Goal: Transaction & Acquisition: Purchase product/service

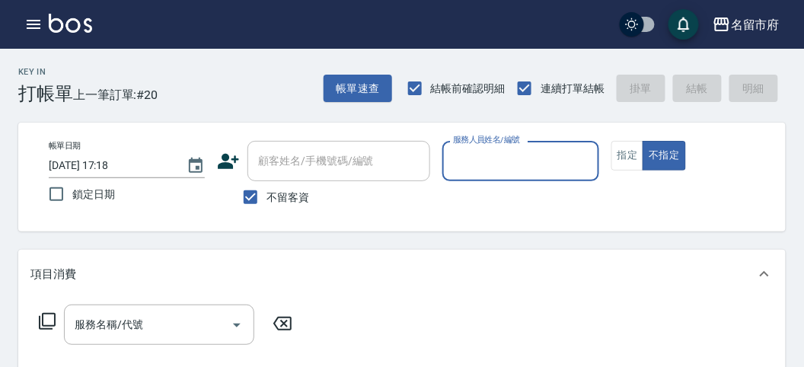
click at [477, 164] on input "服務人員姓名/編號" at bounding box center [520, 161] width 142 height 27
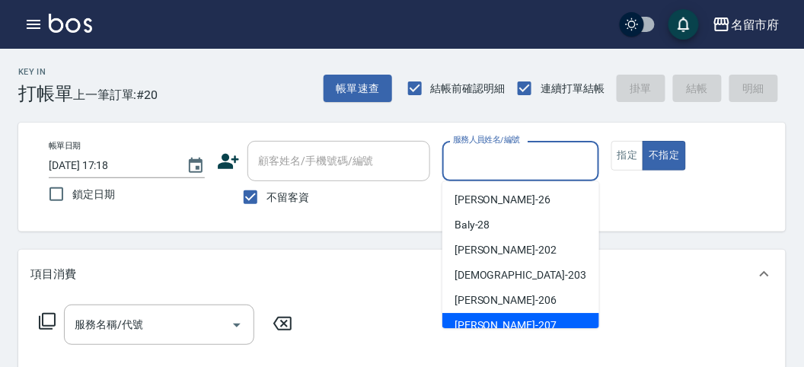
click at [506, 318] on div "[PERSON_NAME] -207" at bounding box center [520, 325] width 157 height 25
type input "[PERSON_NAME]-207"
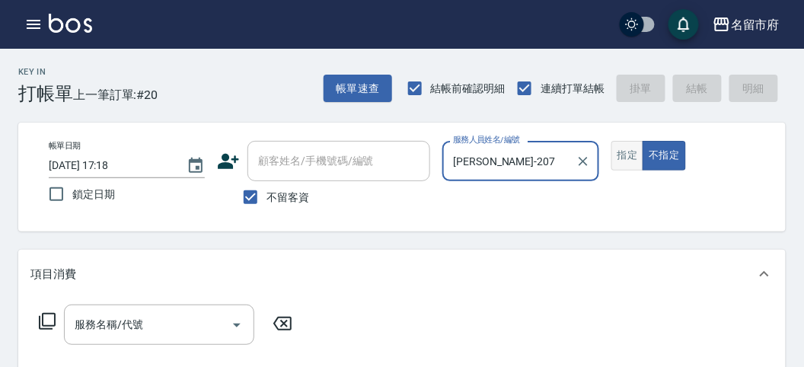
click at [630, 155] on button "指定" at bounding box center [627, 156] width 33 height 30
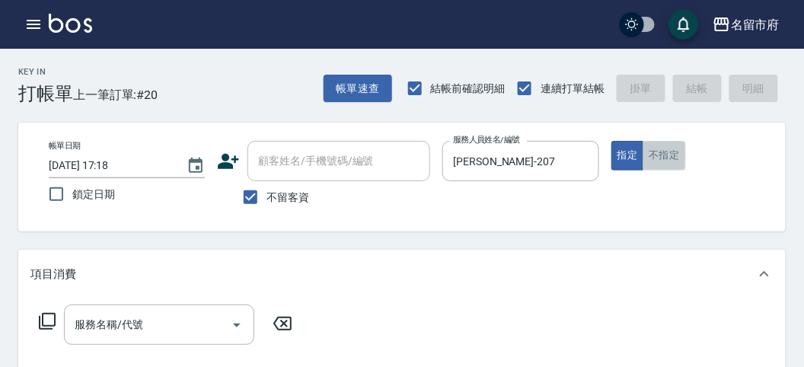
click at [663, 157] on button "不指定" at bounding box center [664, 156] width 43 height 30
click at [47, 323] on icon at bounding box center [47, 321] width 18 height 18
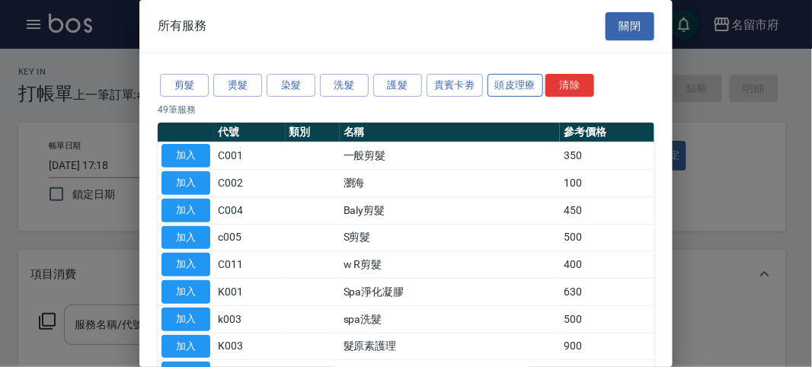
click at [512, 83] on button "頭皮理療" at bounding box center [515, 86] width 56 height 24
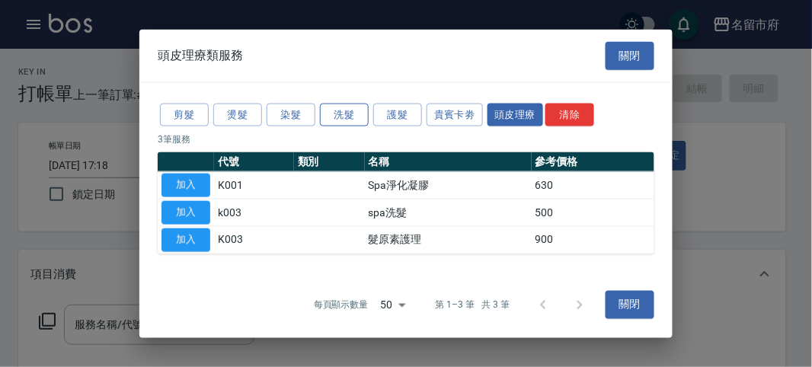
click at [355, 119] on button "洗髮" at bounding box center [344, 115] width 49 height 24
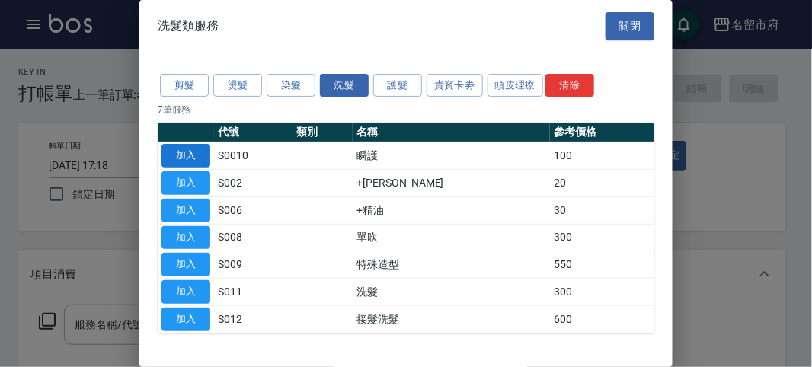
click at [186, 151] on button "加入" at bounding box center [185, 156] width 49 height 24
type input "瞬護(S0010)"
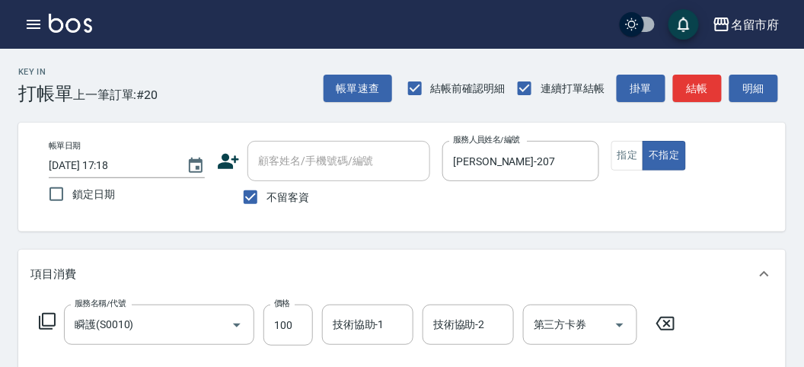
click at [46, 315] on icon at bounding box center [47, 321] width 18 height 18
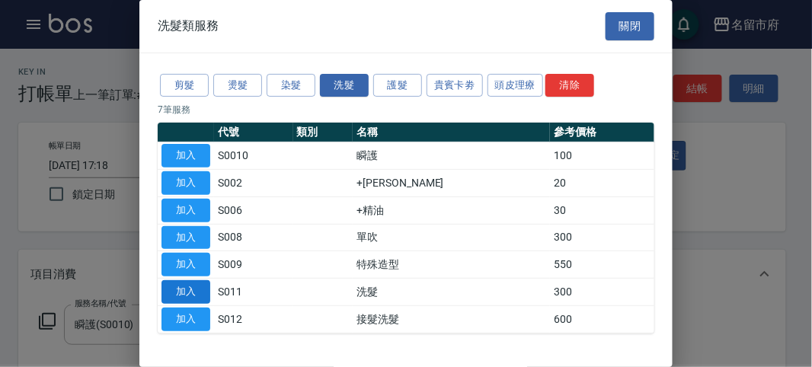
click at [184, 292] on button "加入" at bounding box center [185, 292] width 49 height 24
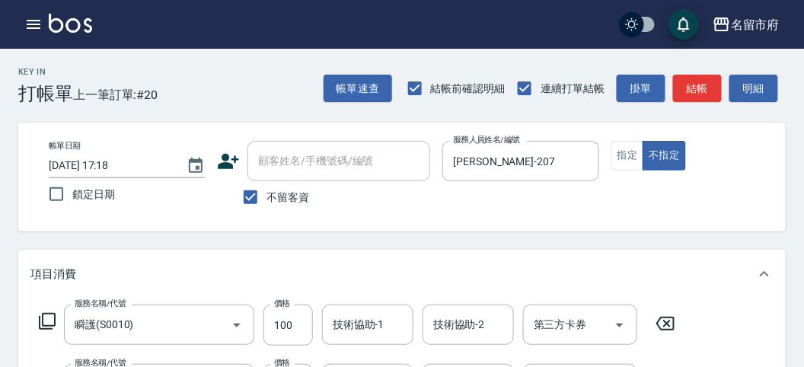
click at [45, 328] on icon at bounding box center [47, 321] width 17 height 17
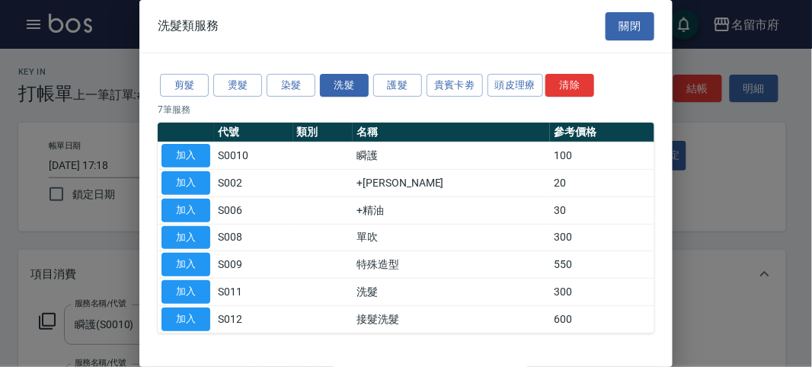
click at [204, 210] on button "加入" at bounding box center [185, 211] width 49 height 24
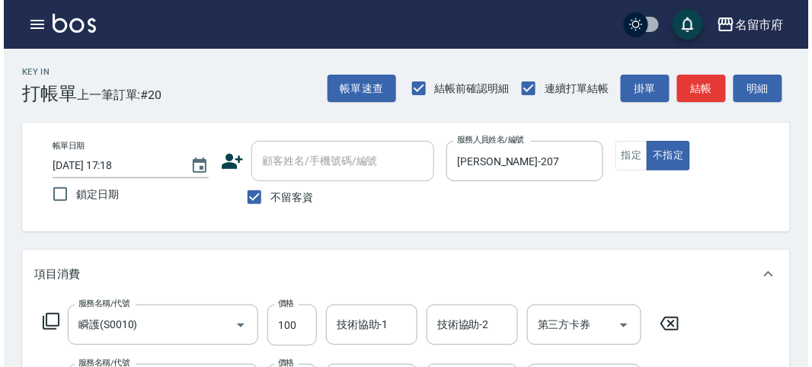
scroll to position [564, 0]
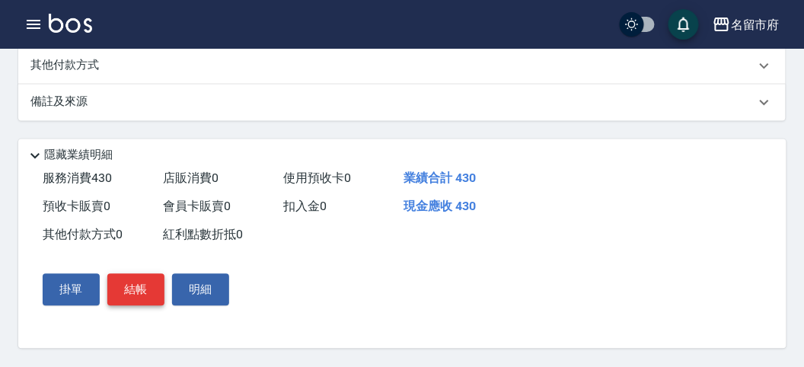
click at [138, 284] on button "結帳" at bounding box center [135, 290] width 57 height 32
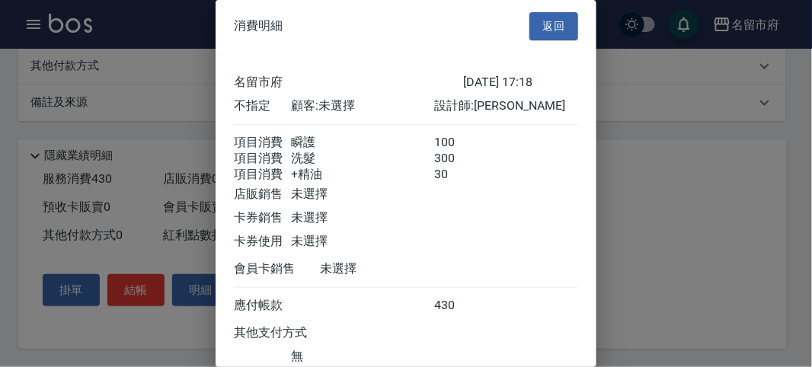
scroll to position [119, 0]
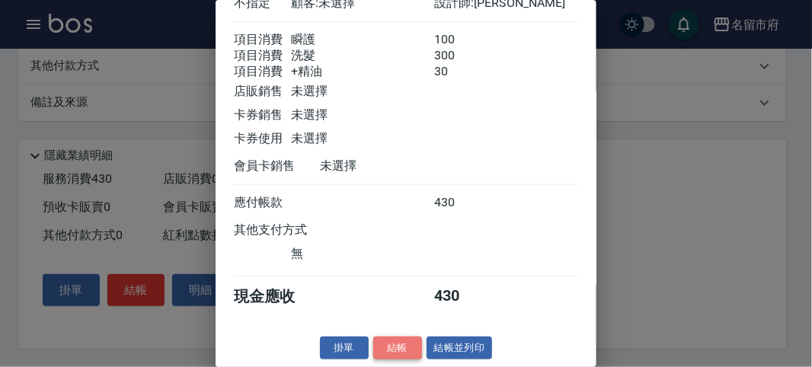
click at [388, 341] on button "結帳" at bounding box center [397, 349] width 49 height 24
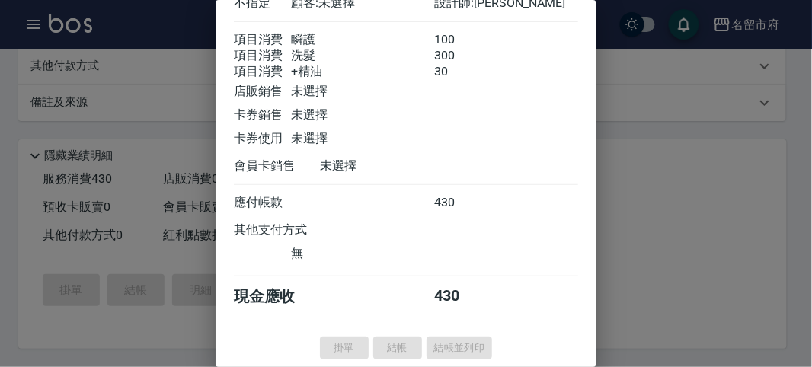
type input "2025/08/23 17:54"
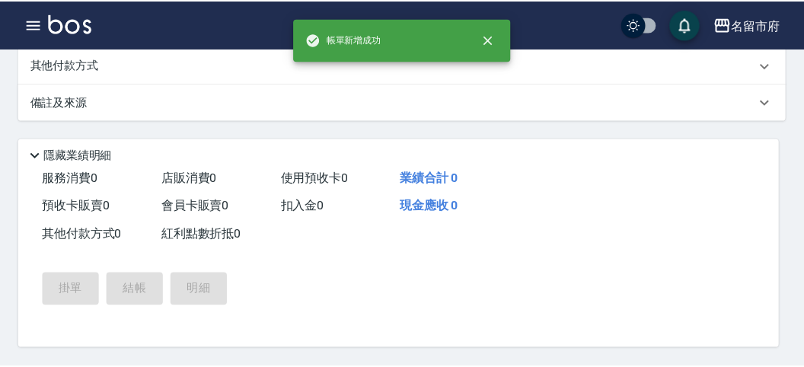
scroll to position [0, 0]
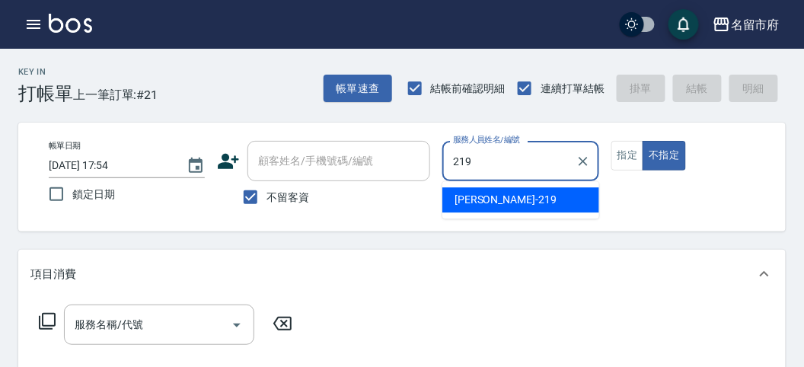
type input "[PERSON_NAME]-219"
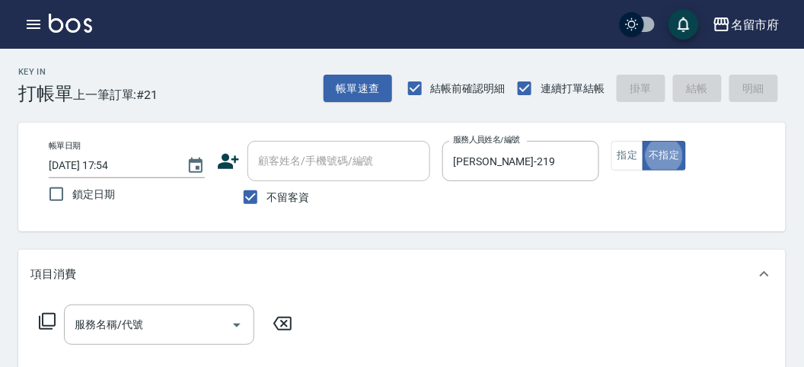
type button "false"
click at [56, 321] on icon at bounding box center [47, 321] width 18 height 18
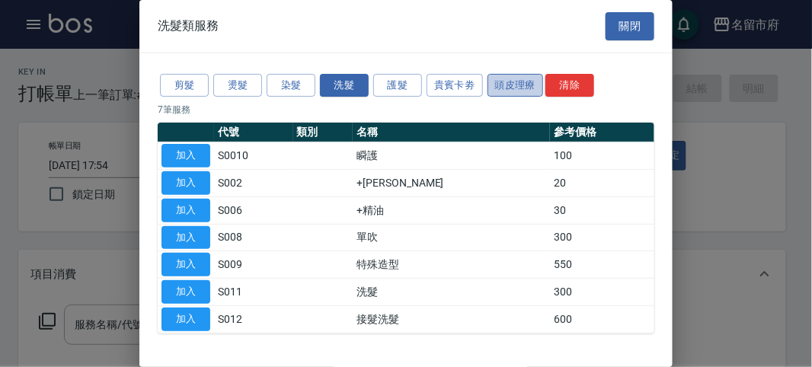
click at [533, 96] on button "頭皮理療" at bounding box center [515, 86] width 56 height 24
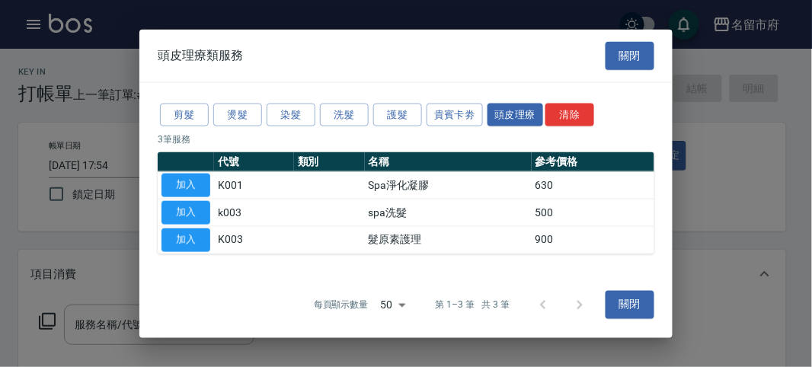
click at [190, 165] on button "button" at bounding box center [185, 162] width 49 height 9
click at [189, 183] on button "加入" at bounding box center [185, 186] width 49 height 24
type input "Spa淨化凝膠(K001)"
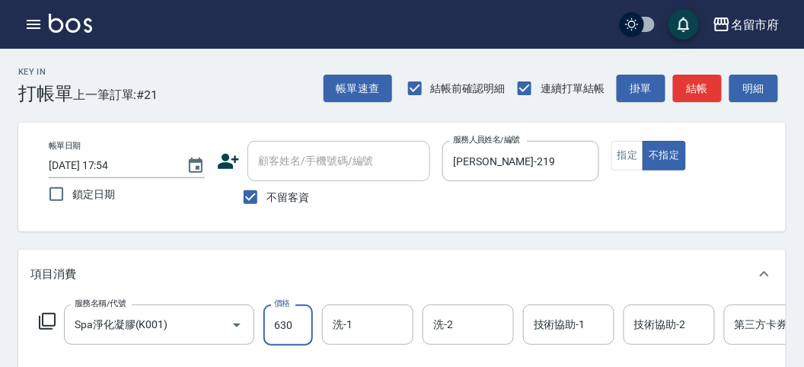
click at [294, 327] on input "630" at bounding box center [287, 325] width 49 height 41
type input "650"
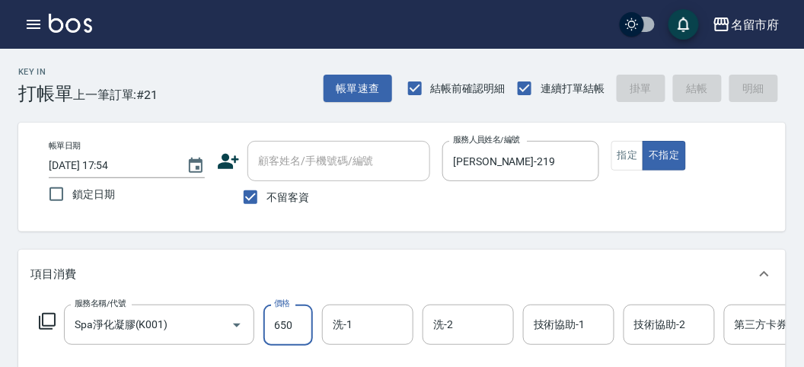
type input "2025/08/23 17:55"
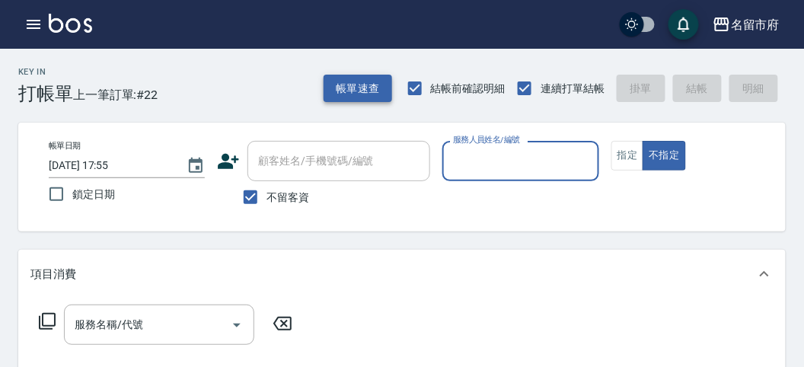
click at [359, 89] on button "帳單速查" at bounding box center [358, 89] width 69 height 28
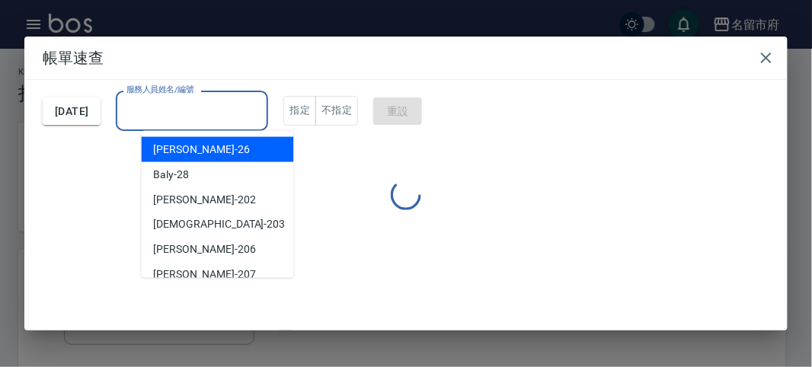
click at [253, 106] on input "服務人員姓名/編號" at bounding box center [192, 110] width 139 height 27
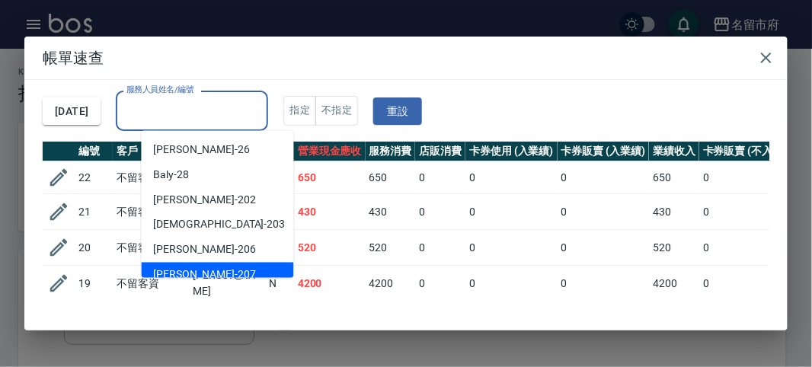
click at [245, 264] on div "[PERSON_NAME] -207" at bounding box center [218, 275] width 152 height 25
type input "[PERSON_NAME]-207"
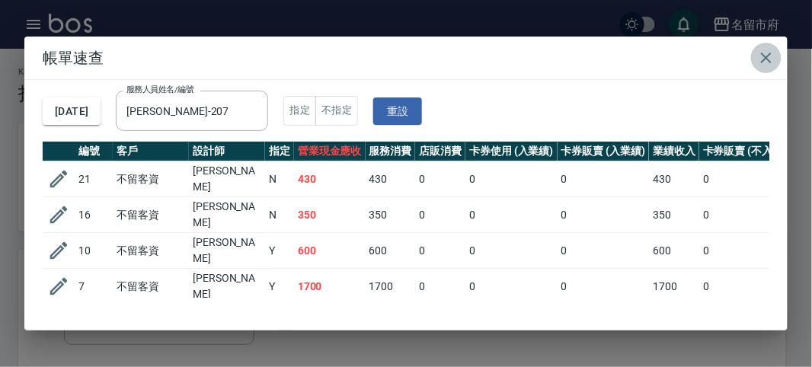
click at [766, 63] on icon "button" at bounding box center [766, 58] width 18 height 18
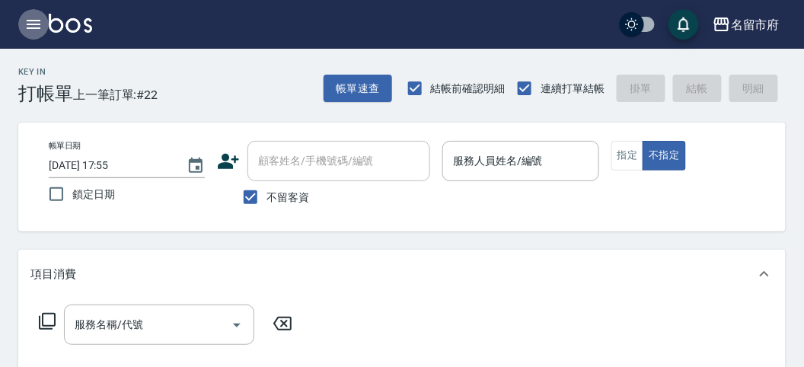
click at [21, 25] on button "button" at bounding box center [33, 24] width 30 height 30
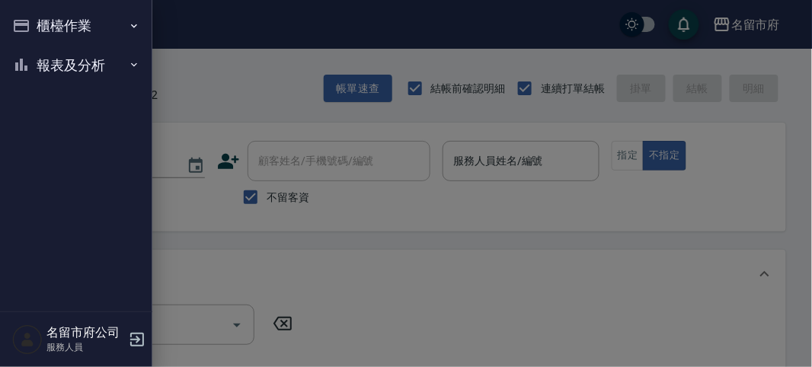
click at [40, 62] on button "報表及分析" at bounding box center [76, 66] width 140 height 40
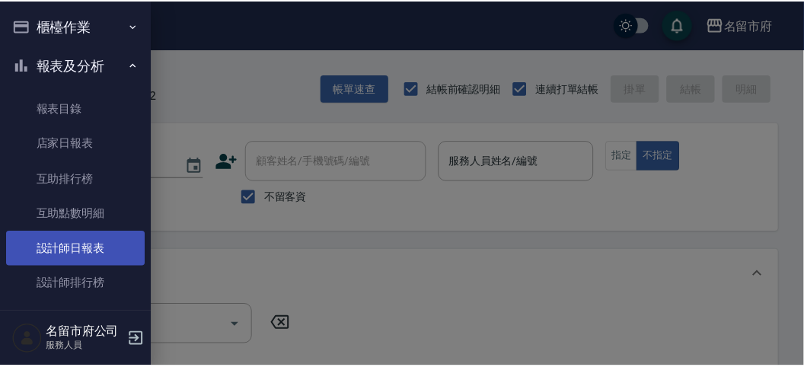
scroll to position [49, 0]
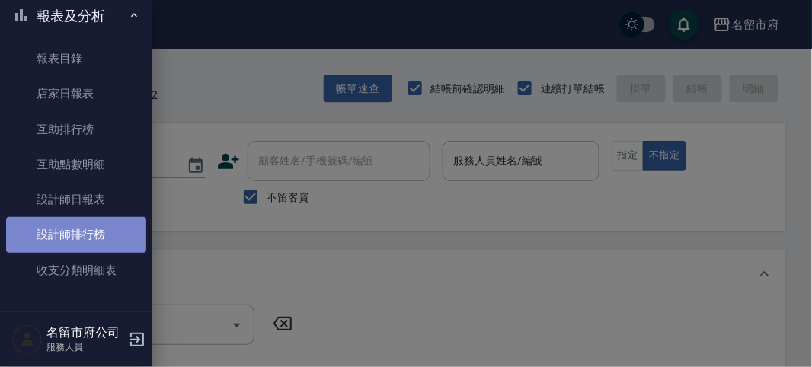
click at [78, 228] on link "設計師排行榜" at bounding box center [76, 234] width 140 height 35
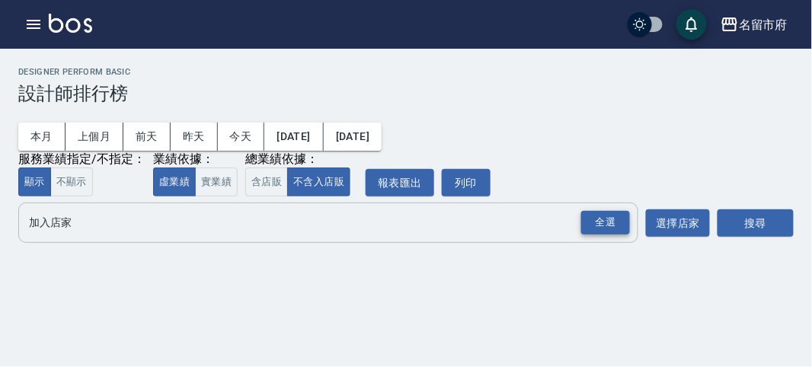
click at [606, 228] on div "全選" at bounding box center [605, 223] width 49 height 24
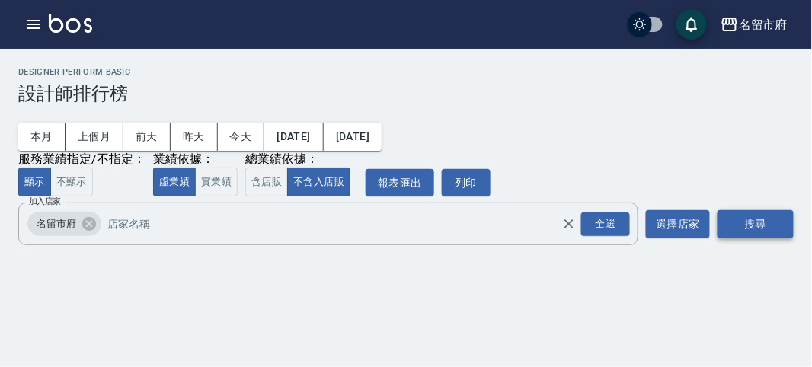
click at [746, 218] on button "搜尋" at bounding box center [755, 224] width 76 height 28
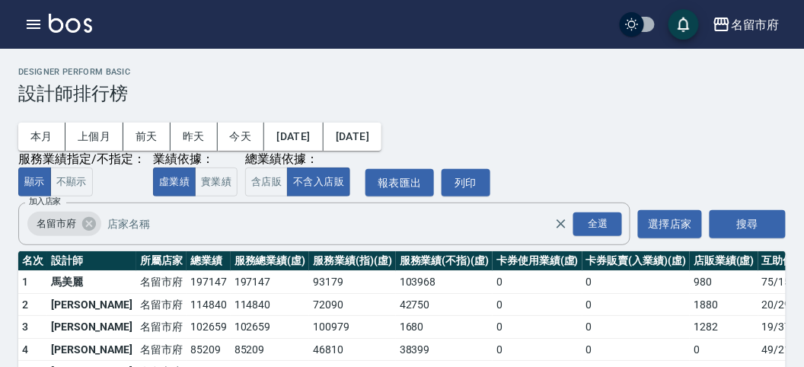
scroll to position [133, 0]
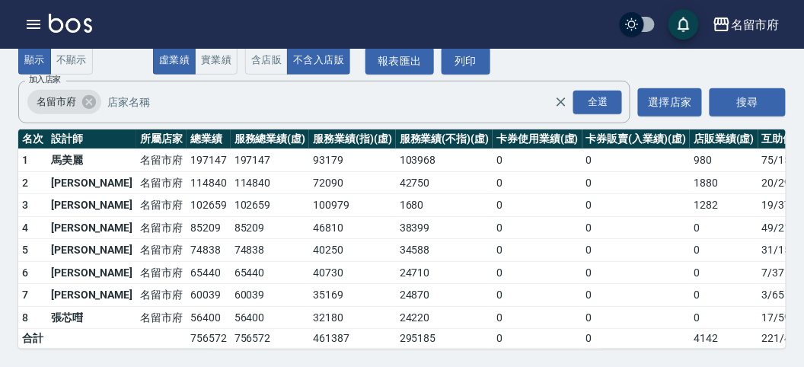
click at [78, 21] on img at bounding box center [70, 23] width 43 height 19
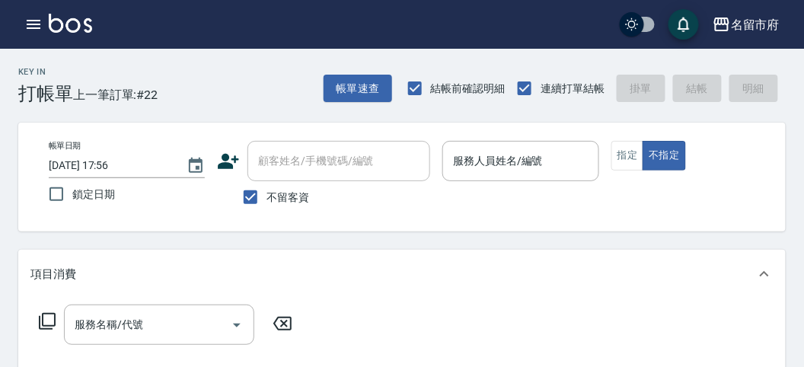
drag, startPoint x: 519, startPoint y: 175, endPoint x: 510, endPoint y: 170, distance: 10.6
click at [514, 172] on div "服務人員姓名/編號" at bounding box center [520, 161] width 156 height 40
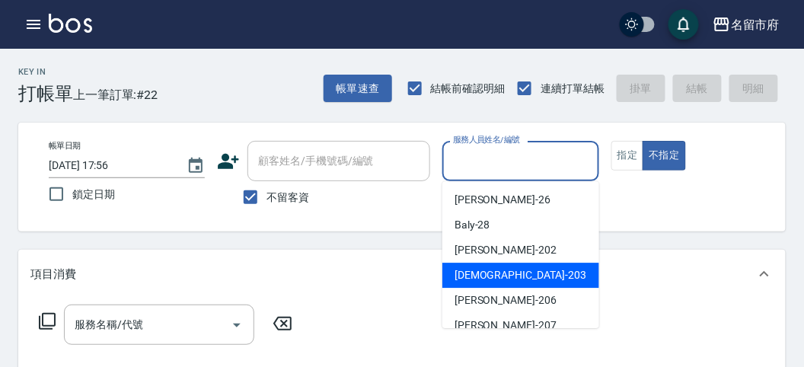
click at [488, 278] on span "聖德 -203" at bounding box center [521, 275] width 132 height 16
type input "聖德-203"
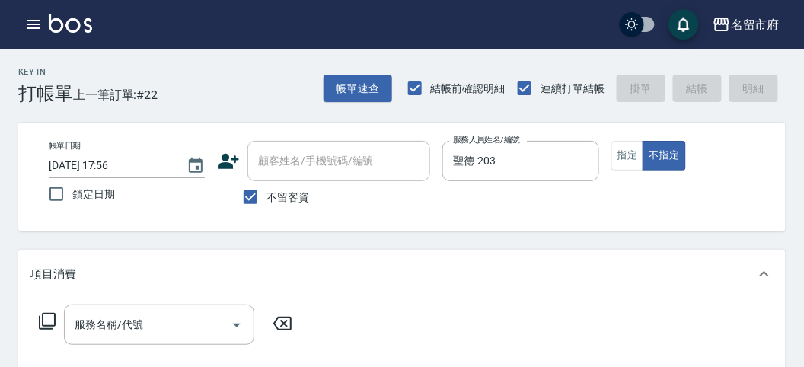
click at [48, 321] on icon at bounding box center [47, 321] width 18 height 18
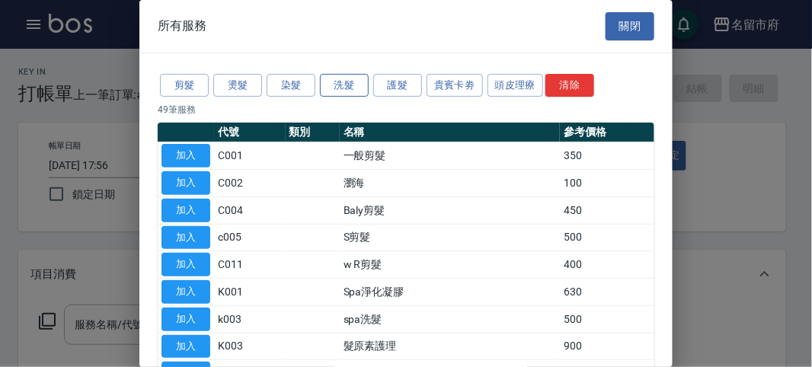
click at [336, 85] on button "洗髮" at bounding box center [344, 86] width 49 height 24
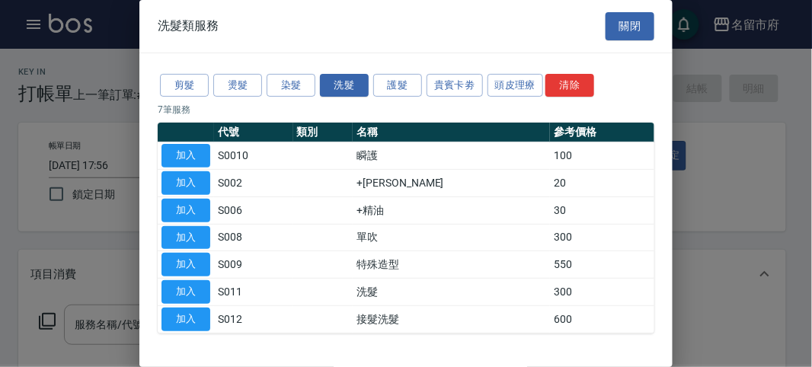
drag, startPoint x: 168, startPoint y: 89, endPoint x: 185, endPoint y: 118, distance: 33.8
click at [171, 91] on button "剪髮" at bounding box center [184, 86] width 49 height 24
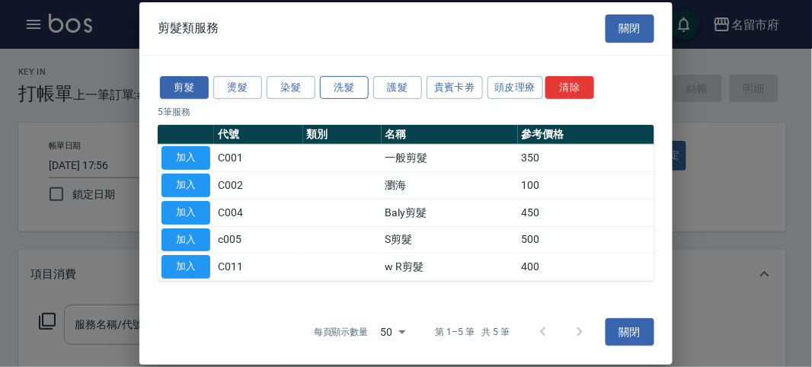
click at [346, 90] on button "洗髮" at bounding box center [344, 87] width 49 height 24
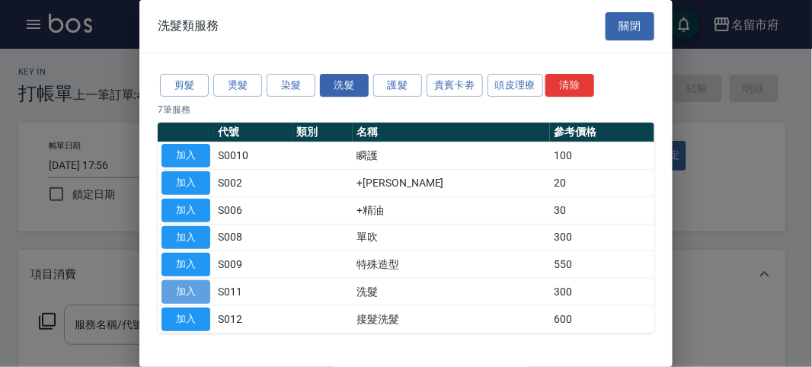
click at [186, 283] on button "加入" at bounding box center [185, 292] width 49 height 24
type input "洗髮(S011)"
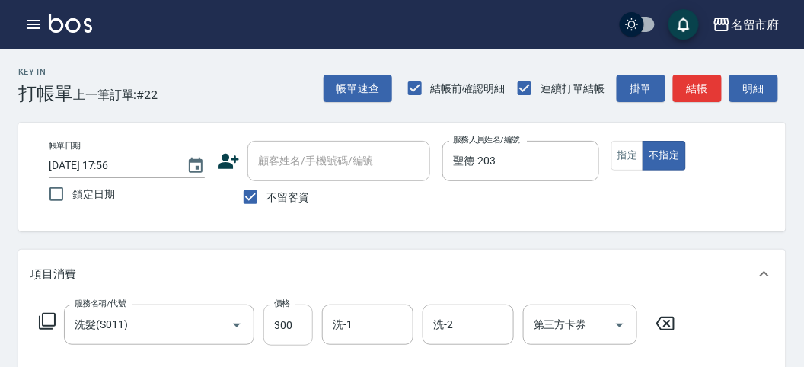
click at [303, 328] on input "300" at bounding box center [287, 325] width 49 height 41
type input "350"
drag, startPoint x: 766, startPoint y: 88, endPoint x: 674, endPoint y: 145, distance: 108.4
click at [764, 88] on button "明細" at bounding box center [754, 89] width 49 height 28
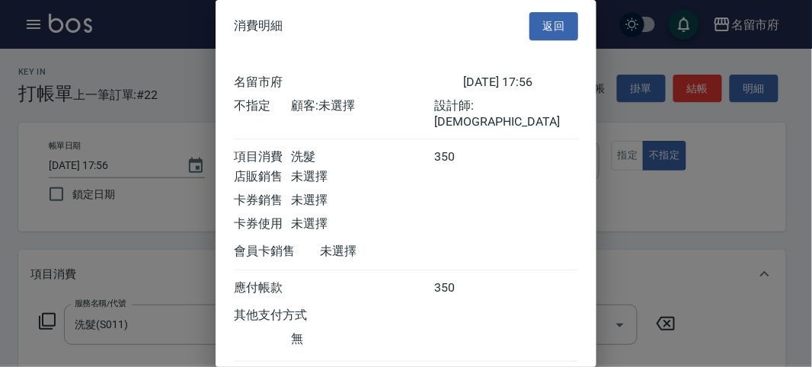
scroll to position [85, 0]
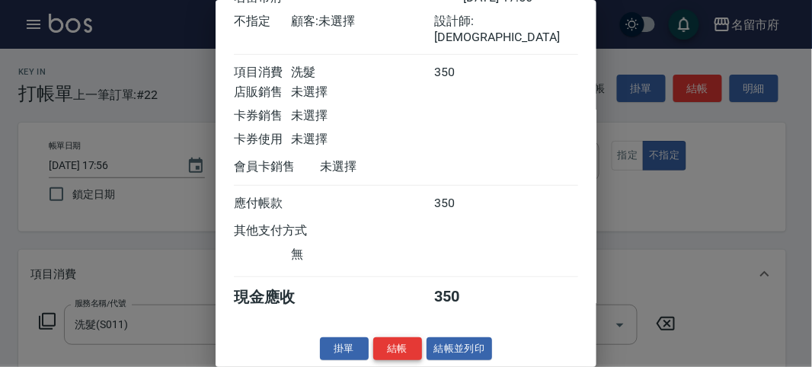
click at [400, 356] on button "結帳" at bounding box center [397, 349] width 49 height 24
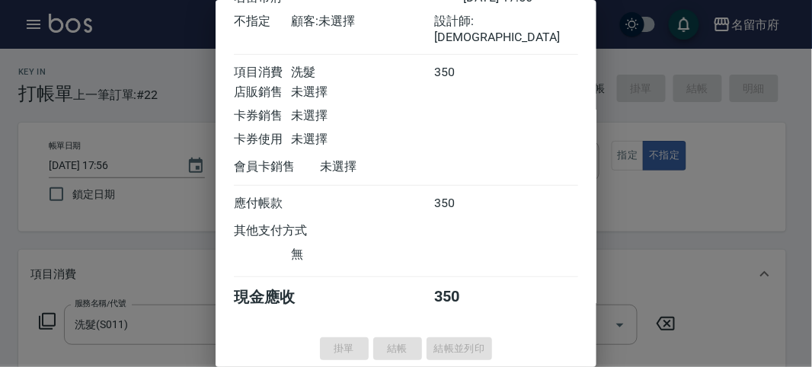
type input "2025/08/23 18:26"
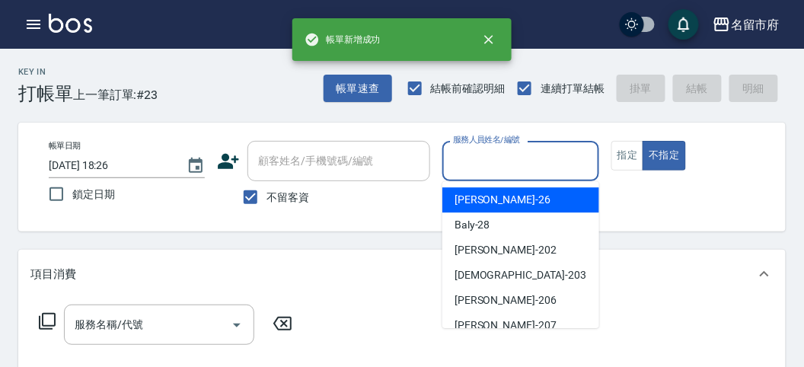
drag, startPoint x: 500, startPoint y: 158, endPoint x: 457, endPoint y: 222, distance: 76.9
click at [498, 158] on input "服務人員姓名/編號" at bounding box center [520, 161] width 142 height 27
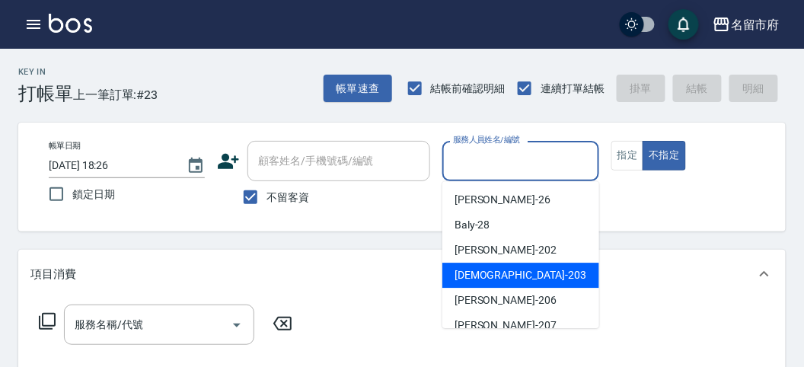
click at [464, 285] on div "聖德 -203" at bounding box center [520, 275] width 157 height 25
type input "聖德-203"
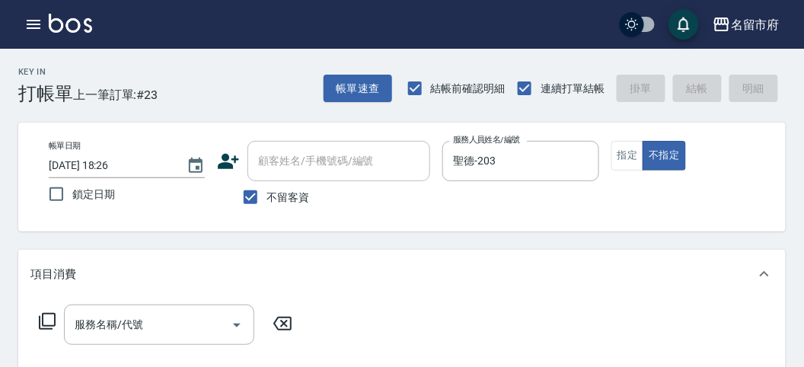
click at [49, 321] on icon at bounding box center [47, 321] width 18 height 18
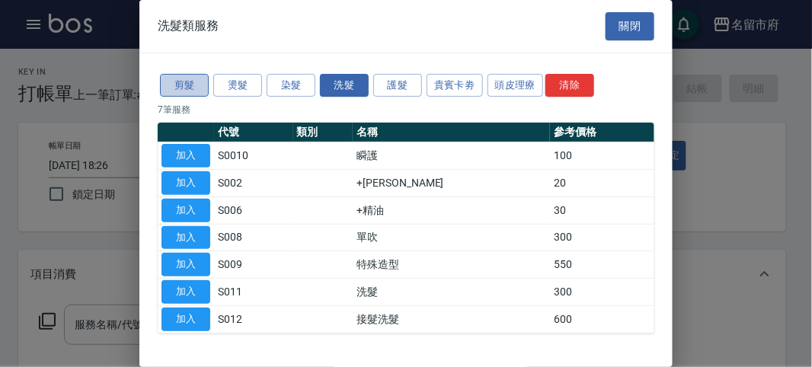
click at [183, 87] on button "剪髮" at bounding box center [184, 86] width 49 height 24
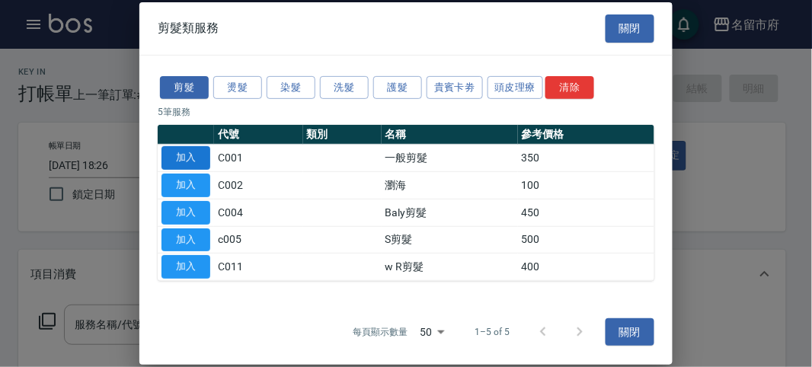
drag, startPoint x: 173, startPoint y: 153, endPoint x: 535, endPoint y: 123, distance: 363.7
click at [173, 154] on button "加入" at bounding box center [185, 158] width 49 height 24
type input "一般剪髮(C001)"
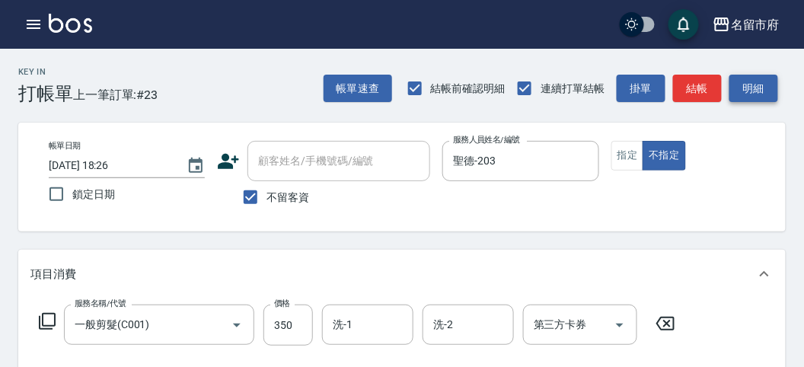
click at [744, 75] on button "明細" at bounding box center [754, 89] width 49 height 28
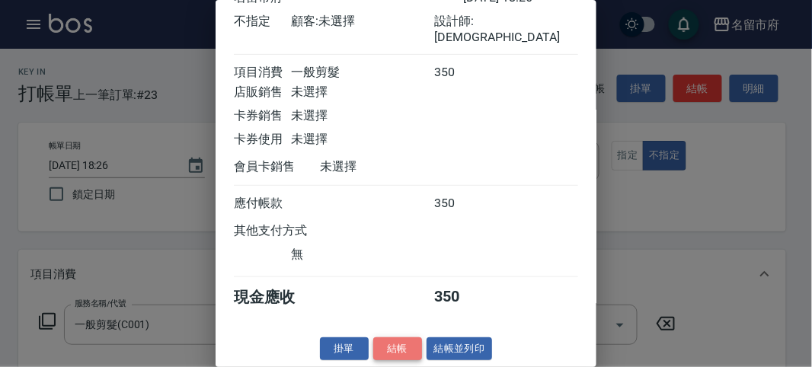
click at [391, 346] on button "結帳" at bounding box center [397, 349] width 49 height 24
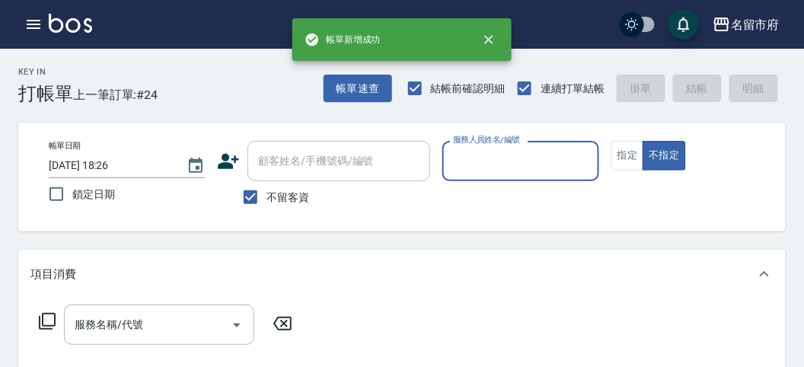
click at [486, 165] on input "服務人員姓名/編號" at bounding box center [520, 161] width 142 height 27
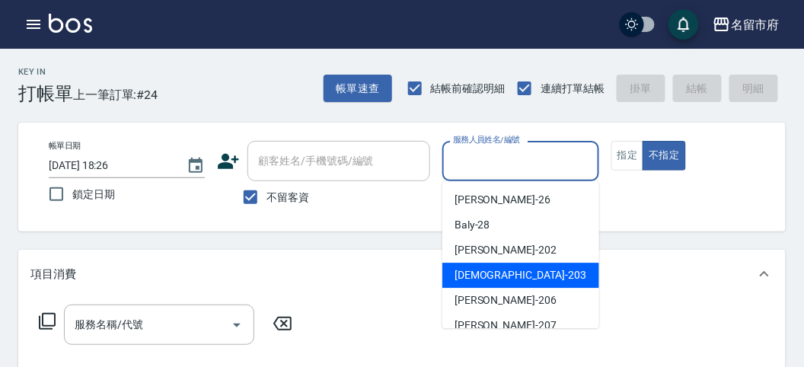
drag, startPoint x: 471, startPoint y: 265, endPoint x: 315, endPoint y: 281, distance: 156.9
click at [470, 265] on div "聖德 -203" at bounding box center [520, 275] width 157 height 25
type input "聖德-203"
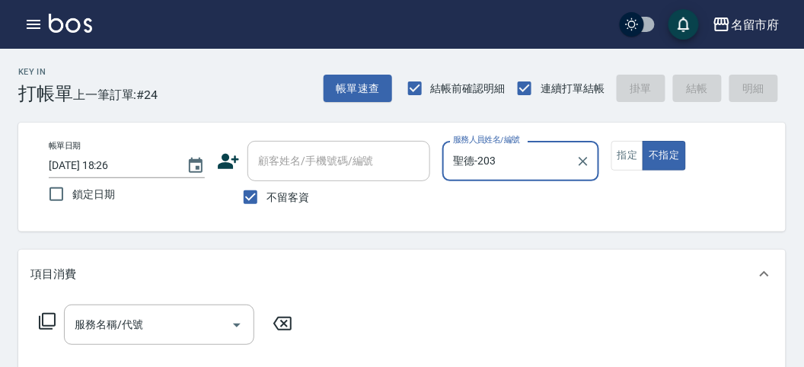
click at [47, 321] on icon at bounding box center [47, 321] width 18 height 18
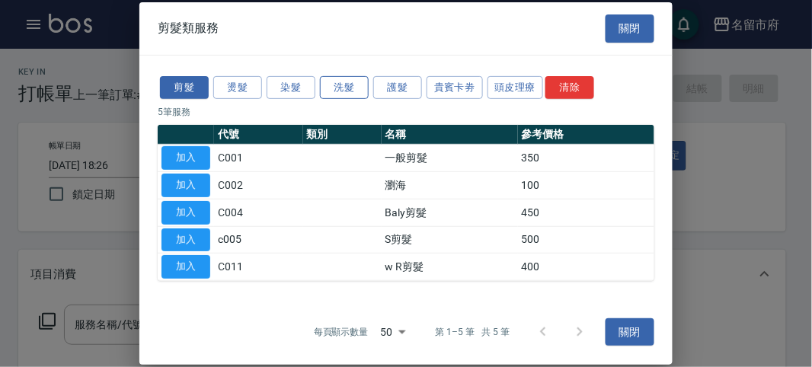
click at [339, 85] on button "洗髮" at bounding box center [344, 87] width 49 height 24
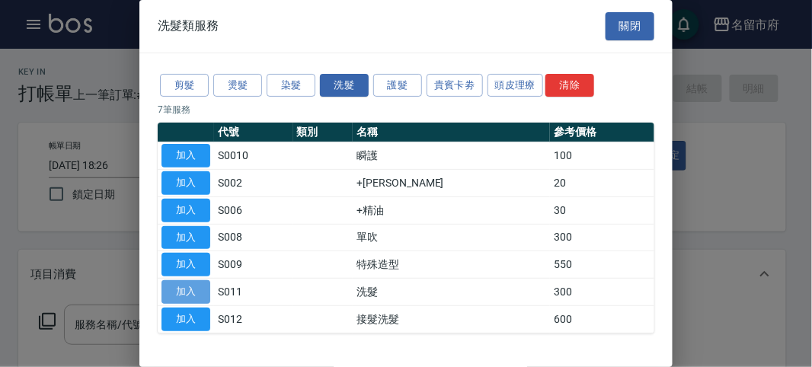
drag, startPoint x: 174, startPoint y: 289, endPoint x: 241, endPoint y: 328, distance: 77.5
click at [175, 289] on button "加入" at bounding box center [185, 292] width 49 height 24
type input "洗髮(S011)"
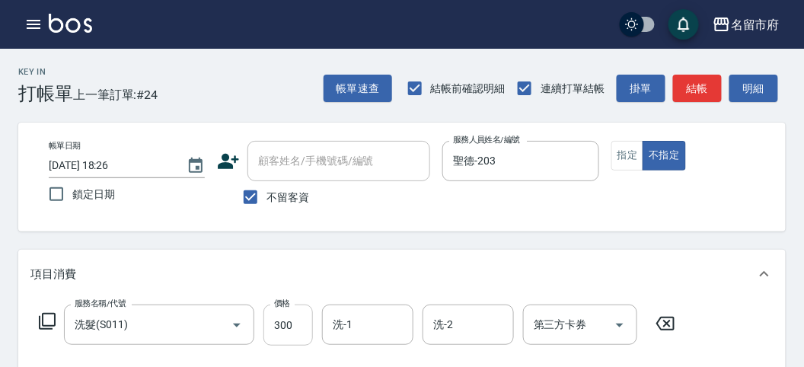
click at [282, 321] on input "300" at bounding box center [287, 325] width 49 height 41
type input "350"
click at [752, 43] on div "名留市府 登出" at bounding box center [402, 24] width 804 height 49
drag, startPoint x: 752, startPoint y: 72, endPoint x: 723, endPoint y: 112, distance: 49.2
click at [752, 73] on div "帳單速查 結帳前確認明細 連續打單結帳 掛單 結帳 明細" at bounding box center [555, 88] width 462 height 32
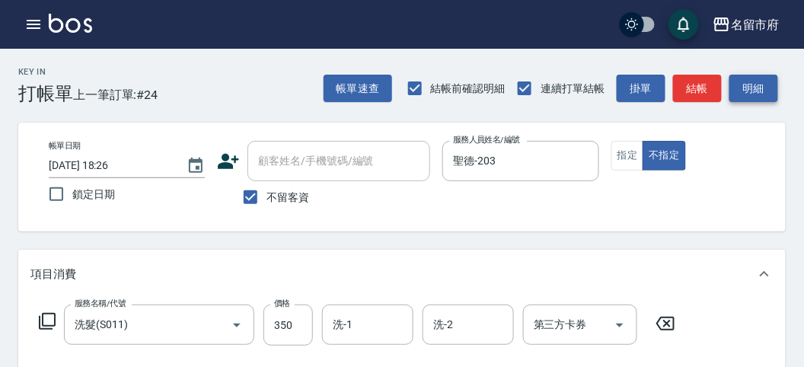
click at [741, 96] on button "明細" at bounding box center [754, 89] width 49 height 28
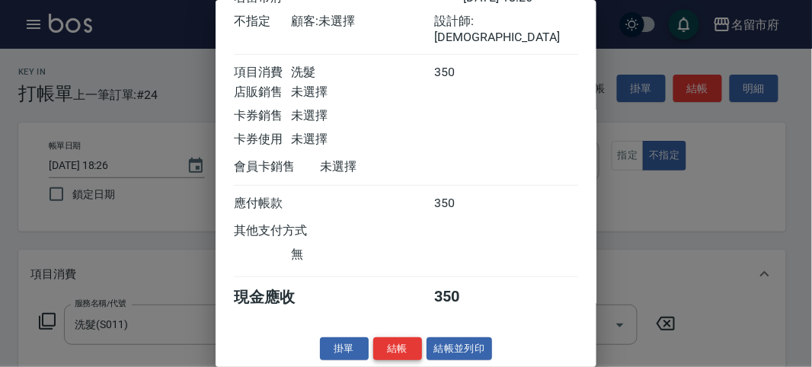
click at [382, 343] on button "結帳" at bounding box center [397, 349] width 49 height 24
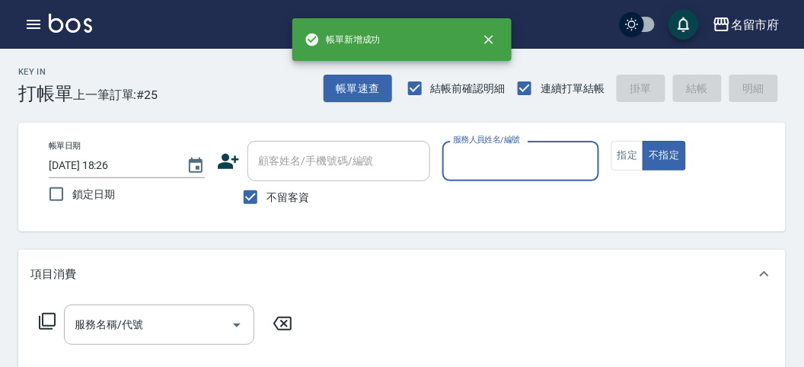
click at [514, 166] on input "服務人員姓名/編號" at bounding box center [520, 161] width 142 height 27
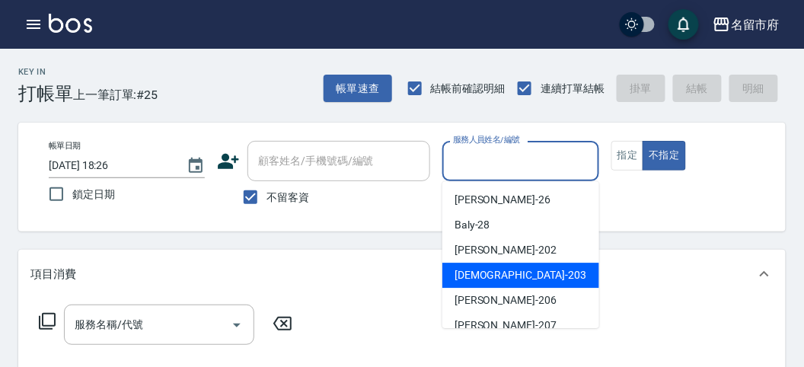
click at [481, 265] on div "聖德 -203" at bounding box center [520, 275] width 157 height 25
type input "聖德-203"
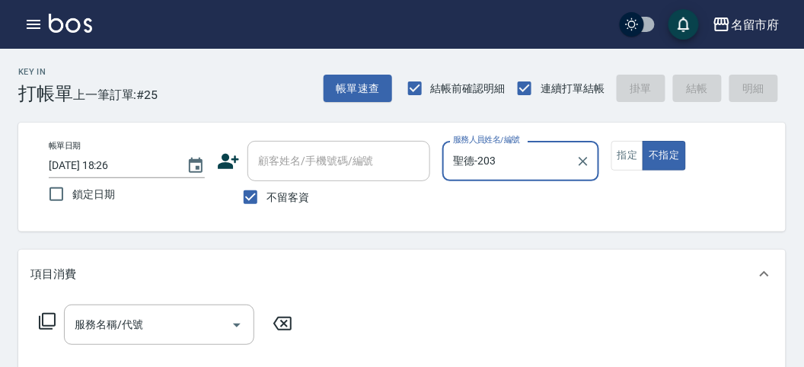
click at [55, 320] on icon at bounding box center [47, 321] width 18 height 18
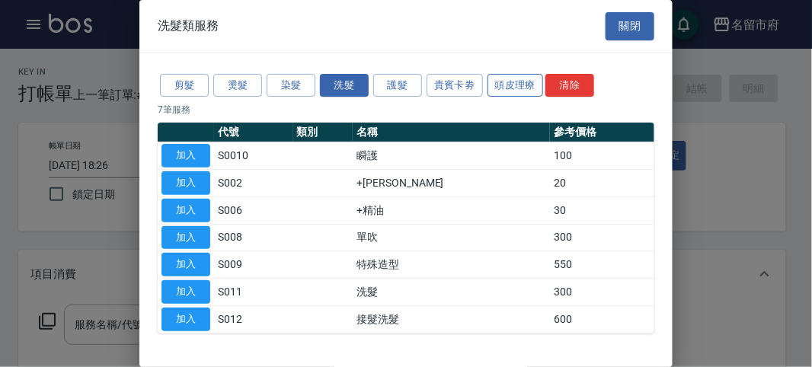
click at [515, 88] on button "頭皮理療" at bounding box center [515, 86] width 56 height 24
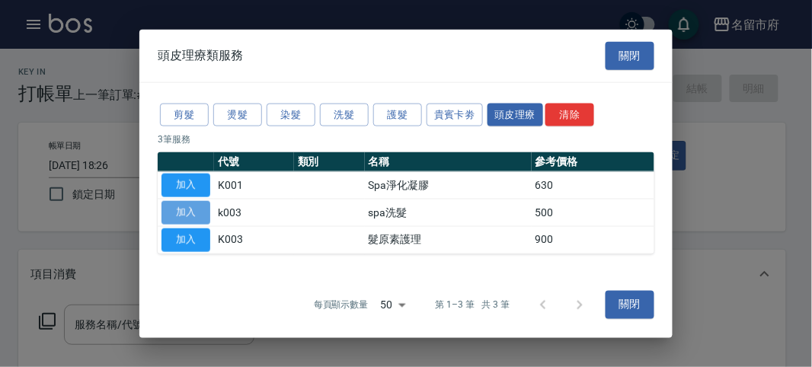
drag, startPoint x: 196, startPoint y: 217, endPoint x: 265, endPoint y: 241, distance: 72.7
click at [197, 217] on button "加入" at bounding box center [185, 213] width 49 height 24
type input "spa洗髮(k003)"
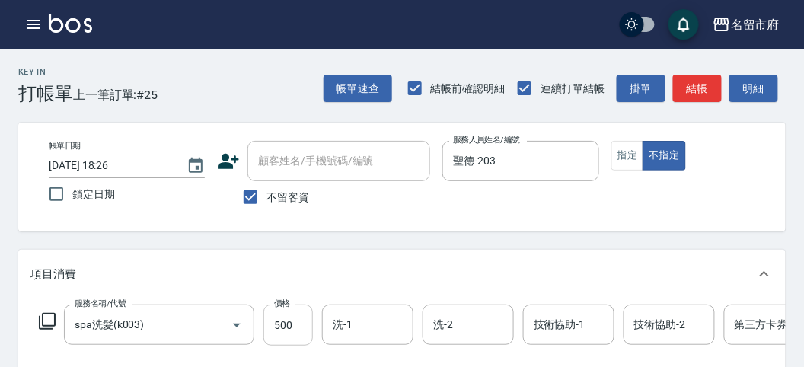
click at [295, 321] on input "500" at bounding box center [287, 325] width 49 height 41
type input "520"
click at [746, 97] on button "明細" at bounding box center [754, 89] width 49 height 28
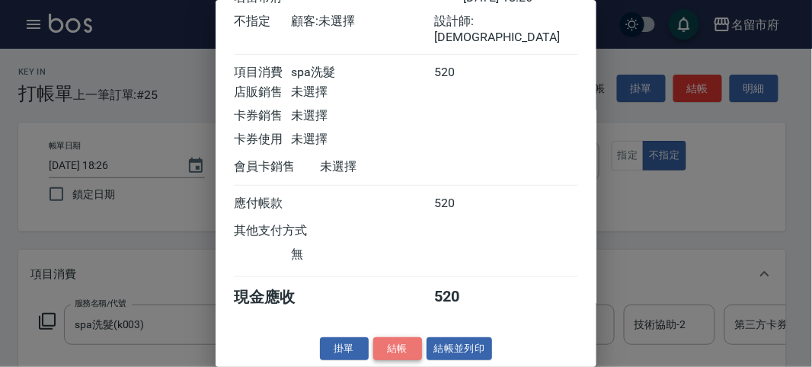
click at [403, 349] on button "結帳" at bounding box center [397, 349] width 49 height 24
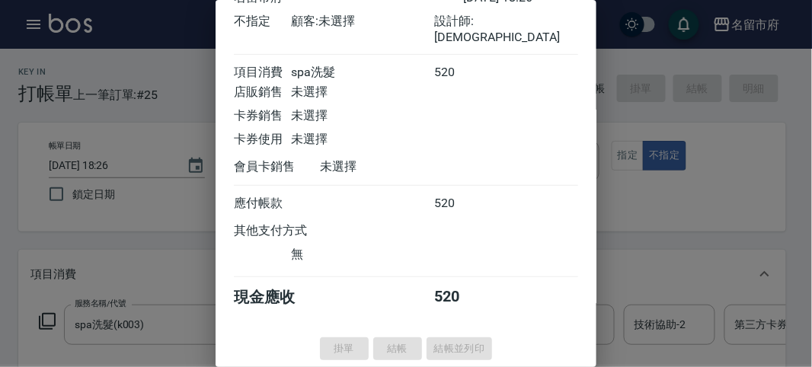
type input "2025/08/23 18:27"
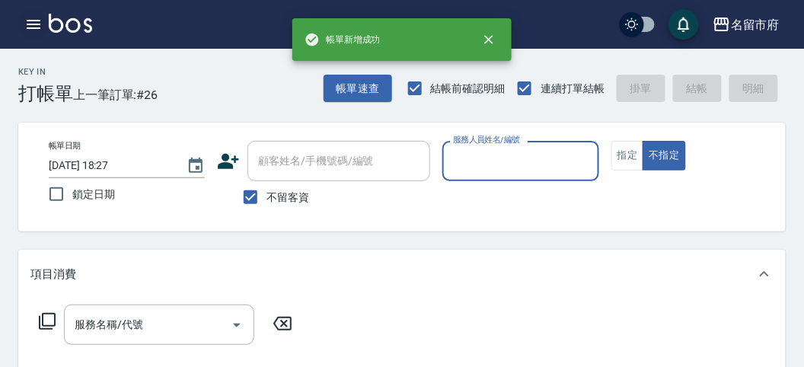
click at [34, 20] on icon "button" at bounding box center [34, 24] width 14 height 9
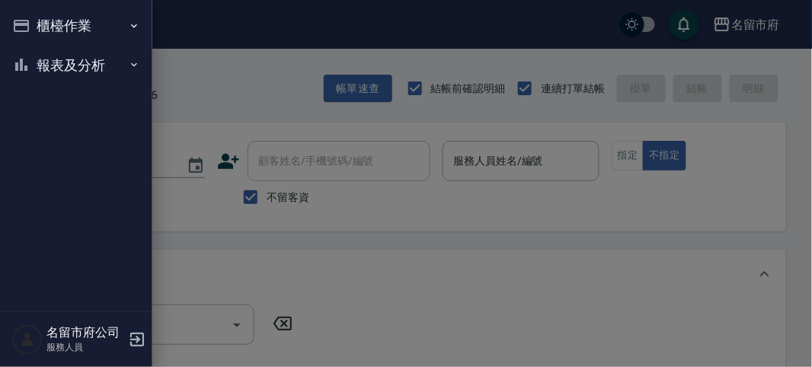
click at [32, 65] on button "報表及分析" at bounding box center [76, 66] width 140 height 40
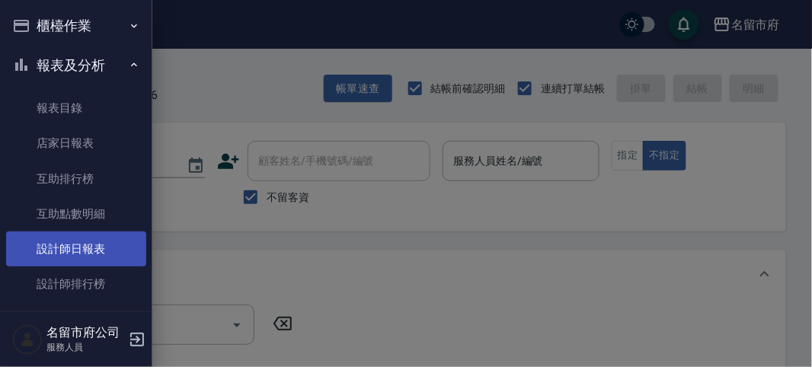
click at [109, 252] on link "設計師日報表" at bounding box center [76, 248] width 140 height 35
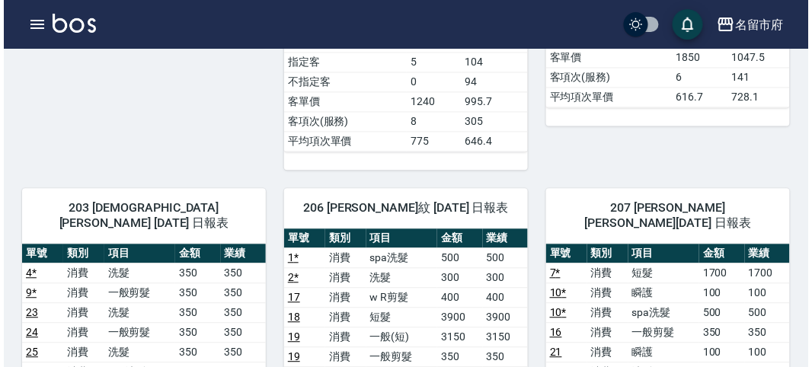
scroll to position [676, 0]
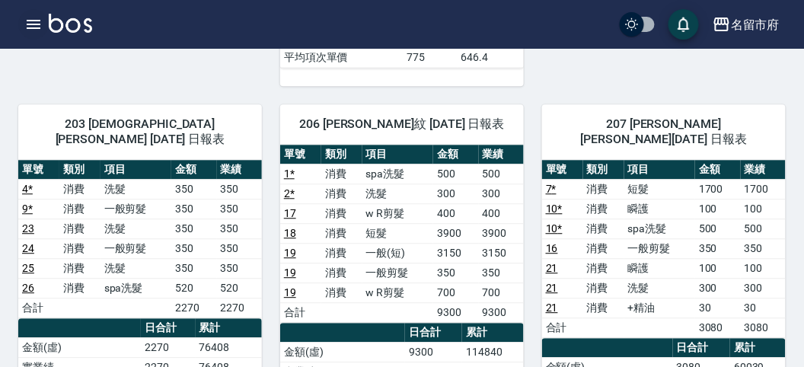
click at [25, 21] on icon "button" at bounding box center [33, 24] width 18 height 18
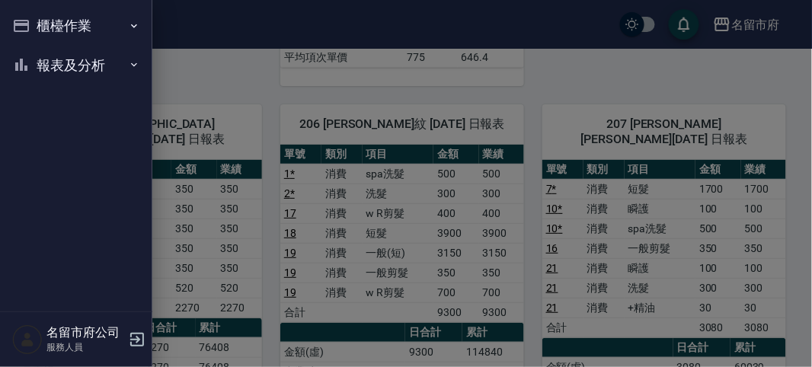
click at [25, 21] on button "櫃檯作業" at bounding box center [76, 26] width 140 height 40
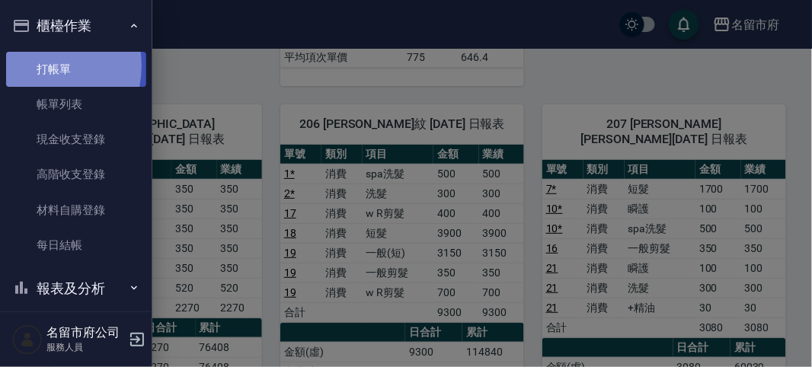
drag, startPoint x: 34, startPoint y: 65, endPoint x: 0, endPoint y: 63, distance: 34.3
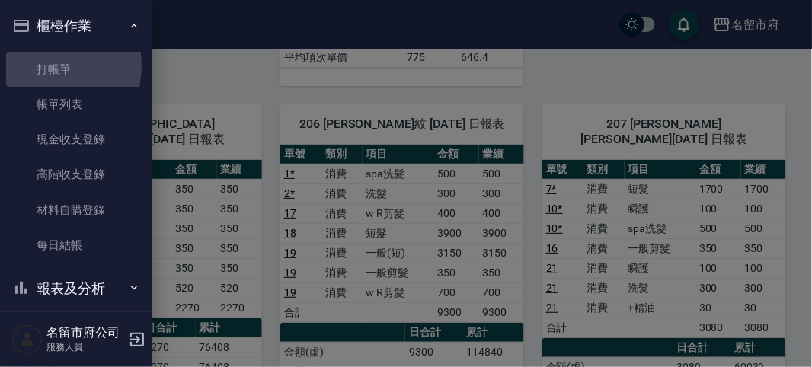
click at [35, 65] on link "打帳單" at bounding box center [76, 69] width 140 height 35
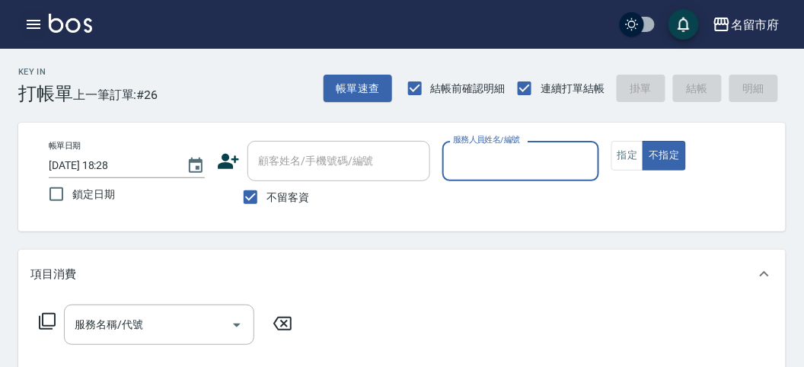
click at [33, 12] on button "button" at bounding box center [33, 24] width 30 height 30
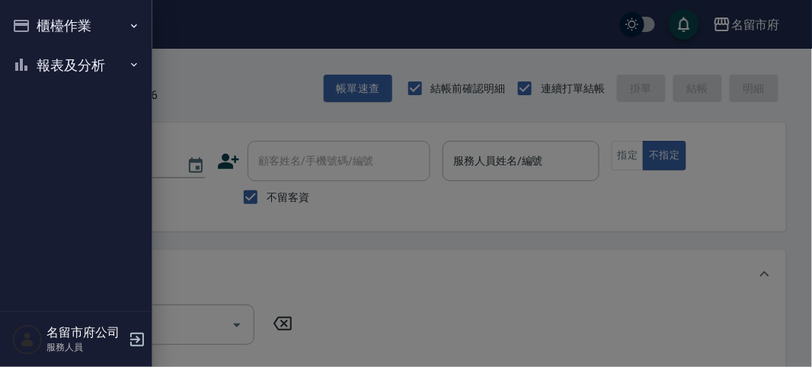
drag, startPoint x: 33, startPoint y: 12, endPoint x: 45, endPoint y: 42, distance: 32.1
click at [27, 14] on button "櫃檯作業" at bounding box center [76, 26] width 140 height 40
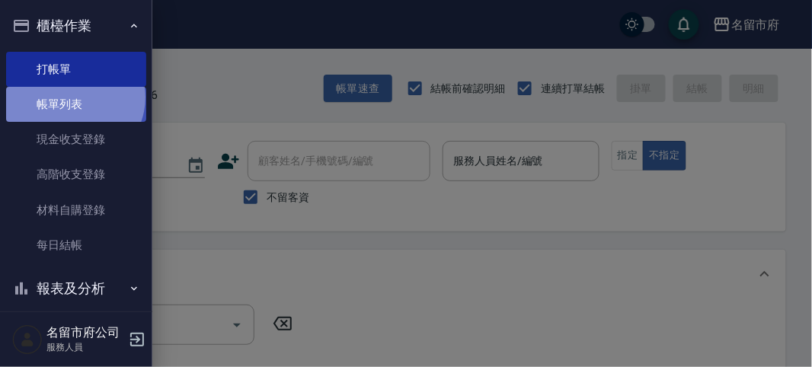
click at [73, 97] on link "帳單列表" at bounding box center [76, 104] width 140 height 35
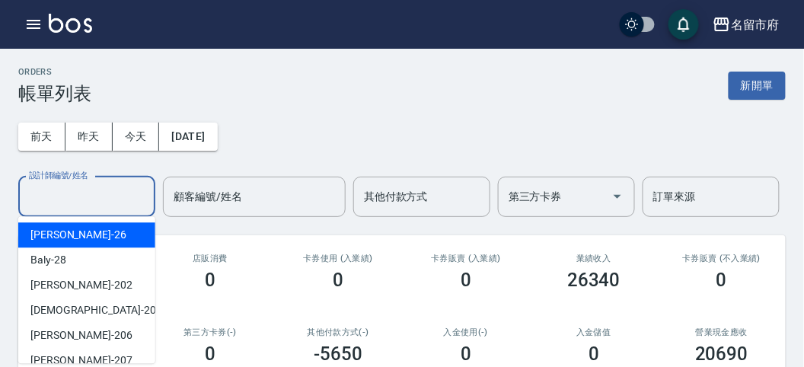
click at [97, 191] on input "設計師編號/姓名" at bounding box center [86, 197] width 123 height 27
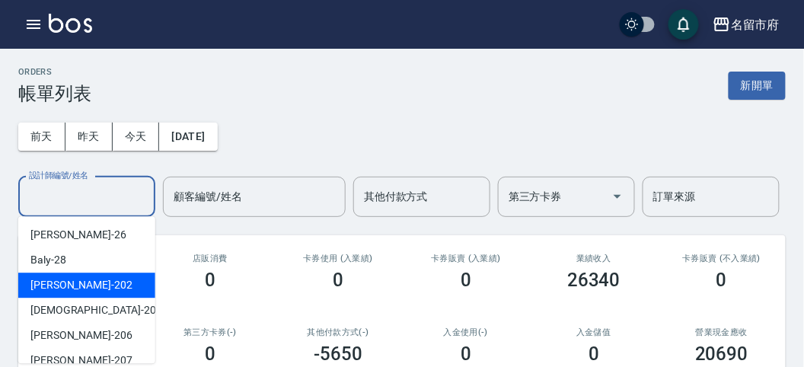
click at [110, 278] on div "[PERSON_NAME] -202" at bounding box center [86, 285] width 137 height 25
type input "[PERSON_NAME]-202"
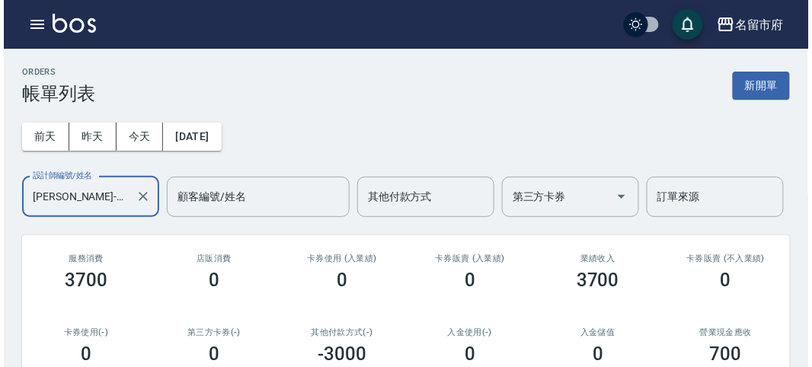
scroll to position [283, 0]
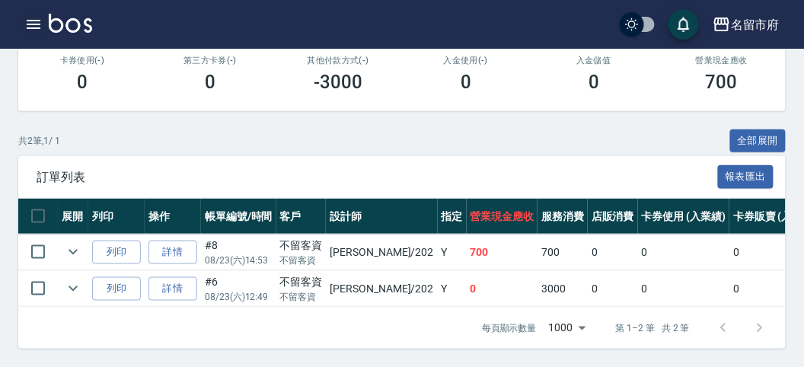
click at [31, 22] on icon "button" at bounding box center [33, 24] width 18 height 18
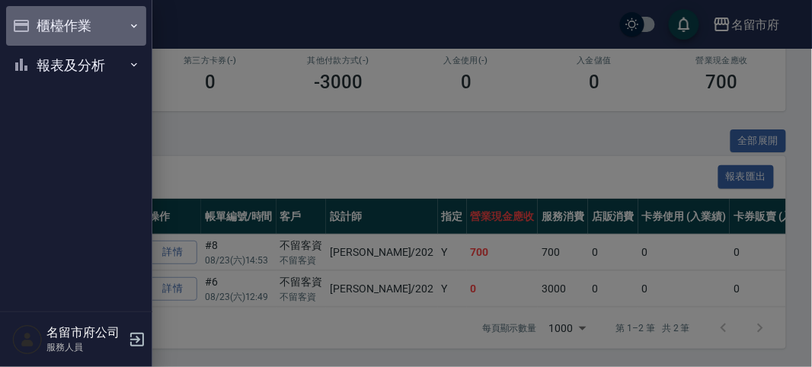
click at [31, 22] on button "櫃檯作業" at bounding box center [76, 26] width 140 height 40
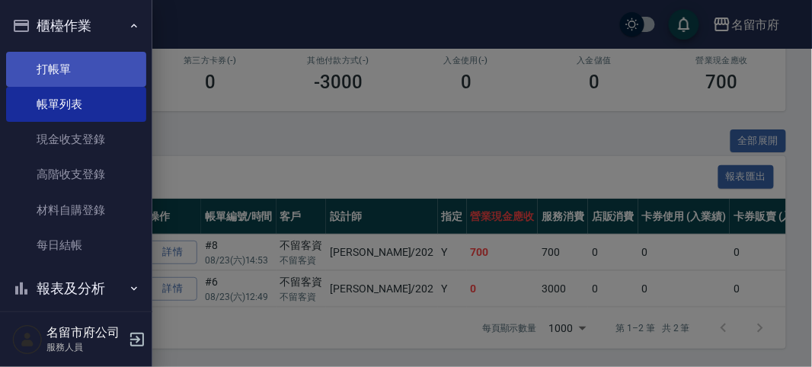
click at [72, 74] on link "打帳單" at bounding box center [76, 69] width 140 height 35
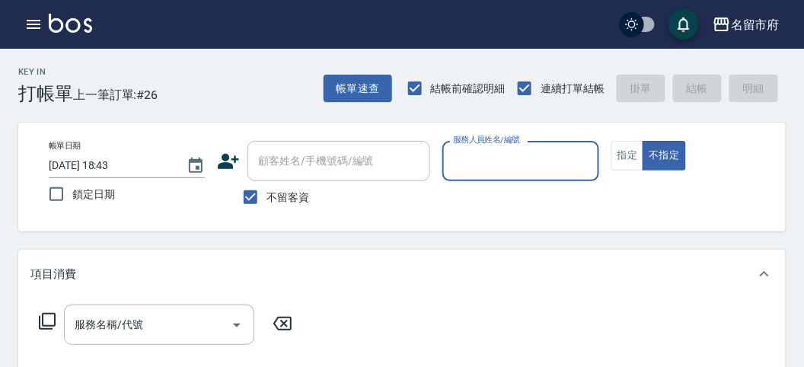
click at [33, 38] on button "button" at bounding box center [33, 24] width 30 height 30
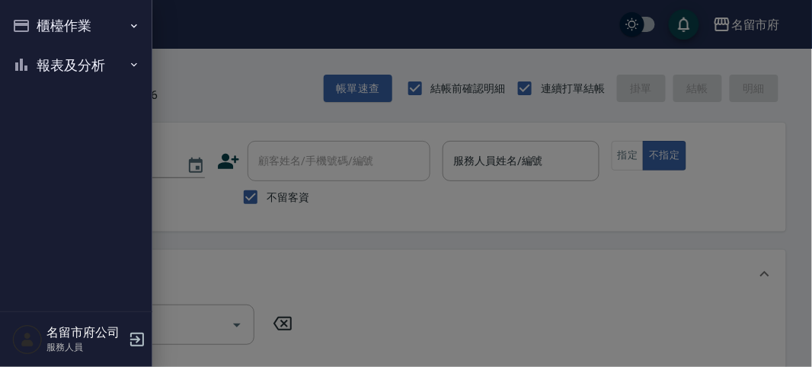
click at [75, 31] on button "櫃檯作業" at bounding box center [76, 26] width 140 height 40
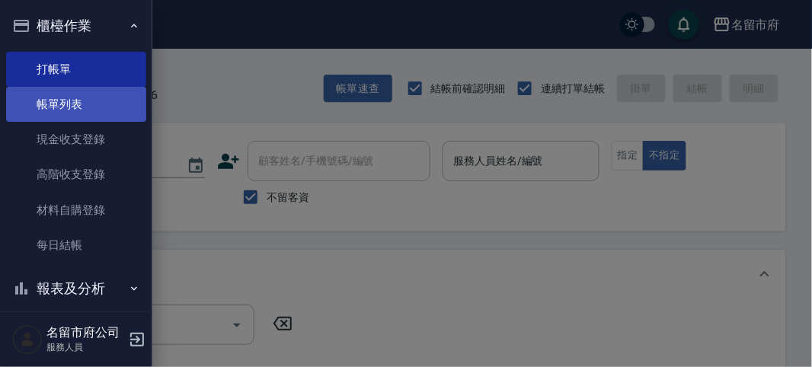
click at [103, 107] on link "帳單列表" at bounding box center [76, 104] width 140 height 35
click at [104, 107] on link "帳單列表" at bounding box center [76, 104] width 140 height 35
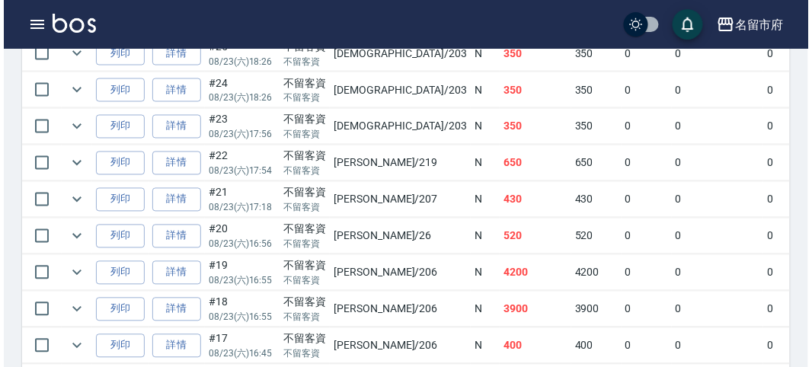
scroll to position [169, 0]
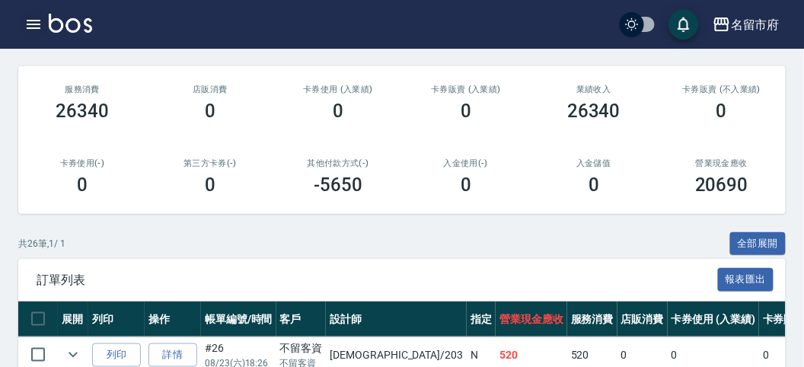
click at [24, 20] on icon "button" at bounding box center [33, 24] width 18 height 18
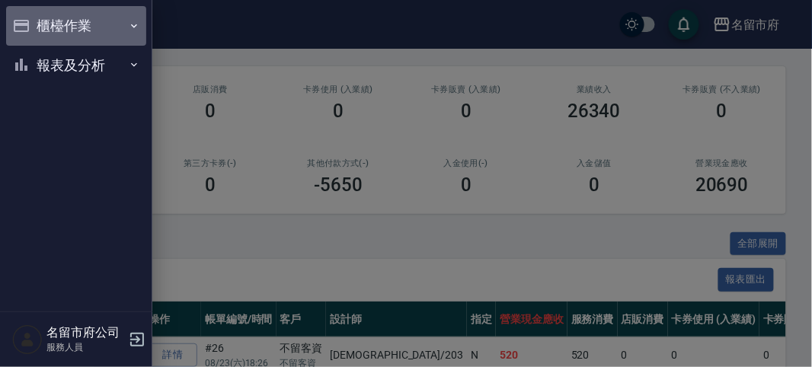
click at [40, 16] on button "櫃檯作業" at bounding box center [76, 26] width 140 height 40
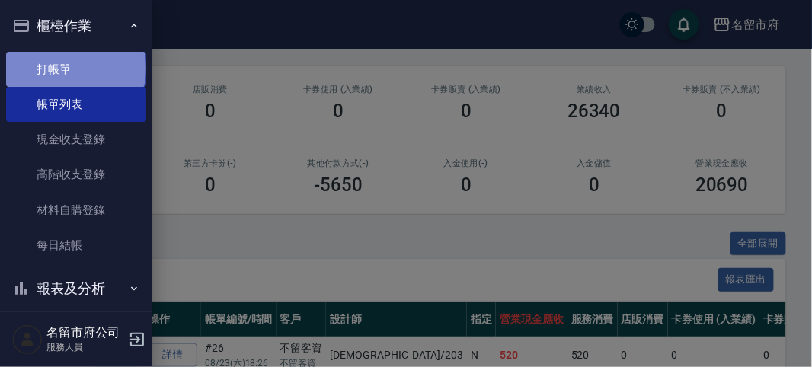
click at [75, 68] on link "打帳單" at bounding box center [76, 69] width 140 height 35
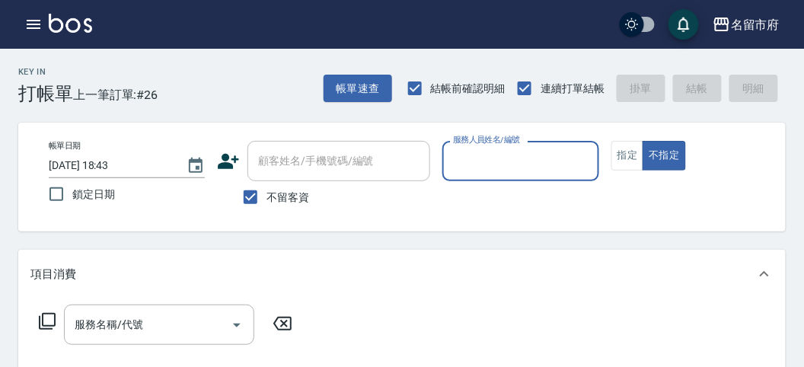
click at [475, 159] on input "服務人員姓名/編號" at bounding box center [520, 161] width 142 height 27
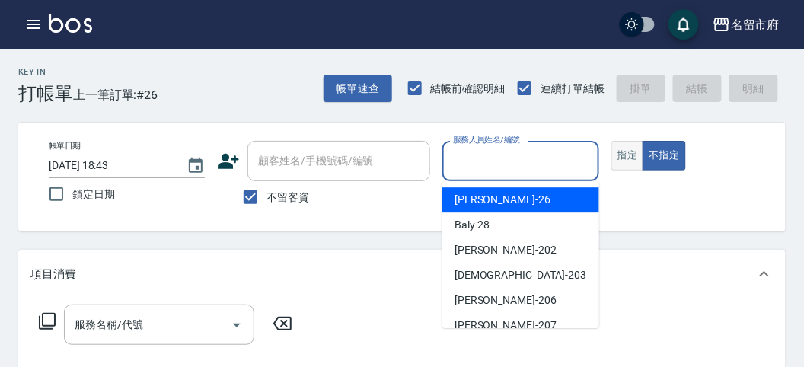
click at [626, 151] on button "指定" at bounding box center [627, 156] width 33 height 30
click at [511, 150] on input "服務人員姓名/編號" at bounding box center [520, 161] width 142 height 27
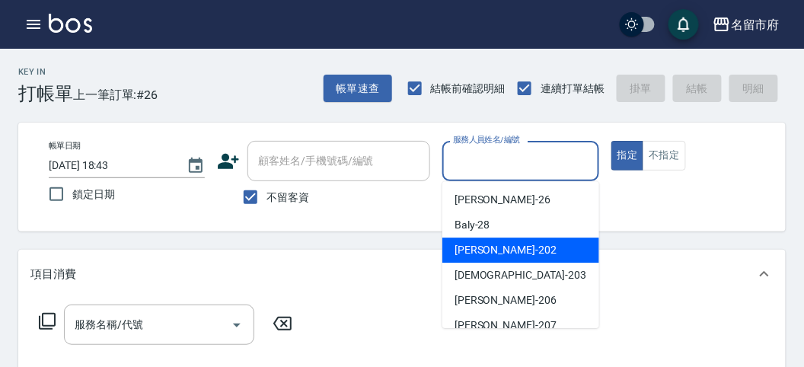
click at [503, 246] on div "[PERSON_NAME] -202" at bounding box center [520, 250] width 157 height 25
type input "[PERSON_NAME]-202"
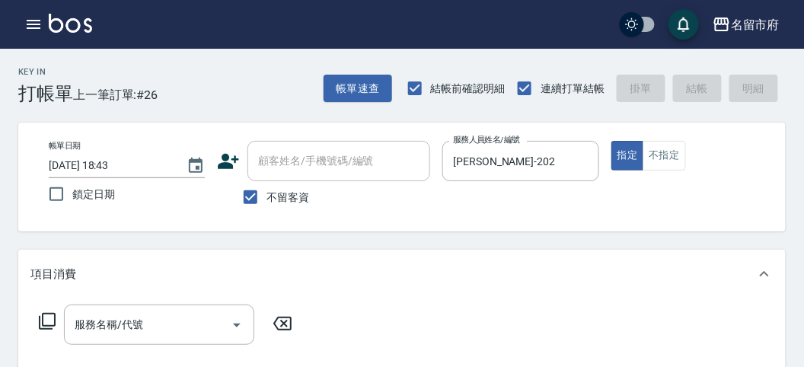
click at [54, 316] on icon at bounding box center [47, 321] width 17 height 17
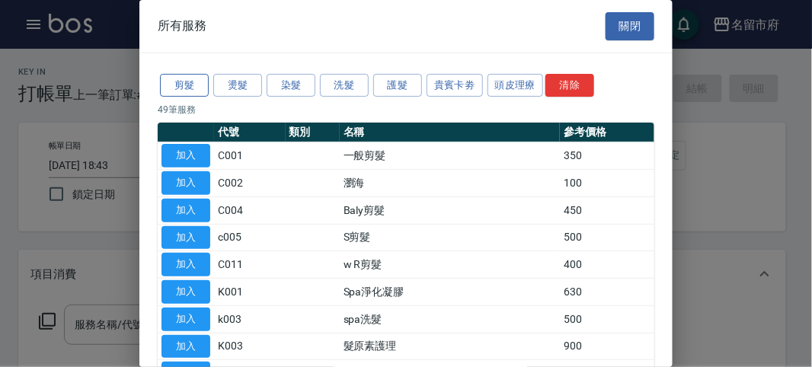
click at [177, 91] on button "剪髮" at bounding box center [184, 86] width 49 height 24
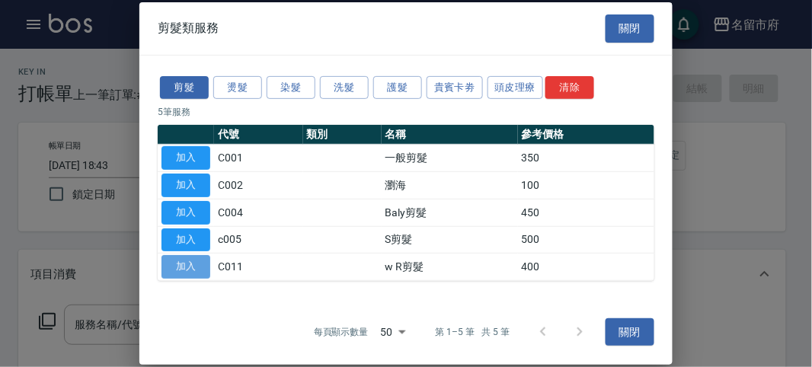
click at [190, 268] on button "加入" at bounding box center [185, 267] width 49 height 24
type input "w R剪髮(C011)"
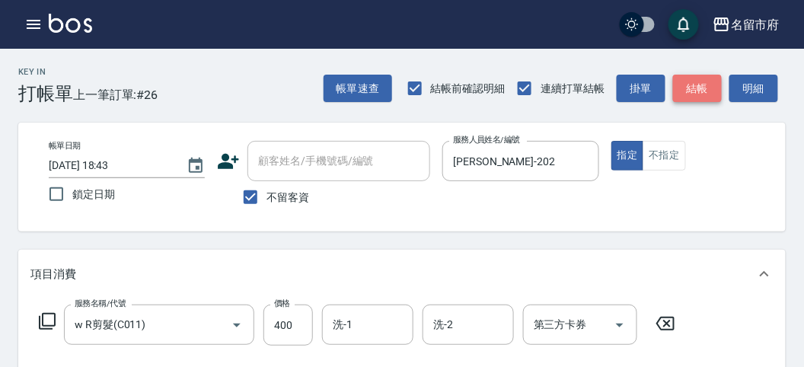
click at [694, 87] on button "結帳" at bounding box center [697, 89] width 49 height 28
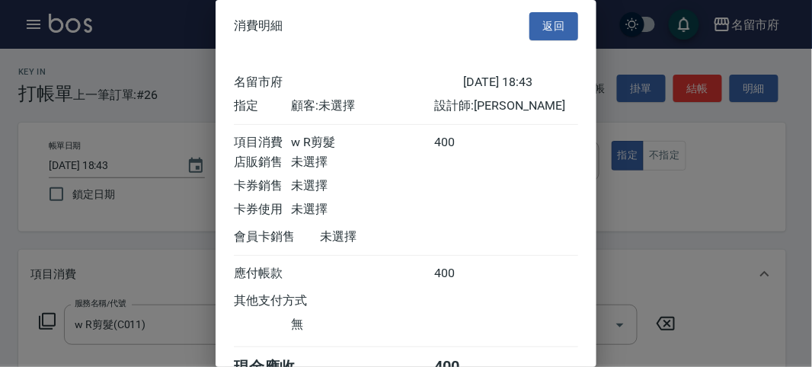
scroll to position [85, 0]
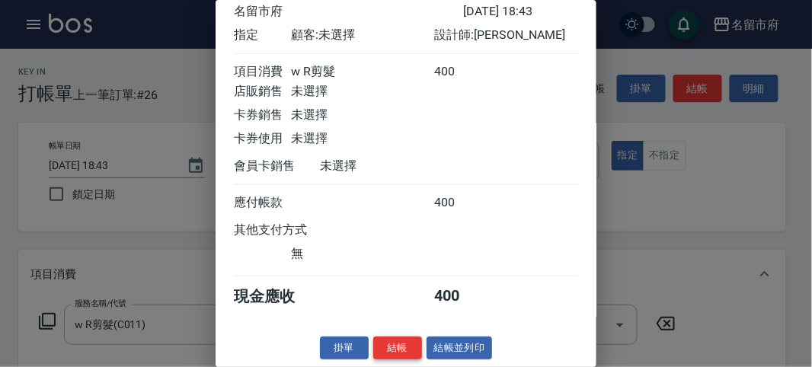
click at [408, 343] on button "結帳" at bounding box center [397, 349] width 49 height 24
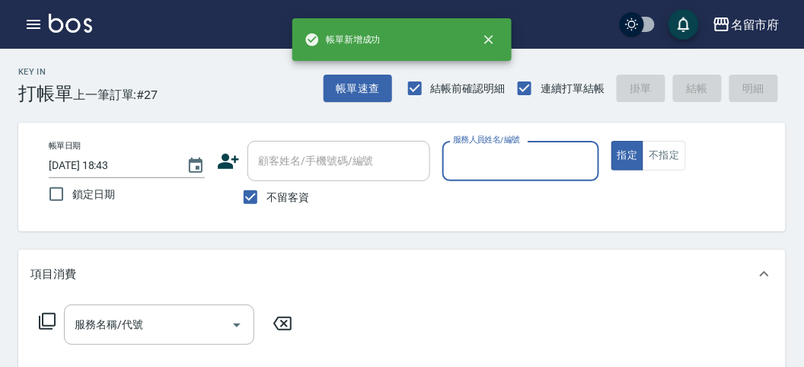
click at [474, 162] on input "服務人員姓名/編號" at bounding box center [520, 161] width 142 height 27
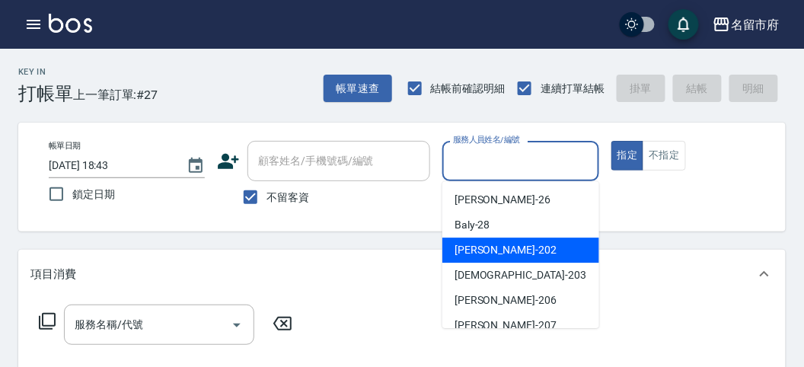
drag, startPoint x: 491, startPoint y: 254, endPoint x: 452, endPoint y: 259, distance: 39.9
click at [488, 255] on span "[PERSON_NAME] -202" at bounding box center [506, 250] width 102 height 16
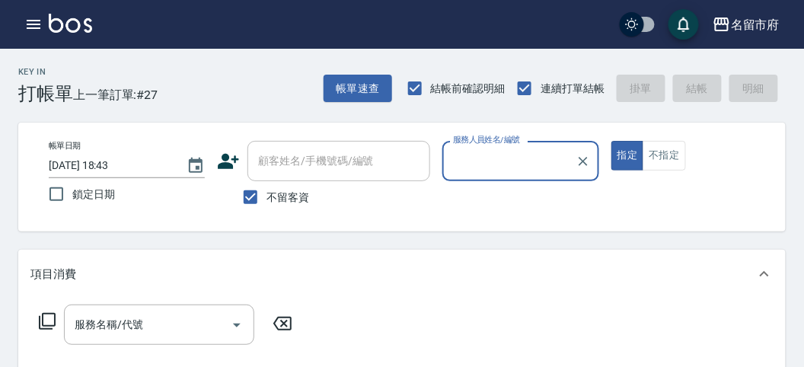
type input "[PERSON_NAME]-202"
click at [55, 318] on icon at bounding box center [47, 321] width 17 height 17
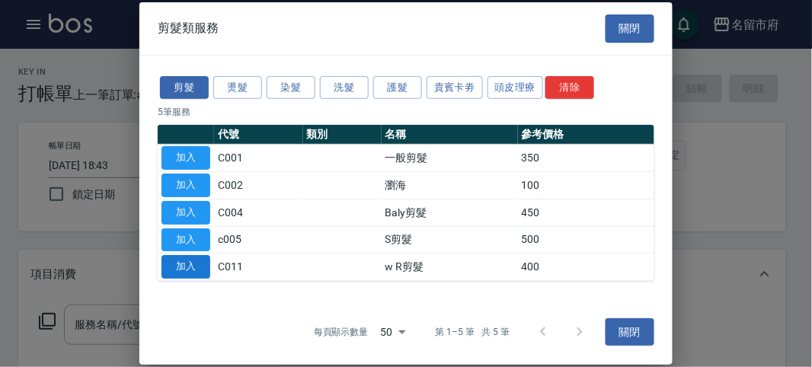
click at [195, 263] on button "加入" at bounding box center [185, 267] width 49 height 24
type input "w R剪髮(C011)"
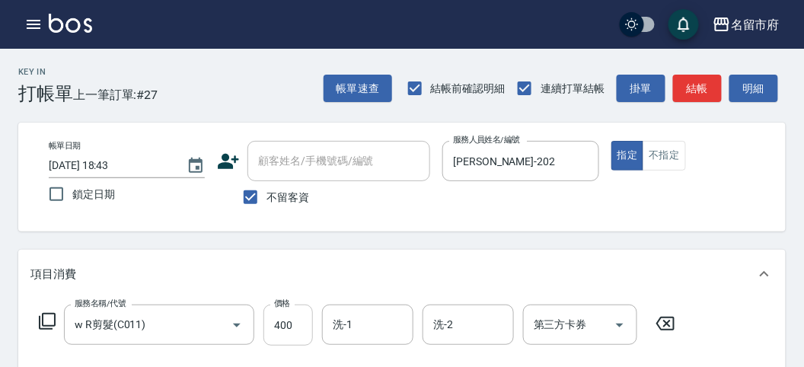
click at [295, 326] on input "400" at bounding box center [287, 325] width 49 height 41
type input "1200"
click at [707, 91] on button "結帳" at bounding box center [697, 89] width 49 height 28
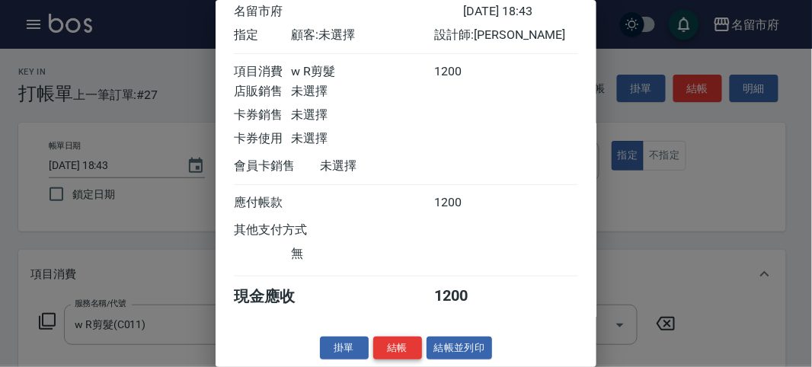
click at [396, 343] on button "結帳" at bounding box center [397, 349] width 49 height 24
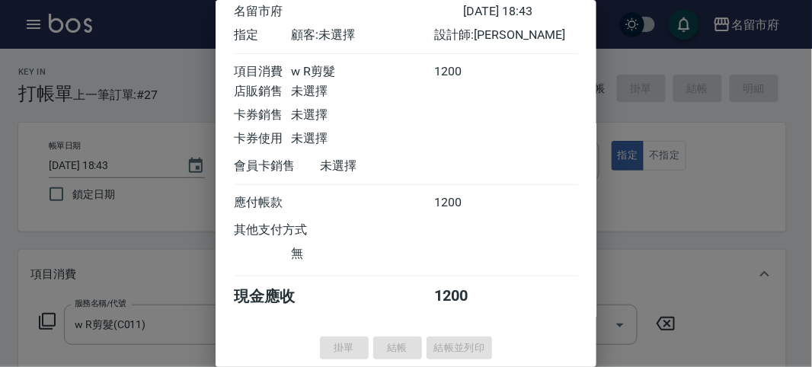
type input "2025/08/23 18:44"
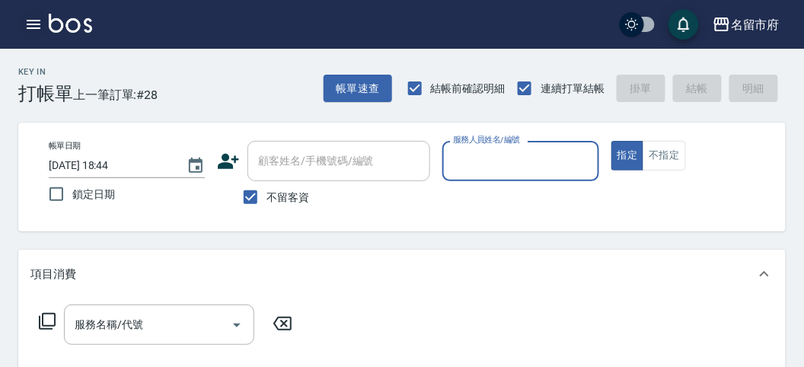
click at [27, 24] on icon "button" at bounding box center [34, 24] width 14 height 9
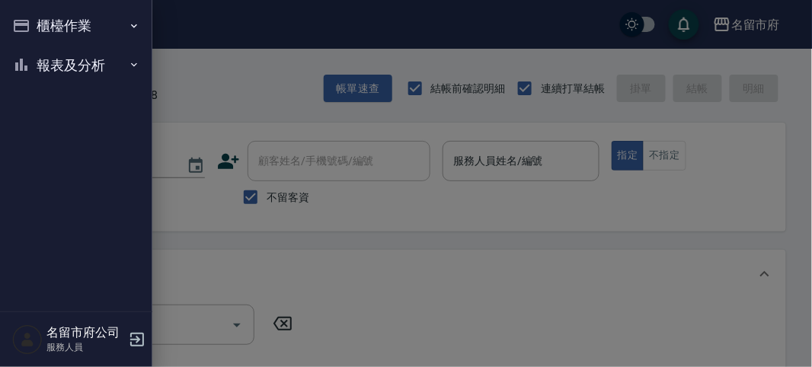
click at [27, 24] on icon "button" at bounding box center [21, 26] width 15 height 12
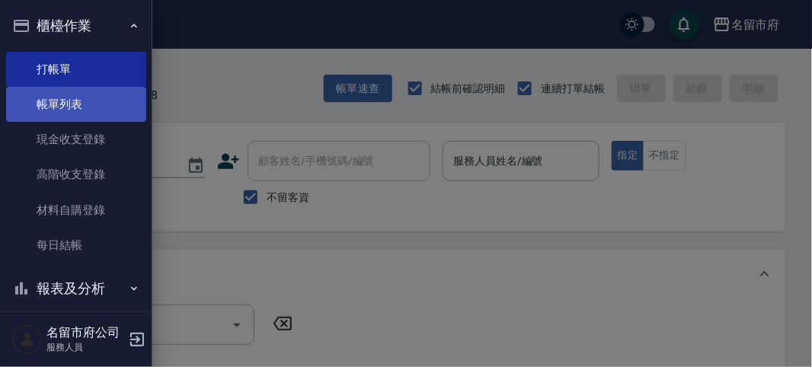
click at [54, 108] on link "帳單列表" at bounding box center [76, 104] width 140 height 35
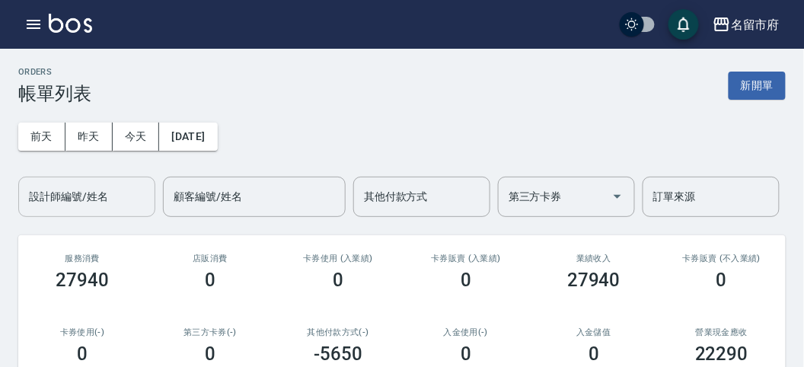
click at [95, 191] on input "設計師編號/姓名" at bounding box center [86, 197] width 123 height 27
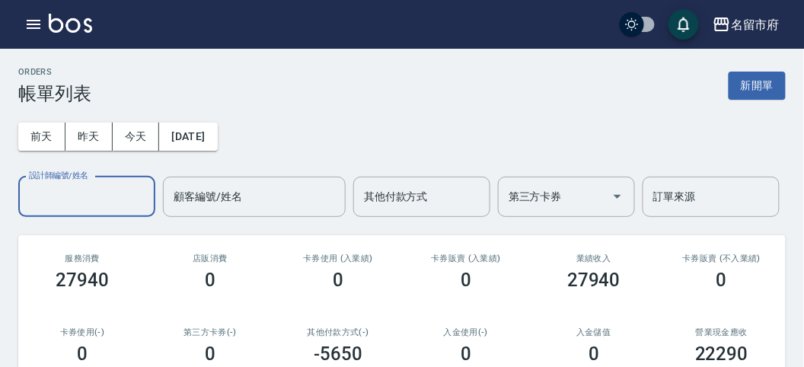
click at [90, 198] on input "設計師編號/姓名" at bounding box center [86, 197] width 123 height 27
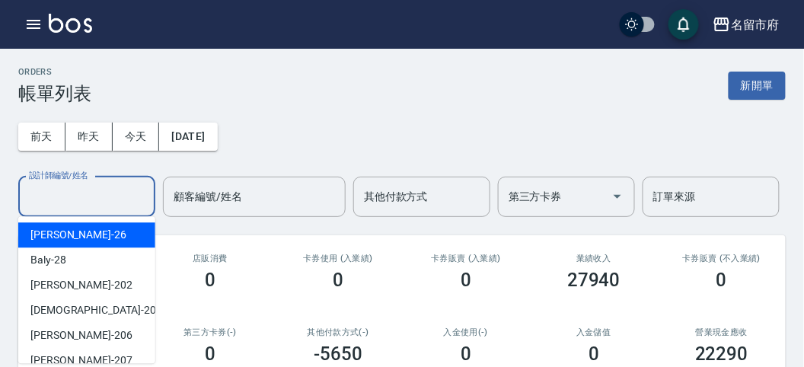
click at [90, 194] on input "設計師編號/姓名" at bounding box center [86, 197] width 123 height 27
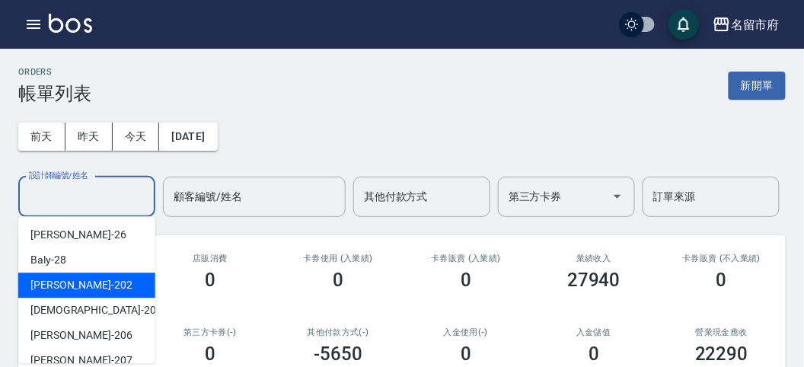
click at [97, 294] on div "[PERSON_NAME] -202" at bounding box center [86, 285] width 137 height 25
type input "[PERSON_NAME]-202"
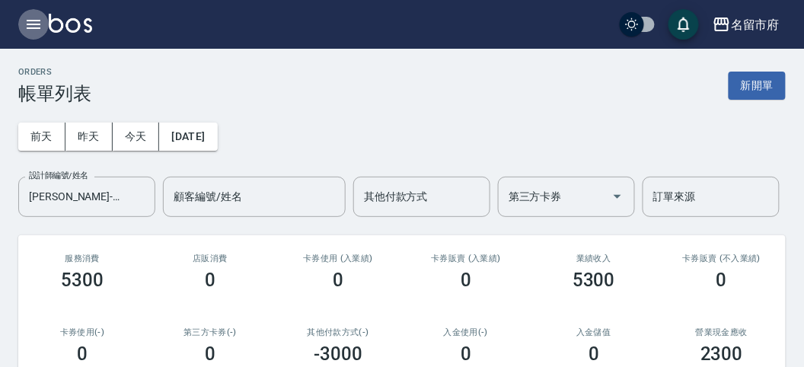
click at [30, 24] on icon "button" at bounding box center [34, 24] width 14 height 9
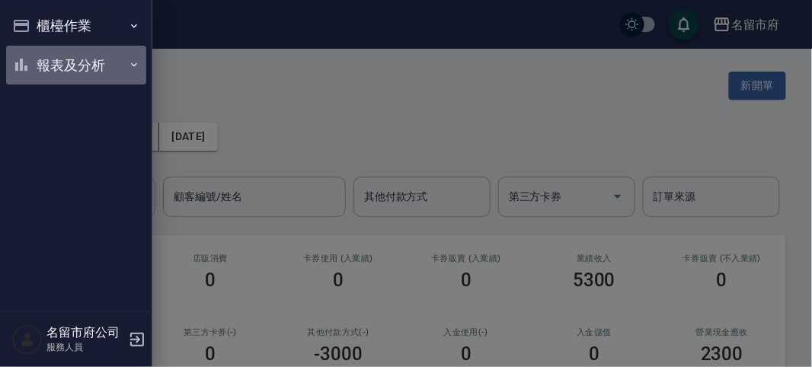
click at [85, 66] on button "報表及分析" at bounding box center [76, 66] width 140 height 40
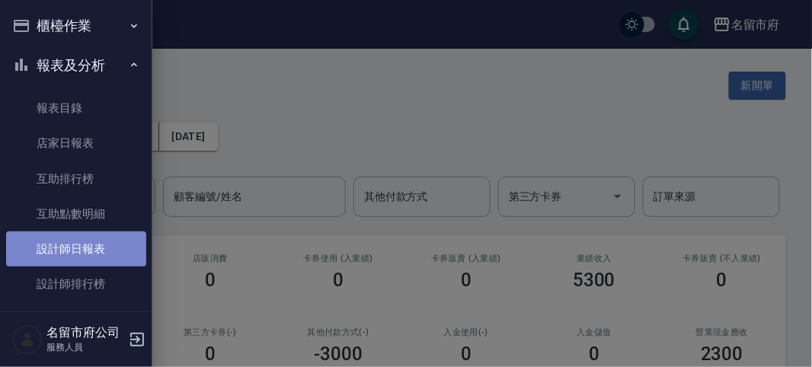
click at [100, 235] on link "設計師日報表" at bounding box center [76, 248] width 140 height 35
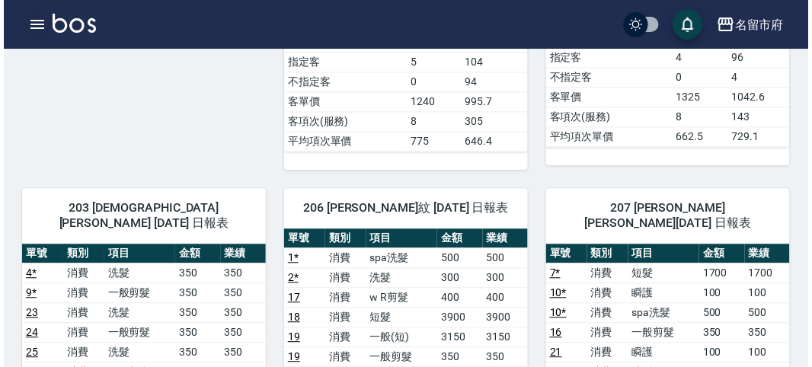
scroll to position [762, 0]
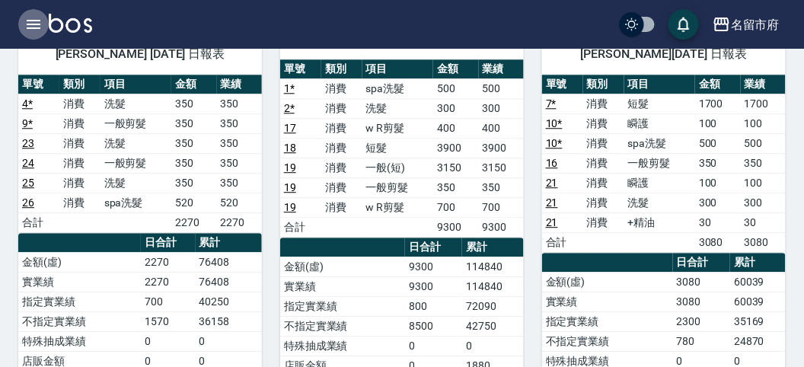
click at [41, 17] on icon "button" at bounding box center [33, 24] width 18 height 18
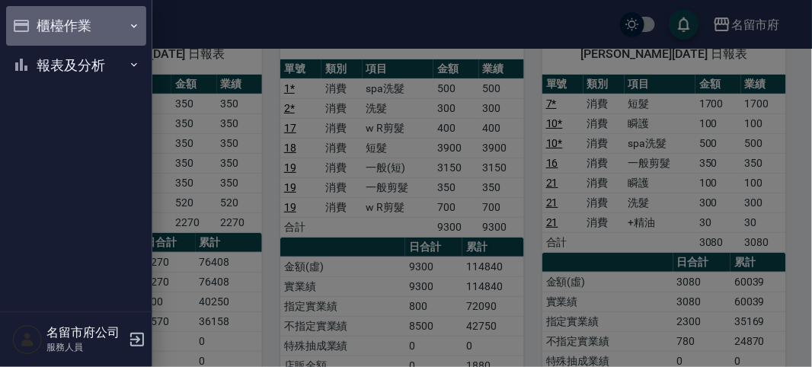
click at [41, 18] on button "櫃檯作業" at bounding box center [76, 26] width 140 height 40
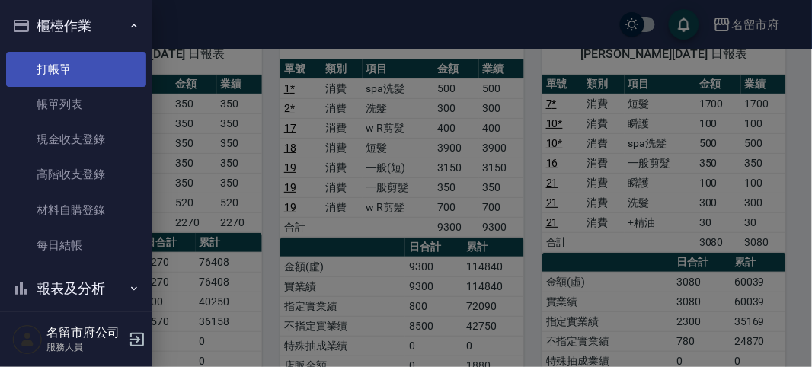
click at [44, 78] on link "打帳單" at bounding box center [76, 69] width 140 height 35
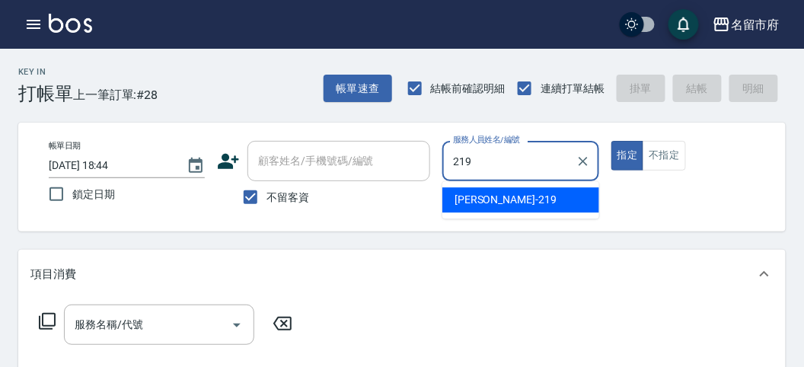
type input "[PERSON_NAME]-219"
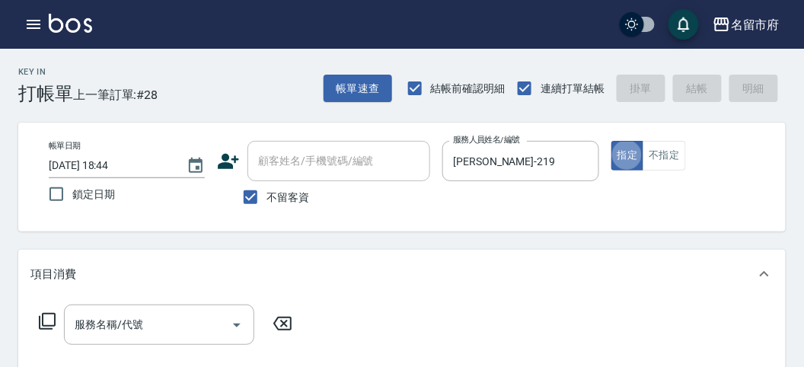
type button "true"
click at [50, 321] on icon at bounding box center [47, 321] width 18 height 18
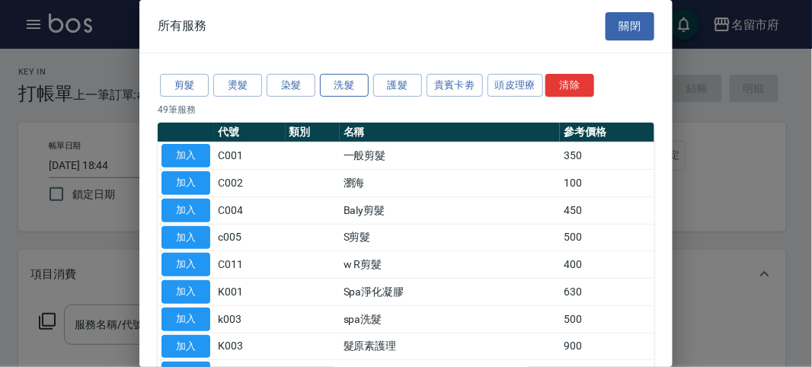
click at [351, 86] on button "洗髮" at bounding box center [344, 86] width 49 height 24
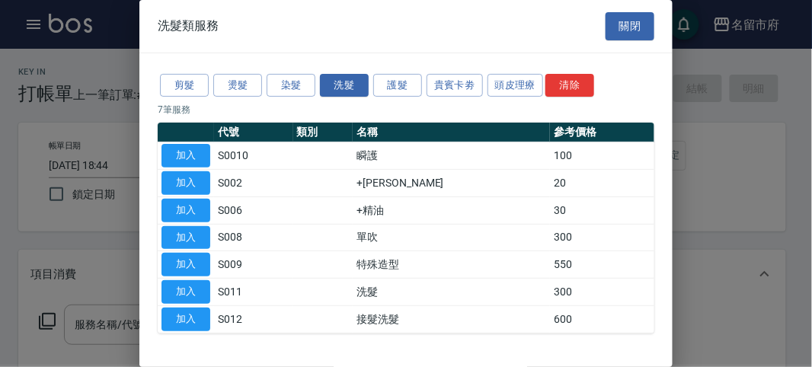
scroll to position [46, 0]
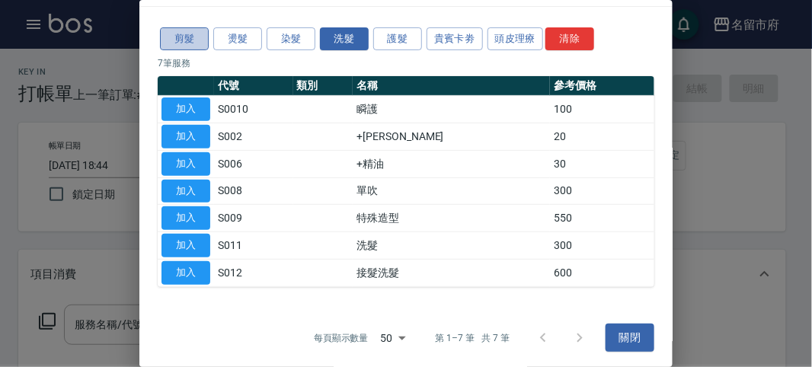
click at [184, 32] on button "剪髮" at bounding box center [184, 39] width 49 height 24
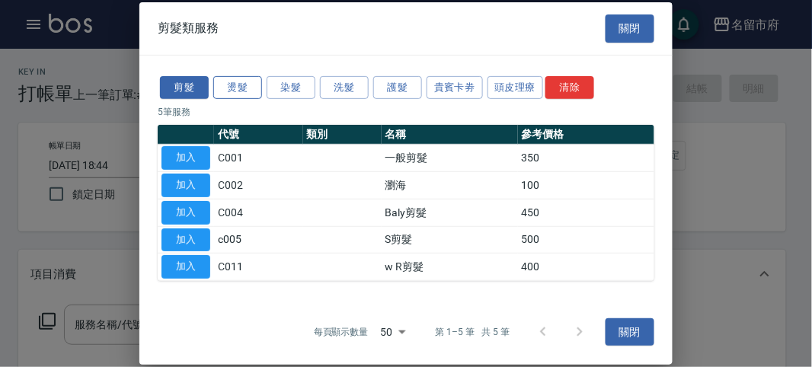
click at [255, 88] on button "燙髮" at bounding box center [237, 87] width 49 height 24
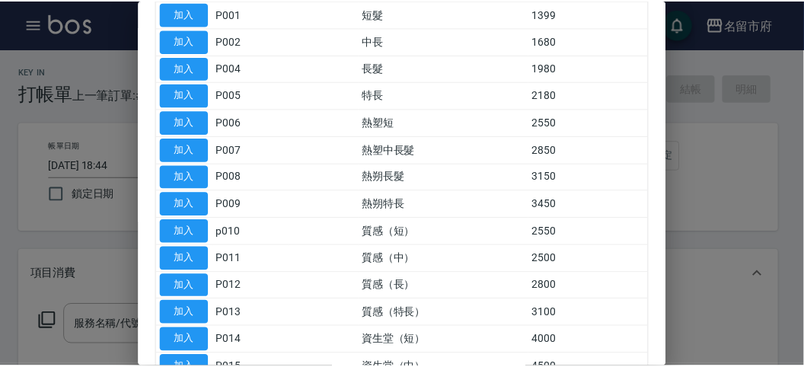
scroll to position [85, 0]
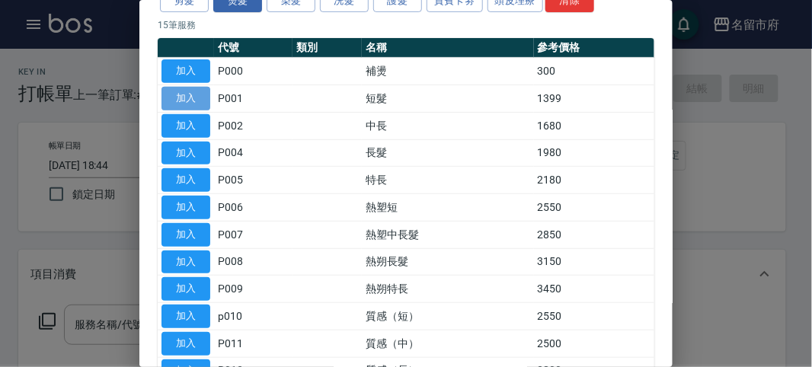
click at [193, 97] on button "加入" at bounding box center [185, 99] width 49 height 24
type input "短髮(P001)"
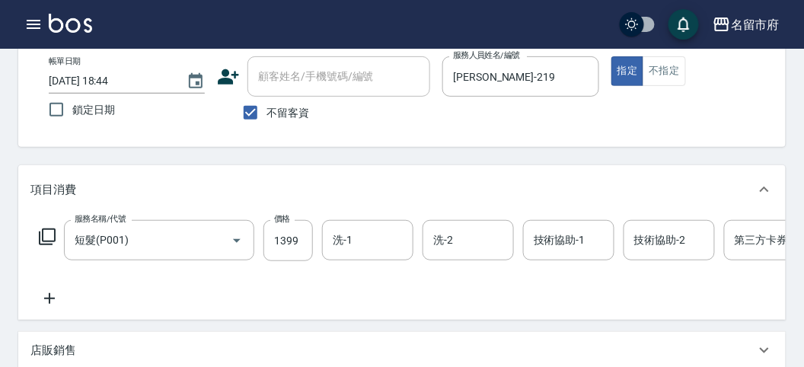
click at [46, 238] on icon at bounding box center [47, 237] width 18 height 18
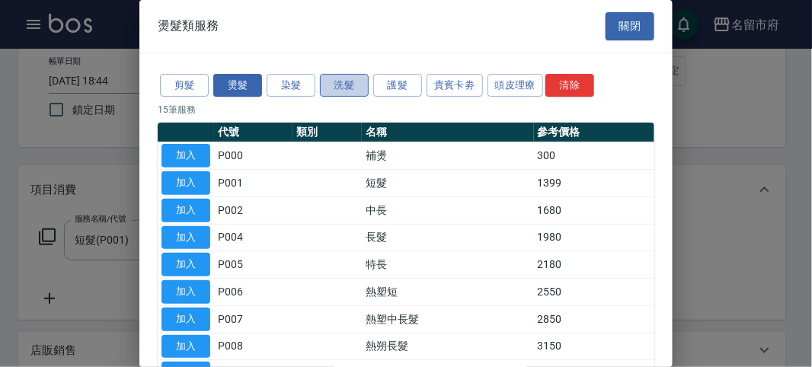
click at [339, 78] on button "洗髮" at bounding box center [344, 86] width 49 height 24
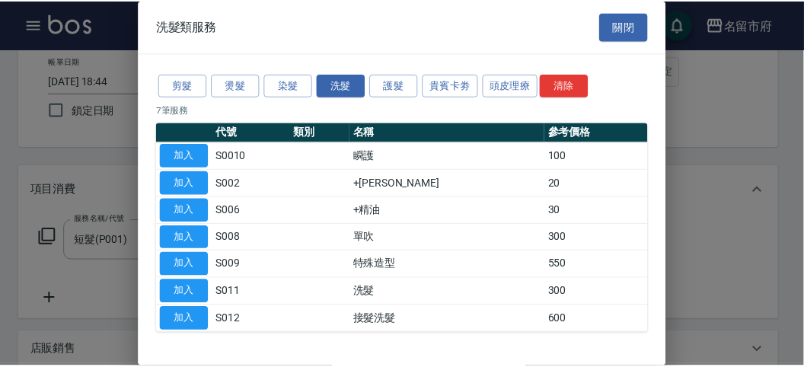
scroll to position [46, 0]
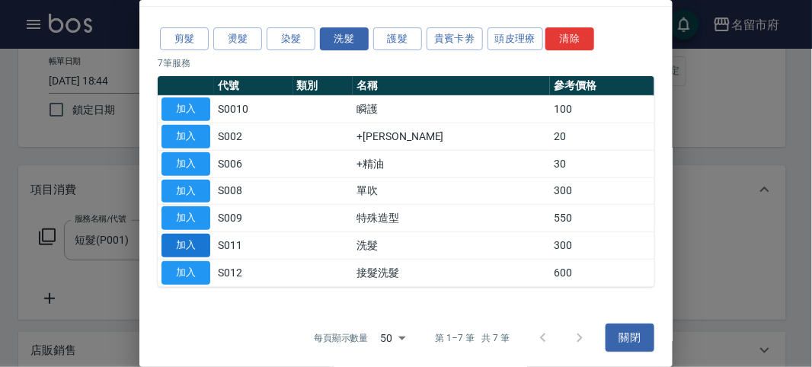
click at [188, 250] on button "加入" at bounding box center [185, 246] width 49 height 24
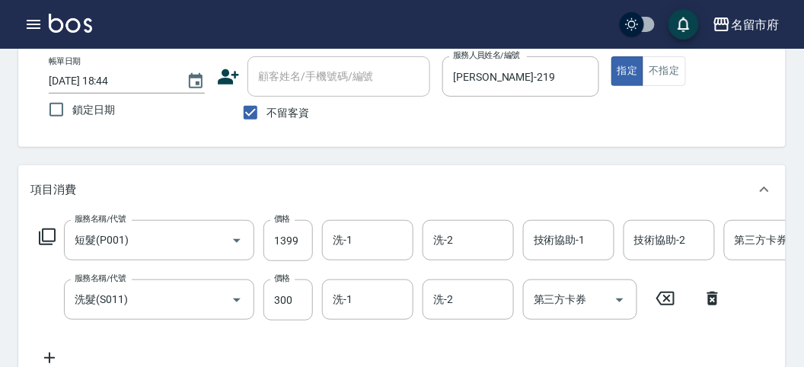
click at [47, 241] on icon at bounding box center [47, 236] width 17 height 17
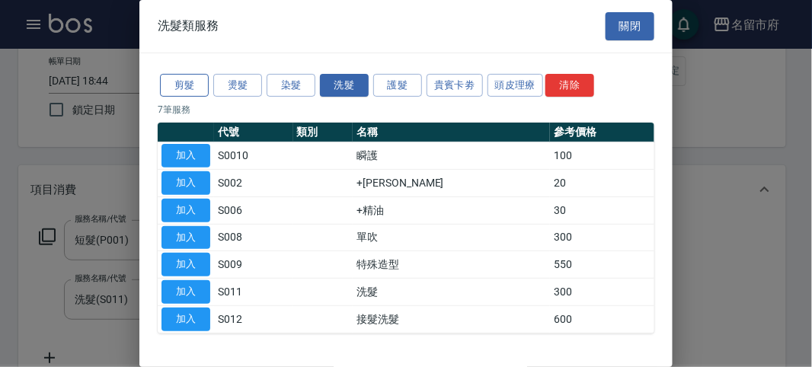
click at [179, 78] on button "剪髮" at bounding box center [184, 86] width 49 height 24
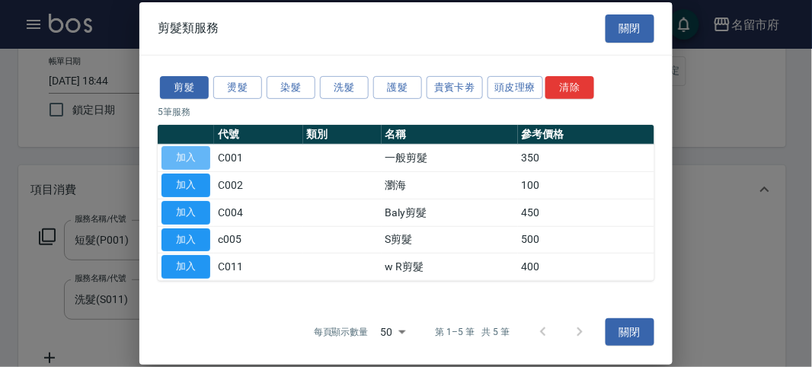
drag, startPoint x: 188, startPoint y: 150, endPoint x: 203, endPoint y: 161, distance: 18.4
click at [190, 152] on button "加入" at bounding box center [185, 158] width 49 height 24
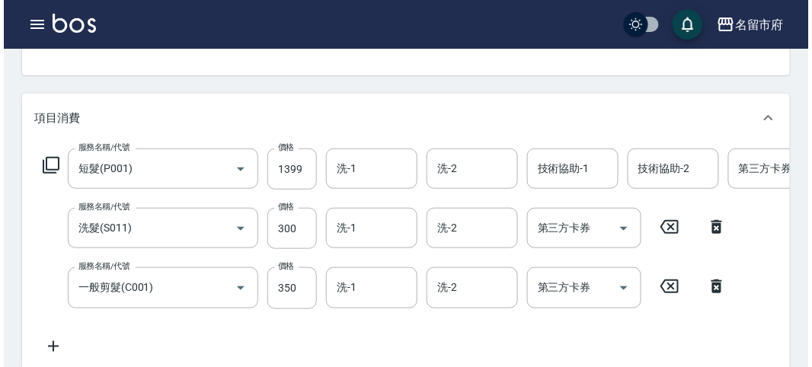
scroll to position [0, 0]
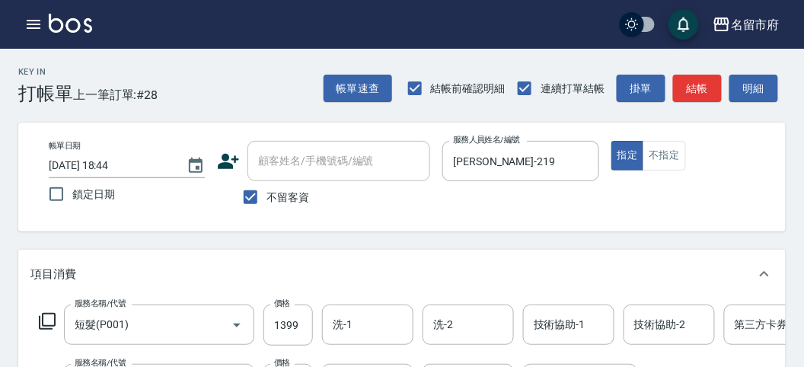
click at [37, 324] on div "服務名稱/代號 短髮(P001) 服務名稱/代號 價格 1399 價格 洗-1 洗-1 洗-2 洗-2 技術協助-1 技術協助-1 技術協助-2 技術協助-2…" at bounding box center [457, 325] width 855 height 41
click at [43, 324] on icon at bounding box center [47, 321] width 17 height 17
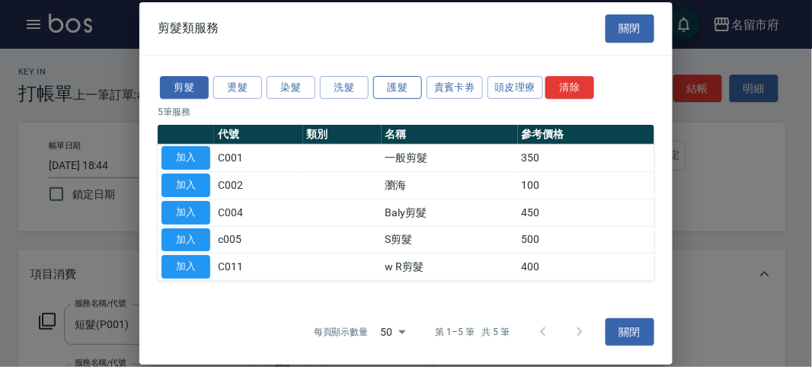
click at [401, 81] on button "護髮" at bounding box center [397, 87] width 49 height 24
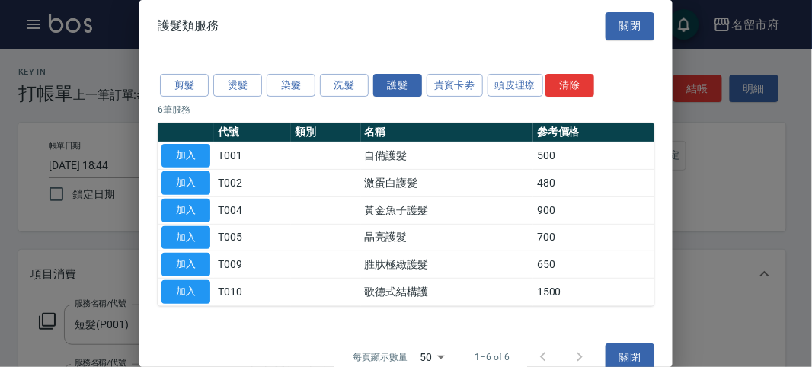
scroll to position [20, 0]
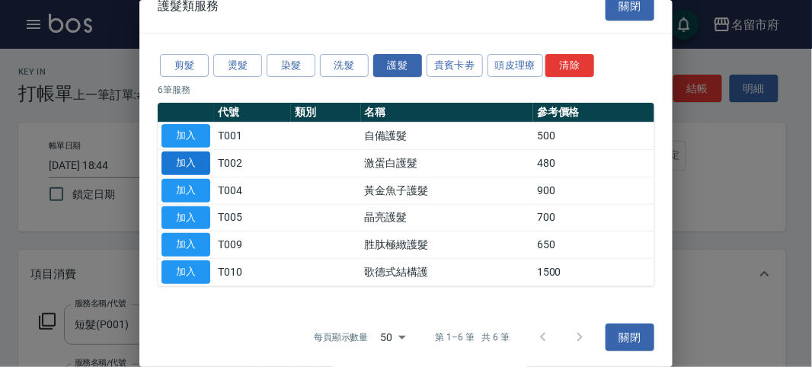
click at [187, 160] on button "加入" at bounding box center [185, 164] width 49 height 24
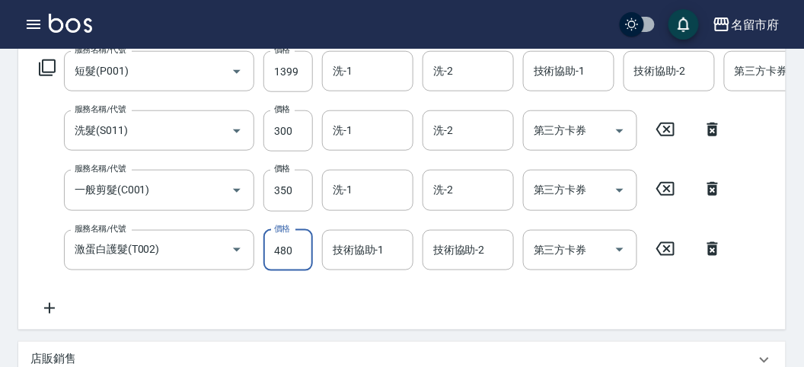
scroll to position [507, 0]
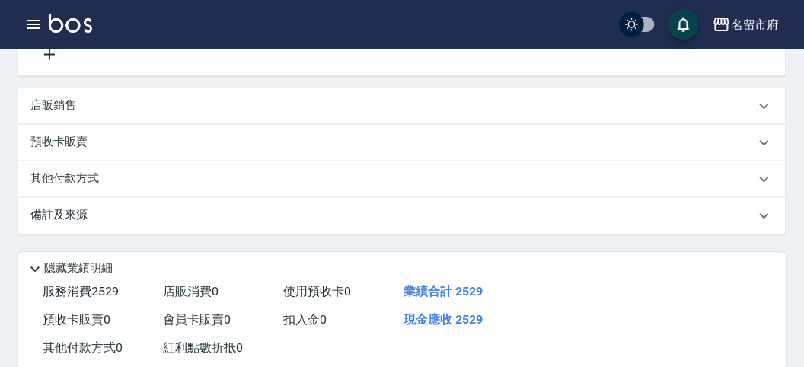
click at [301, 221] on div "備註及來源" at bounding box center [402, 216] width 768 height 37
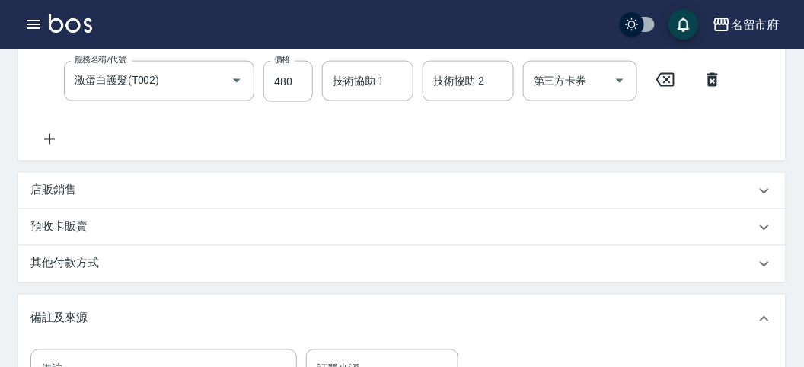
scroll to position [338, 0]
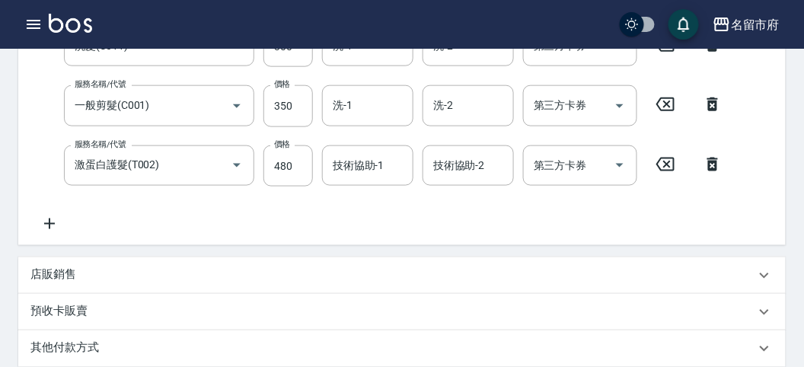
click at [713, 156] on icon at bounding box center [713, 164] width 38 height 18
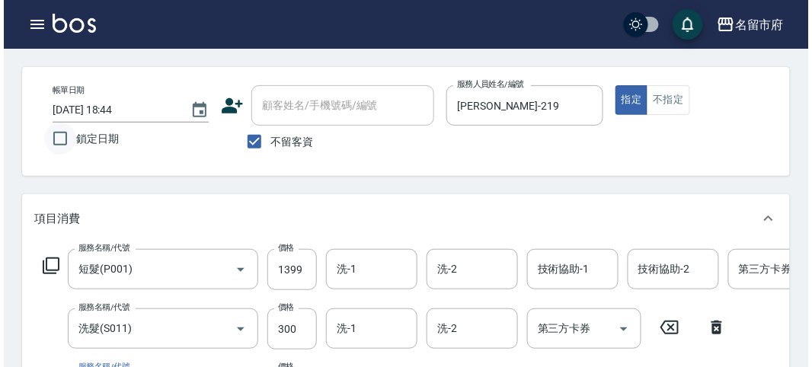
scroll to position [0, 0]
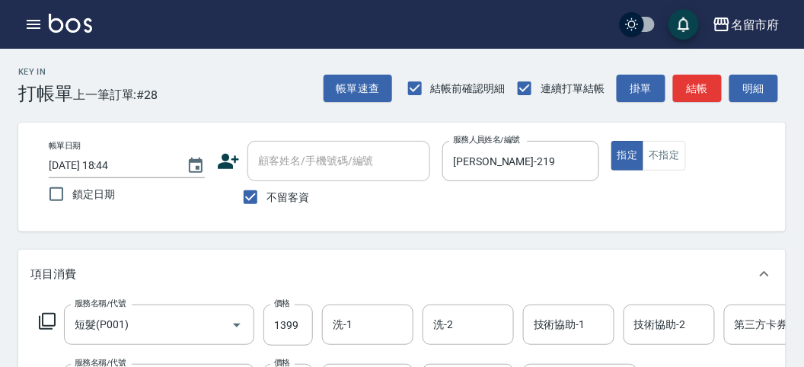
click at [49, 327] on icon at bounding box center [47, 321] width 18 height 18
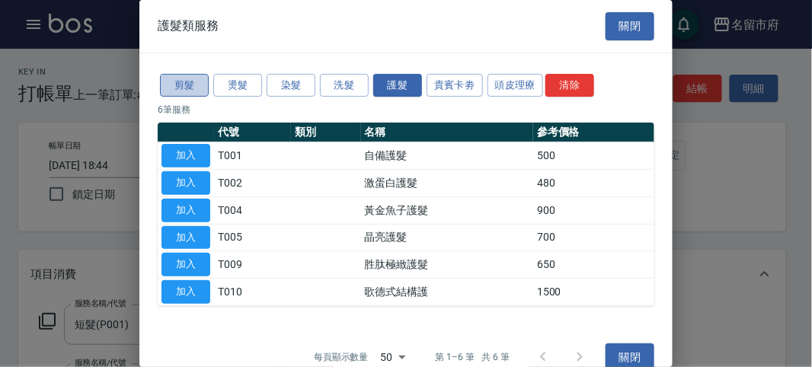
click at [184, 84] on button "剪髮" at bounding box center [184, 86] width 49 height 24
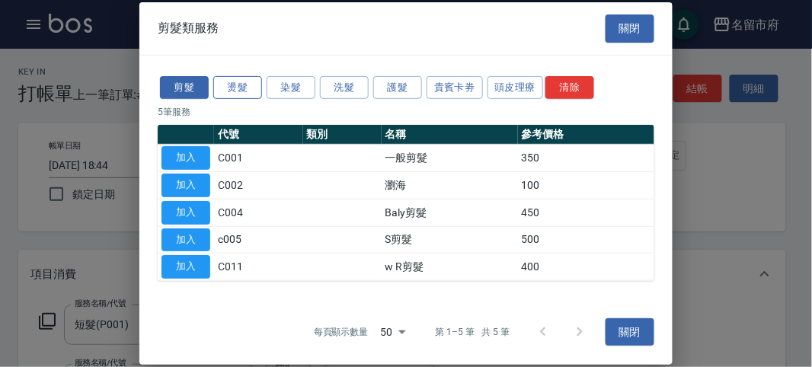
click at [228, 85] on button "燙髮" at bounding box center [237, 87] width 49 height 24
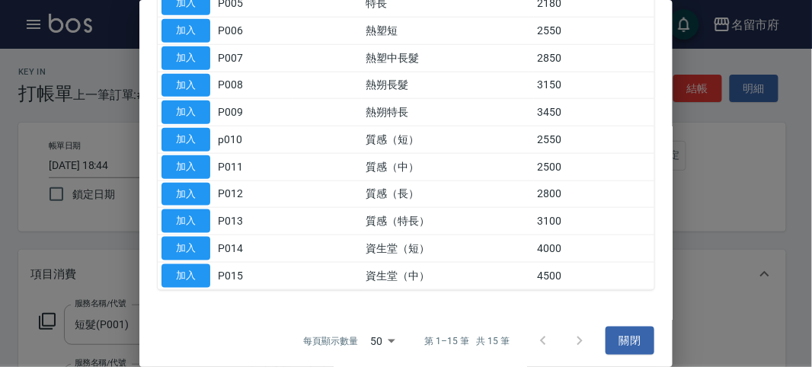
scroll to position [8, 0]
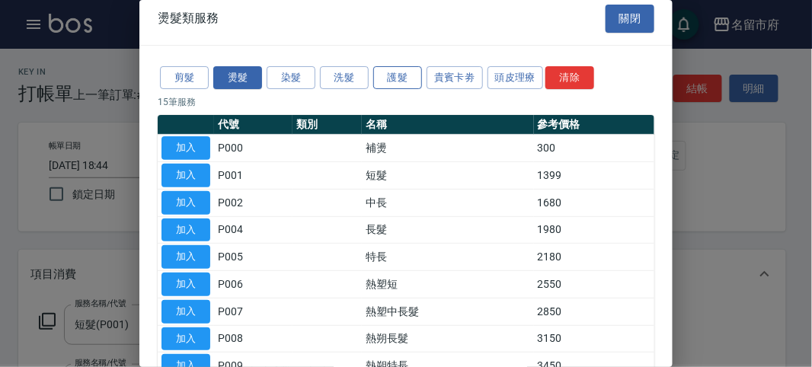
click at [404, 73] on button "護髮" at bounding box center [397, 78] width 49 height 24
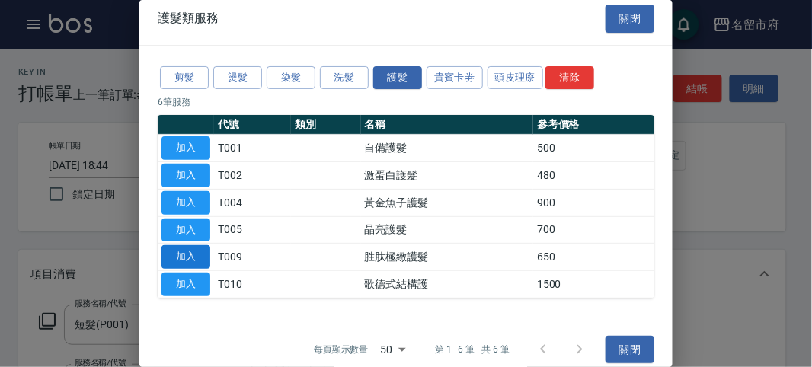
click at [190, 255] on button "加入" at bounding box center [185, 257] width 49 height 24
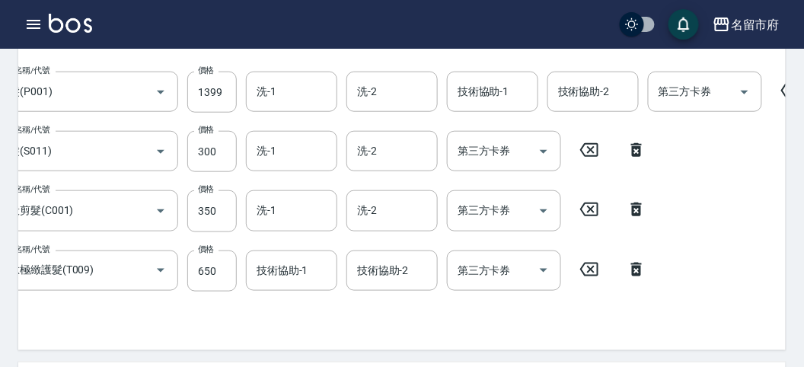
scroll to position [0, 111]
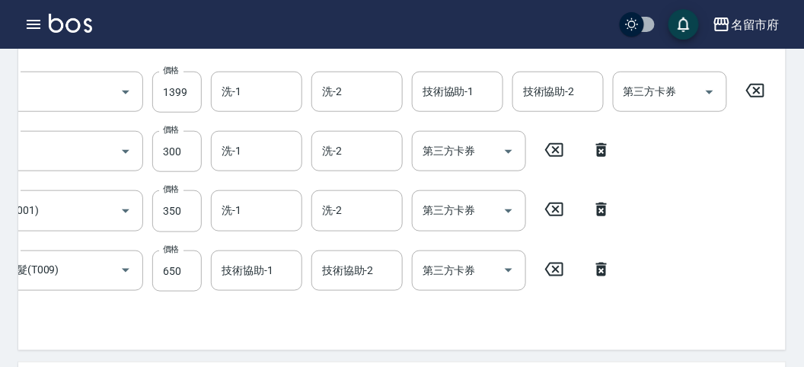
click at [757, 80] on div "服務名稱/代號 短髮(P001) 服務名稱/代號 價格 1399 價格 洗-1 洗-1 洗-2 洗-2 技術協助-1 技術協助-1 技術協助-2 技術協助-2…" at bounding box center [346, 92] width 855 height 41
click at [755, 88] on icon at bounding box center [755, 91] width 18 height 14
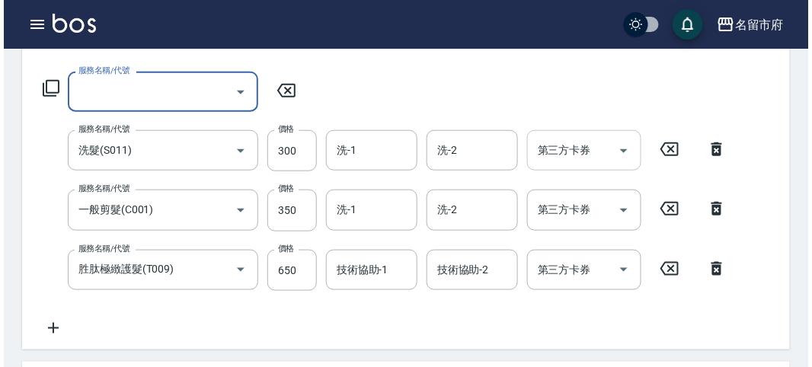
scroll to position [0, 0]
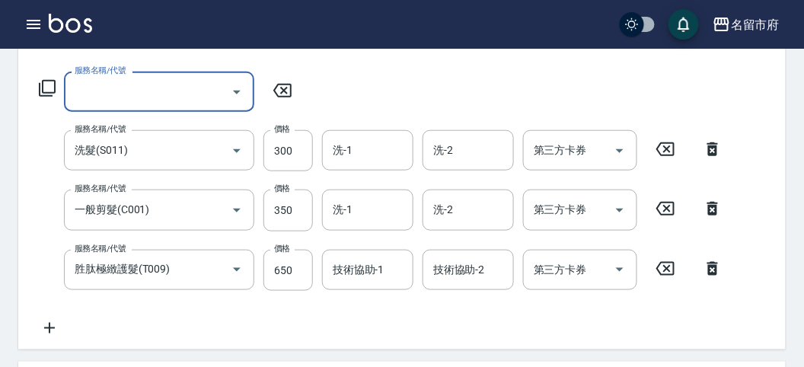
click at [46, 88] on icon at bounding box center [47, 88] width 18 height 18
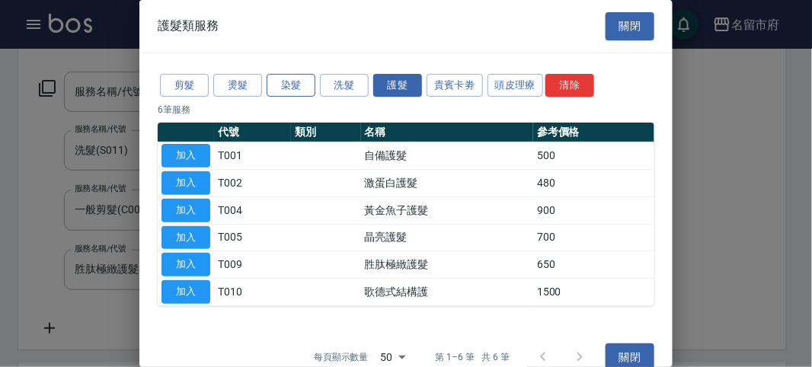
click at [305, 84] on button "染髮" at bounding box center [291, 86] width 49 height 24
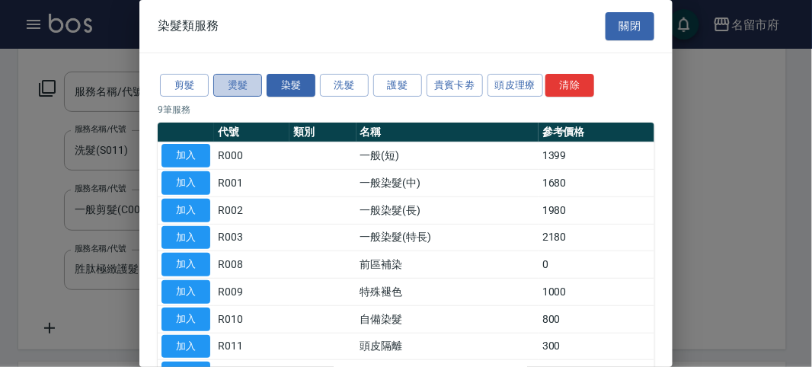
click at [238, 76] on button "燙髮" at bounding box center [237, 86] width 49 height 24
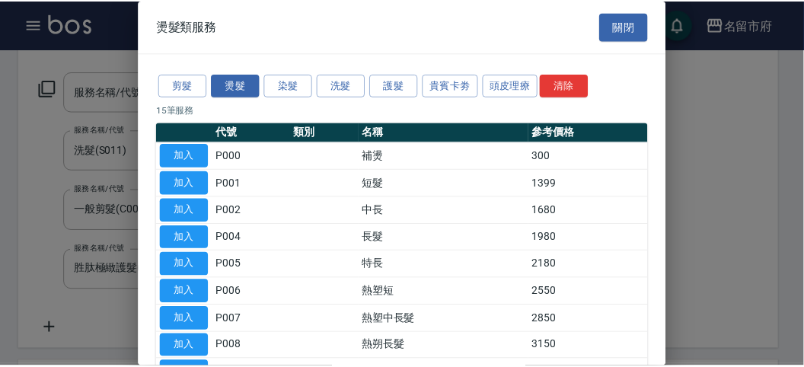
scroll to position [85, 0]
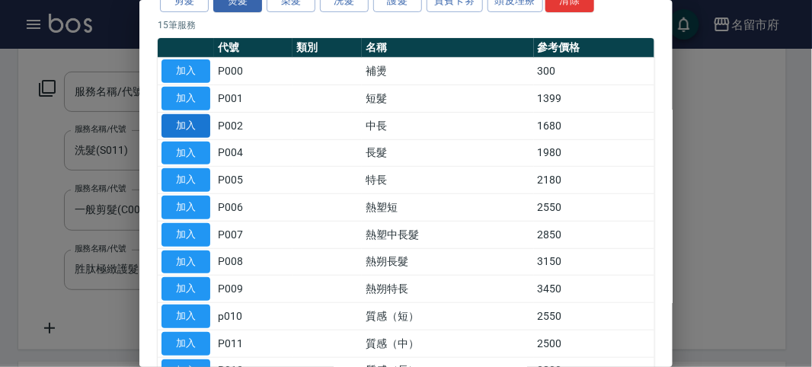
click at [188, 126] on button "加入" at bounding box center [185, 126] width 49 height 24
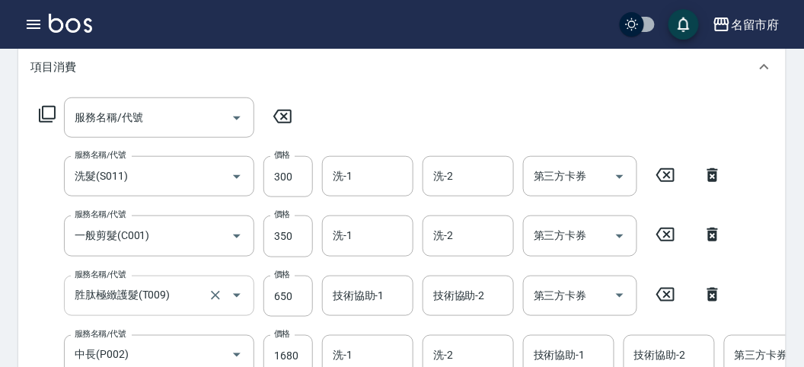
scroll to position [292, 0]
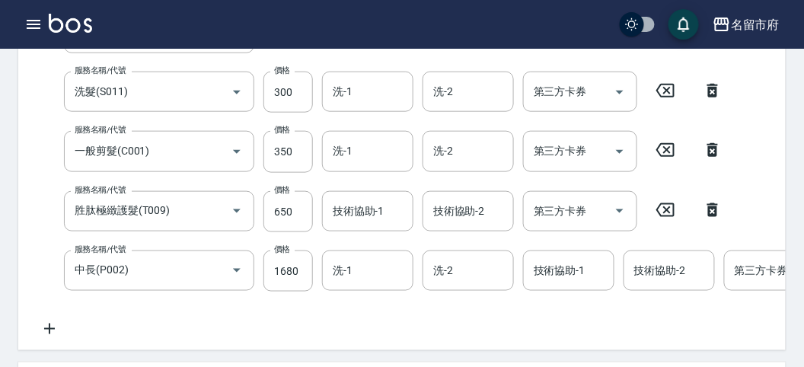
click at [710, 211] on icon at bounding box center [712, 210] width 11 height 14
type input "中長(P002)"
type input "1680"
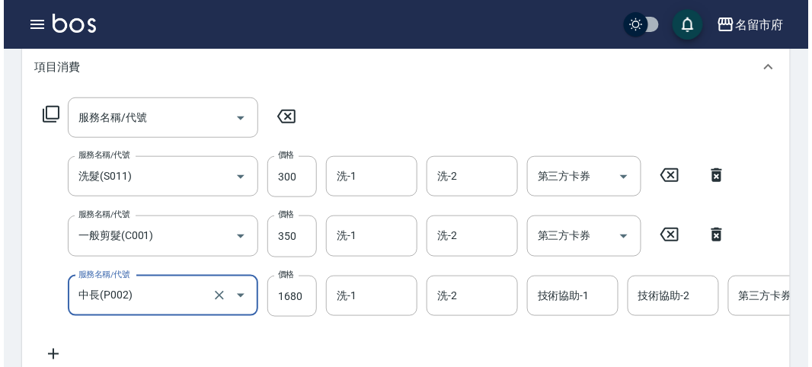
scroll to position [123, 0]
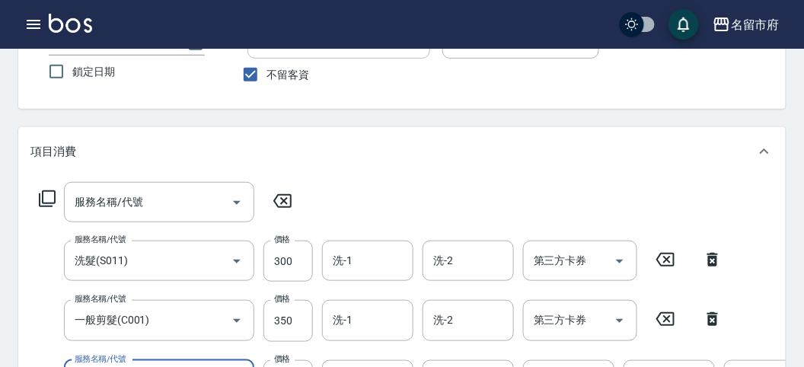
click at [49, 206] on icon at bounding box center [47, 198] width 17 height 17
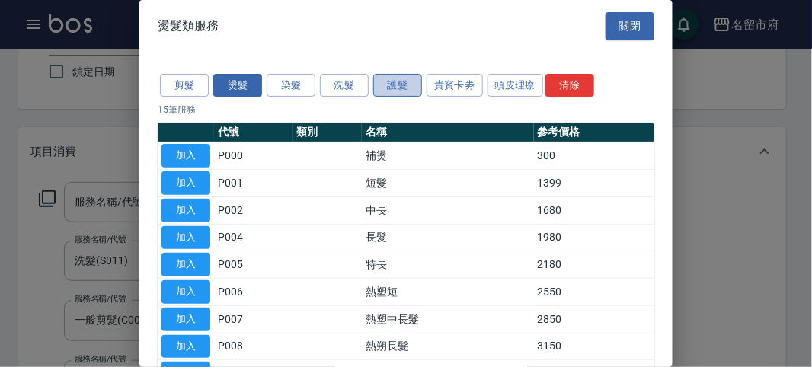
click at [394, 76] on button "護髮" at bounding box center [397, 86] width 49 height 24
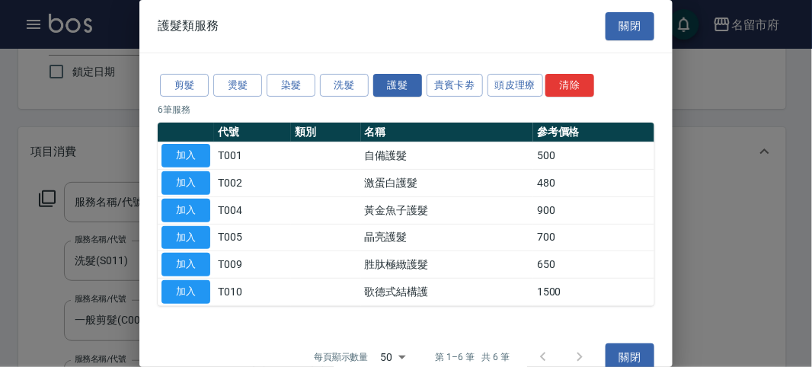
scroll to position [20, 0]
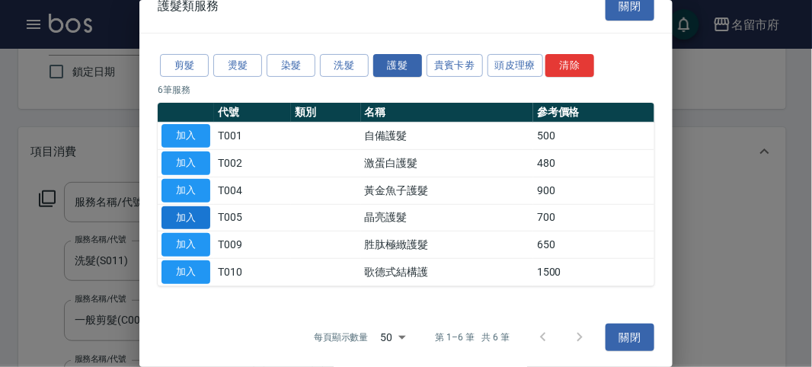
click at [181, 216] on button "加入" at bounding box center [185, 218] width 49 height 24
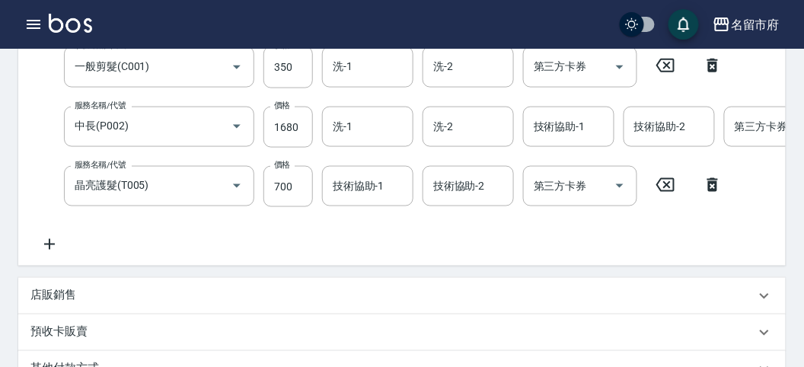
scroll to position [292, 0]
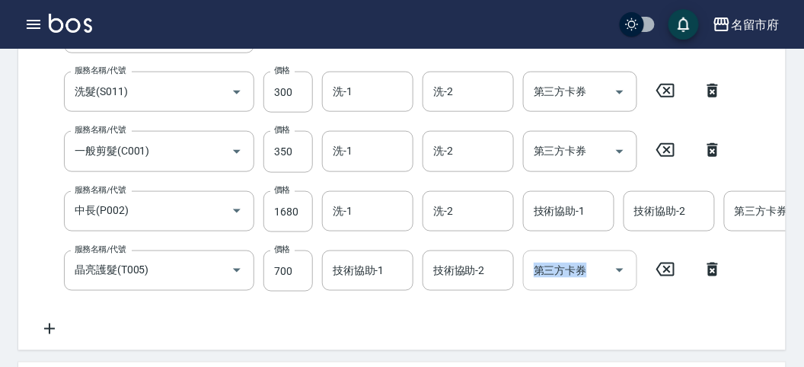
drag, startPoint x: 432, startPoint y: 346, endPoint x: 608, endPoint y: 267, distance: 192.9
click at [605, 273] on div "服務名稱/代號 服務名稱/代號 服務名稱/代號 洗髮(S011) 服務名稱/代號 價格 300 價格 洗-1 洗-1 洗-2 洗-2 第三方卡券 第三方卡券 …" at bounding box center [402, 178] width 768 height 343
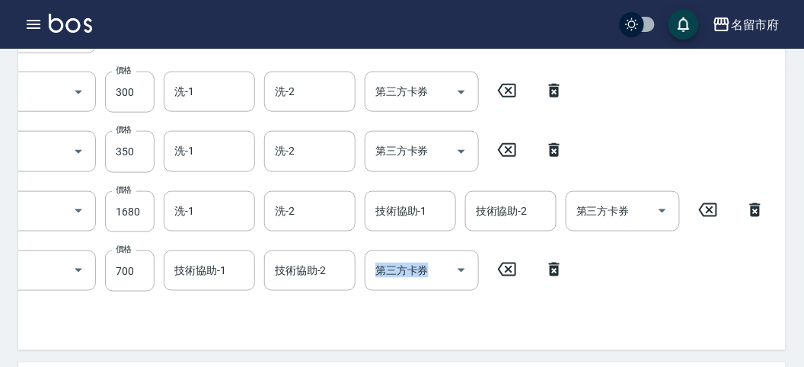
click at [755, 203] on icon at bounding box center [755, 210] width 11 height 14
type input "晶亮護髮(T005)"
type input "700"
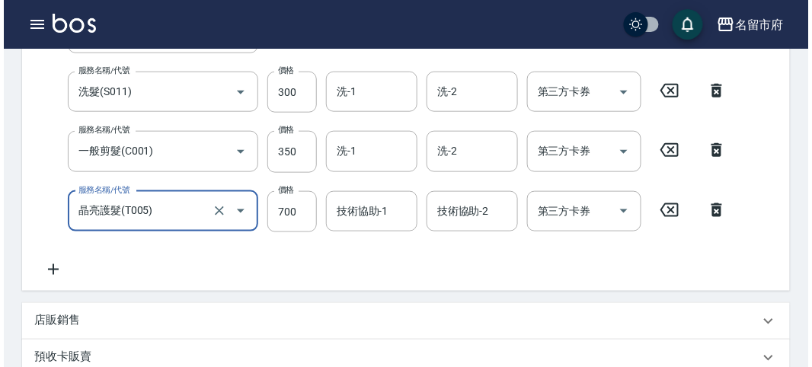
scroll to position [0, 0]
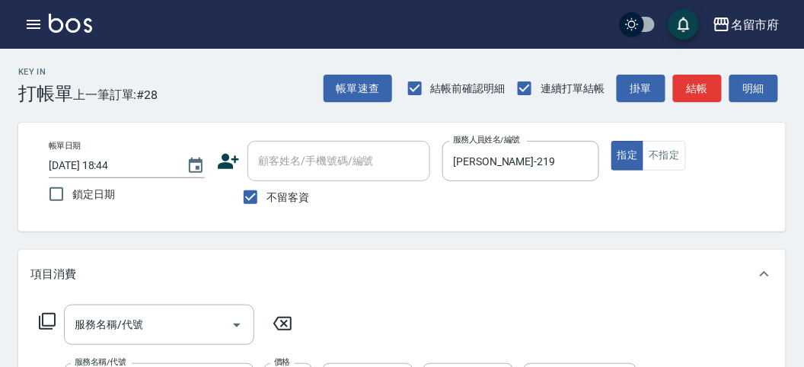
click at [44, 318] on icon at bounding box center [47, 321] width 18 height 18
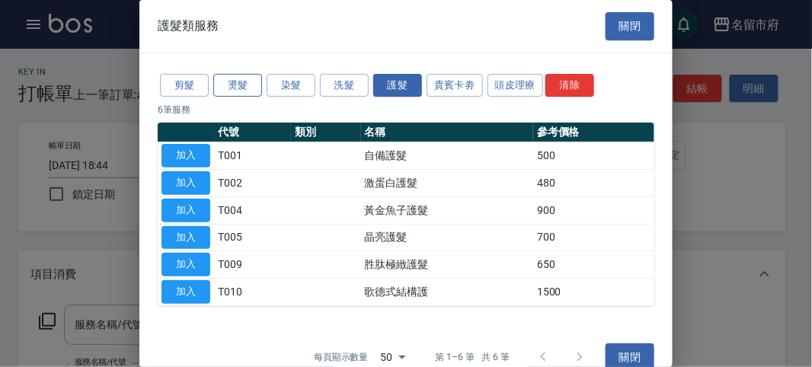
drag, startPoint x: 244, startPoint y: 81, endPoint x: 253, endPoint y: 81, distance: 8.4
click at [245, 80] on button "燙髮" at bounding box center [237, 86] width 49 height 24
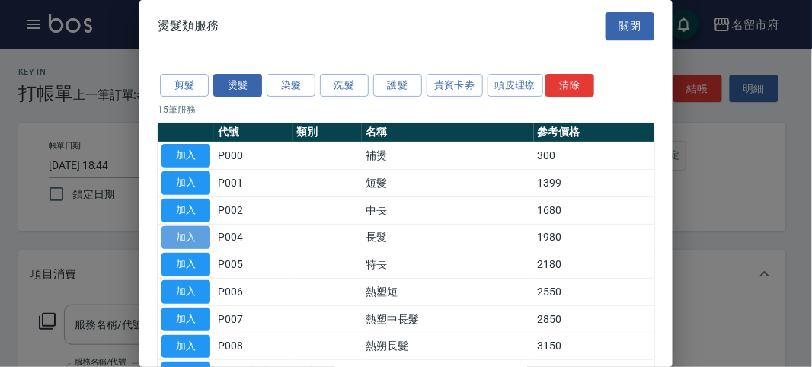
click at [180, 234] on button "加入" at bounding box center [185, 238] width 49 height 24
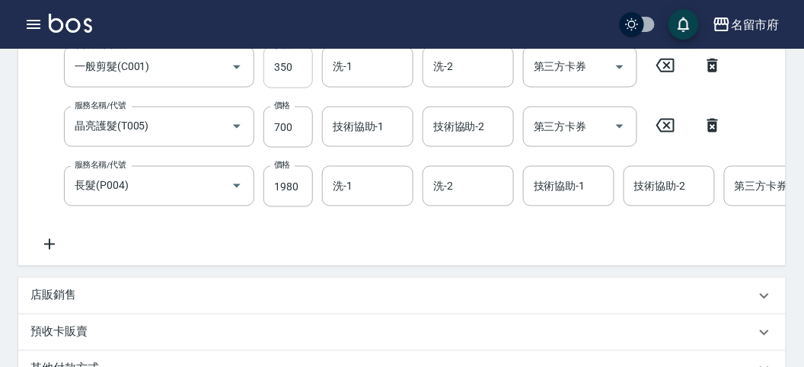
scroll to position [292, 0]
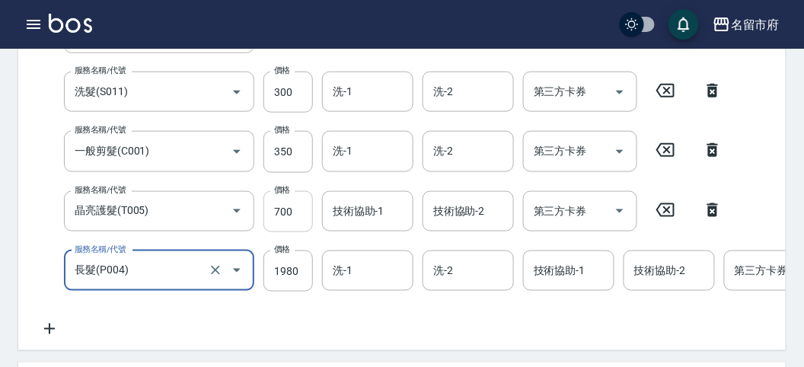
drag, startPoint x: 299, startPoint y: 206, endPoint x: 273, endPoint y: 216, distance: 27.7
click at [263, 212] on input "700" at bounding box center [287, 211] width 49 height 41
click at [305, 206] on input "700" at bounding box center [287, 211] width 49 height 41
click at [286, 206] on input "700" at bounding box center [287, 211] width 49 height 41
click at [287, 207] on input "700" at bounding box center [287, 211] width 49 height 41
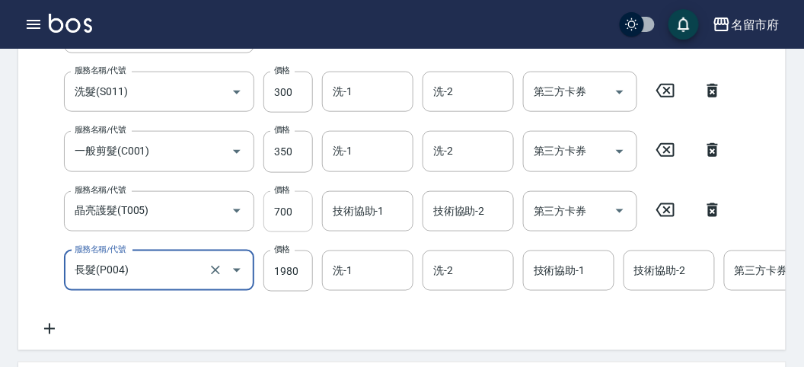
click at [293, 212] on input "700" at bounding box center [287, 211] width 49 height 41
click at [294, 213] on input "700" at bounding box center [287, 211] width 49 height 41
drag, startPoint x: 293, startPoint y: 213, endPoint x: 235, endPoint y: 210, distance: 58.7
click at [291, 213] on input "700" at bounding box center [287, 211] width 49 height 41
click at [192, 200] on input "晶亮護髮(T005)" at bounding box center [138, 211] width 134 height 27
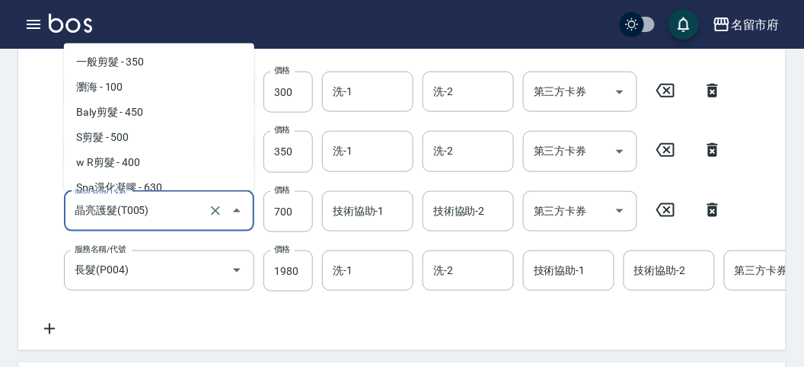
scroll to position [939, 0]
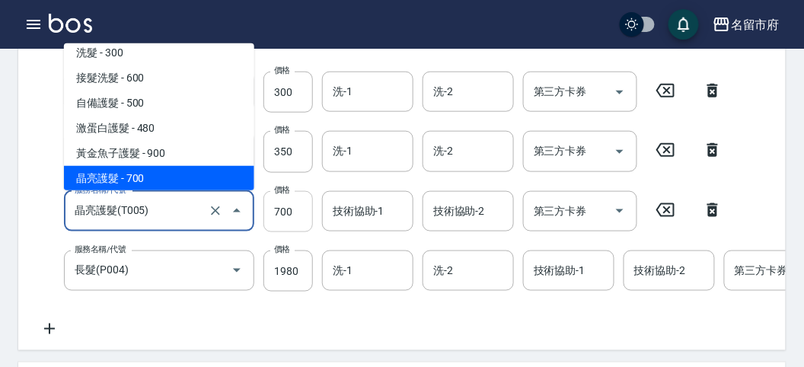
click at [290, 212] on input "700" at bounding box center [287, 211] width 49 height 41
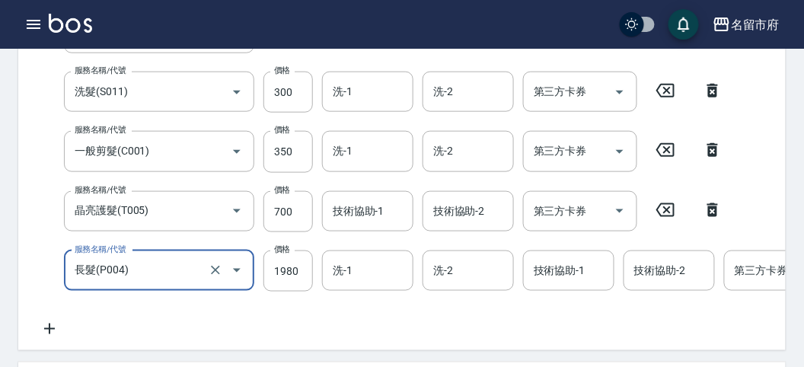
click at [321, 187] on div "服務名稱/代號 服務名稱/代號 服務名稱/代號 洗髮(S011) 服務名稱/代號 價格 300 價格 洗-1 洗-1 洗-2 洗-2 第三方卡券 第三方卡券 …" at bounding box center [481, 175] width 902 height 325
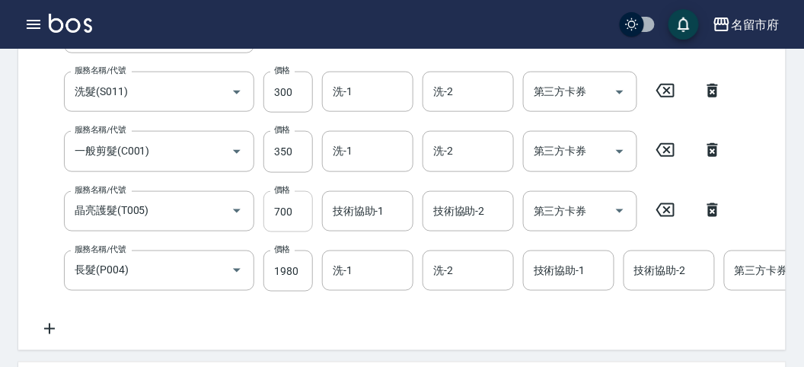
click at [291, 206] on input "700" at bounding box center [287, 211] width 49 height 41
click at [714, 209] on icon at bounding box center [713, 210] width 38 height 18
type input "長髮(P004)"
type input "1980"
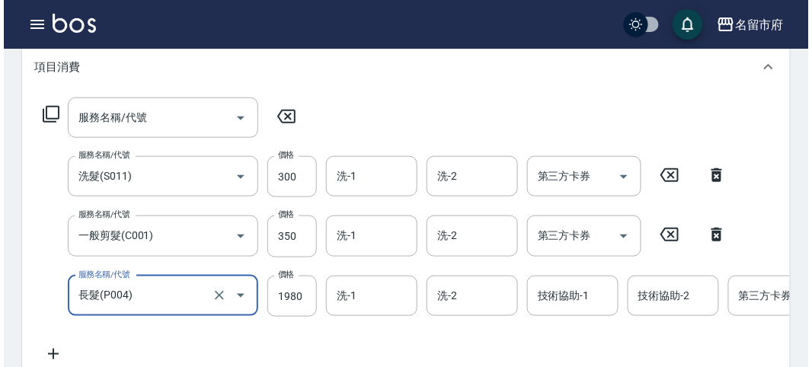
scroll to position [123, 0]
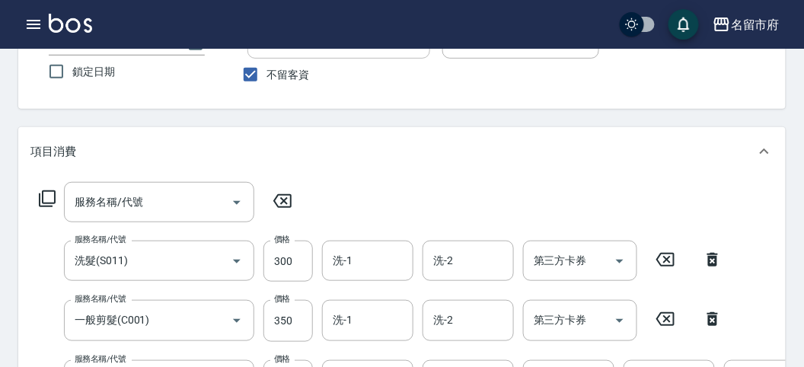
click at [43, 203] on icon at bounding box center [47, 198] width 17 height 17
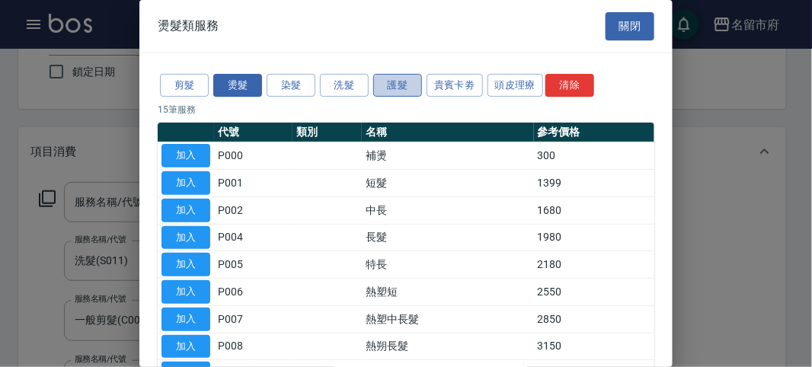
click at [398, 85] on button "護髮" at bounding box center [397, 86] width 49 height 24
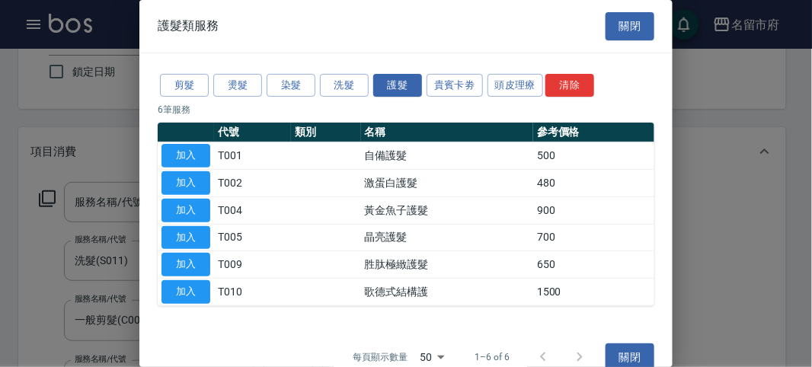
scroll to position [20, 0]
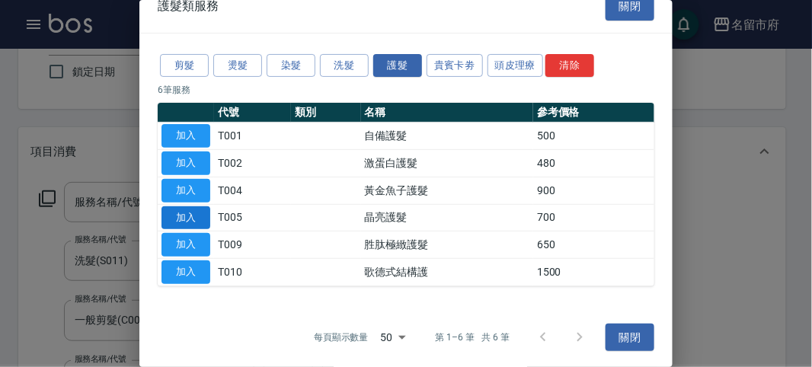
drag, startPoint x: 184, startPoint y: 212, endPoint x: 245, endPoint y: 227, distance: 63.5
click at [184, 212] on button "加入" at bounding box center [185, 218] width 49 height 24
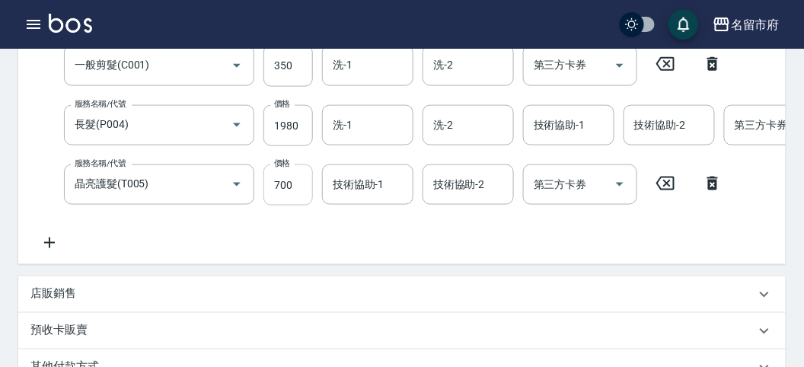
scroll to position [362, 0]
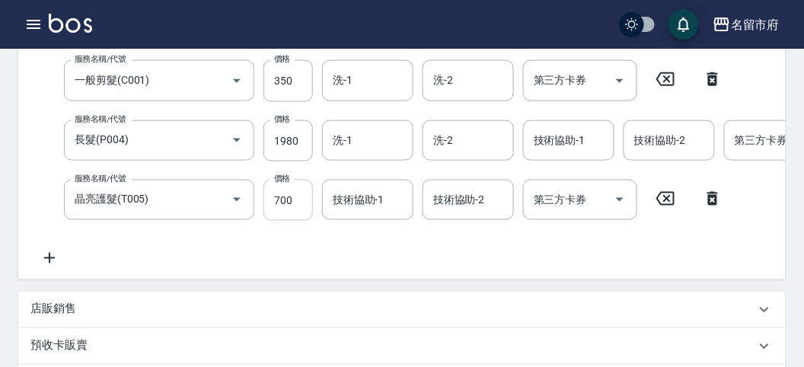
click at [301, 177] on div "服務名稱/代號 服務名稱/代號 服務名稱/代號 洗髮(S011) 服務名稱/代號 價格 300 價格 洗-1 洗-1 洗-2 洗-2 第三方卡券 第三方卡券 …" at bounding box center [481, 104] width 902 height 325
type input "870"
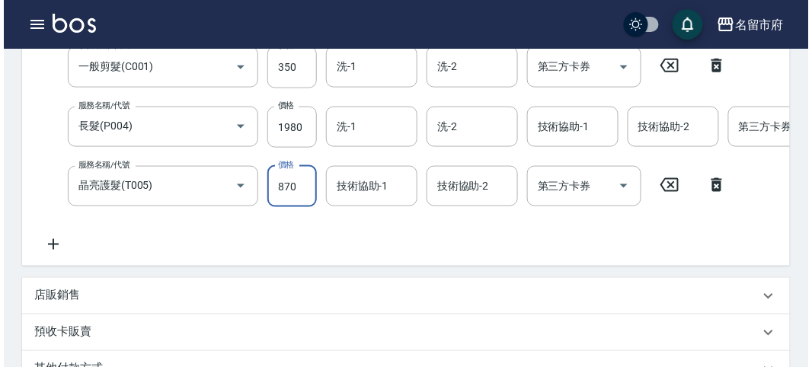
scroll to position [0, 0]
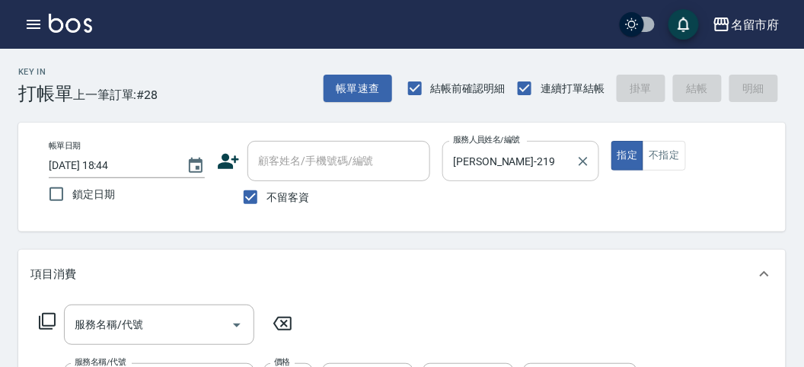
type input "2025/08/23 18:58"
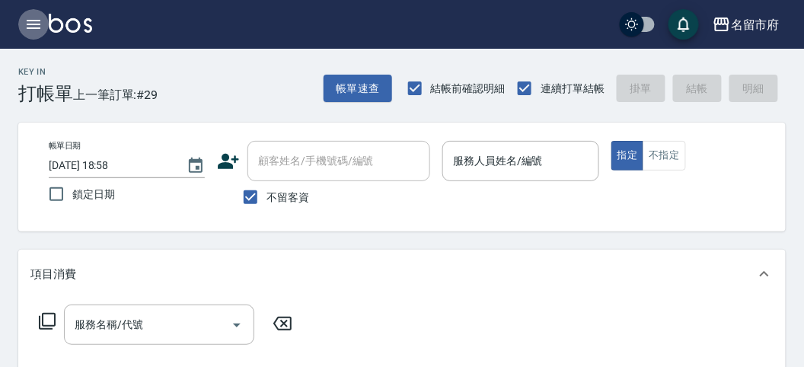
click at [39, 27] on icon "button" at bounding box center [33, 24] width 18 height 18
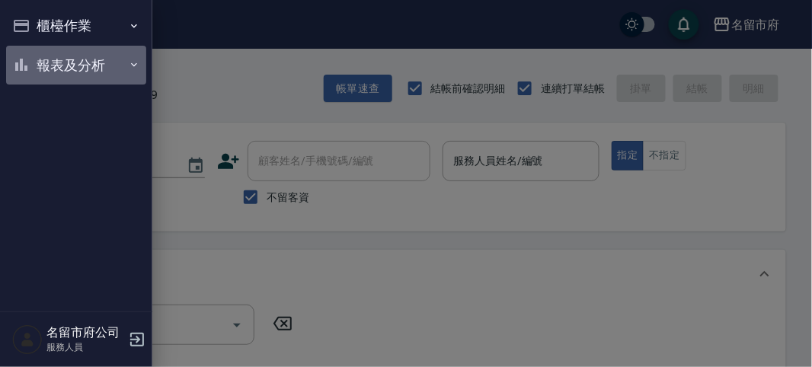
click at [44, 64] on button "報表及分析" at bounding box center [76, 66] width 140 height 40
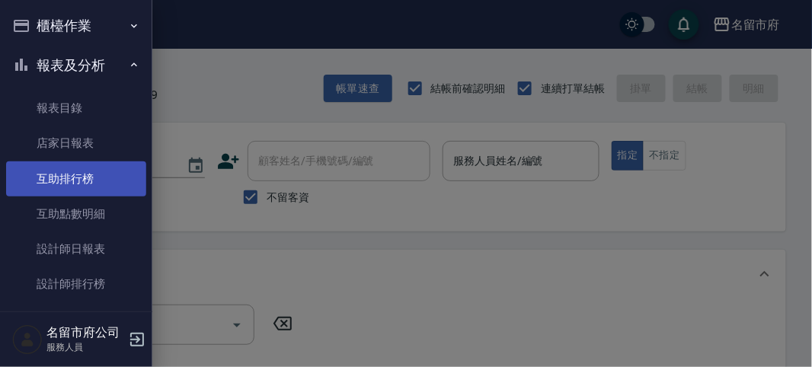
scroll to position [49, 0]
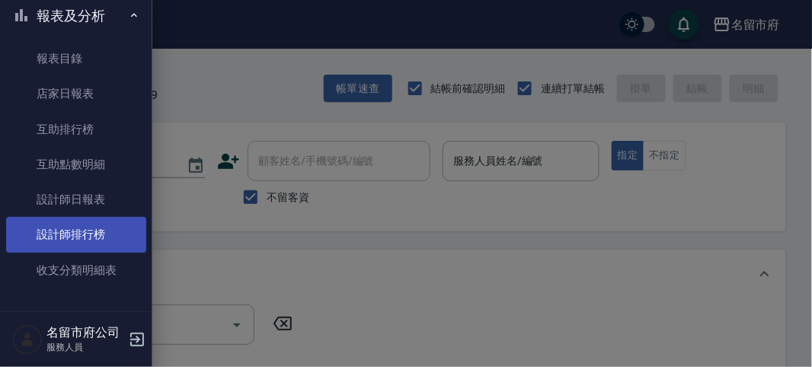
click at [103, 231] on link "設計師排行榜" at bounding box center [76, 234] width 140 height 35
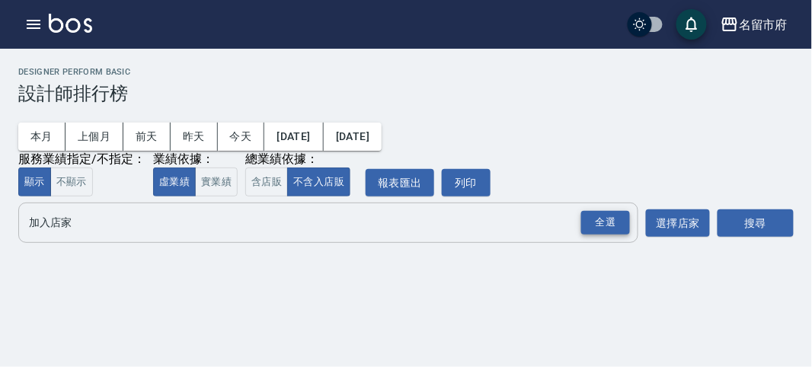
click at [603, 219] on div "全選" at bounding box center [605, 223] width 49 height 24
click at [611, 225] on div "全選" at bounding box center [605, 223] width 49 height 24
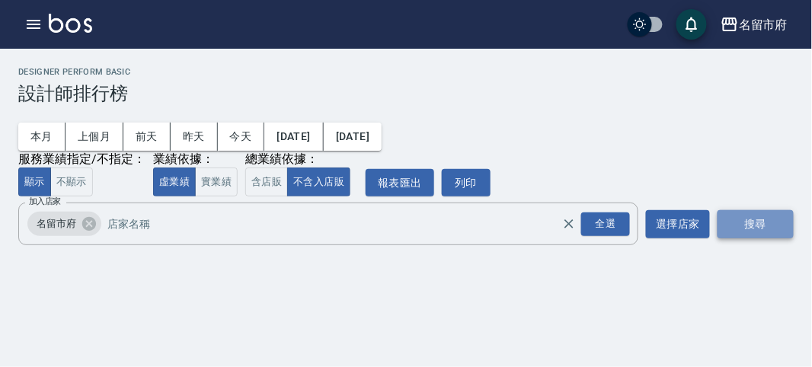
click at [736, 225] on button "搜尋" at bounding box center [755, 224] width 76 height 28
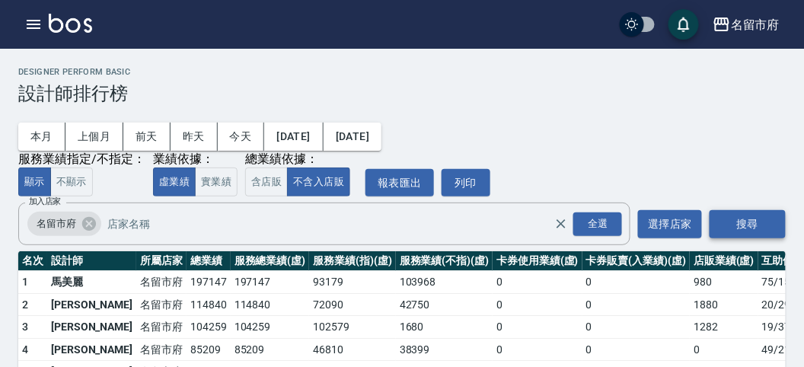
scroll to position [133, 0]
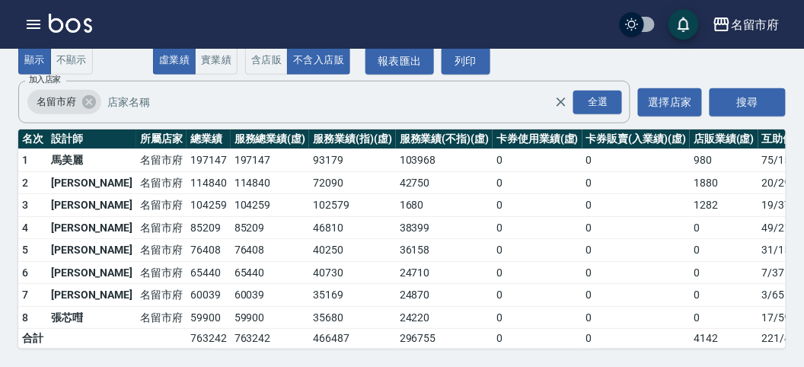
click at [59, 23] on img at bounding box center [70, 23] width 43 height 19
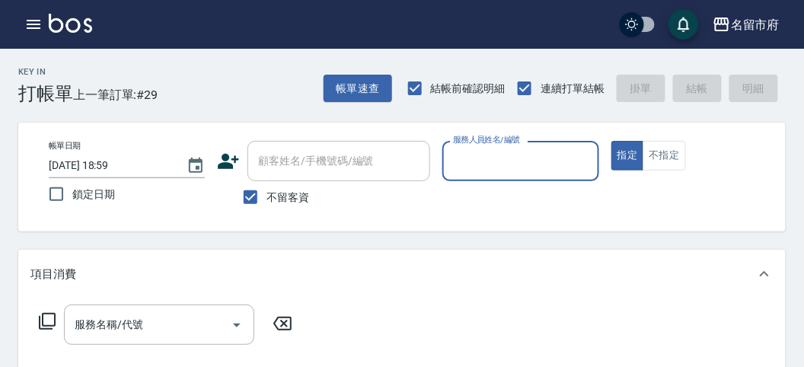
click at [504, 168] on input "服務人員姓名/編號" at bounding box center [520, 161] width 142 height 27
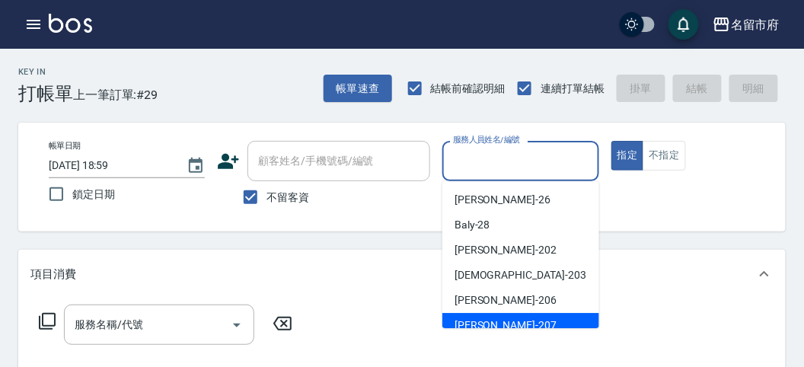
click at [514, 318] on div "[PERSON_NAME] -207" at bounding box center [520, 325] width 157 height 25
type input "[PERSON_NAME]-207"
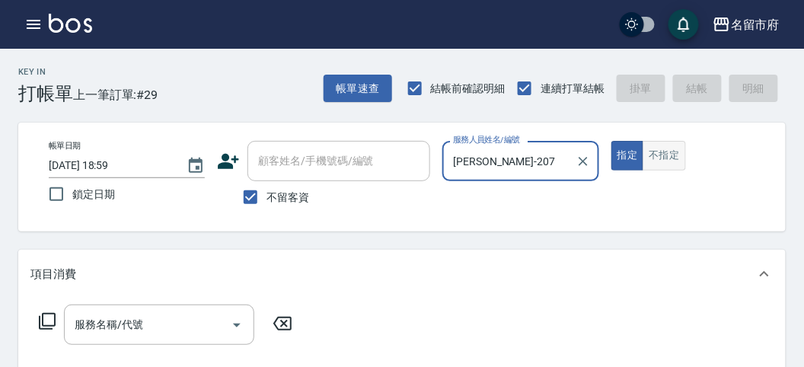
click at [660, 149] on button "不指定" at bounding box center [664, 156] width 43 height 30
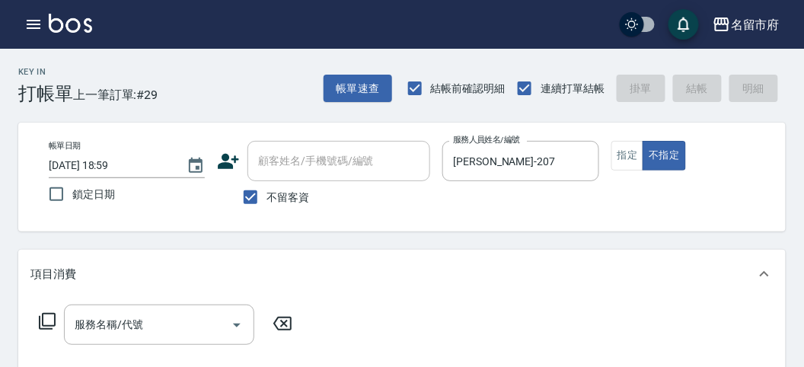
click at [50, 321] on icon at bounding box center [47, 321] width 18 height 18
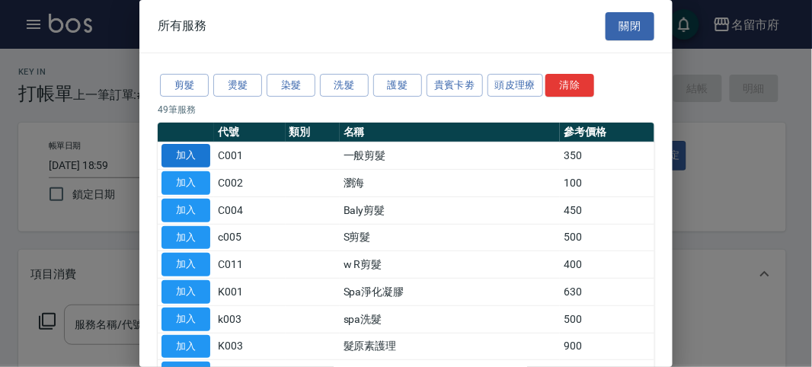
click at [190, 154] on button "加入" at bounding box center [185, 156] width 49 height 24
type input "一般剪髮(C001)"
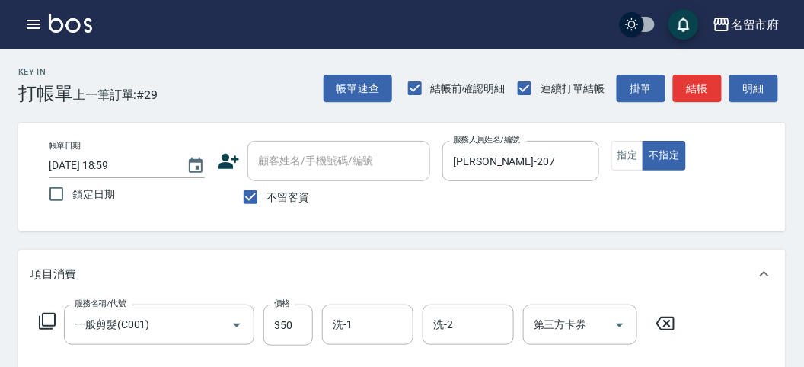
click at [44, 318] on icon at bounding box center [47, 321] width 18 height 18
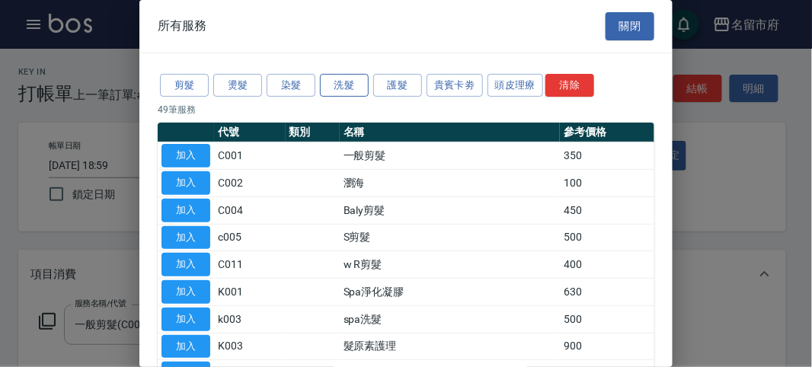
click at [331, 75] on button "洗髮" at bounding box center [344, 86] width 49 height 24
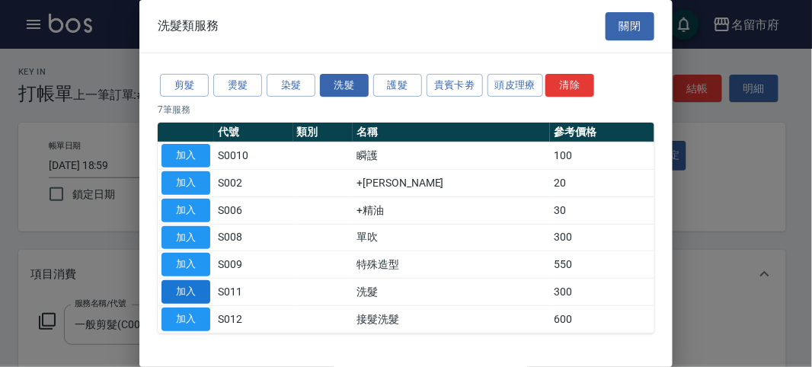
click at [196, 292] on button "加入" at bounding box center [185, 292] width 49 height 24
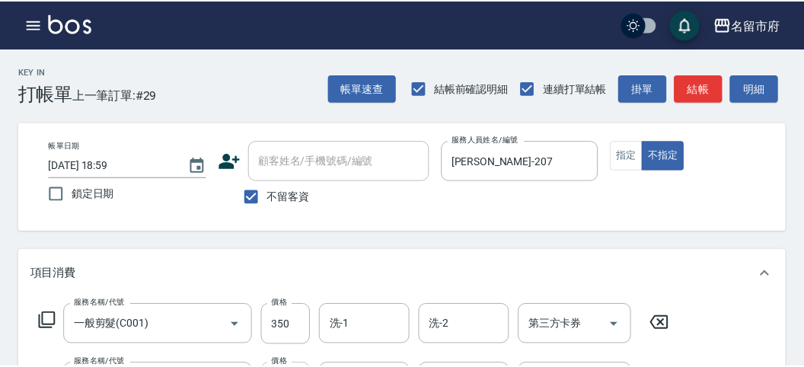
scroll to position [85, 0]
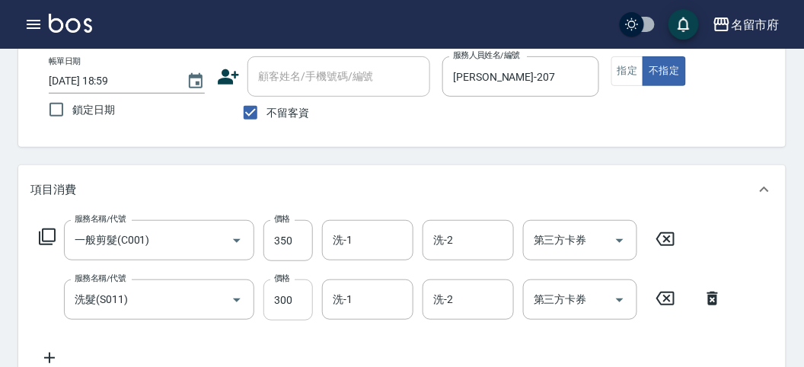
click at [301, 309] on input "300" at bounding box center [287, 299] width 49 height 41
type input "350"
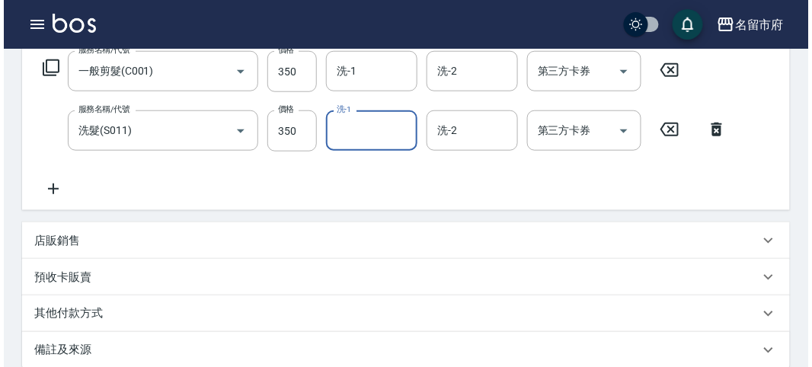
scroll to position [505, 0]
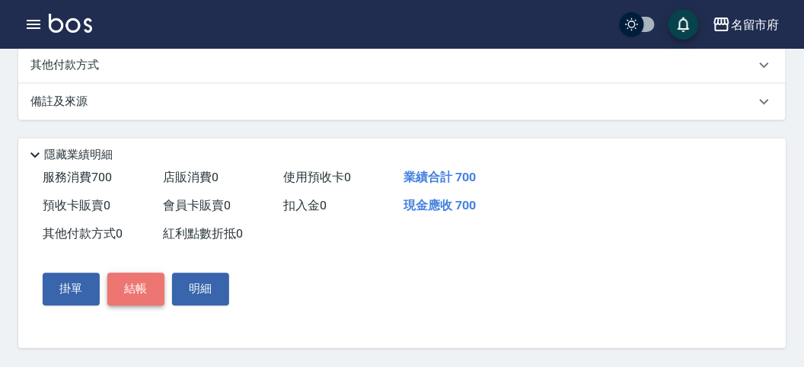
click at [142, 287] on button "結帳" at bounding box center [135, 289] width 57 height 32
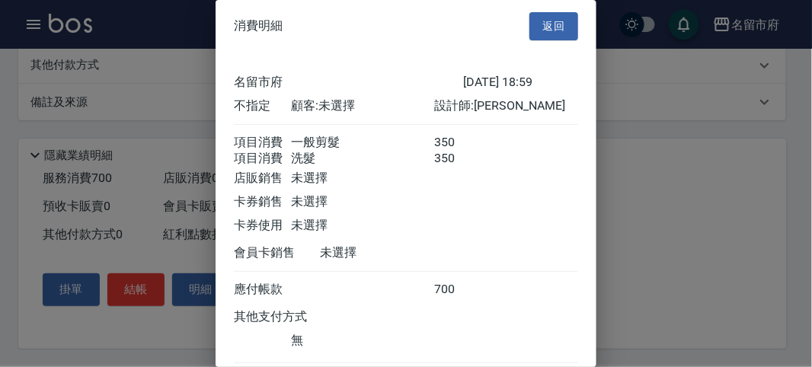
scroll to position [101, 0]
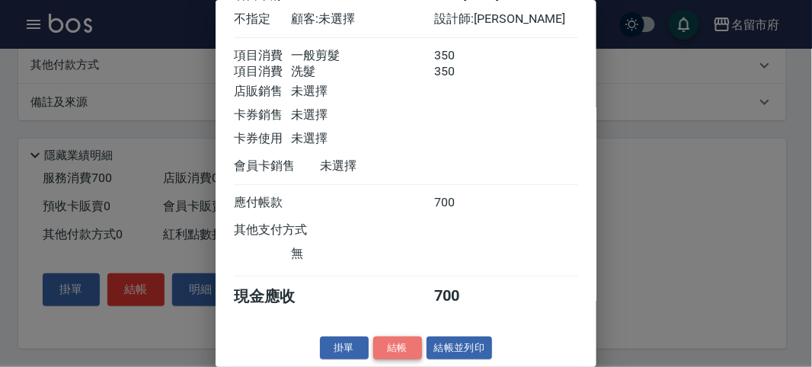
click at [400, 345] on button "結帳" at bounding box center [397, 349] width 49 height 24
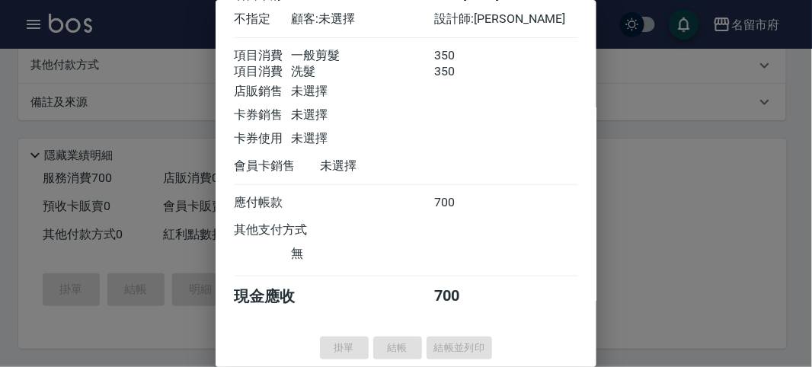
type input "[DATE] 19:06"
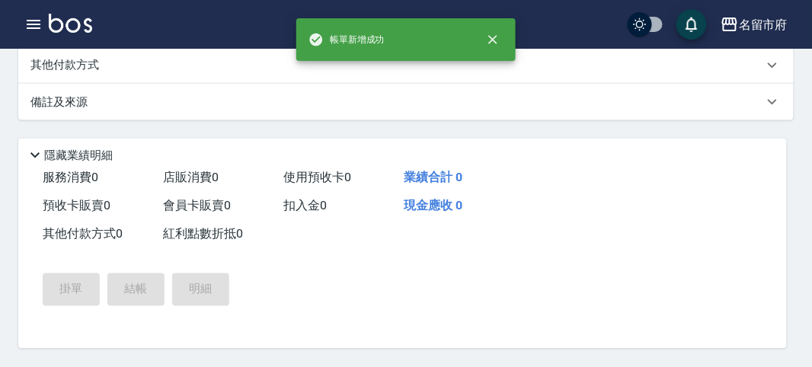
scroll to position [0, 0]
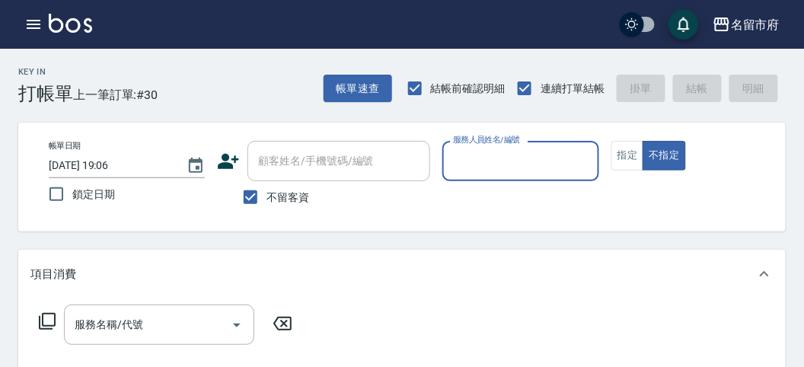
drag, startPoint x: 501, startPoint y: 156, endPoint x: 498, endPoint y: 164, distance: 8.2
click at [500, 156] on input "服務人員姓名/編號" at bounding box center [520, 161] width 142 height 27
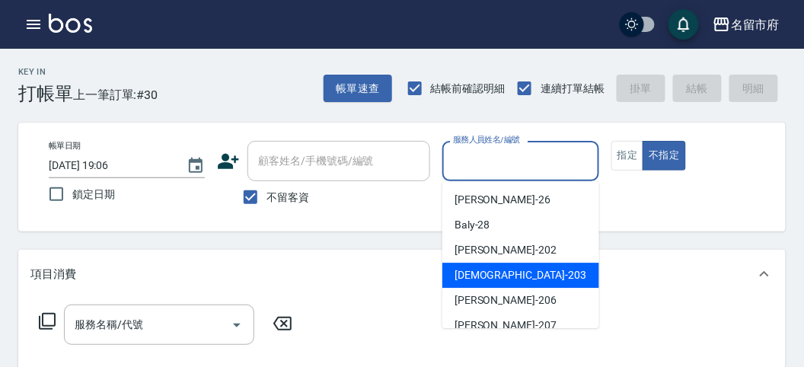
click at [474, 271] on span "聖德 -203" at bounding box center [521, 275] width 132 height 16
type input "聖德-203"
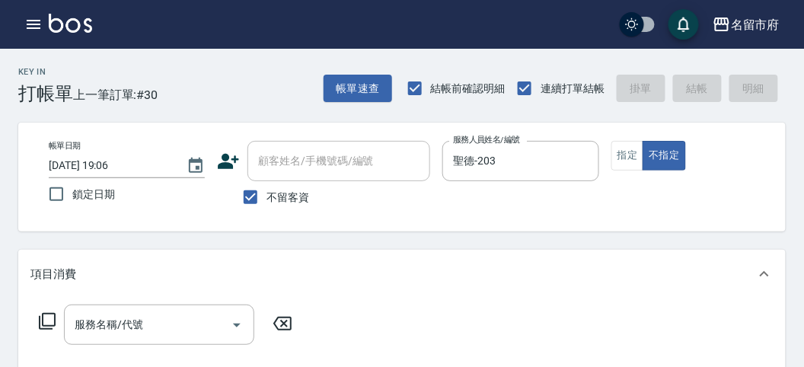
click at [51, 324] on icon at bounding box center [47, 321] width 18 height 18
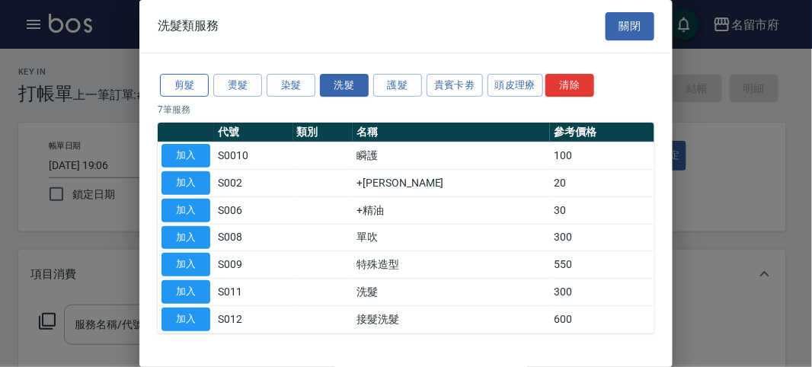
click at [186, 83] on button "剪髮" at bounding box center [184, 86] width 49 height 24
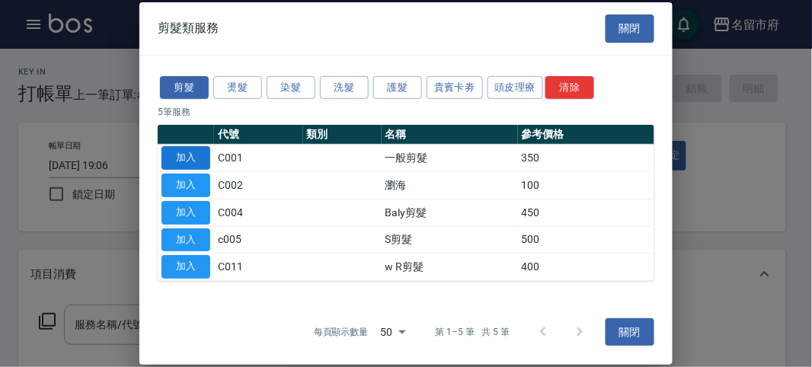
click at [192, 147] on button "加入" at bounding box center [185, 158] width 49 height 24
type input "一般剪髮(C001)"
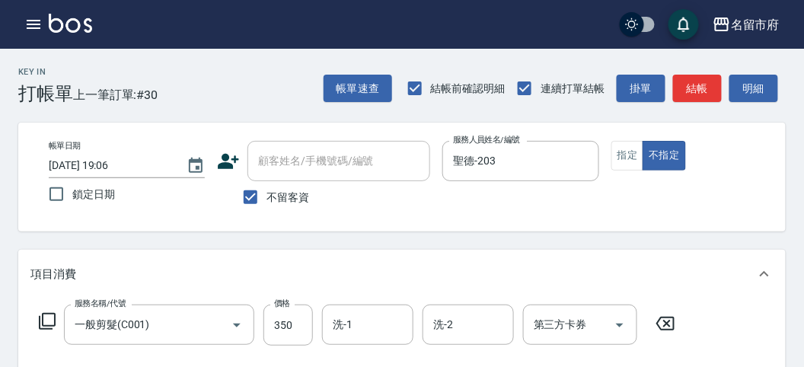
click at [756, 88] on button "明細" at bounding box center [754, 89] width 49 height 28
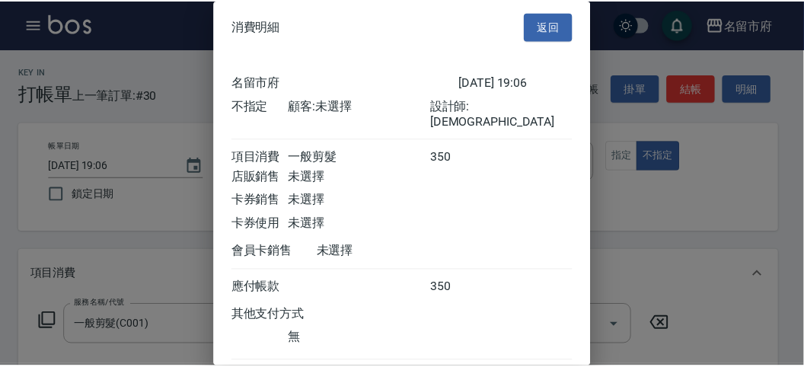
scroll to position [85, 0]
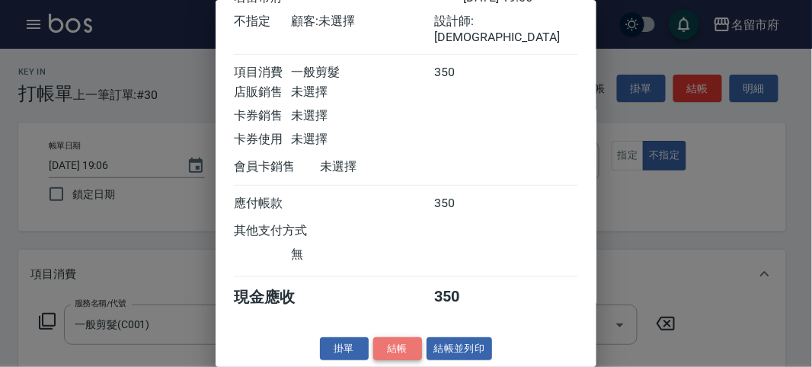
click at [411, 347] on button "結帳" at bounding box center [397, 349] width 49 height 24
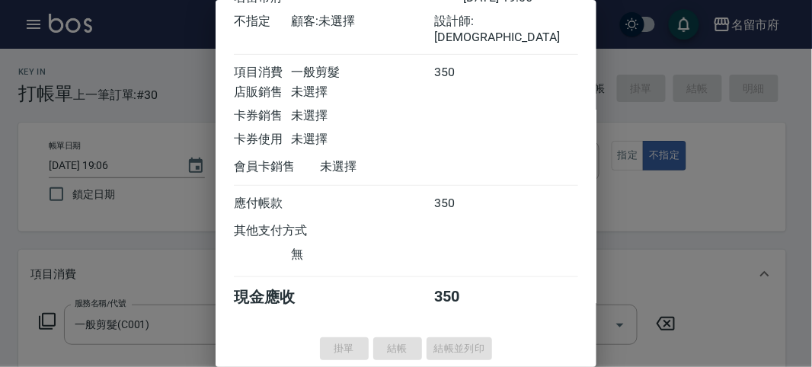
type input "[DATE] 19:09"
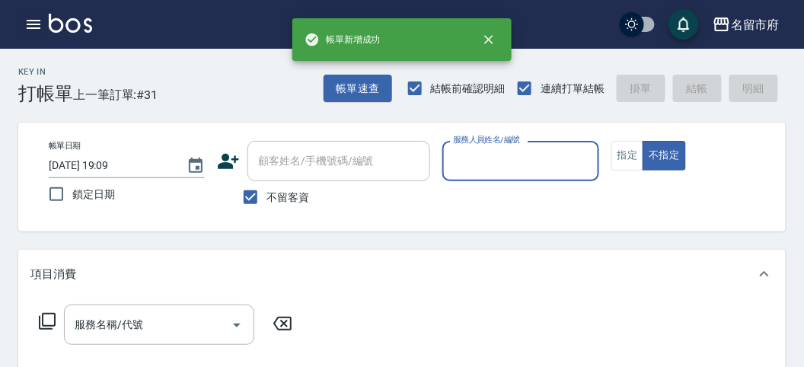
click at [37, 14] on button "button" at bounding box center [33, 24] width 30 height 30
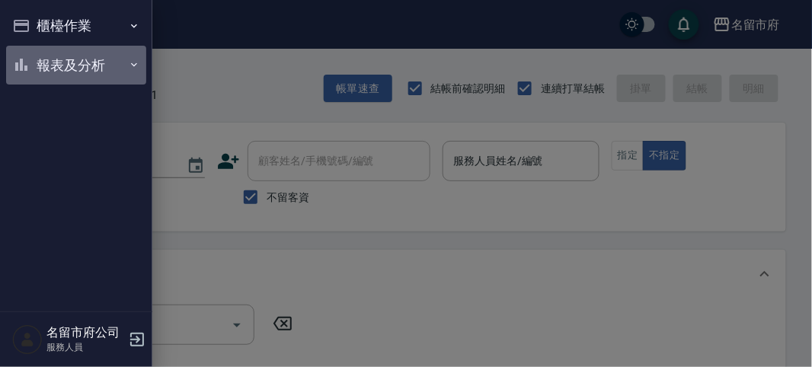
click at [51, 64] on button "報表及分析" at bounding box center [76, 66] width 140 height 40
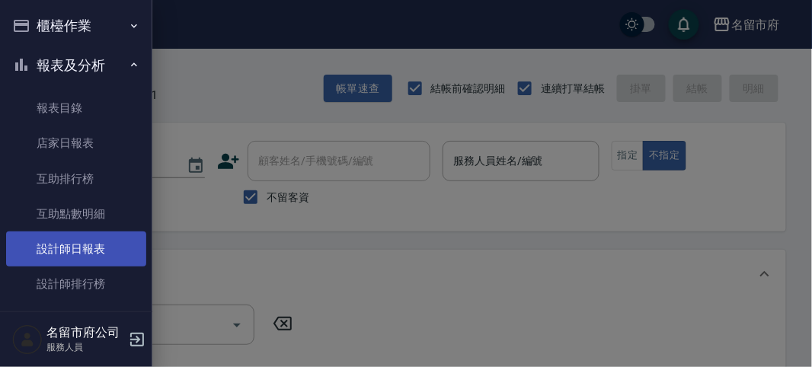
click at [85, 255] on link "設計師日報表" at bounding box center [76, 248] width 140 height 35
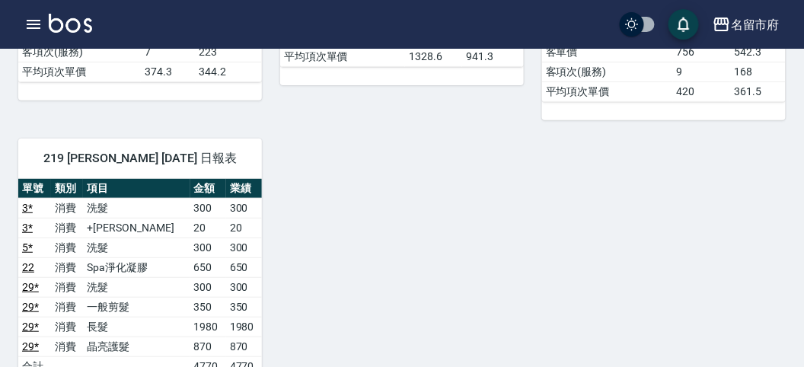
scroll to position [1438, 0]
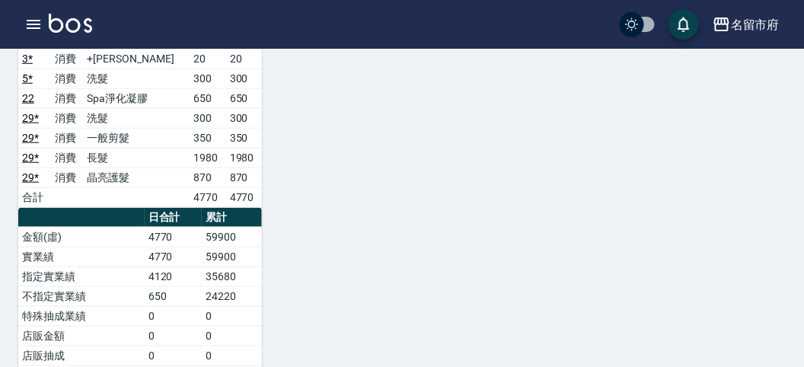
click at [83, 20] on img at bounding box center [70, 23] width 43 height 19
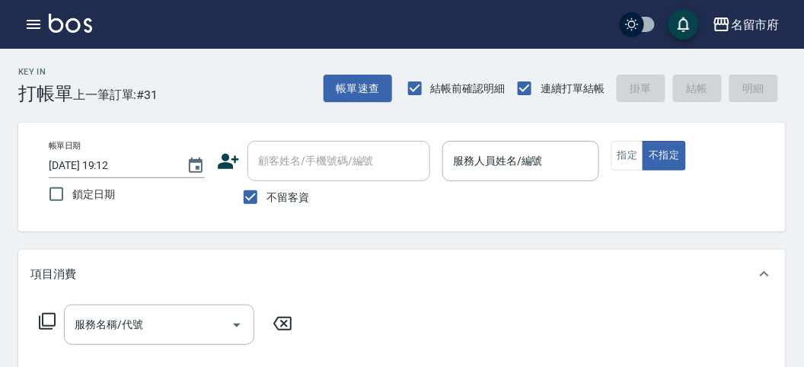
drag, startPoint x: 132, startPoint y: 62, endPoint x: 228, endPoint y: 107, distance: 106.6
drag, startPoint x: 228, startPoint y: 107, endPoint x: 489, endPoint y: 316, distance: 333.7
click at [493, 318] on div "服務名稱/代號 服務名稱/代號" at bounding box center [402, 351] width 768 height 105
click at [497, 157] on input "服務人員姓名/編號" at bounding box center [520, 161] width 142 height 27
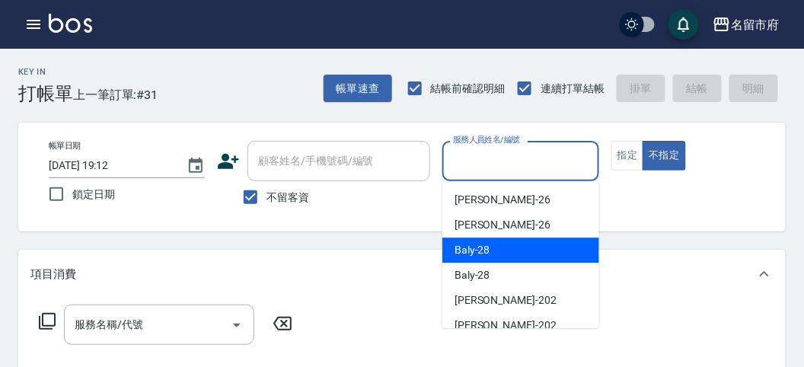
click at [473, 254] on span "Baly -28" at bounding box center [473, 250] width 36 height 16
type input "Baly-28"
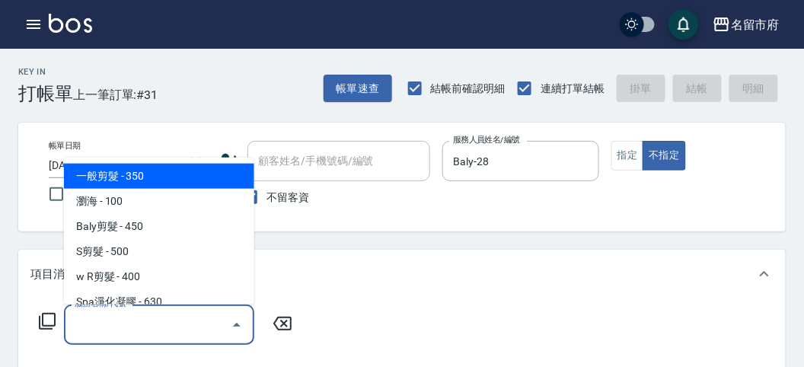
drag, startPoint x: 110, startPoint y: 329, endPoint x: 97, endPoint y: 320, distance: 16.5
click at [103, 325] on input "服務名稱/代號" at bounding box center [148, 324] width 154 height 27
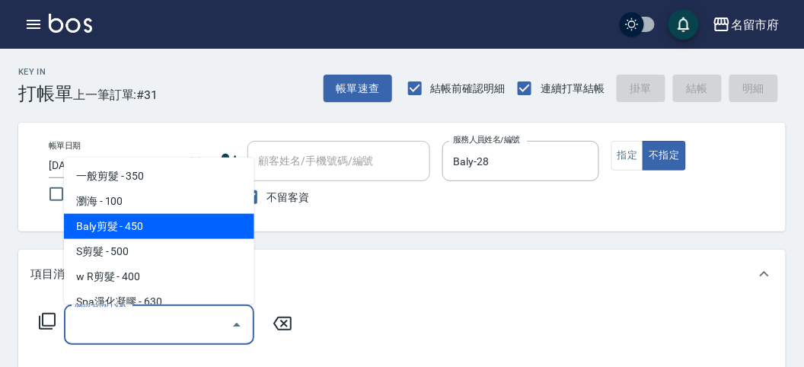
click at [114, 225] on span "Baly剪髮 - 450" at bounding box center [159, 226] width 190 height 25
type input "Baly剪髮(C004)"
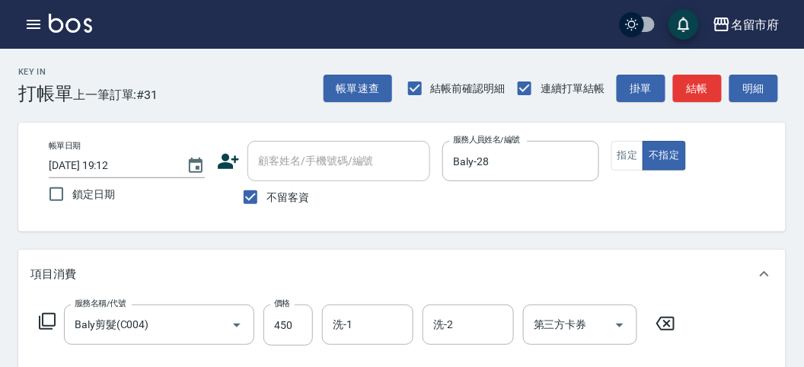
click at [43, 321] on icon at bounding box center [47, 321] width 17 height 17
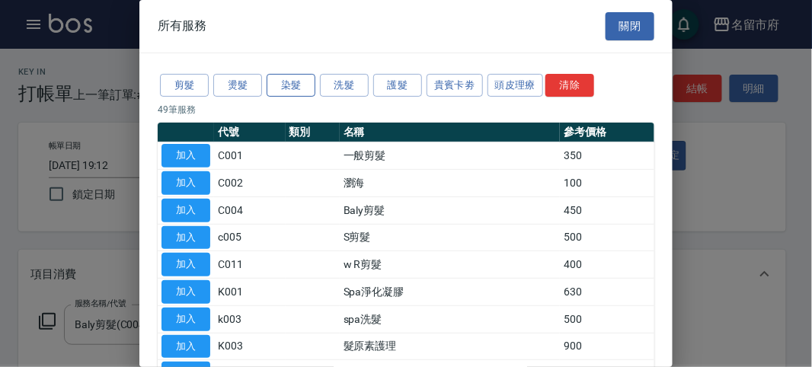
click at [289, 83] on button "染髮" at bounding box center [291, 86] width 49 height 24
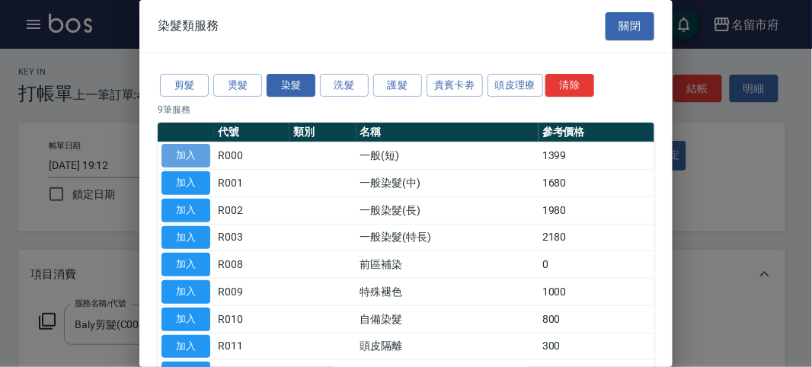
click at [184, 152] on button "加入" at bounding box center [185, 156] width 49 height 24
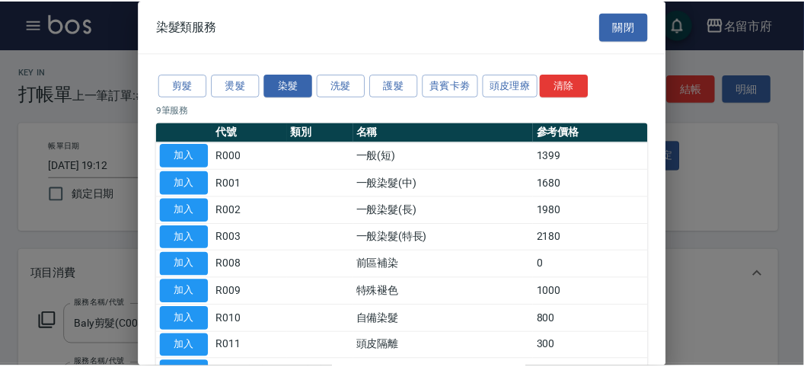
scroll to position [200, 0]
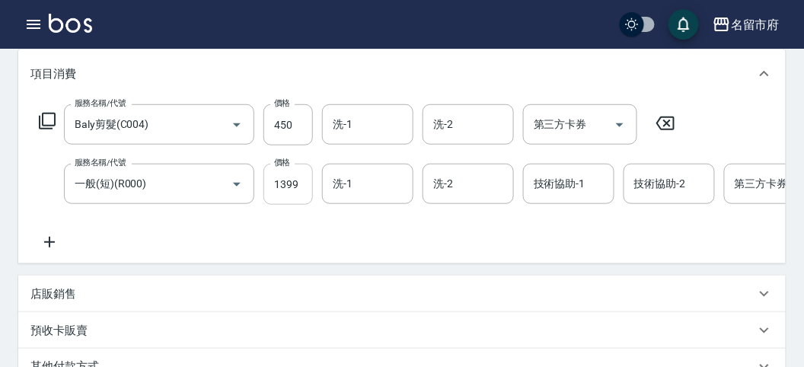
click at [282, 180] on input "1399" at bounding box center [287, 184] width 49 height 41
type input "1200"
click at [50, 121] on icon at bounding box center [47, 121] width 18 height 18
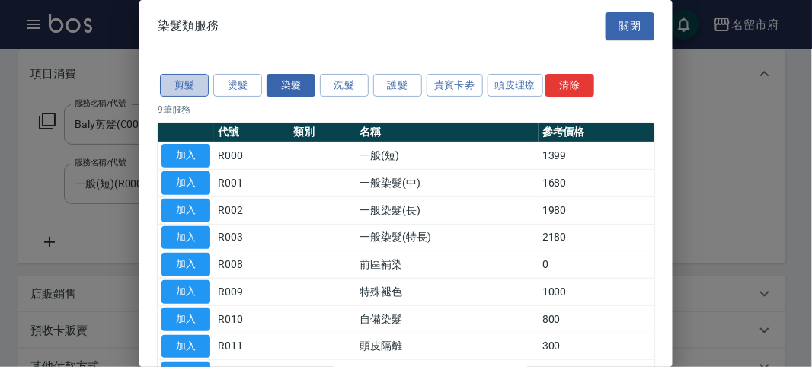
click at [193, 78] on button "剪髮" at bounding box center [184, 86] width 49 height 24
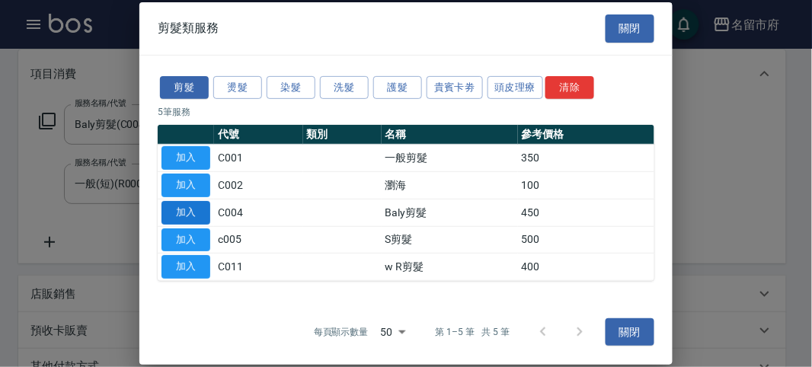
click at [190, 209] on button "加入" at bounding box center [185, 213] width 49 height 24
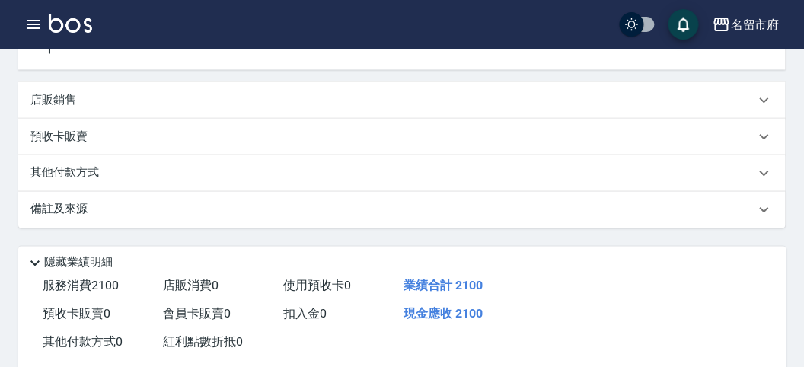
scroll to position [538, 0]
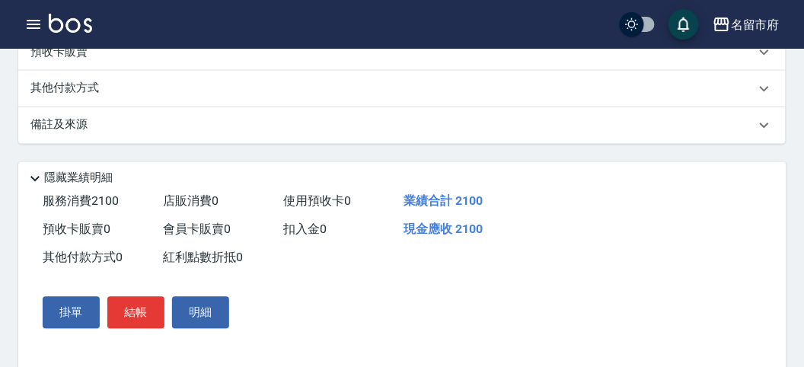
click at [117, 97] on div "其他付款方式" at bounding box center [392, 89] width 725 height 17
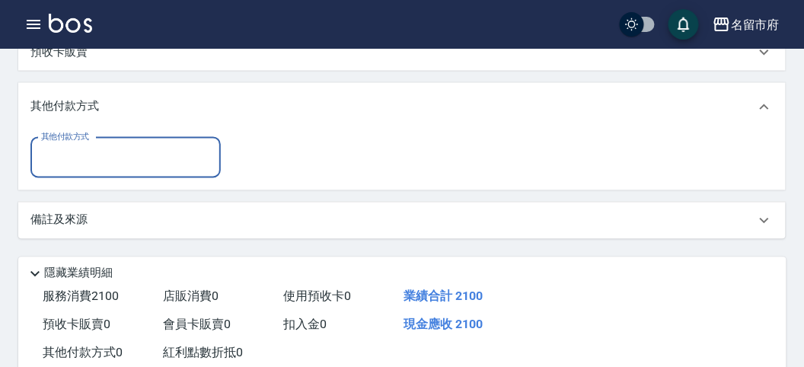
scroll to position [0, 0]
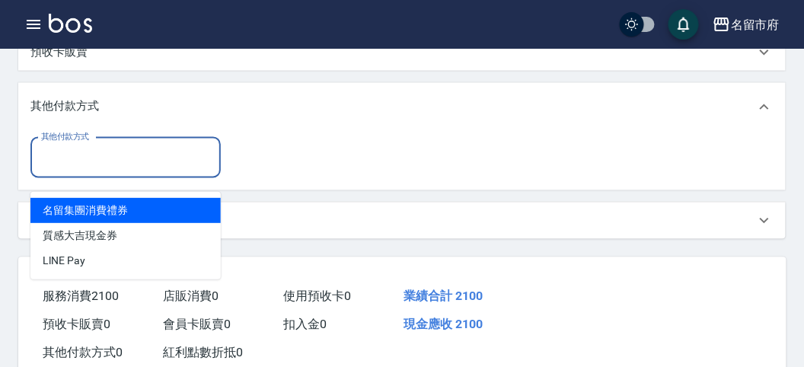
click at [116, 171] on input "其他付款方式" at bounding box center [125, 158] width 177 height 27
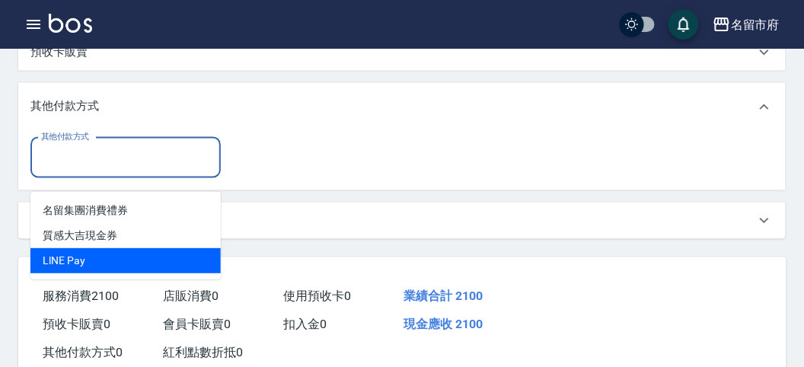
drag, startPoint x: 103, startPoint y: 264, endPoint x: 222, endPoint y: 188, distance: 141.7
click at [103, 263] on span "LlNE Pay" at bounding box center [125, 260] width 190 height 25
type input "LlNE Pay"
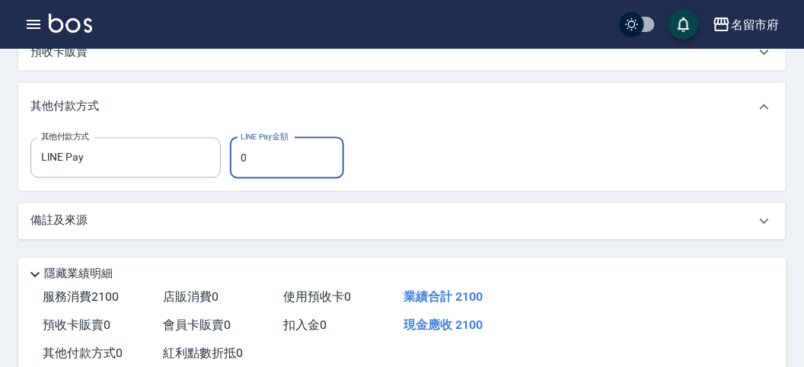
click at [280, 160] on input "0" at bounding box center [287, 158] width 114 height 41
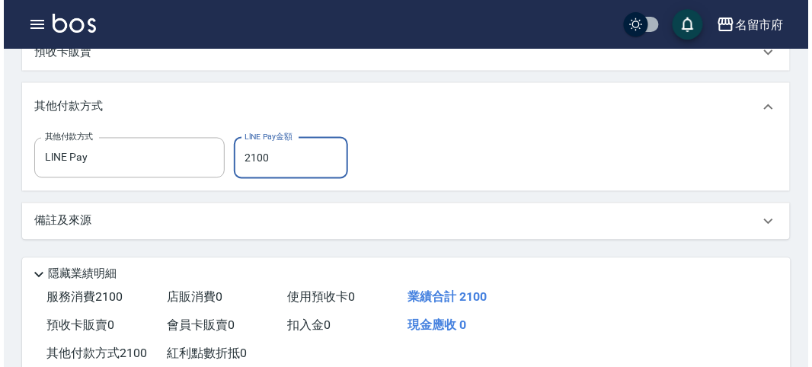
scroll to position [675, 0]
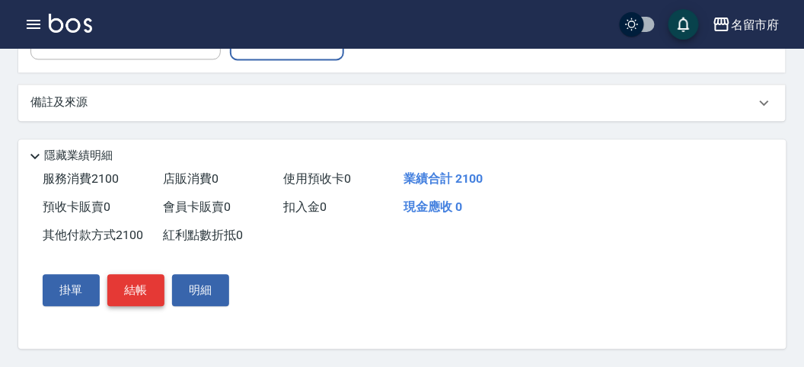
type input "2100"
click at [142, 290] on button "結帳" at bounding box center [135, 290] width 57 height 32
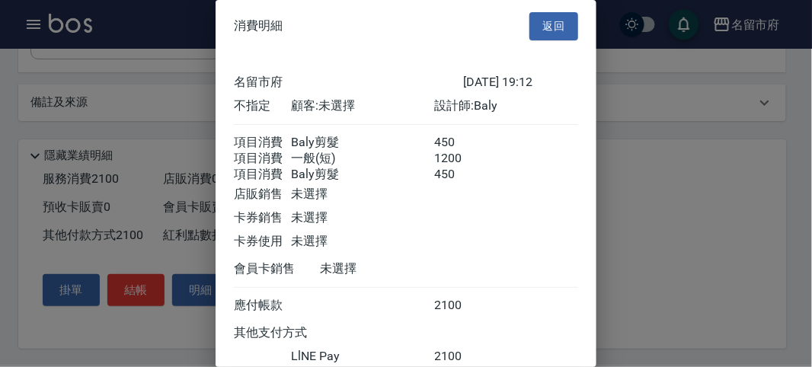
scroll to position [116, 0]
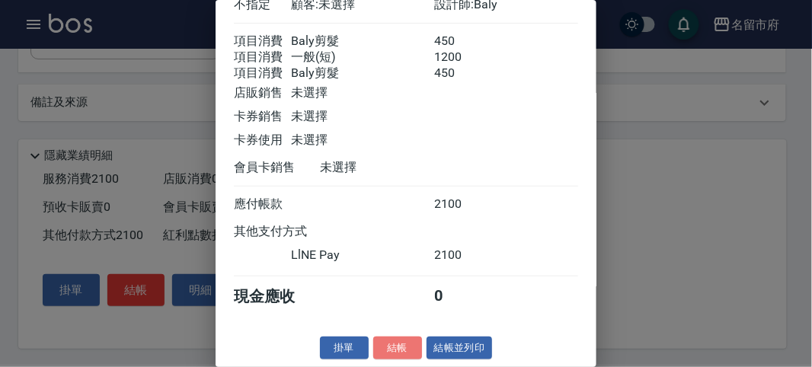
drag, startPoint x: 395, startPoint y: 344, endPoint x: 398, endPoint y: 329, distance: 15.4
click at [397, 343] on button "結帳" at bounding box center [397, 349] width 49 height 24
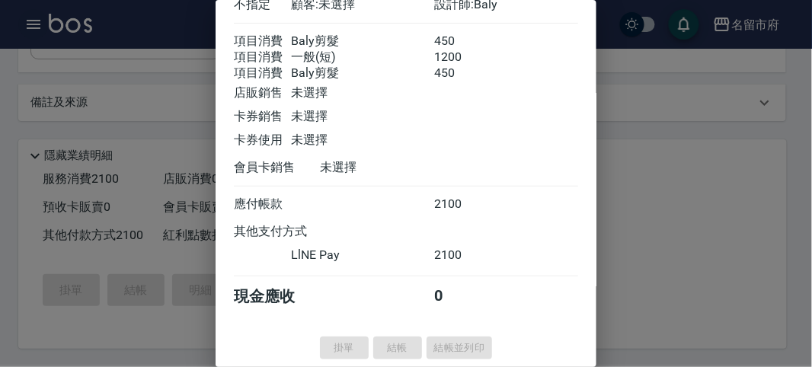
type input "[DATE] 19:17"
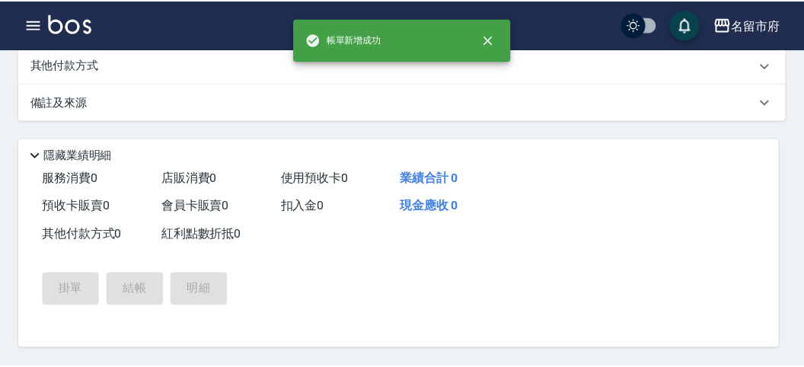
scroll to position [0, 0]
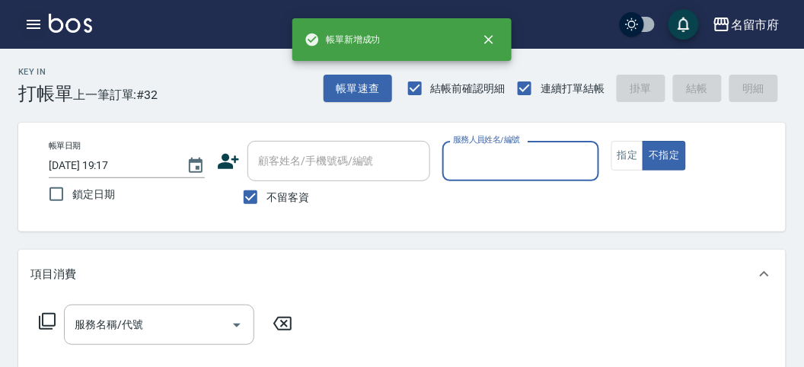
click at [37, 22] on icon "button" at bounding box center [33, 24] width 18 height 18
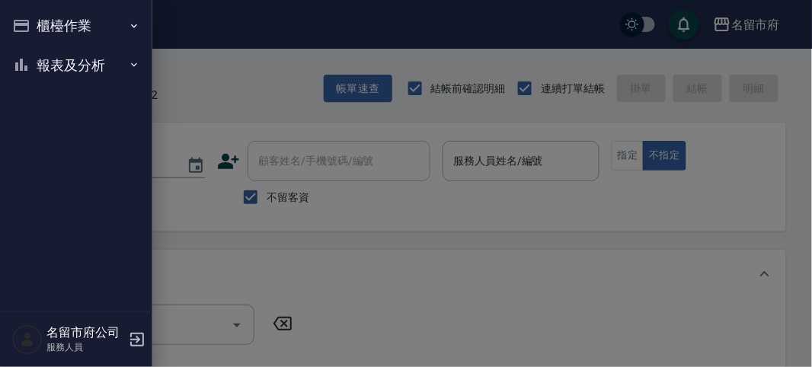
click at [33, 65] on button "報表及分析" at bounding box center [76, 66] width 140 height 40
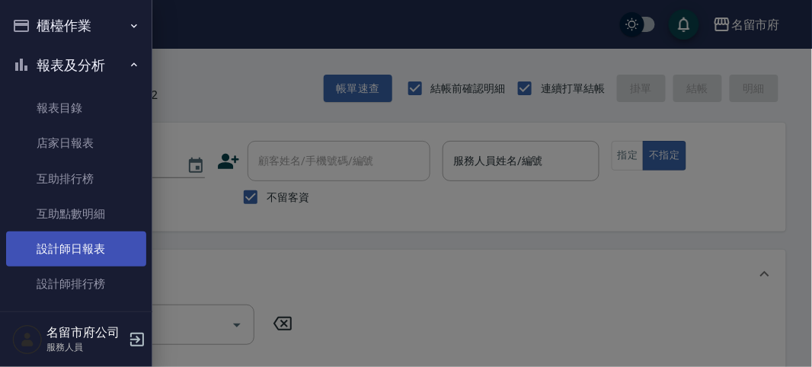
click at [68, 253] on link "設計師日報表" at bounding box center [76, 248] width 140 height 35
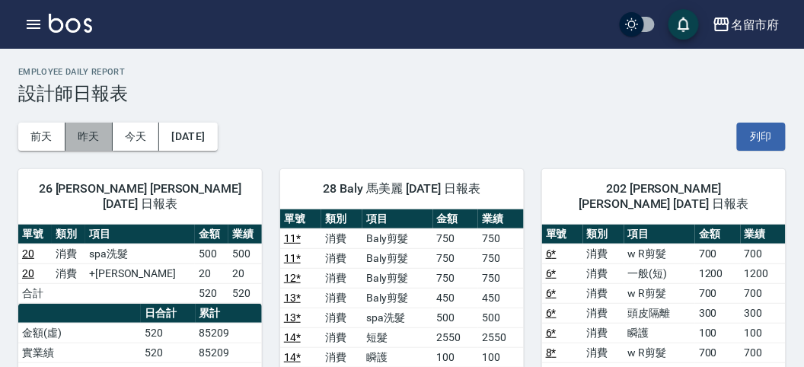
click at [87, 123] on button "昨天" at bounding box center [88, 137] width 47 height 28
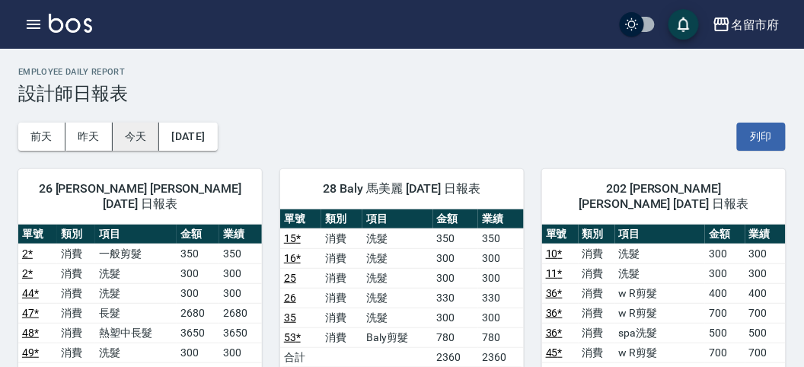
click at [148, 138] on button "今天" at bounding box center [136, 137] width 47 height 28
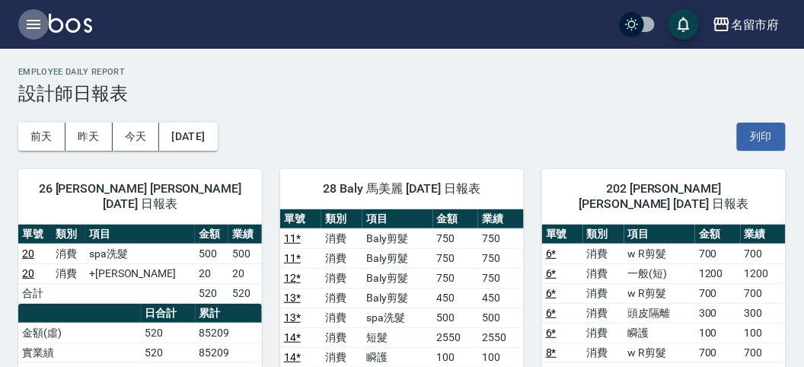
click at [37, 21] on icon "button" at bounding box center [33, 24] width 18 height 18
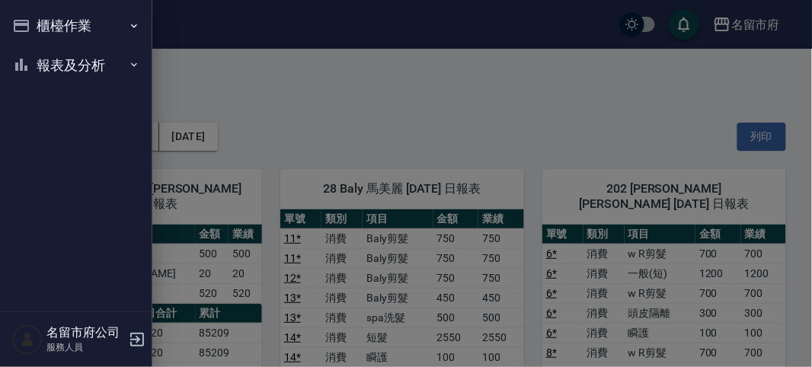
click at [37, 21] on div "櫃檯作業 打帳單 帳單列表 現金收支登錄 高階收支登錄 材料自購登錄 每日結帳 報表及分析 報表目錄 店家日報表 互助排行榜 互助點數明細 設計師日報表 設計…" at bounding box center [76, 183] width 152 height 367
click at [38, 21] on button "櫃檯作業" at bounding box center [76, 26] width 140 height 40
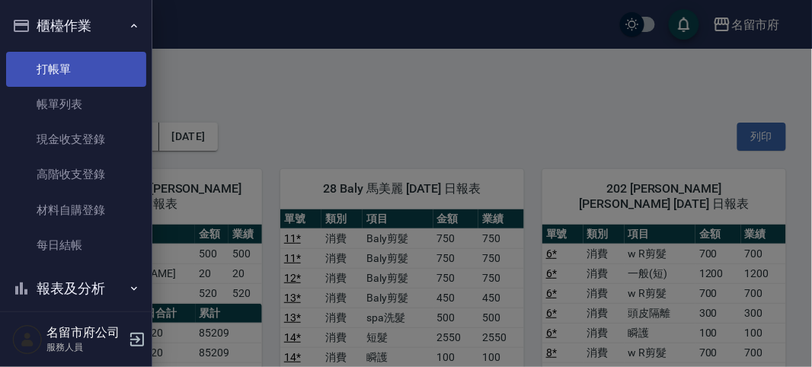
click at [46, 64] on link "打帳單" at bounding box center [76, 69] width 140 height 35
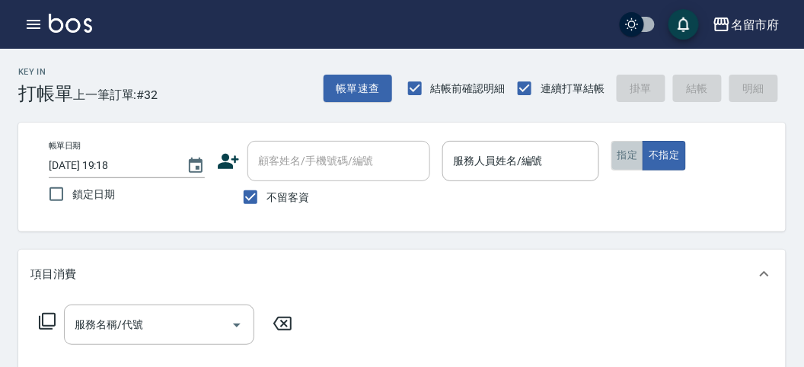
drag, startPoint x: 631, startPoint y: 164, endPoint x: 517, endPoint y: 158, distance: 114.4
click at [628, 164] on button "指定" at bounding box center [627, 156] width 33 height 30
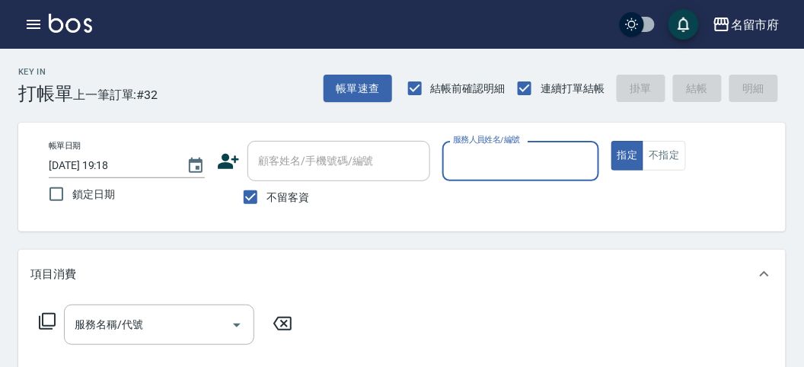
click at [501, 168] on input "服務人員姓名/編號" at bounding box center [520, 161] width 142 height 27
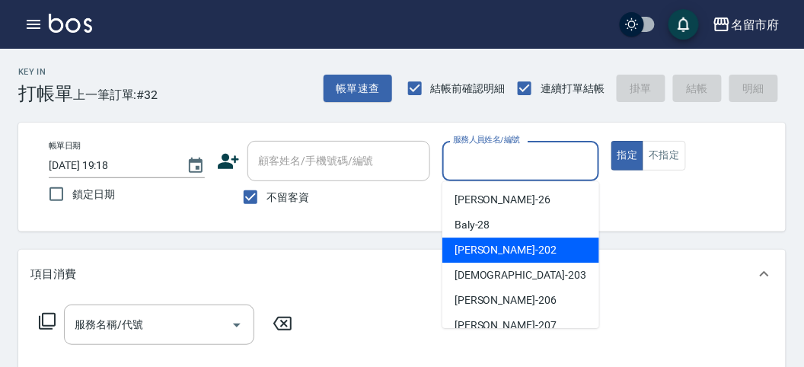
drag, startPoint x: 510, startPoint y: 253, endPoint x: 314, endPoint y: 292, distance: 200.3
click at [495, 254] on div "[PERSON_NAME] -202" at bounding box center [520, 250] width 157 height 25
type input "[PERSON_NAME]-202"
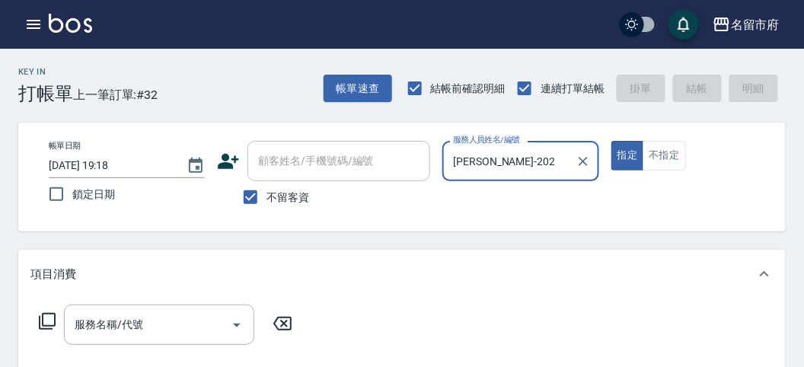
click at [52, 320] on icon at bounding box center [47, 321] width 18 height 18
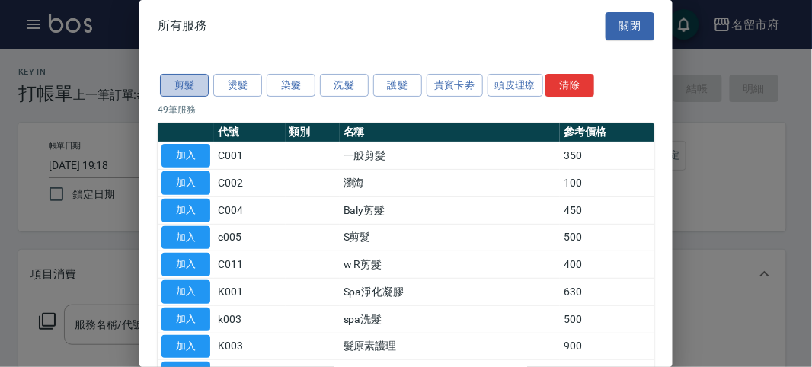
click at [184, 78] on button "剪髮" at bounding box center [184, 86] width 49 height 24
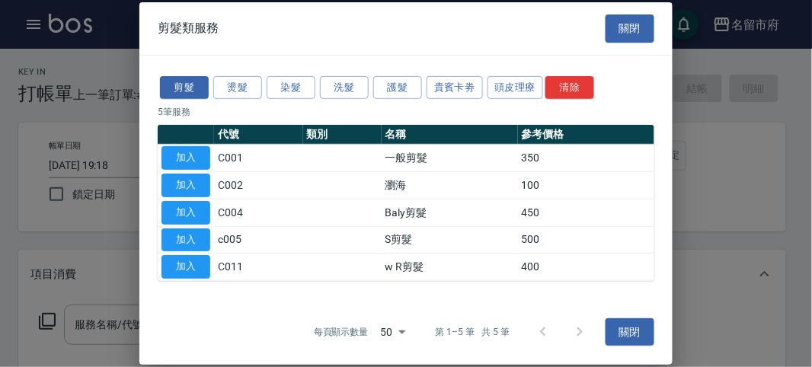
click at [194, 279] on table "代號 類別 名稱 參考價格 加入 C001 一般剪髮 350 加入 C002 瀏海 100 加入 C004 Baly剪髮 450 加入 c005 S剪髮 50…" at bounding box center [406, 203] width 497 height 156
click at [191, 272] on button "加入" at bounding box center [185, 267] width 49 height 24
type input "w R剪髮(C011)"
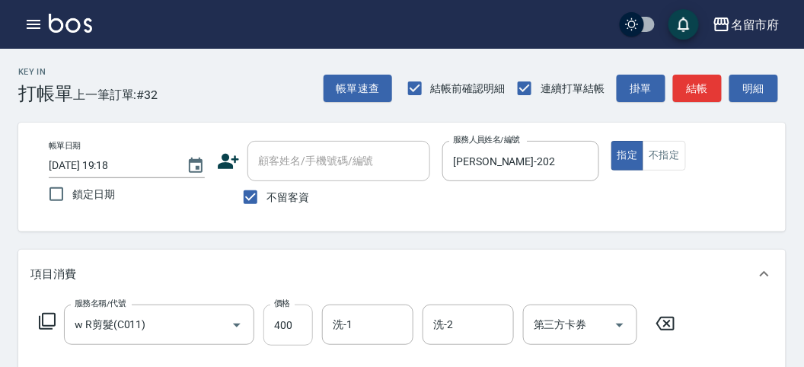
click at [276, 332] on input "400" at bounding box center [287, 325] width 49 height 41
type input "13"
type input "5"
click at [294, 332] on input "13" at bounding box center [287, 325] width 49 height 41
type input "1350"
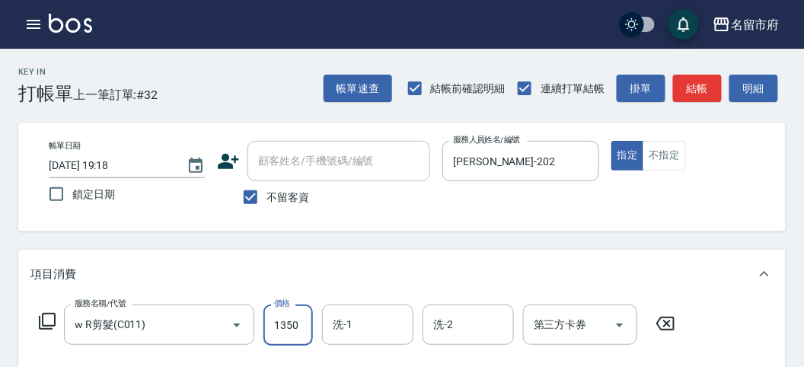
drag, startPoint x: 704, startPoint y: 81, endPoint x: 656, endPoint y: 109, distance: 54.6
click at [702, 81] on button "結帳" at bounding box center [697, 89] width 49 height 28
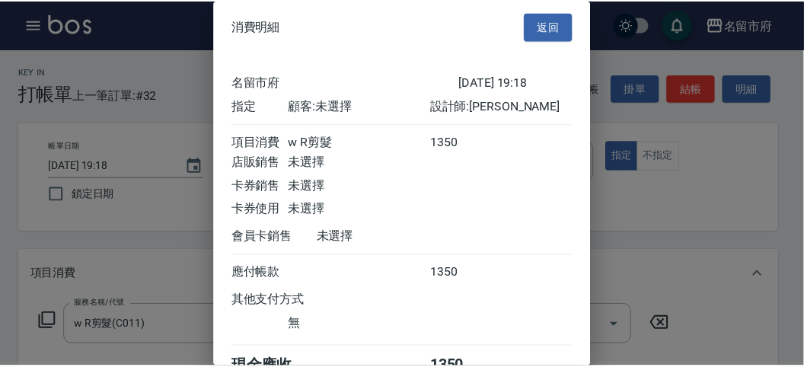
scroll to position [85, 0]
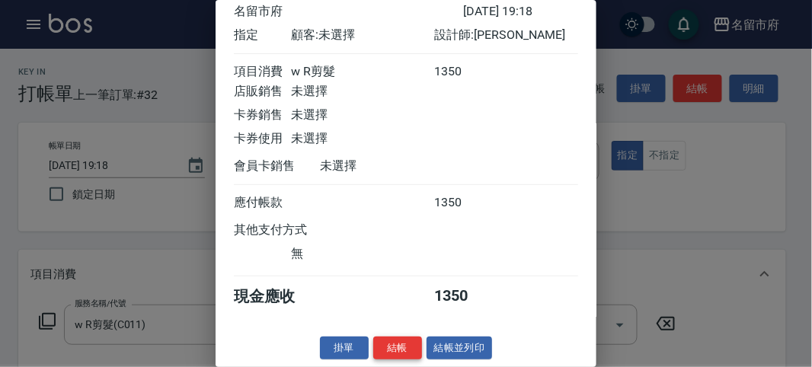
click at [400, 339] on button "結帳" at bounding box center [397, 349] width 49 height 24
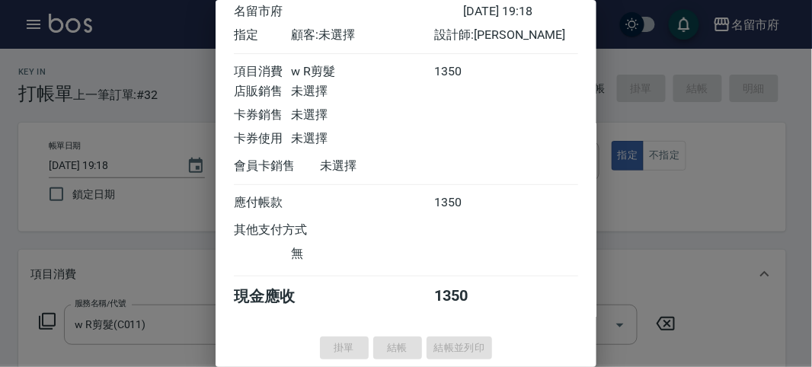
type input "[DATE] 19:42"
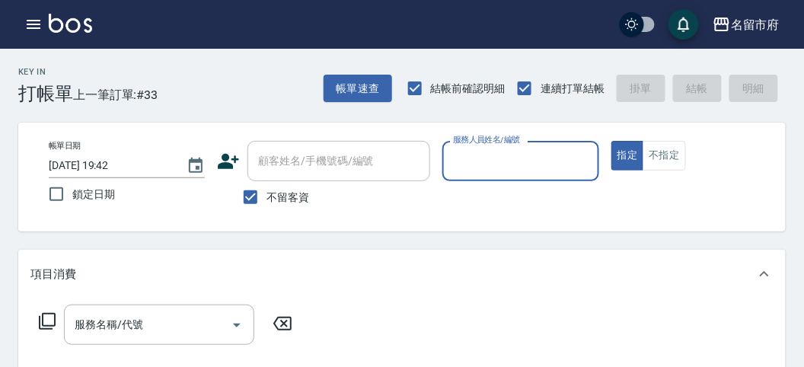
click at [552, 170] on input "服務人員姓名/編號" at bounding box center [520, 161] width 142 height 27
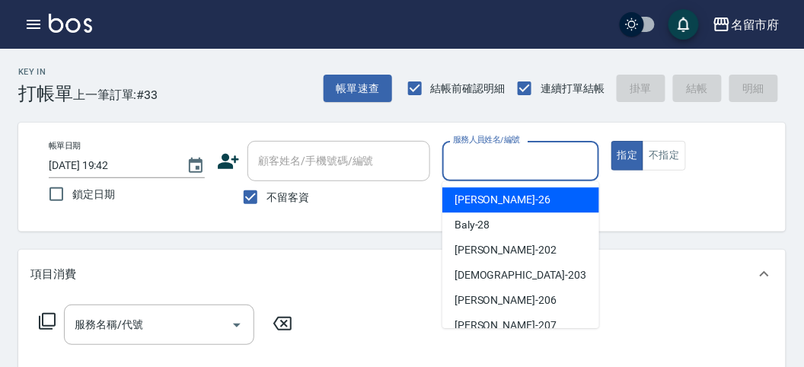
click at [534, 204] on div "[PERSON_NAME] -26" at bounding box center [520, 199] width 157 height 25
type input "[PERSON_NAME]-26"
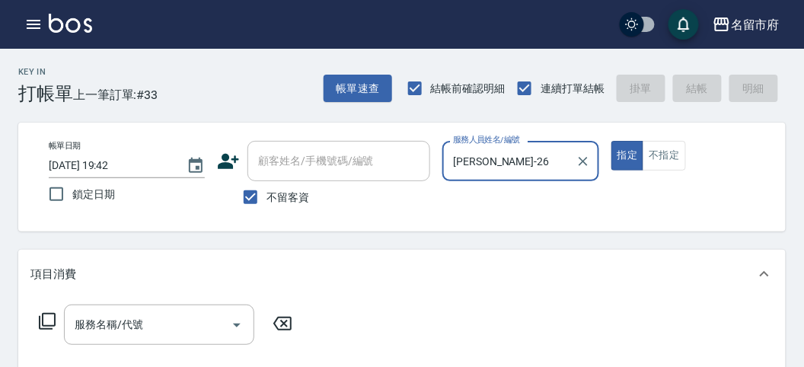
click at [35, 321] on div "服務名稱/代號 服務名稱/代號" at bounding box center [165, 325] width 271 height 40
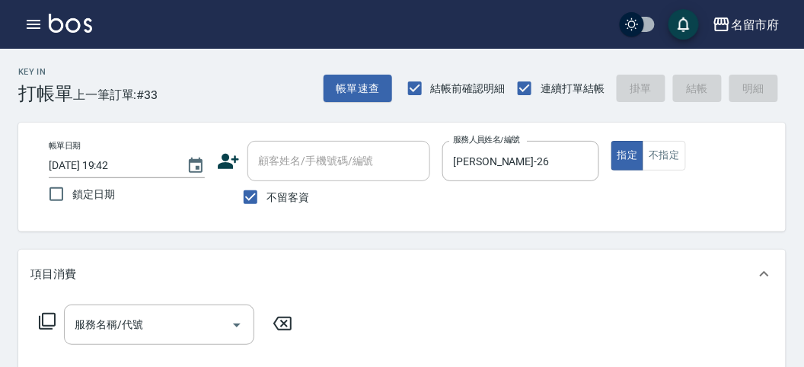
click at [45, 311] on div "服務名稱/代號 服務名稱/代號" at bounding box center [165, 325] width 271 height 40
click at [46, 316] on icon at bounding box center [47, 321] width 18 height 18
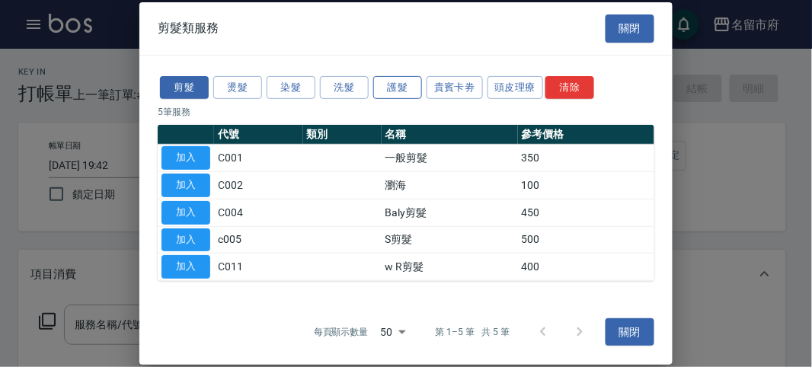
click at [391, 99] on button "護髮" at bounding box center [397, 87] width 49 height 24
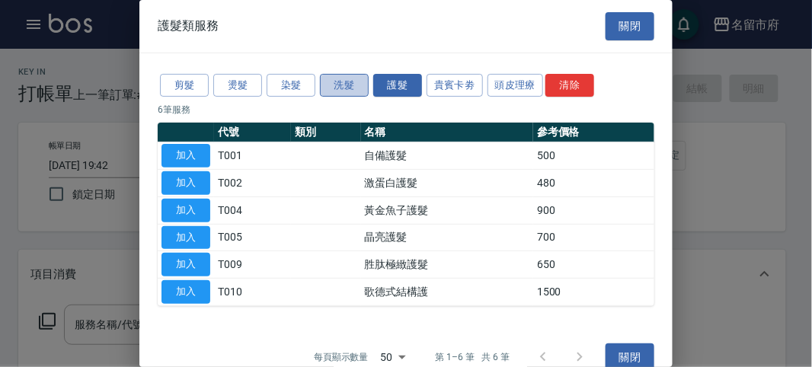
click at [337, 89] on button "洗髮" at bounding box center [344, 86] width 49 height 24
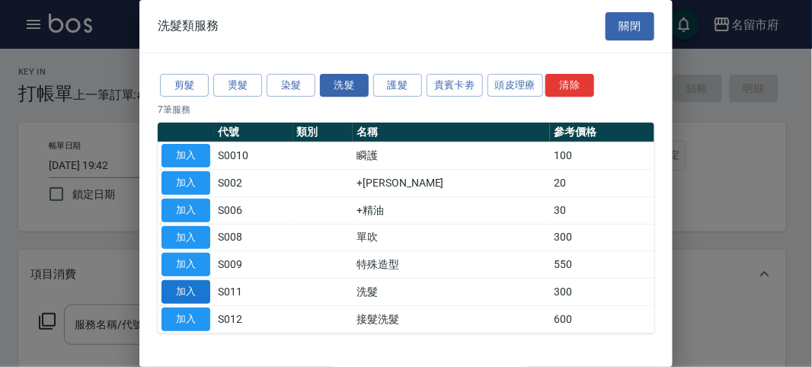
click at [196, 289] on button "加入" at bounding box center [185, 292] width 49 height 24
type input "洗髮(S011)"
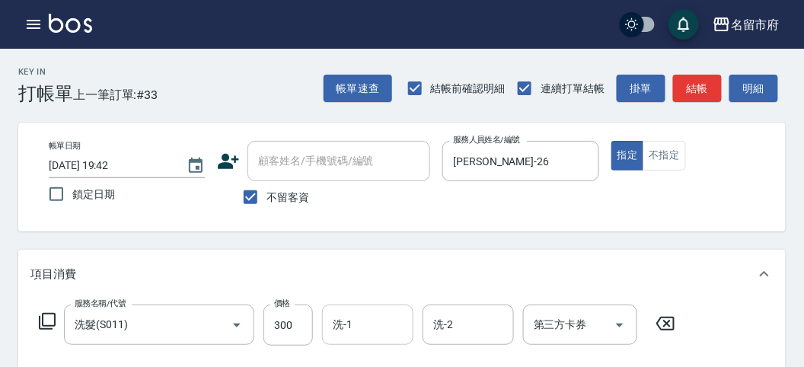
click at [394, 321] on input "洗-1" at bounding box center [368, 324] width 78 height 27
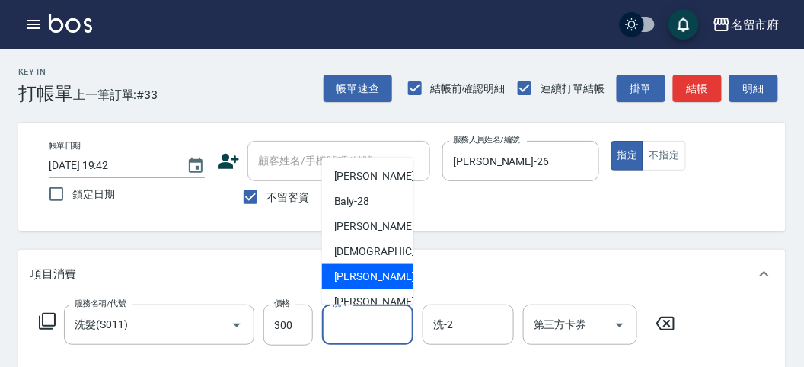
scroll to position [117, 0]
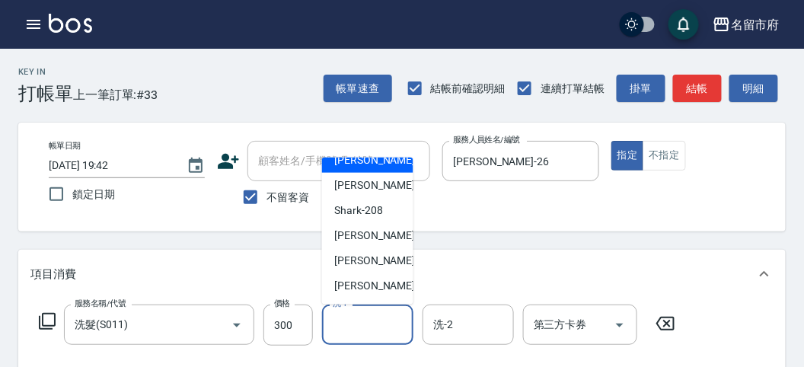
click at [377, 272] on div "[PERSON_NAME] -219" at bounding box center [367, 260] width 91 height 25
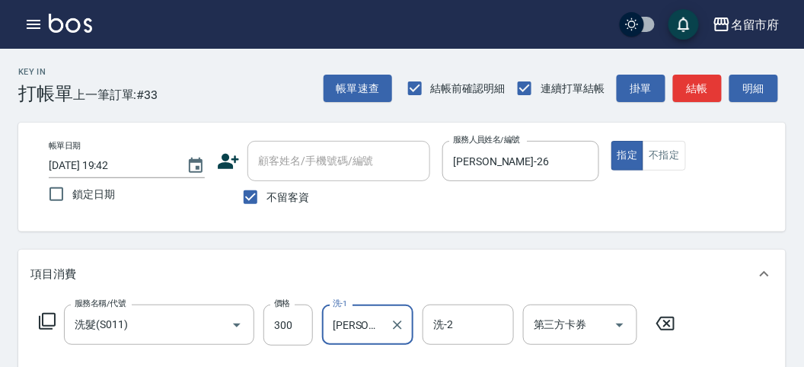
click at [373, 318] on input "[PERSON_NAME]-219" at bounding box center [356, 324] width 55 height 27
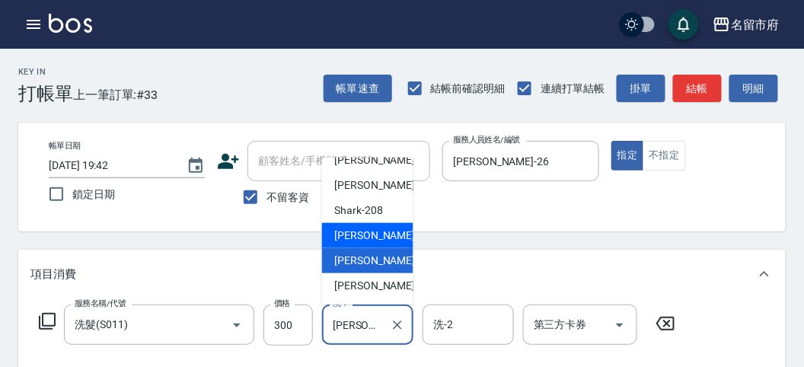
click at [366, 278] on span "[PERSON_NAME] -222" at bounding box center [385, 286] width 102 height 16
type input "[PERSON_NAME]-222"
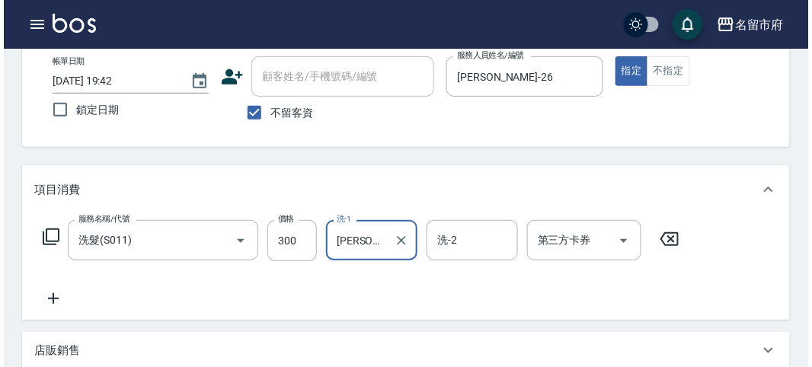
scroll to position [445, 0]
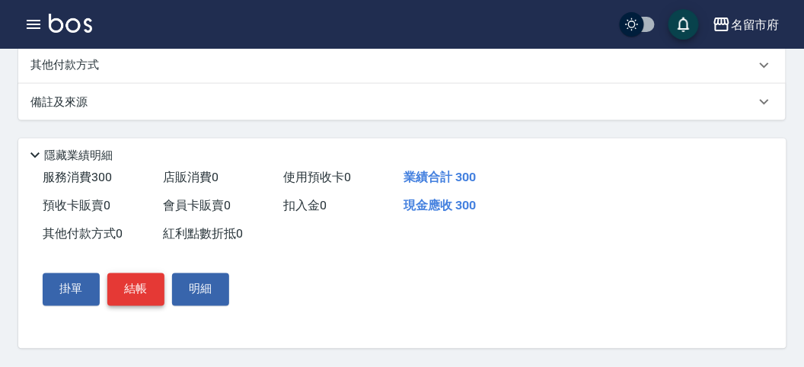
click at [140, 279] on button "結帳" at bounding box center [135, 289] width 57 height 32
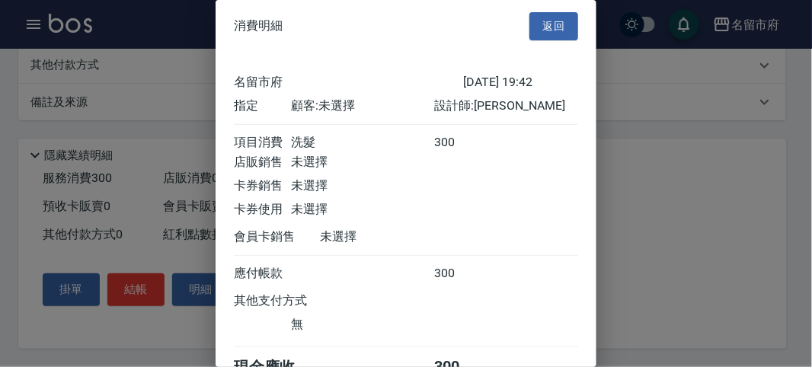
scroll to position [85, 0]
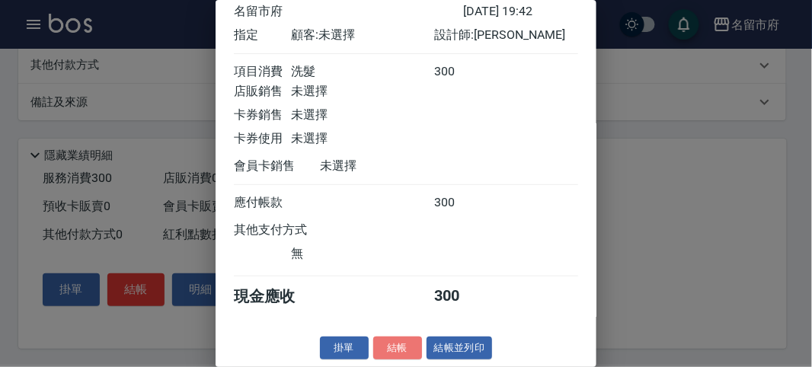
click at [400, 346] on button "結帳" at bounding box center [397, 349] width 49 height 24
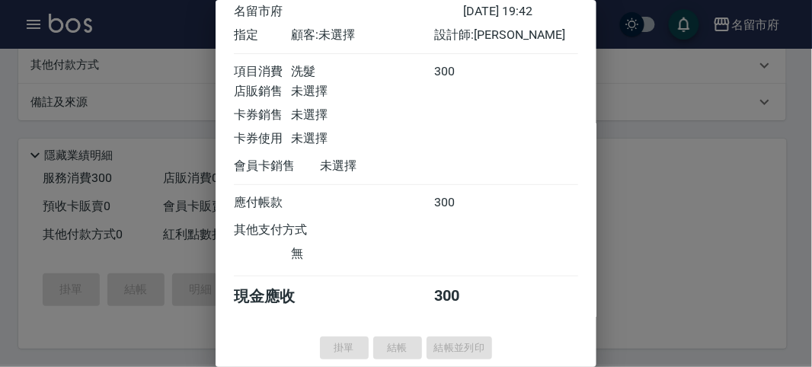
type input "[DATE] 19:49"
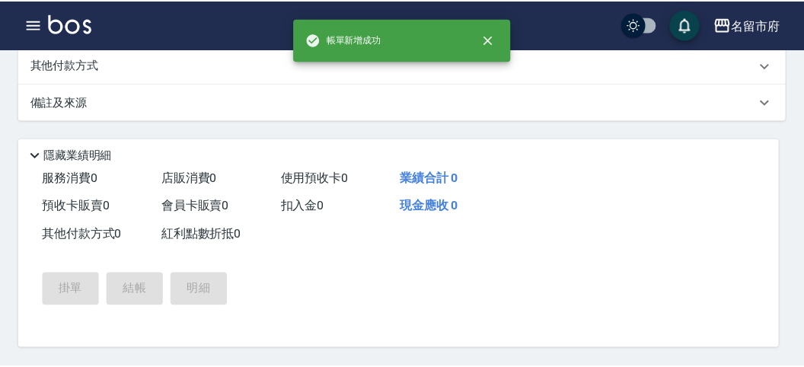
scroll to position [0, 0]
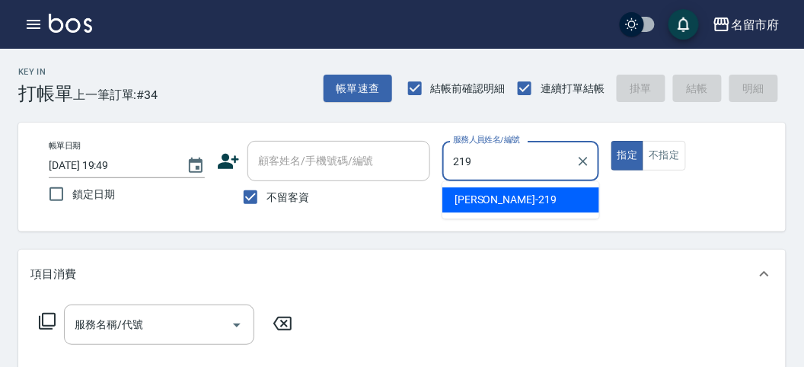
type input "[PERSON_NAME]-219"
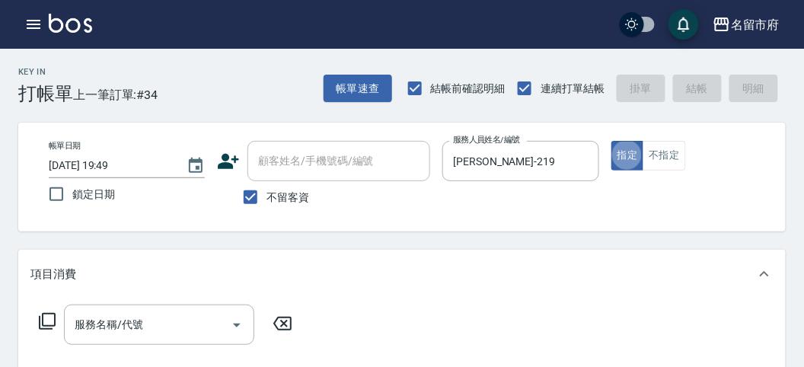
type button "true"
click at [46, 325] on icon at bounding box center [47, 321] width 17 height 17
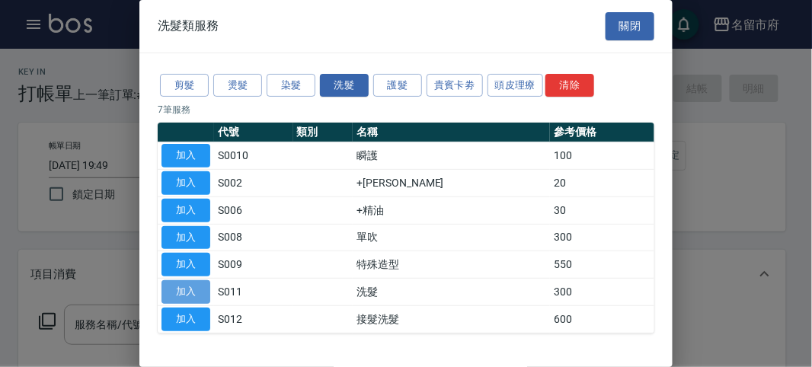
click at [207, 288] on button "加入" at bounding box center [185, 292] width 49 height 24
type input "洗髮(S011)"
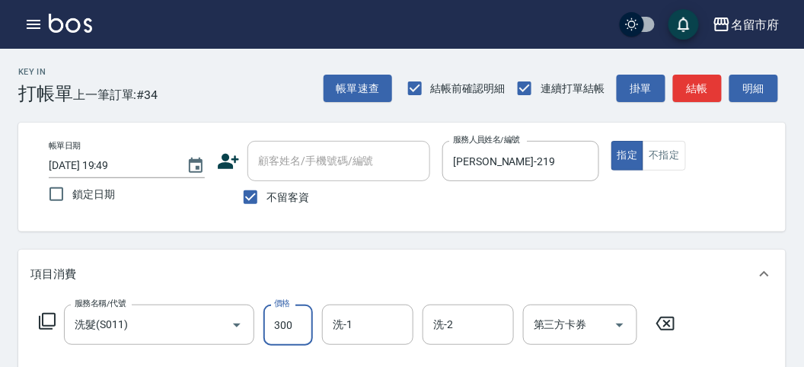
click at [288, 327] on input "300" at bounding box center [287, 325] width 49 height 41
type input "350"
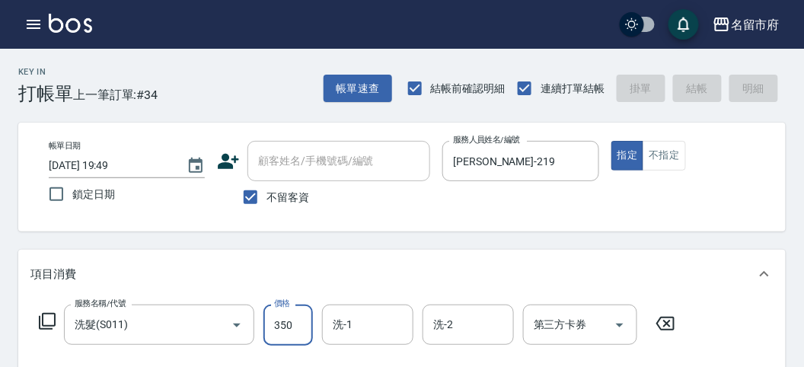
type input "[DATE] 20:03"
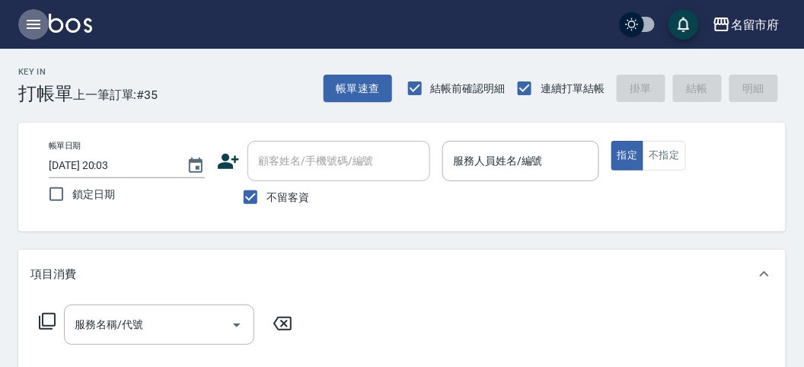
click at [39, 27] on icon "button" at bounding box center [34, 24] width 14 height 9
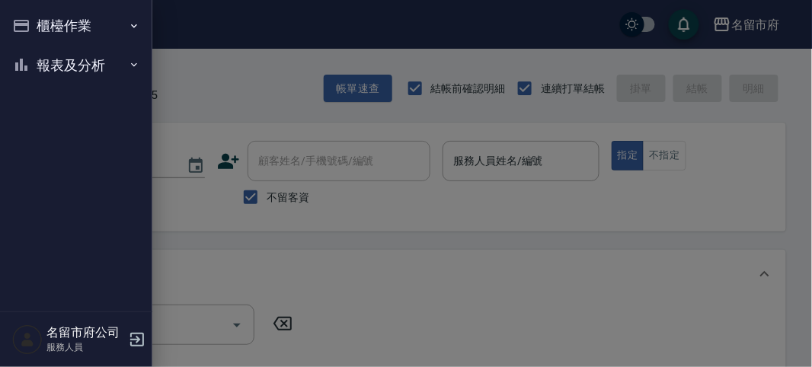
click at [44, 65] on button "報表及分析" at bounding box center [76, 66] width 140 height 40
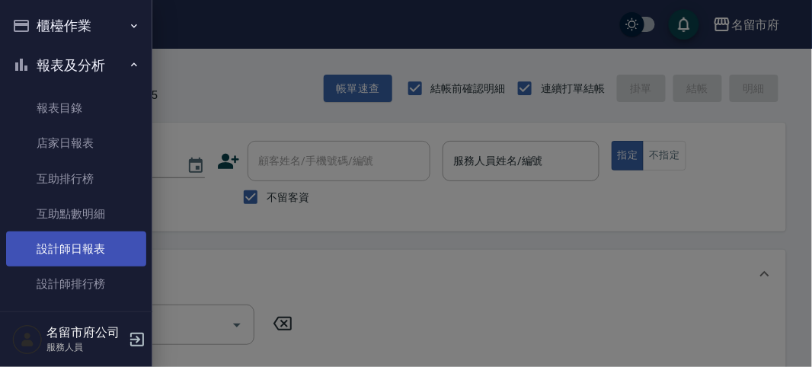
click at [105, 242] on link "設計師日報表" at bounding box center [76, 248] width 140 height 35
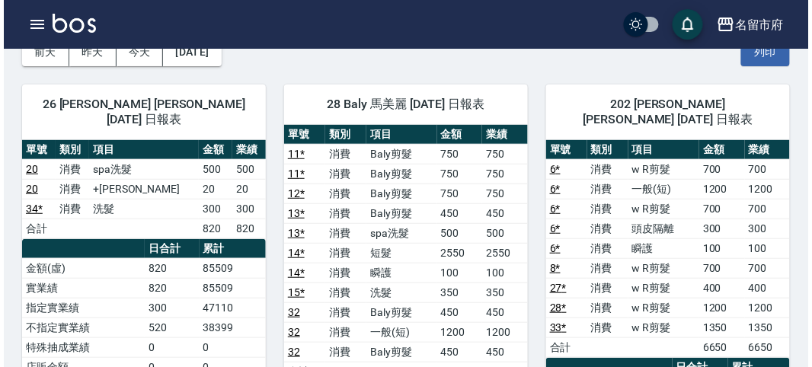
scroll to position [338, 0]
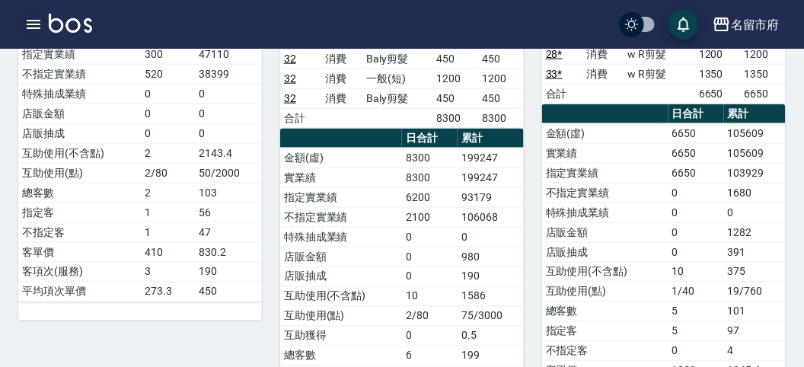
click at [29, 18] on icon "button" at bounding box center [33, 24] width 18 height 18
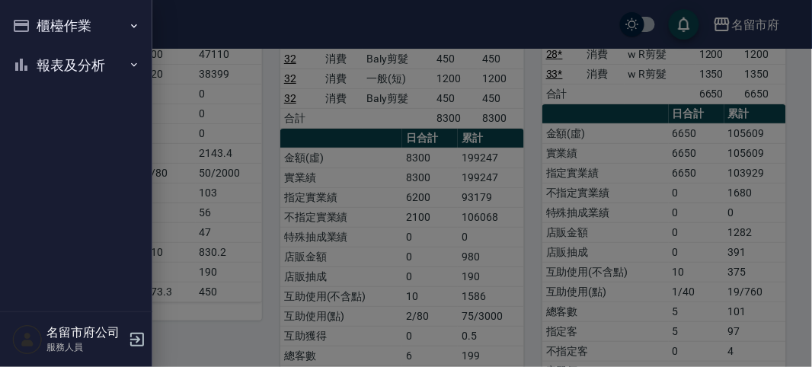
drag, startPoint x: 30, startPoint y: 18, endPoint x: 53, endPoint y: 47, distance: 37.5
click at [31, 18] on button "櫃檯作業" at bounding box center [76, 26] width 140 height 40
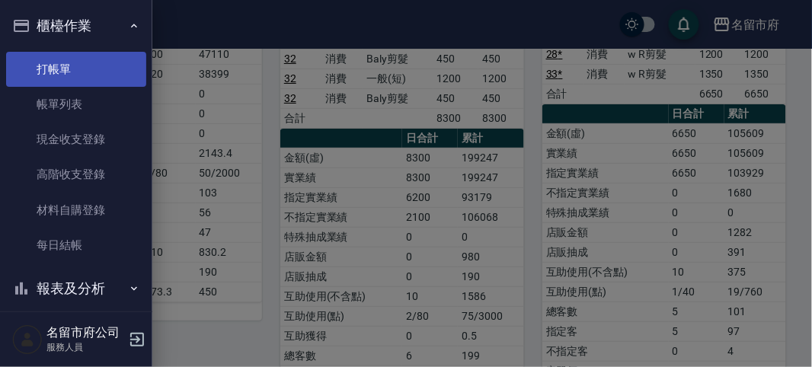
click at [62, 77] on link "打帳單" at bounding box center [76, 69] width 140 height 35
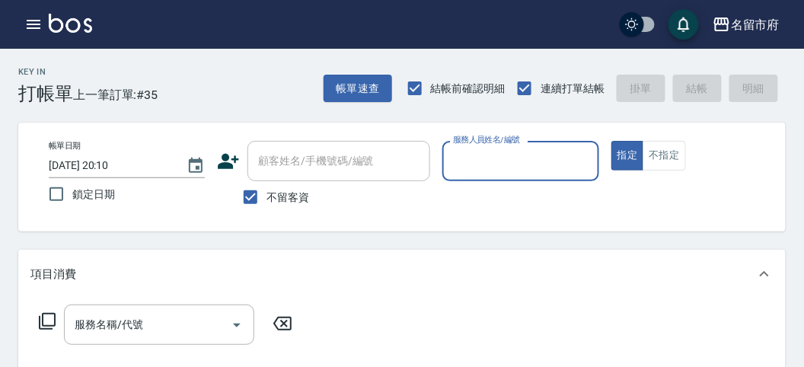
click at [506, 170] on input "服務人員姓名/編號" at bounding box center [520, 161] width 142 height 27
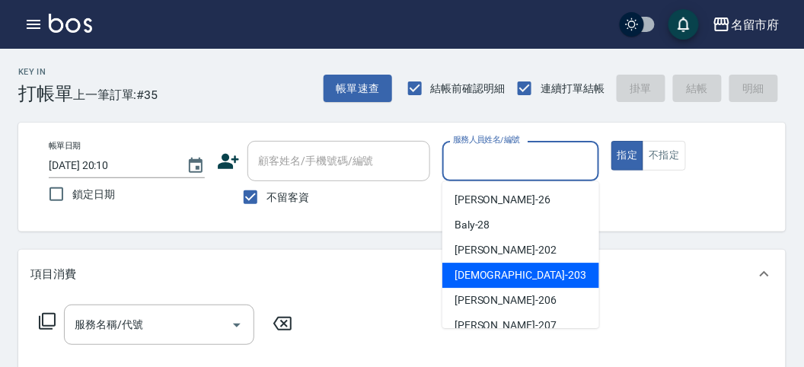
click at [465, 287] on div "聖德 -203" at bounding box center [520, 275] width 157 height 25
type input "聖德-203"
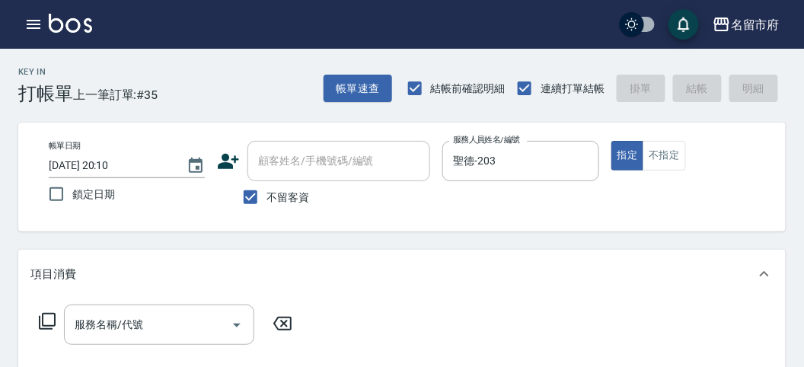
click at [36, 324] on div "服務名稱/代號 服務名稱/代號" at bounding box center [165, 325] width 271 height 40
click at [46, 324] on icon at bounding box center [47, 321] width 18 height 18
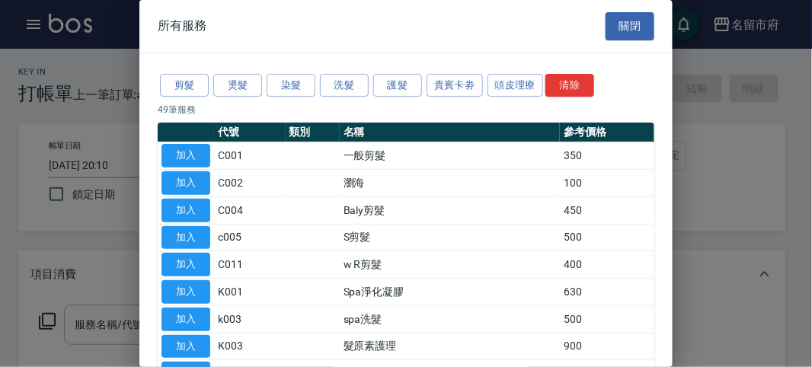
click at [346, 75] on button "洗髮" at bounding box center [344, 86] width 49 height 24
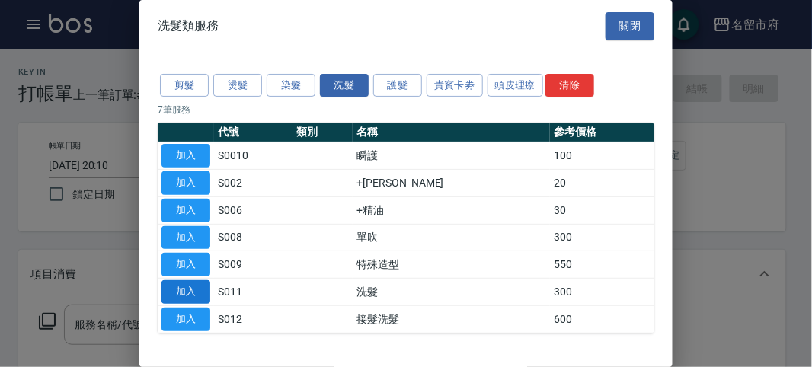
click at [201, 289] on button "加入" at bounding box center [185, 292] width 49 height 24
type input "洗髮(S011)"
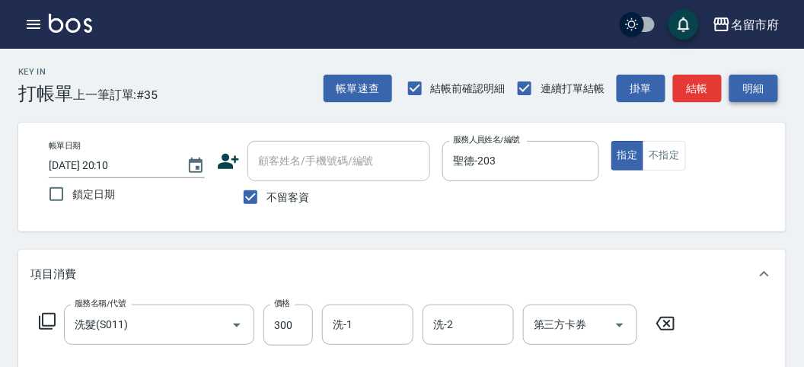
click at [758, 90] on button "明細" at bounding box center [754, 89] width 49 height 28
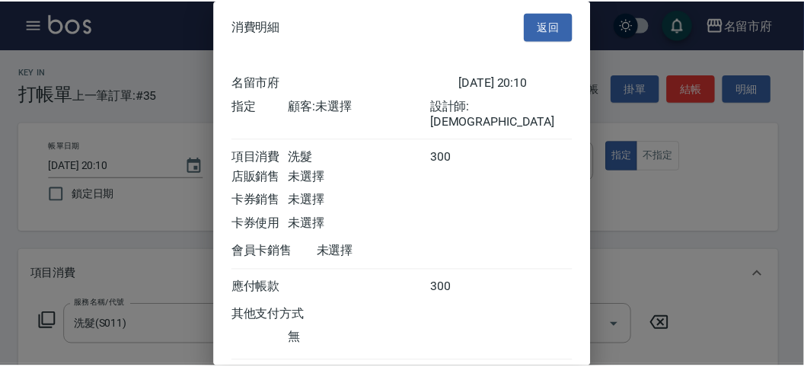
scroll to position [85, 0]
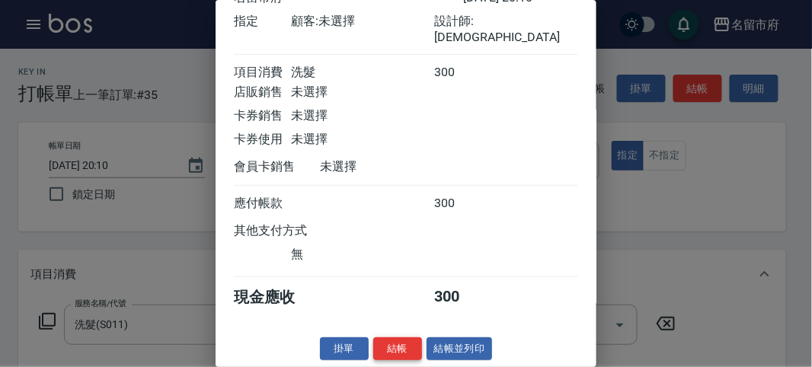
drag, startPoint x: 400, startPoint y: 349, endPoint x: 390, endPoint y: 348, distance: 9.9
click at [399, 349] on button "結帳" at bounding box center [397, 349] width 49 height 24
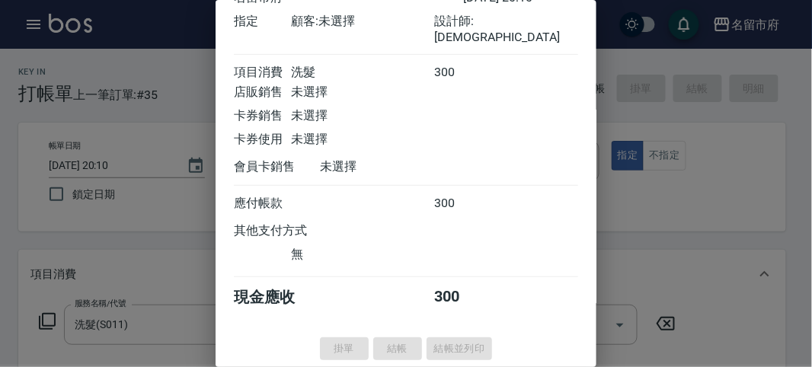
type input "[DATE] 20:32"
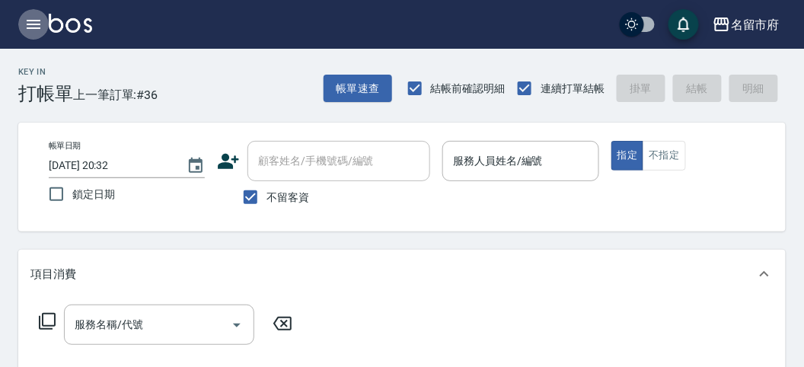
click at [36, 14] on button "button" at bounding box center [33, 24] width 30 height 30
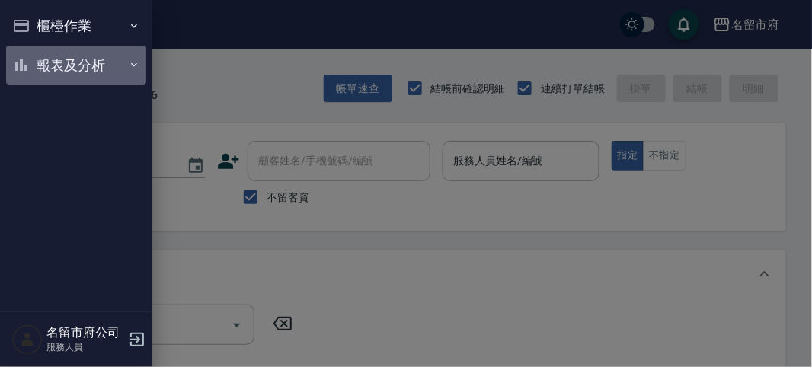
click at [42, 61] on button "報表及分析" at bounding box center [76, 66] width 140 height 40
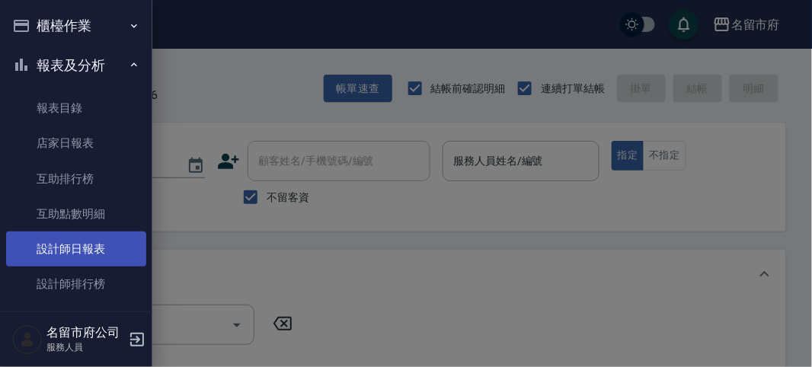
click at [78, 252] on link "設計師日報表" at bounding box center [76, 248] width 140 height 35
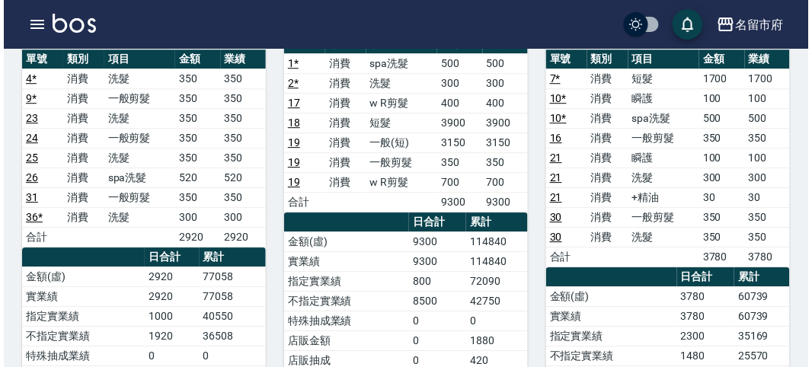
scroll to position [762, 0]
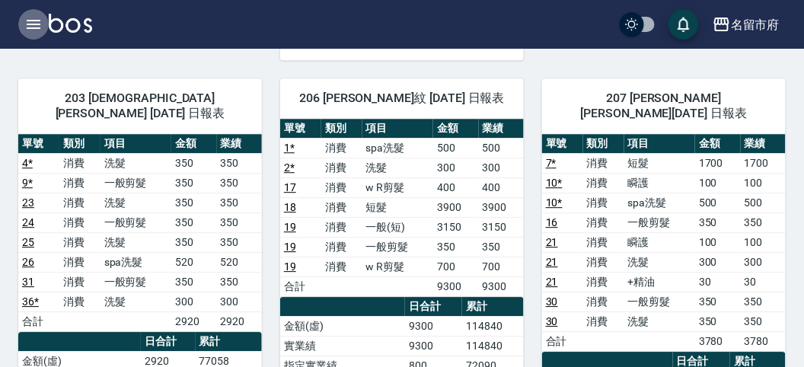
click at [38, 25] on icon "button" at bounding box center [33, 24] width 18 height 18
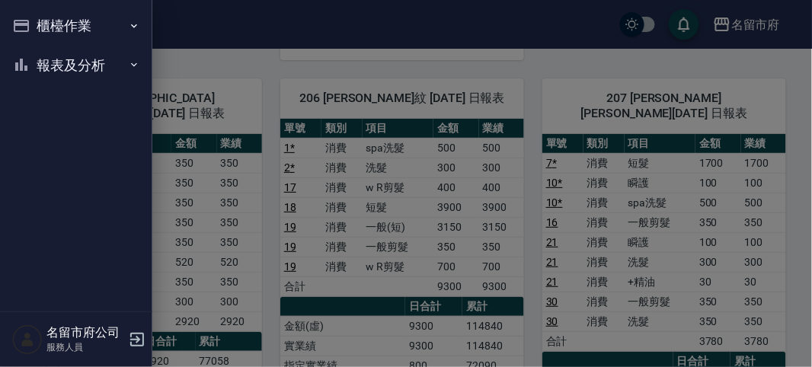
click at [38, 25] on button "櫃檯作業" at bounding box center [76, 26] width 140 height 40
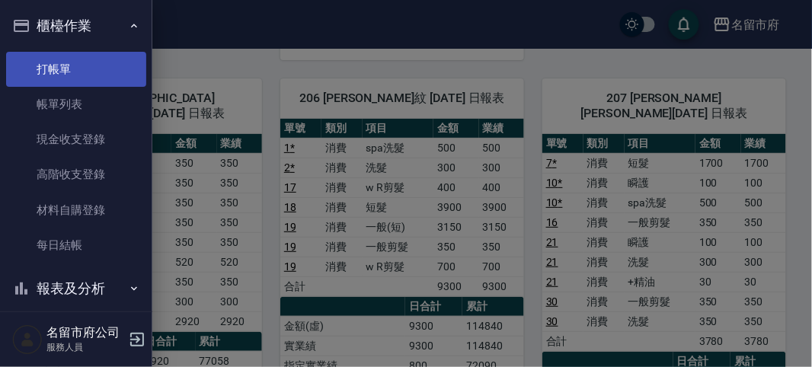
click at [59, 65] on link "打帳單" at bounding box center [76, 69] width 140 height 35
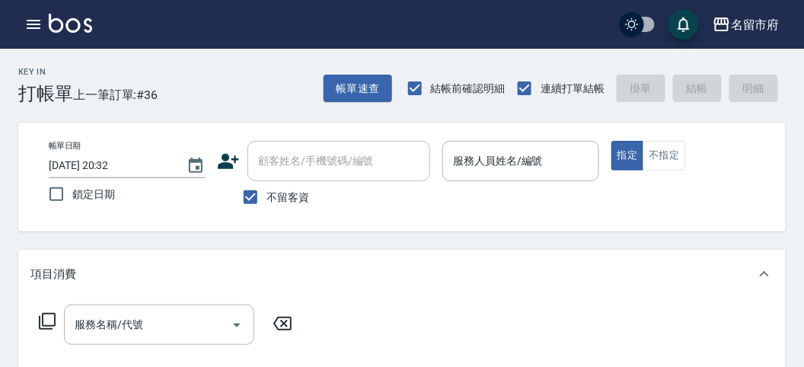
drag, startPoint x: 212, startPoint y: 106, endPoint x: 552, endPoint y: 168, distance: 345.2
click at [552, 168] on input "服務人員姓名/編號" at bounding box center [520, 161] width 142 height 27
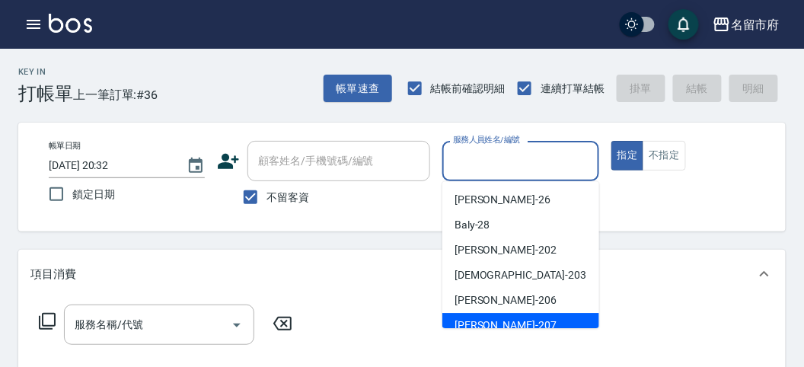
click at [533, 318] on div "[PERSON_NAME] -207" at bounding box center [520, 325] width 157 height 25
type input "[PERSON_NAME]-207"
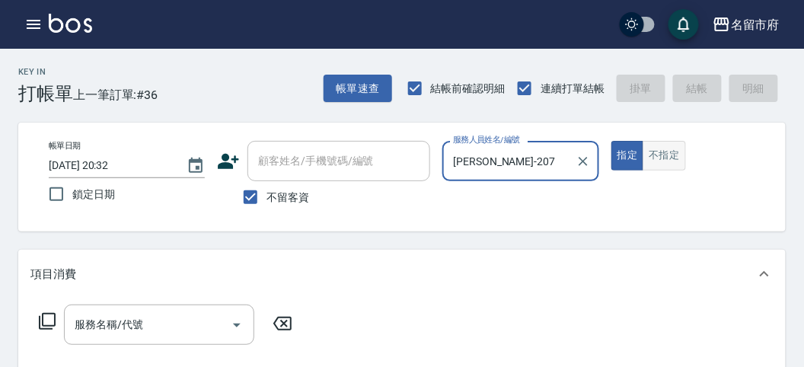
click at [659, 146] on button "不指定" at bounding box center [664, 156] width 43 height 30
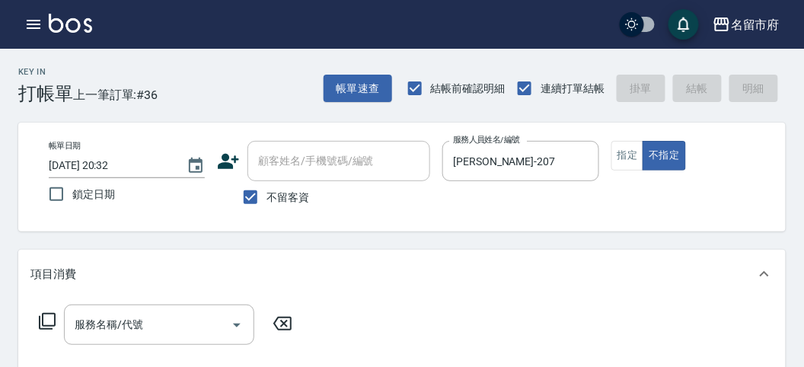
click at [52, 318] on icon at bounding box center [47, 321] width 18 height 18
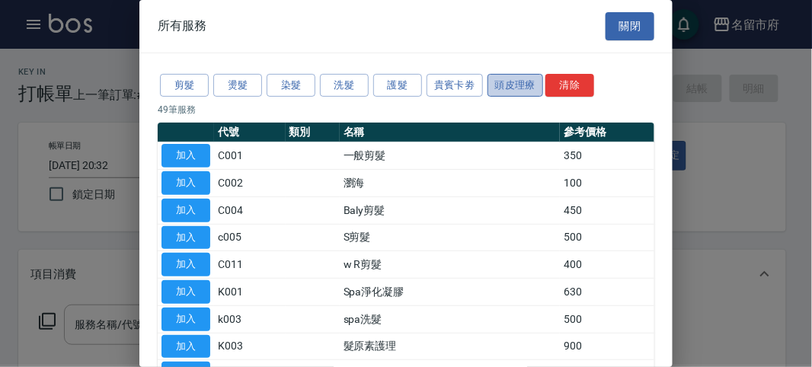
click at [503, 82] on button "頭皮理療" at bounding box center [515, 86] width 56 height 24
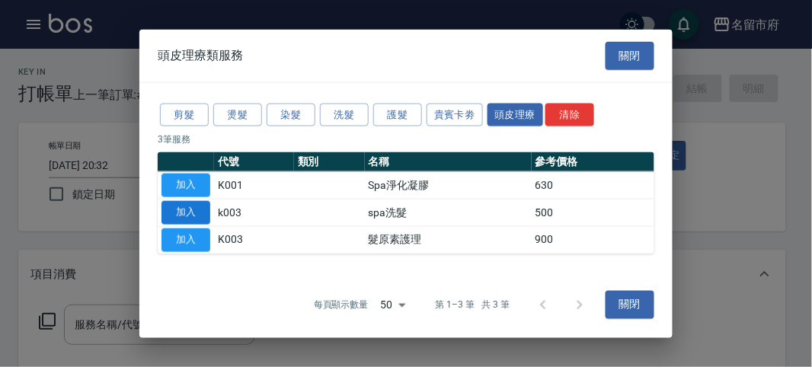
click at [204, 213] on button "加入" at bounding box center [185, 213] width 49 height 24
type input "spa洗髮(k003)"
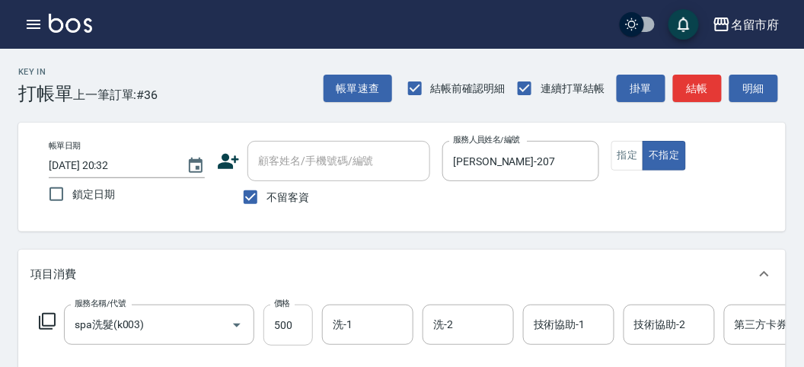
click at [288, 330] on input "500" at bounding box center [287, 325] width 49 height 41
type input "520"
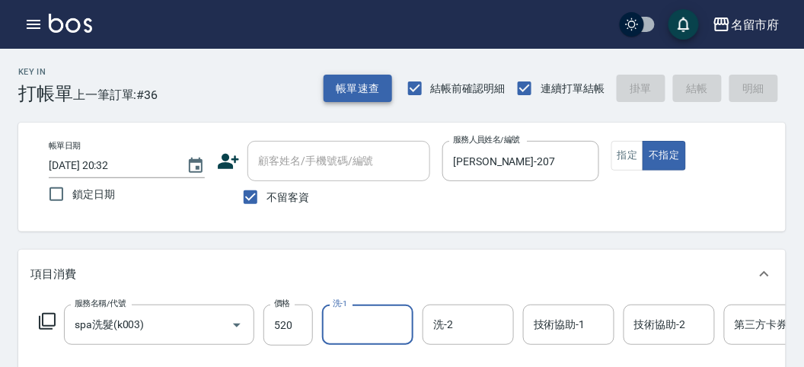
type input "[DATE] 20:39"
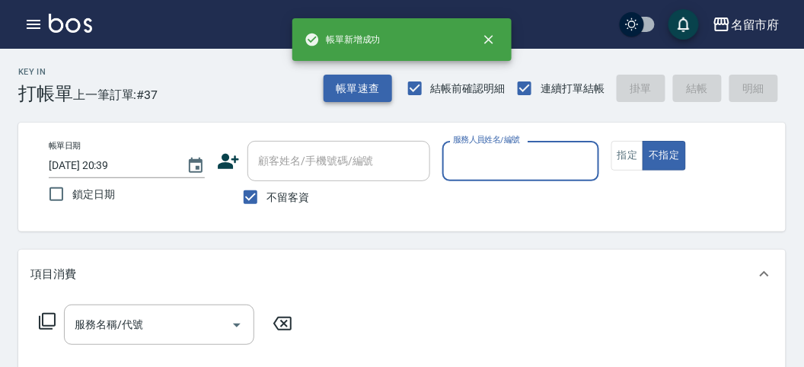
click at [347, 96] on button "帳單速查" at bounding box center [358, 89] width 69 height 28
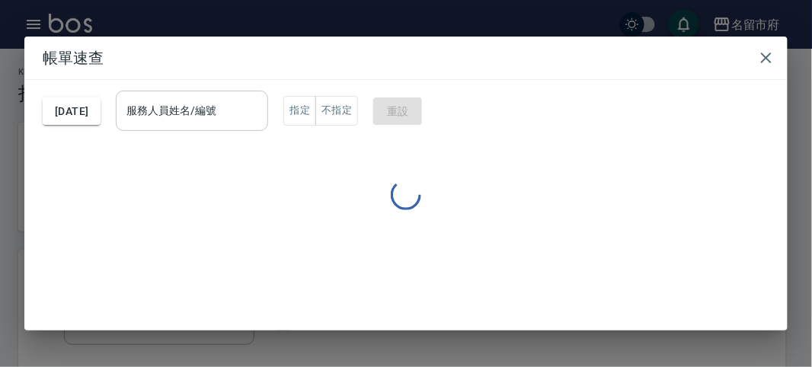
click at [237, 107] on input "服務人員姓名/編號" at bounding box center [192, 110] width 139 height 27
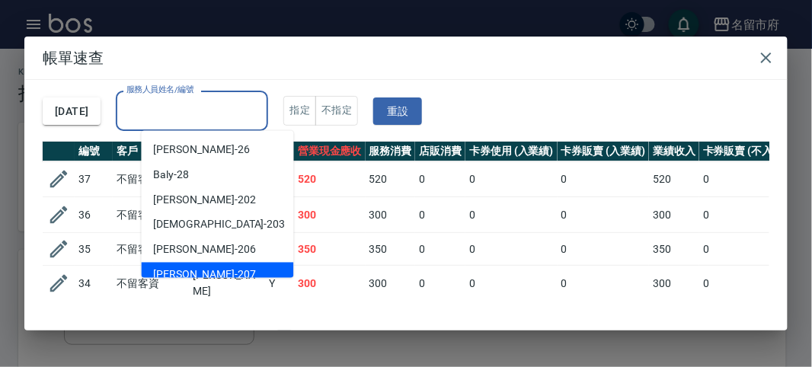
click at [225, 267] on div "[PERSON_NAME] -207" at bounding box center [218, 275] width 152 height 25
type input "[PERSON_NAME]-207"
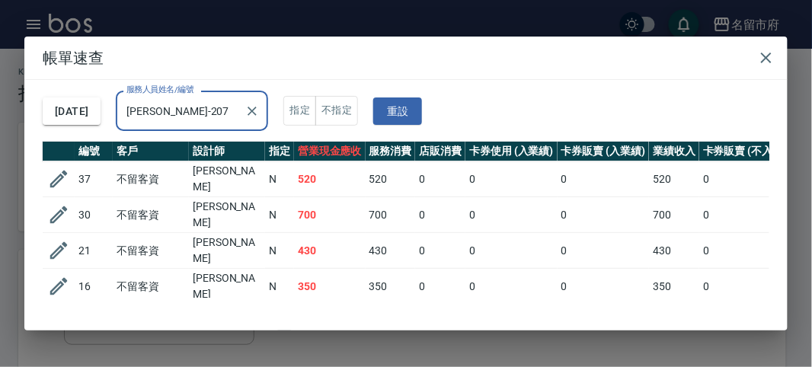
scroll to position [91, 0]
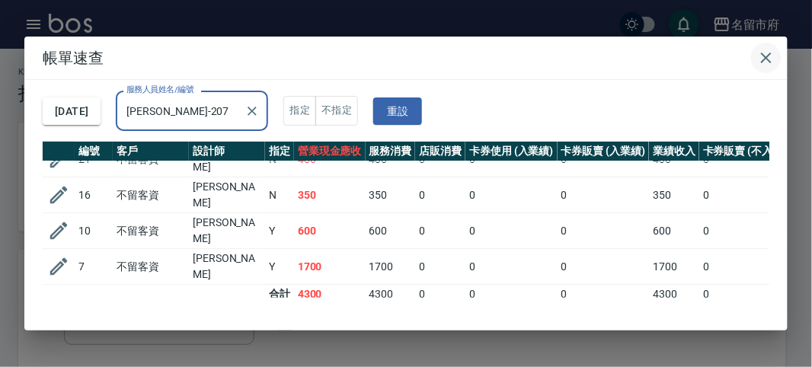
click at [771, 65] on icon "button" at bounding box center [766, 58] width 18 height 18
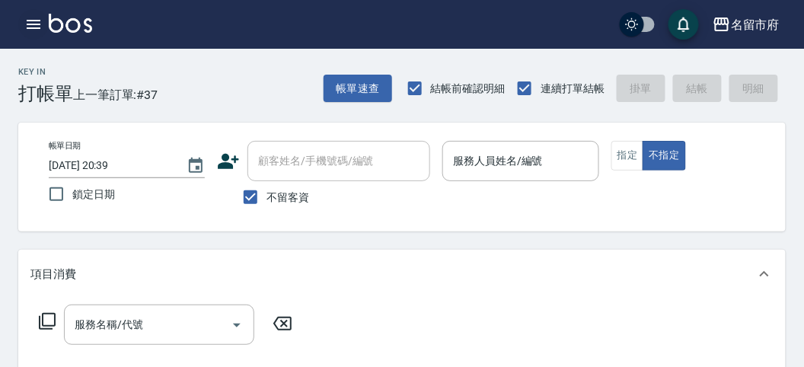
click at [30, 27] on icon "button" at bounding box center [33, 24] width 18 height 18
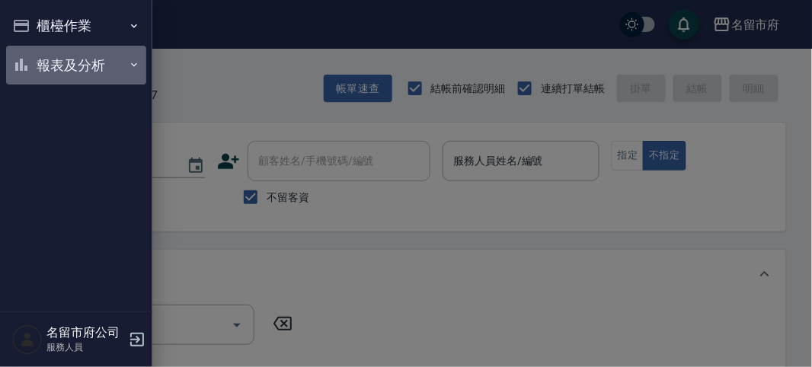
drag, startPoint x: 32, startPoint y: 53, endPoint x: 60, endPoint y: 93, distance: 48.6
click at [33, 55] on button "報表及分析" at bounding box center [76, 66] width 140 height 40
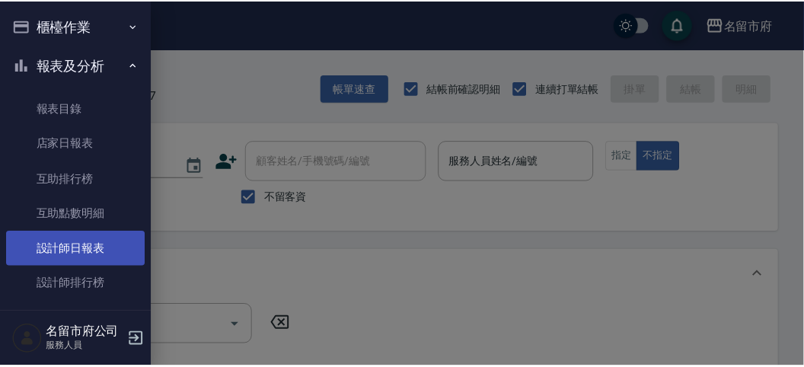
scroll to position [49, 0]
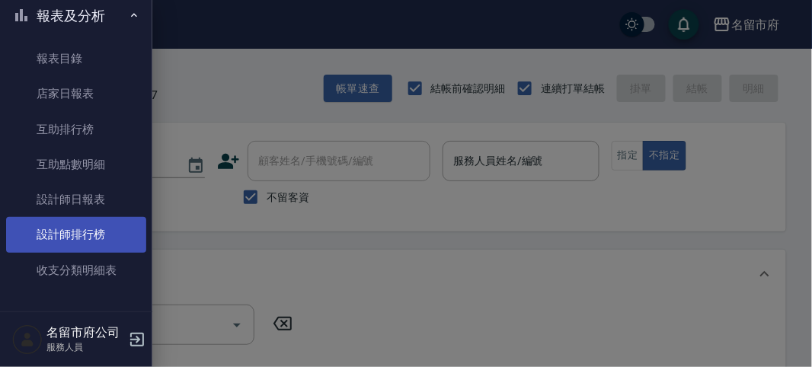
click at [109, 228] on link "設計師排行榜" at bounding box center [76, 234] width 140 height 35
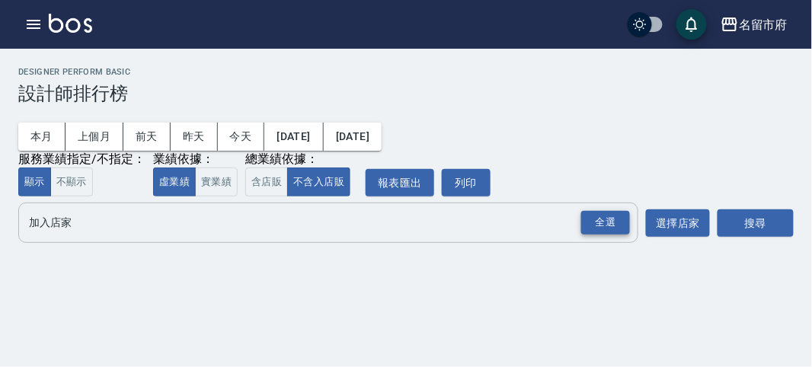
click at [621, 212] on div "全選" at bounding box center [605, 223] width 49 height 24
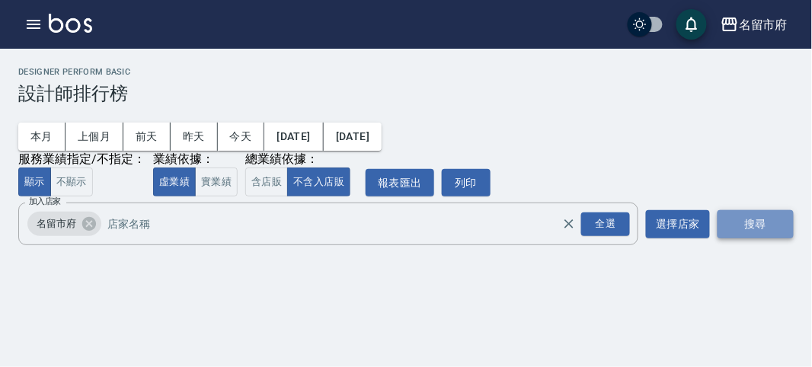
click at [743, 225] on button "搜尋" at bounding box center [755, 224] width 76 height 28
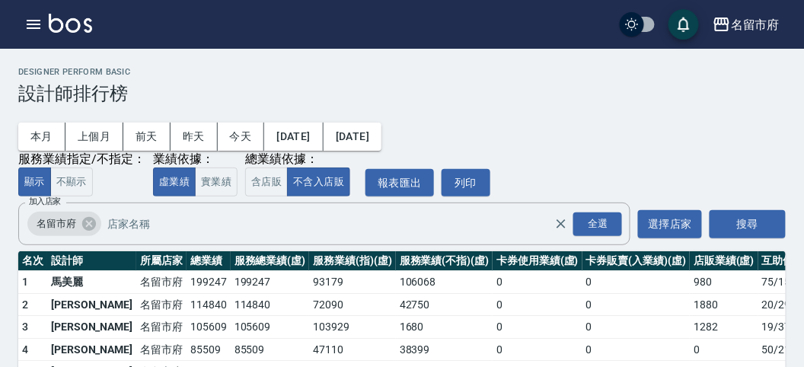
scroll to position [133, 0]
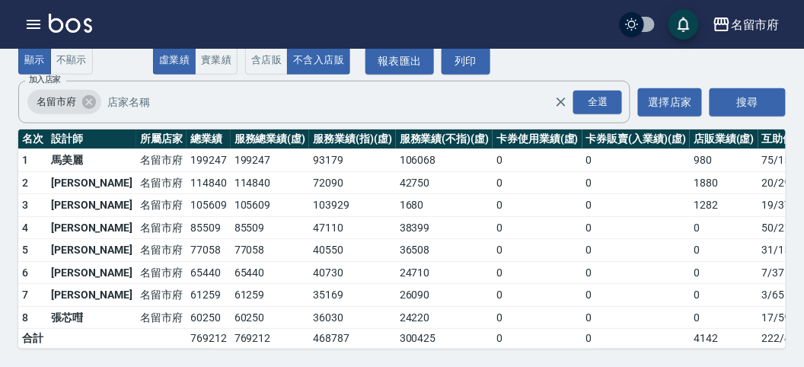
click at [74, 24] on img at bounding box center [70, 23] width 43 height 19
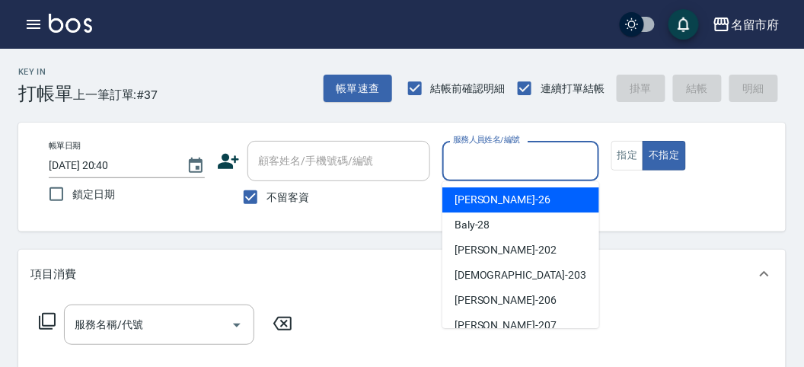
click at [462, 160] on input "服務人員姓名/編號" at bounding box center [520, 161] width 142 height 27
drag, startPoint x: 477, startPoint y: 195, endPoint x: 451, endPoint y: 206, distance: 28.3
click at [477, 196] on span "[PERSON_NAME] -26" at bounding box center [503, 200] width 96 height 16
type input "[PERSON_NAME]-26"
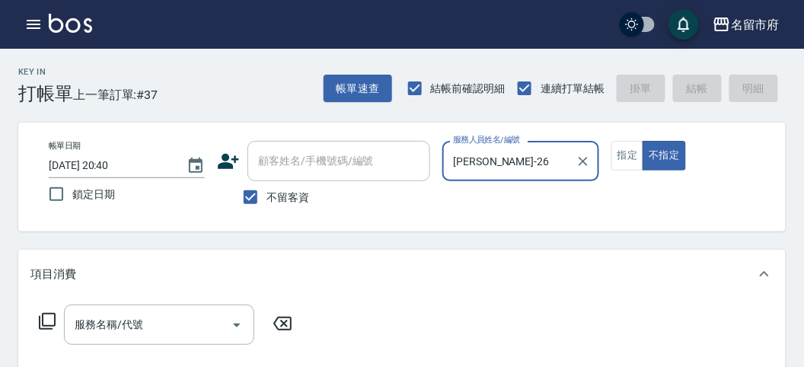
click at [46, 317] on icon at bounding box center [47, 321] width 18 height 18
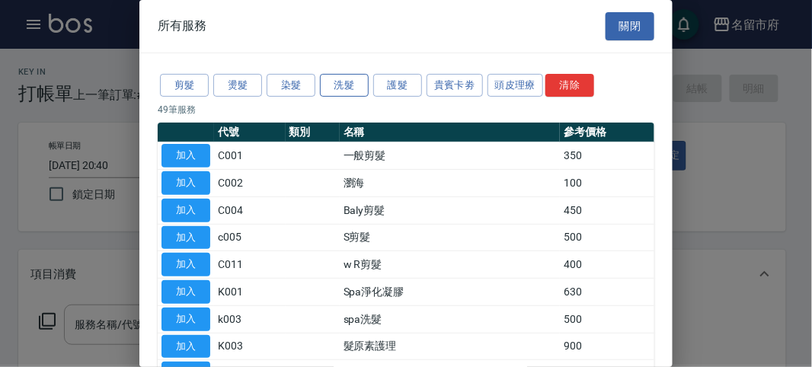
click at [343, 85] on button "洗髮" at bounding box center [344, 86] width 49 height 24
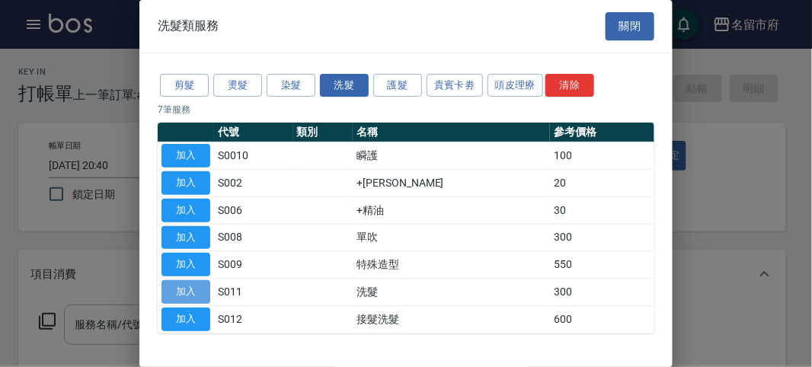
drag, startPoint x: 200, startPoint y: 295, endPoint x: 138, endPoint y: 287, distance: 62.2
click at [200, 293] on button "加入" at bounding box center [185, 292] width 49 height 24
type input "洗髮(S011)"
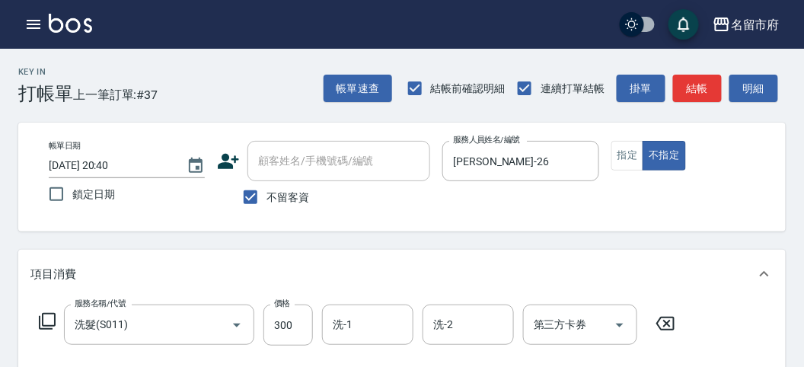
click at [46, 311] on div "服務名稱/代號 洗髮(S011) 服務名稱/代號 價格 300 價格 洗-1 洗-1 洗-2 洗-2 第三方卡券 第三方卡券" at bounding box center [357, 325] width 654 height 41
click at [46, 322] on icon at bounding box center [47, 321] width 18 height 18
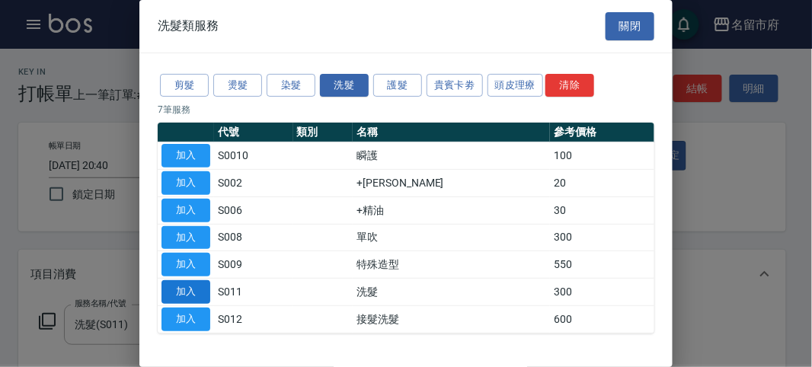
click at [172, 288] on button "加入" at bounding box center [185, 292] width 49 height 24
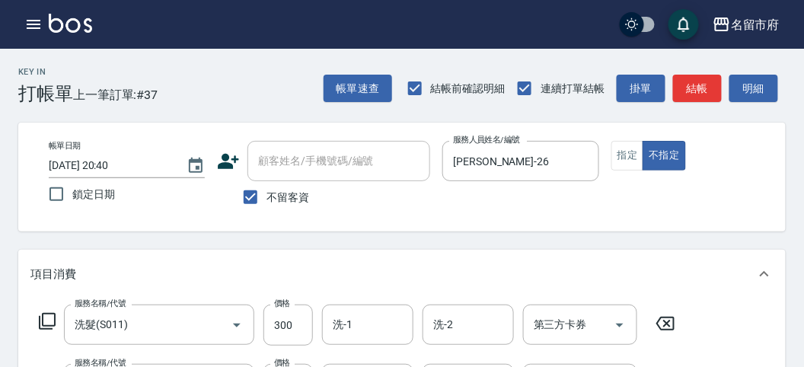
click at [49, 316] on icon at bounding box center [47, 321] width 18 height 18
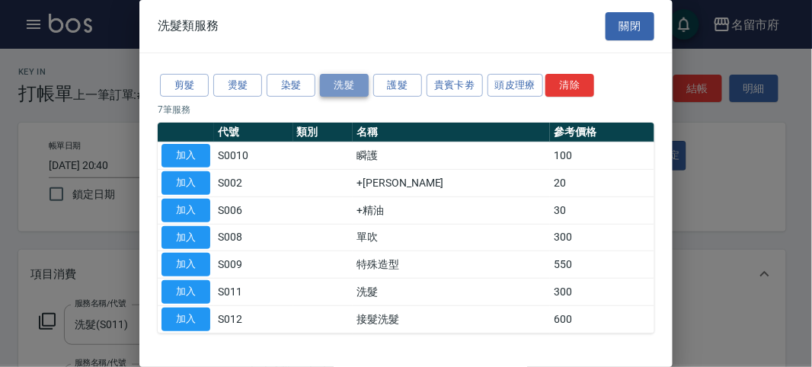
click at [352, 81] on button "洗髮" at bounding box center [344, 86] width 49 height 24
click at [206, 84] on button "剪髮" at bounding box center [184, 86] width 49 height 24
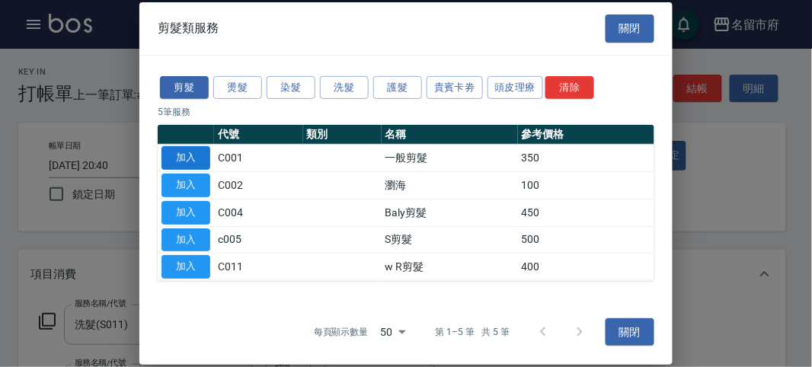
click at [177, 156] on button "加入" at bounding box center [185, 158] width 49 height 24
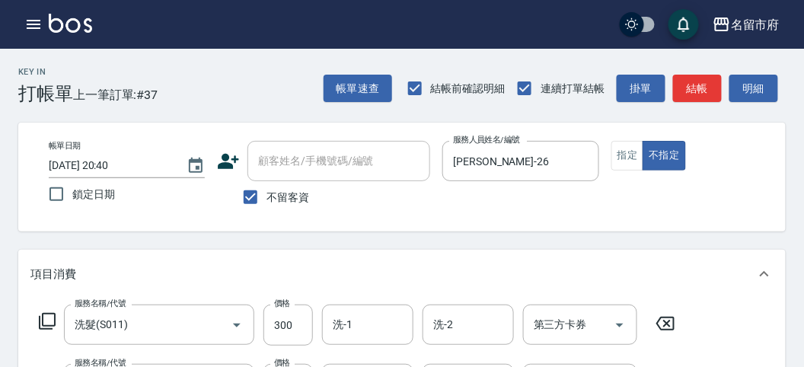
click at [49, 321] on icon at bounding box center [47, 321] width 18 height 18
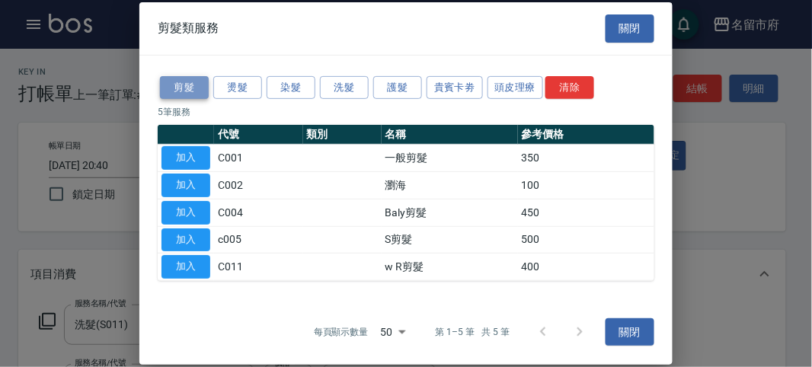
click at [190, 91] on button "剪髮" at bounding box center [184, 87] width 49 height 24
click at [51, 318] on div at bounding box center [406, 183] width 812 height 367
click at [174, 150] on button "加入" at bounding box center [185, 158] width 49 height 24
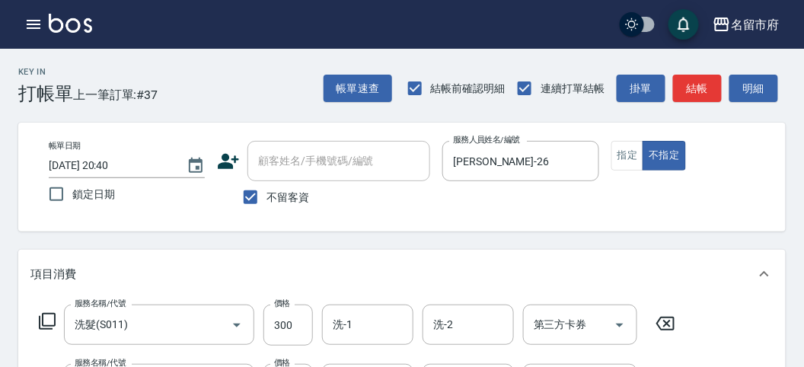
click at [47, 317] on icon at bounding box center [47, 321] width 18 height 18
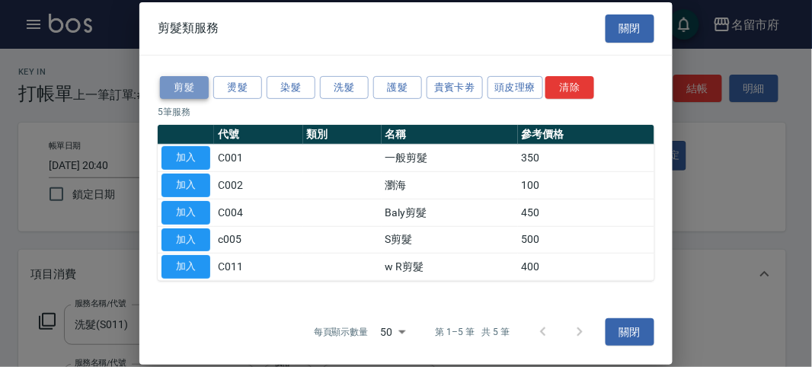
click at [192, 84] on button "剪髮" at bounding box center [184, 87] width 49 height 24
click at [203, 156] on button "加入" at bounding box center [185, 158] width 49 height 24
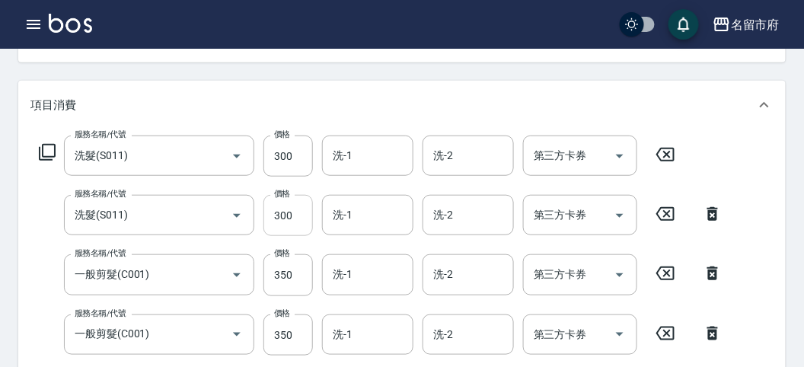
scroll to position [254, 0]
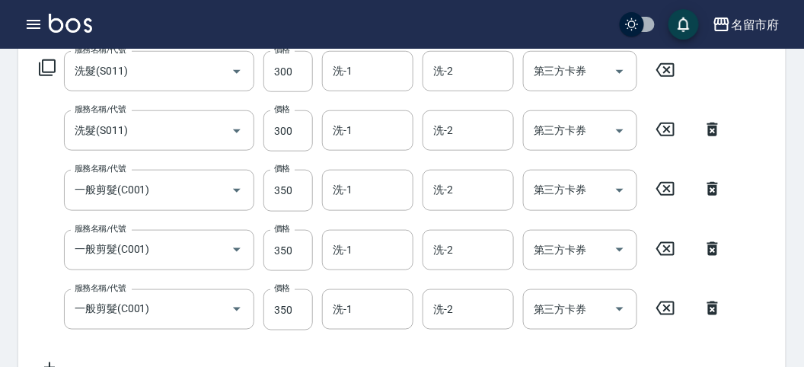
click at [53, 65] on icon at bounding box center [47, 68] width 18 height 18
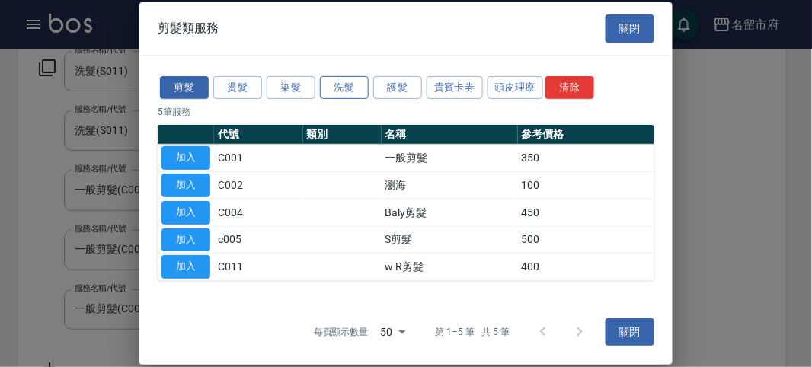
click at [340, 85] on button "洗髮" at bounding box center [344, 87] width 49 height 24
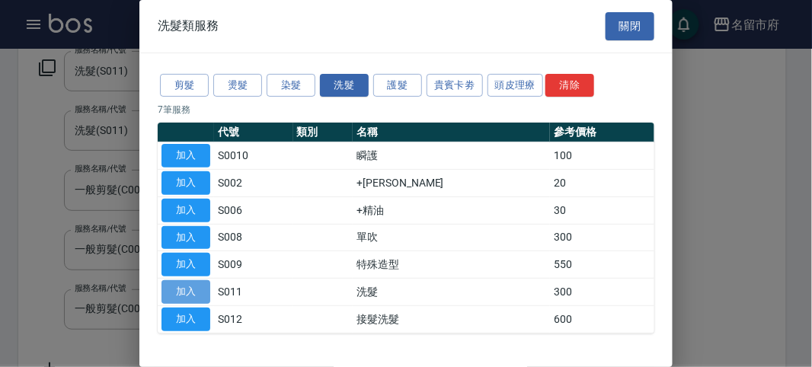
click at [200, 288] on button "加入" at bounding box center [185, 292] width 49 height 24
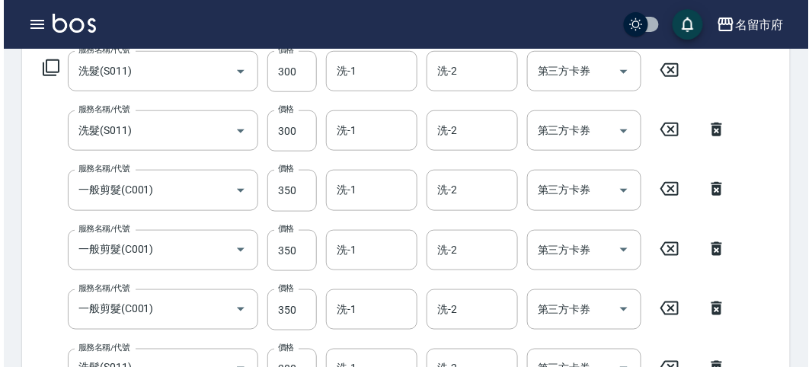
scroll to position [743, 0]
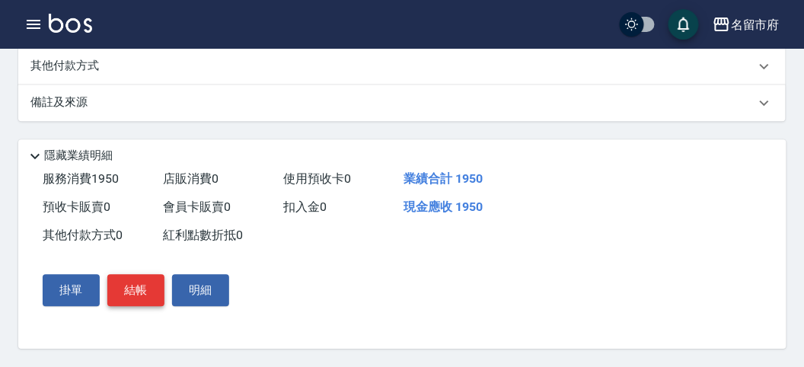
click at [129, 279] on button "結帳" at bounding box center [135, 290] width 57 height 32
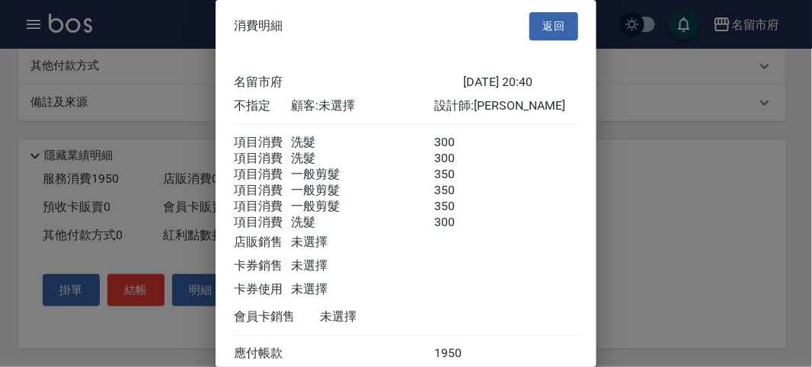
scroll to position [171, 0]
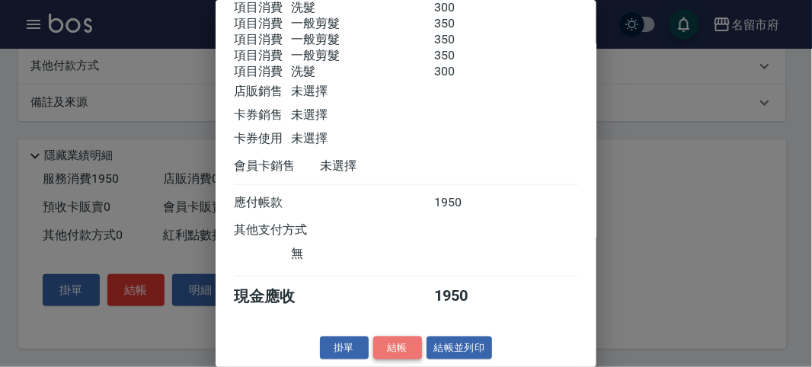
click at [394, 346] on button "結帳" at bounding box center [397, 349] width 49 height 24
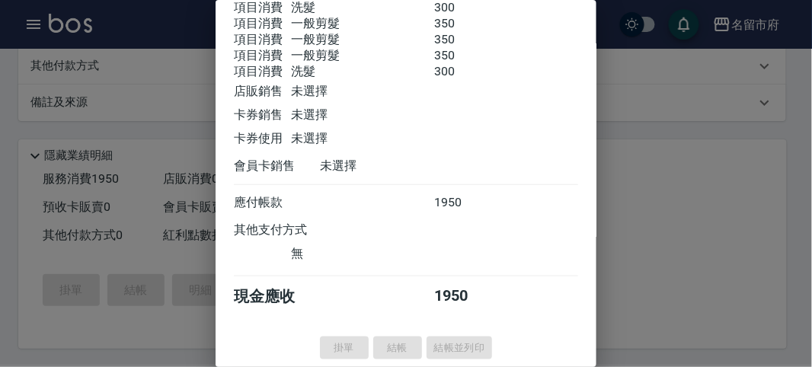
type input "[DATE] 20:46"
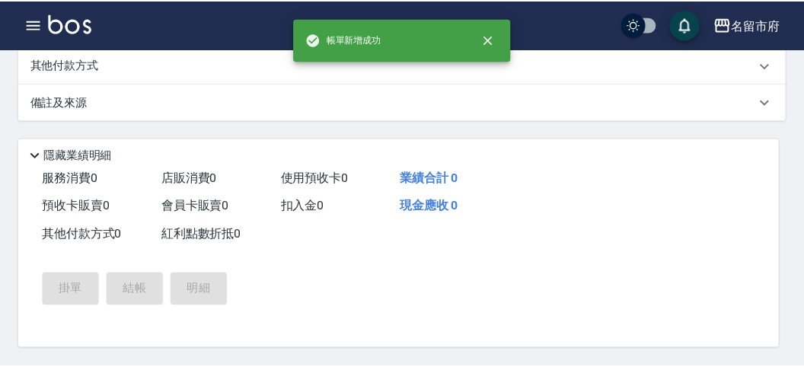
scroll to position [0, 0]
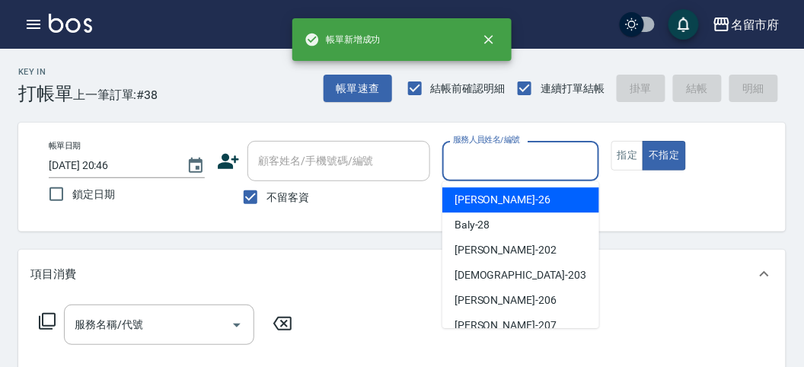
click at [528, 156] on input "服務人員姓名/編號" at bounding box center [520, 161] width 142 height 27
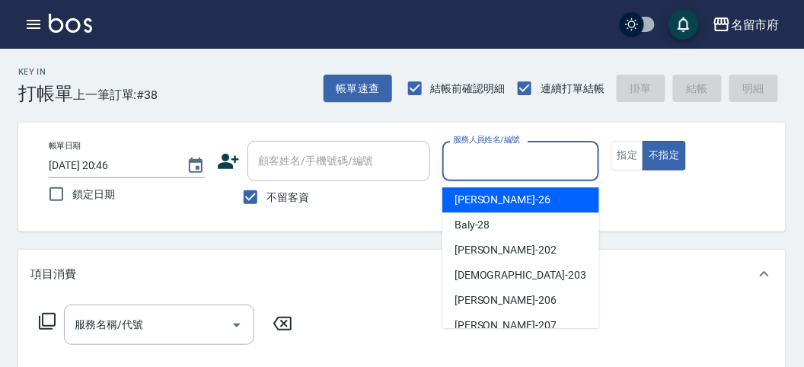
click at [534, 189] on div "[PERSON_NAME] -26" at bounding box center [520, 199] width 157 height 25
type input "[PERSON_NAME]-26"
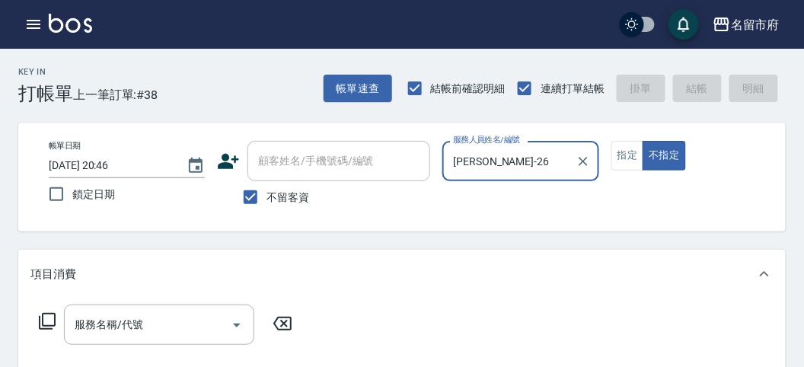
click at [54, 313] on icon at bounding box center [47, 321] width 18 height 18
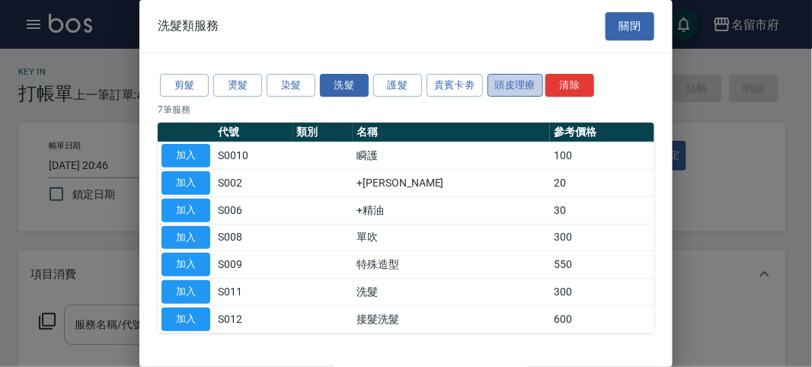
click at [506, 84] on button "頭皮理療" at bounding box center [515, 86] width 56 height 24
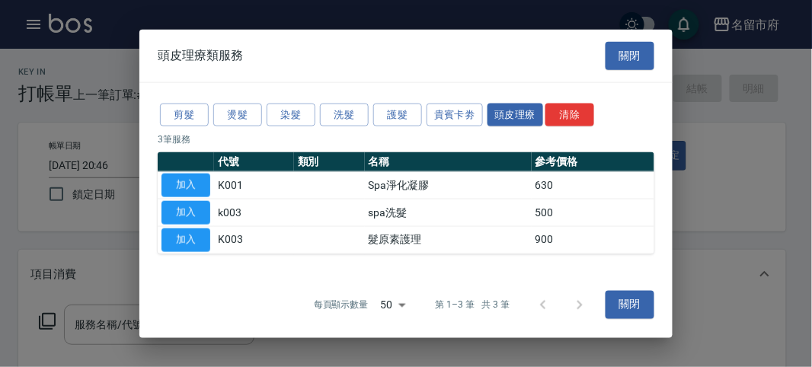
click at [183, 204] on button "加入" at bounding box center [185, 213] width 49 height 24
type input "spa洗髮(k003)"
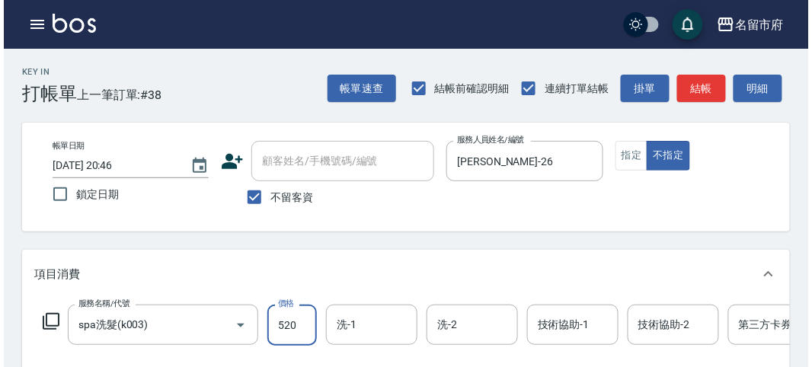
scroll to position [460, 0]
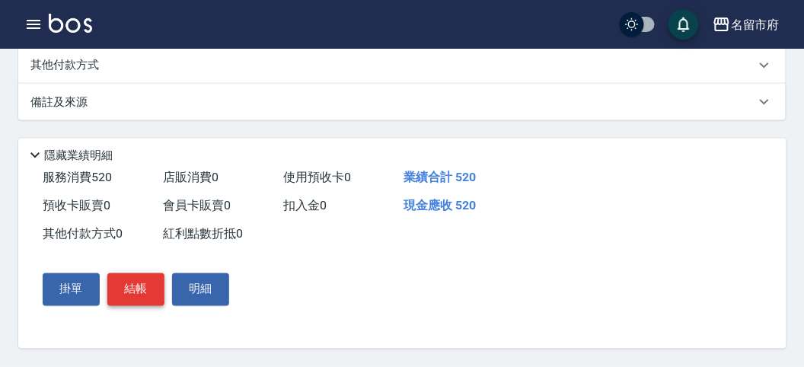
type input "520"
click at [131, 292] on button "結帳" at bounding box center [135, 289] width 57 height 32
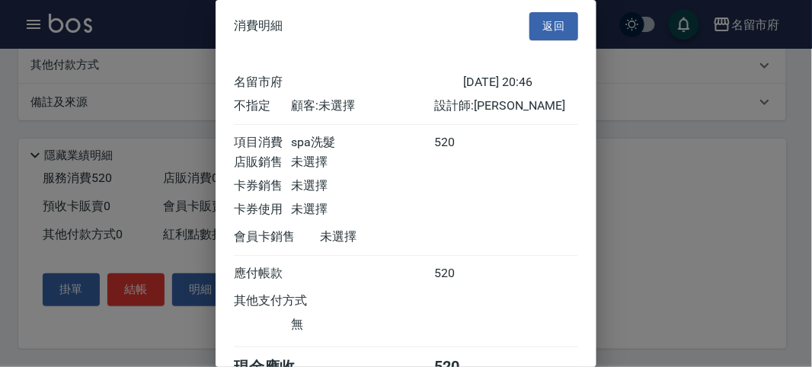
scroll to position [85, 0]
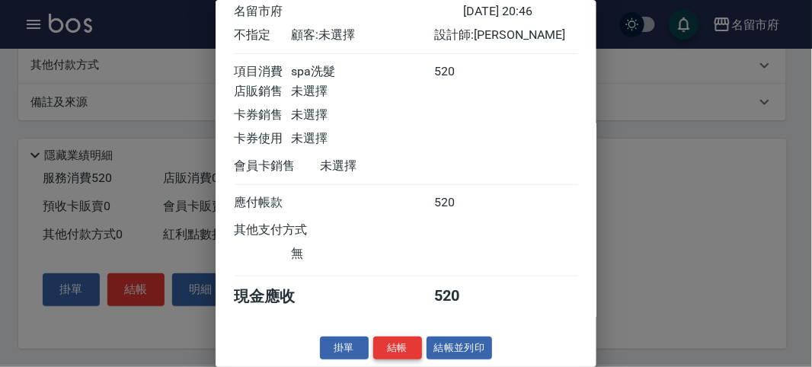
click at [392, 346] on button "結帳" at bounding box center [397, 349] width 49 height 24
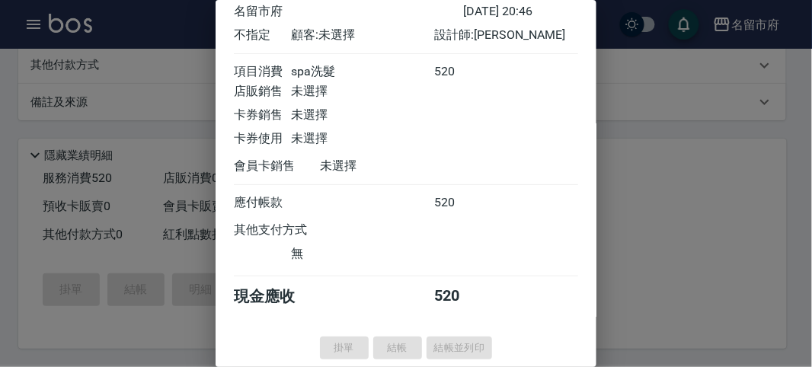
type input "[DATE] 20:47"
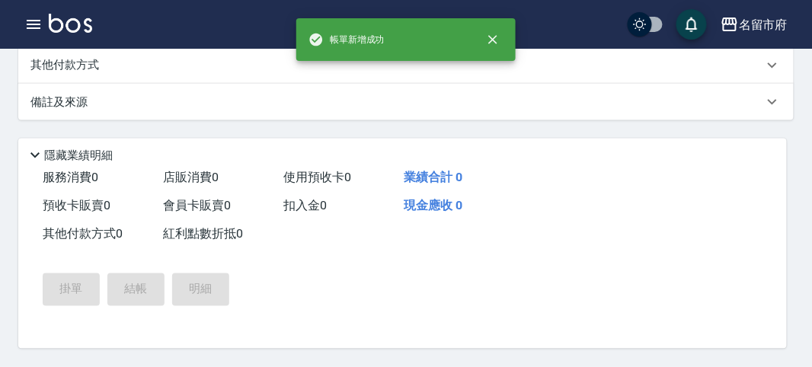
scroll to position [0, 0]
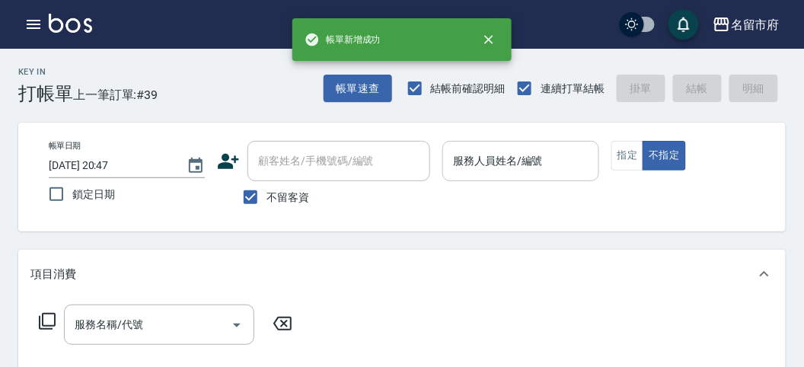
drag, startPoint x: 439, startPoint y: 152, endPoint x: 466, endPoint y: 159, distance: 28.3
click at [450, 158] on div "帳單日期 [DATE] 20:47 鎖定日期 顧客姓名/手機號碼/編號 顧客姓名/手機號碼/編號 不留客資 服務人員姓名/編號 服務人員姓名/編號 指定 不指定" at bounding box center [402, 177] width 731 height 72
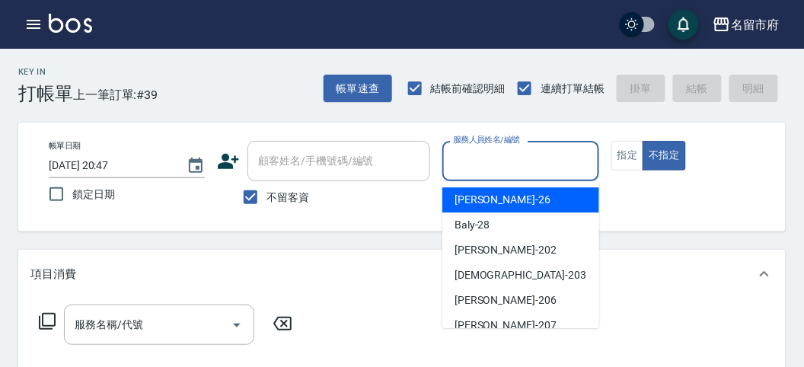
click at [466, 165] on input "服務人員姓名/編號" at bounding box center [520, 161] width 142 height 27
click at [482, 200] on span "[PERSON_NAME] -26" at bounding box center [503, 200] width 96 height 16
type input "[PERSON_NAME]-26"
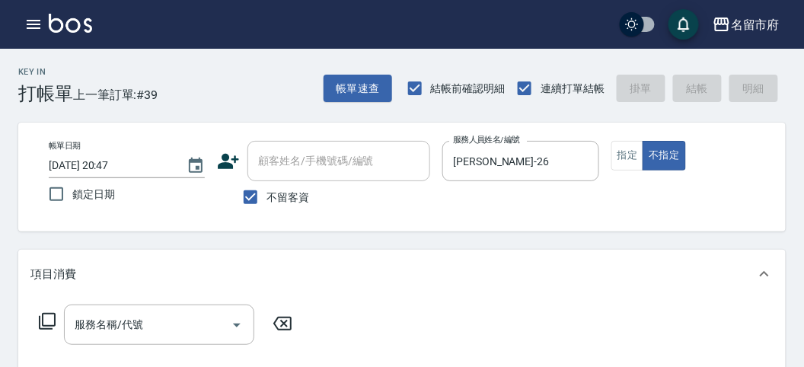
click at [49, 316] on icon at bounding box center [47, 321] width 18 height 18
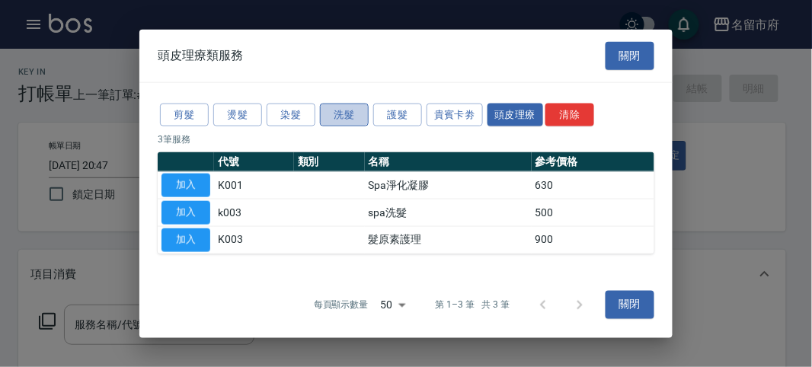
click at [353, 109] on button "洗髮" at bounding box center [344, 115] width 49 height 24
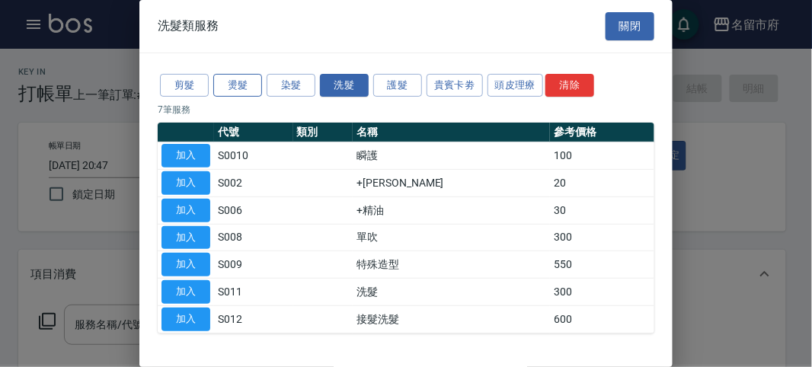
click at [236, 78] on button "燙髮" at bounding box center [237, 86] width 49 height 24
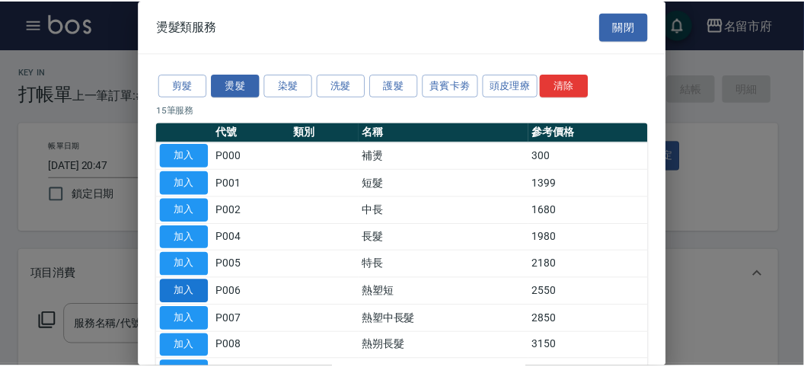
scroll to position [85, 0]
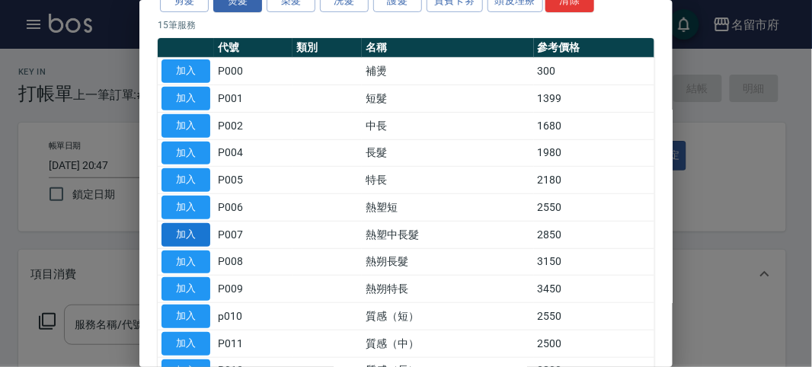
click at [193, 227] on button "加入" at bounding box center [185, 235] width 49 height 24
type input "熱塑中長髮(P007)"
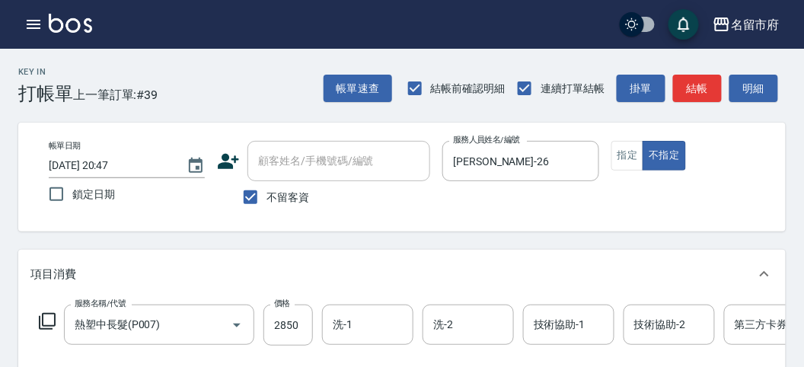
click at [49, 317] on icon at bounding box center [47, 321] width 18 height 18
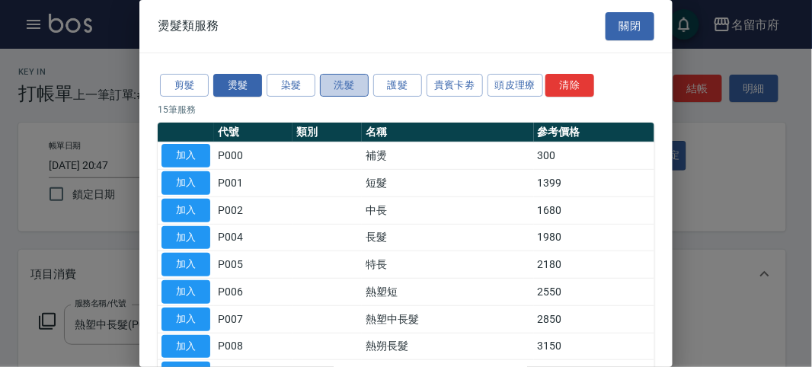
drag, startPoint x: 346, startPoint y: 81, endPoint x: 337, endPoint y: 84, distance: 8.7
click at [341, 82] on button "洗髮" at bounding box center [344, 86] width 49 height 24
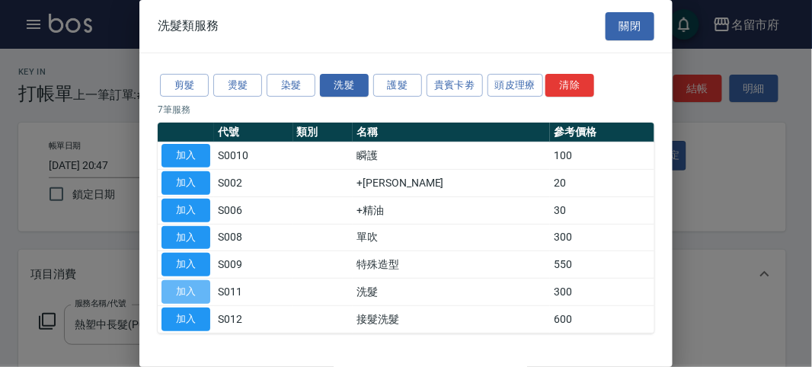
drag, startPoint x: 198, startPoint y: 286, endPoint x: 155, endPoint y: 285, distance: 43.4
click at [197, 286] on button "加入" at bounding box center [185, 292] width 49 height 24
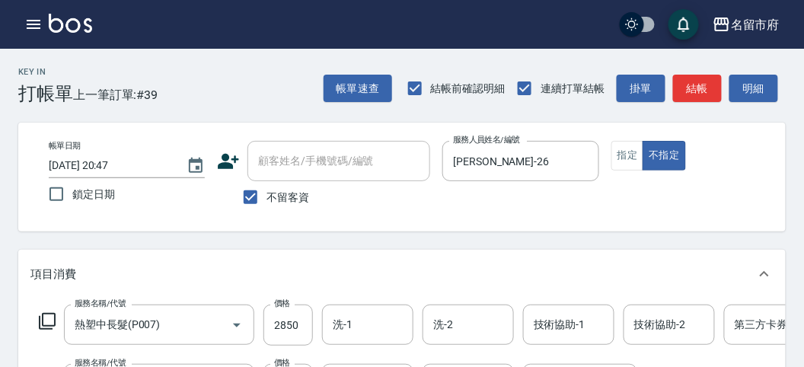
click at [46, 318] on icon at bounding box center [47, 321] width 18 height 18
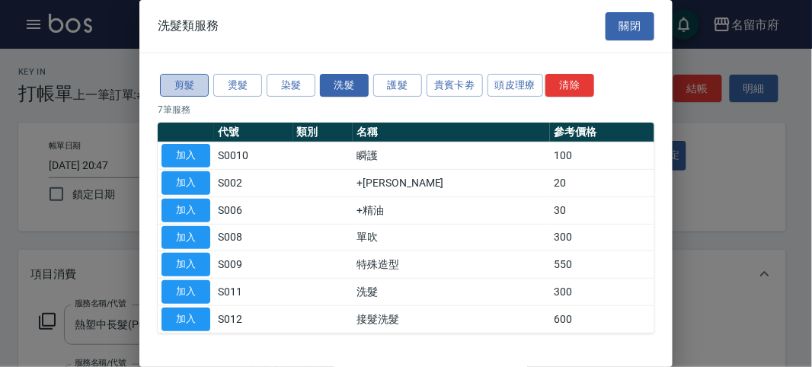
click at [194, 80] on button "剪髮" at bounding box center [184, 86] width 49 height 24
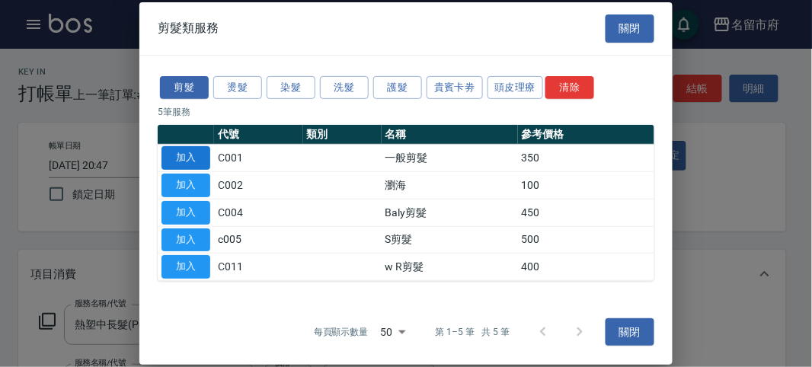
click at [181, 160] on button "加入" at bounding box center [185, 158] width 49 height 24
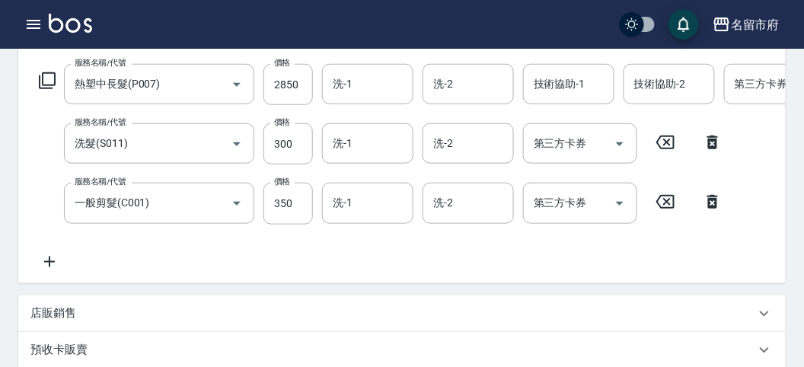
scroll to position [156, 0]
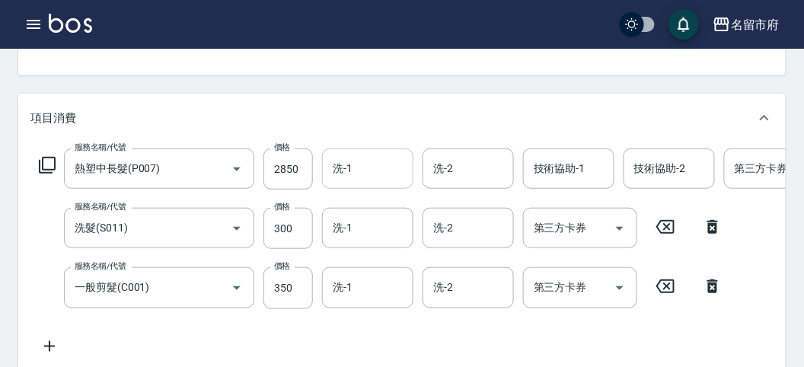
click at [365, 173] on input "洗-1" at bounding box center [368, 168] width 78 height 27
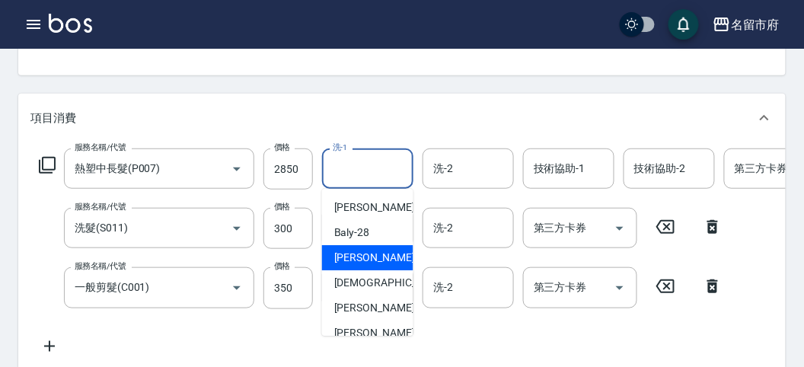
scroll to position [117, 0]
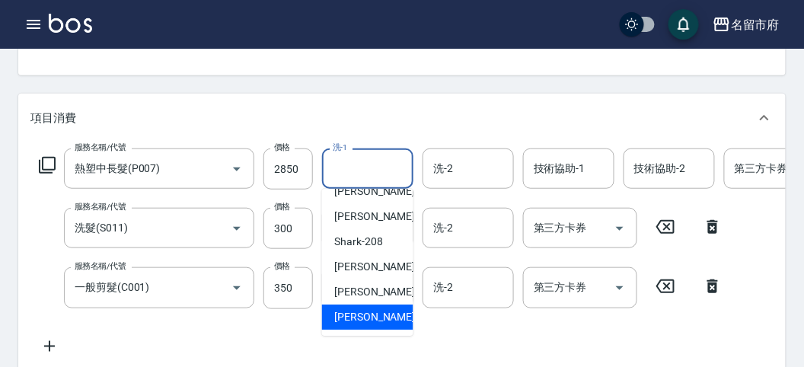
click at [370, 310] on span "[PERSON_NAME] -222" at bounding box center [385, 317] width 102 height 16
type input "[PERSON_NAME]-222"
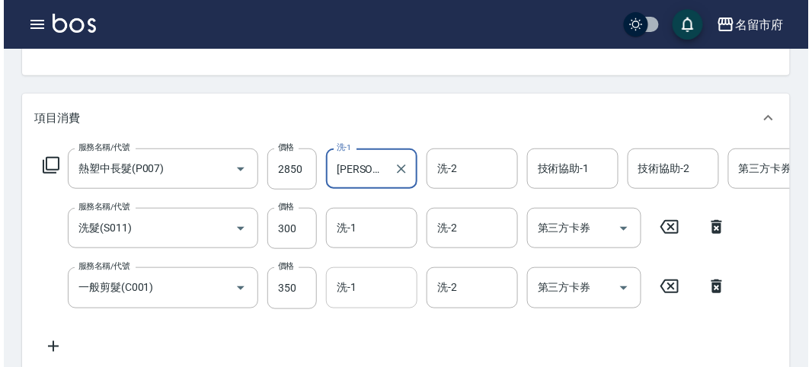
scroll to position [579, 0]
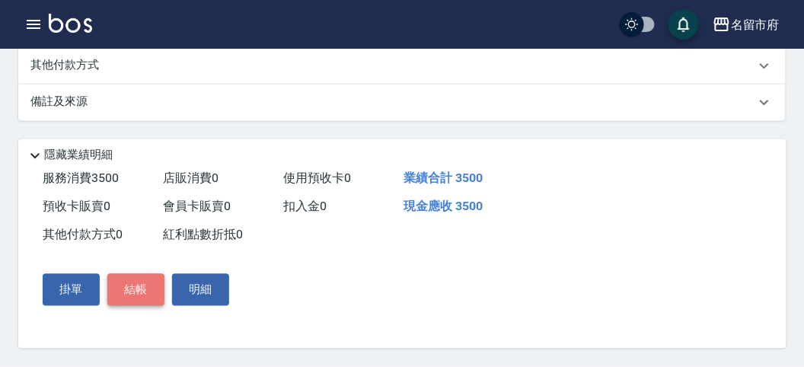
click at [155, 286] on button "結帳" at bounding box center [135, 290] width 57 height 32
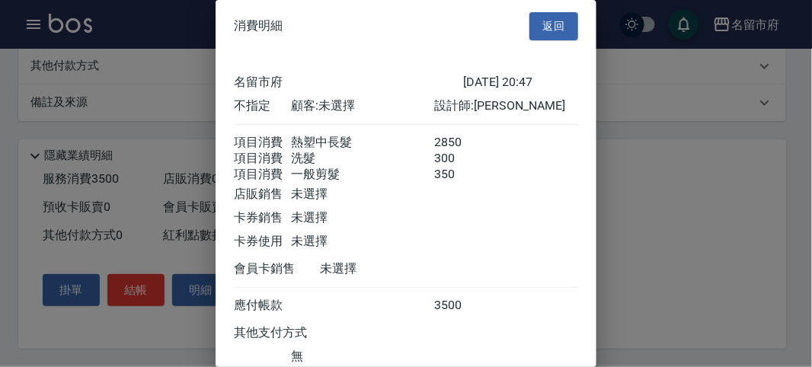
scroll to position [119, 0]
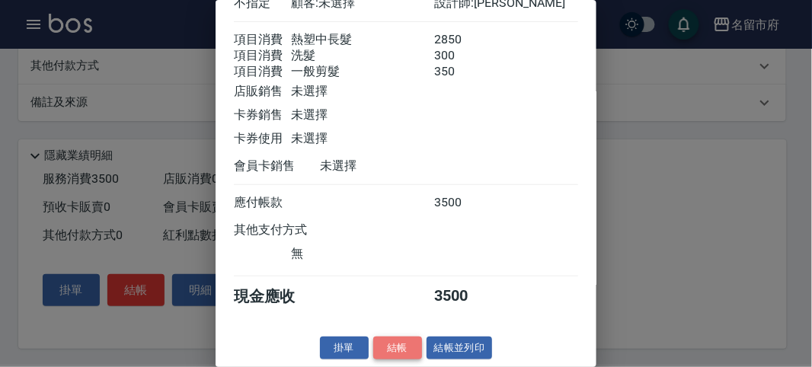
click at [396, 343] on button "結帳" at bounding box center [397, 349] width 49 height 24
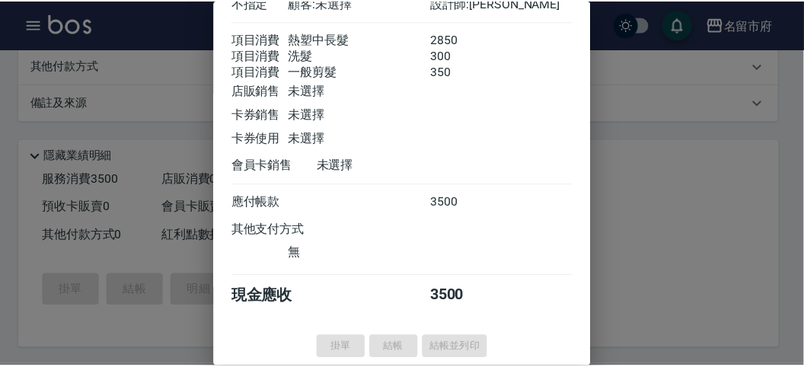
scroll to position [0, 0]
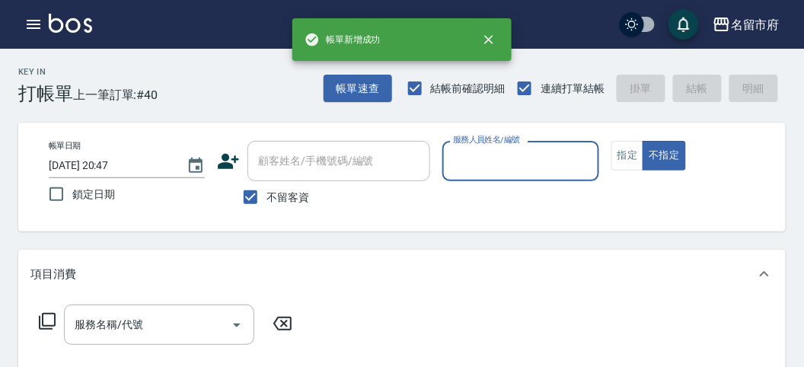
click at [512, 169] on input "服務人員姓名/編號" at bounding box center [520, 161] width 142 height 27
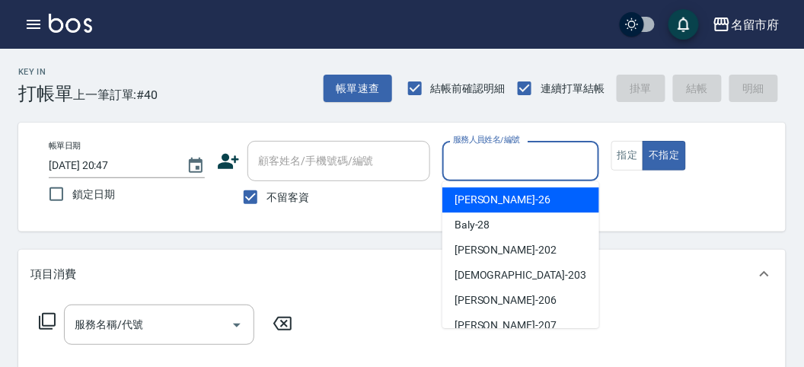
click at [512, 200] on div "[PERSON_NAME] -26" at bounding box center [520, 199] width 157 height 25
type input "[PERSON_NAME]-26"
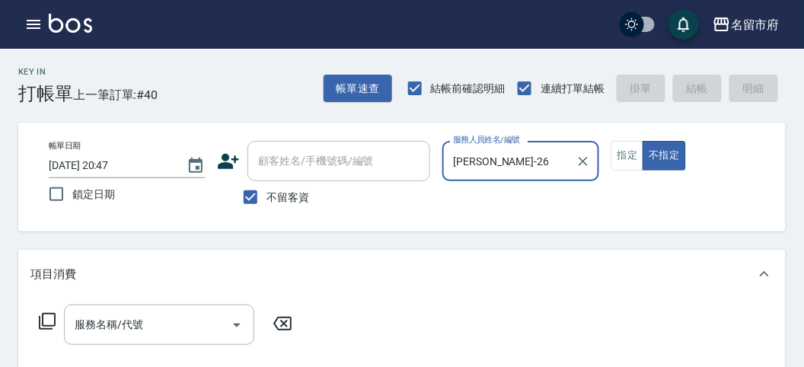
click at [49, 317] on icon at bounding box center [47, 321] width 18 height 18
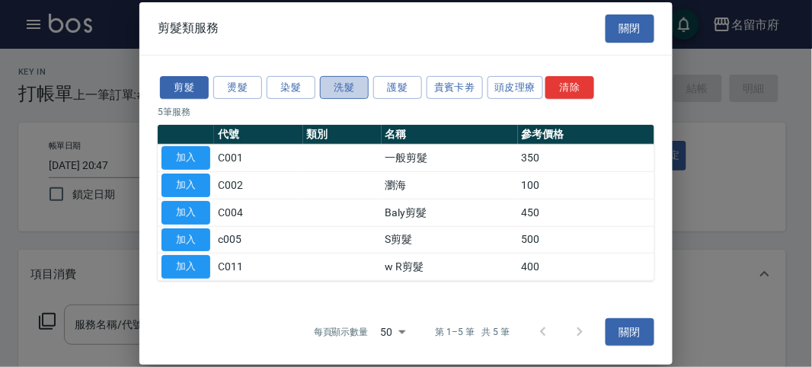
click at [346, 86] on button "洗髮" at bounding box center [344, 87] width 49 height 24
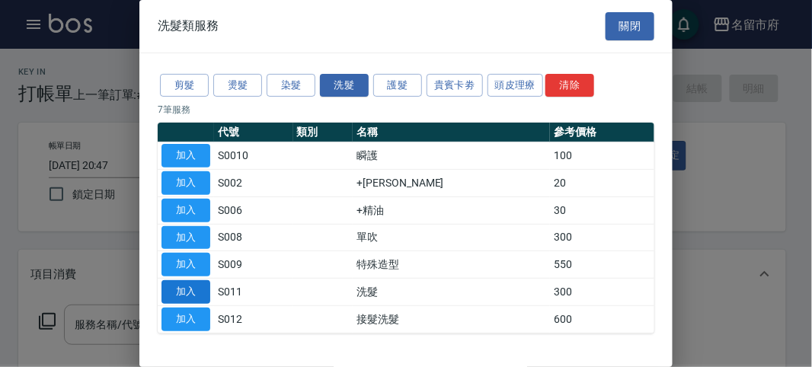
click at [181, 287] on button "加入" at bounding box center [185, 292] width 49 height 24
type input "洗髮(S011)"
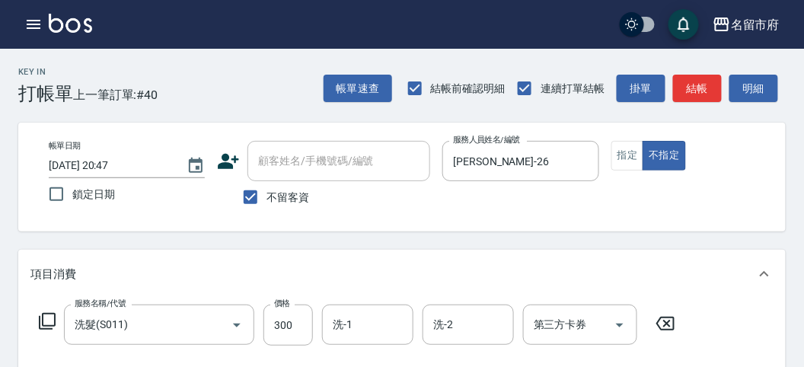
click at [50, 318] on icon at bounding box center [47, 321] width 18 height 18
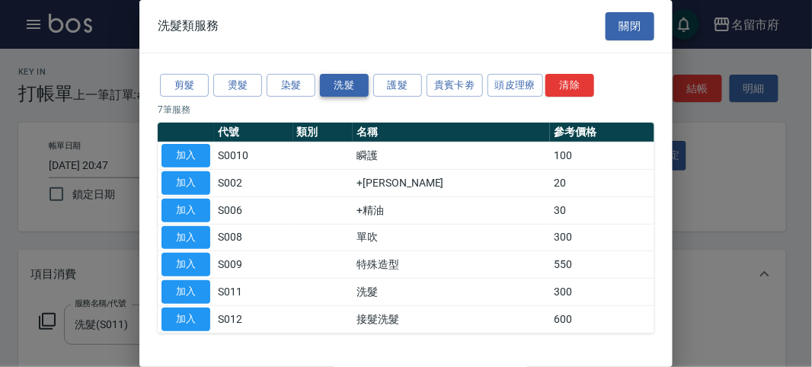
click at [348, 81] on button "洗髮" at bounding box center [344, 86] width 49 height 24
click at [192, 286] on button "加入" at bounding box center [185, 292] width 49 height 24
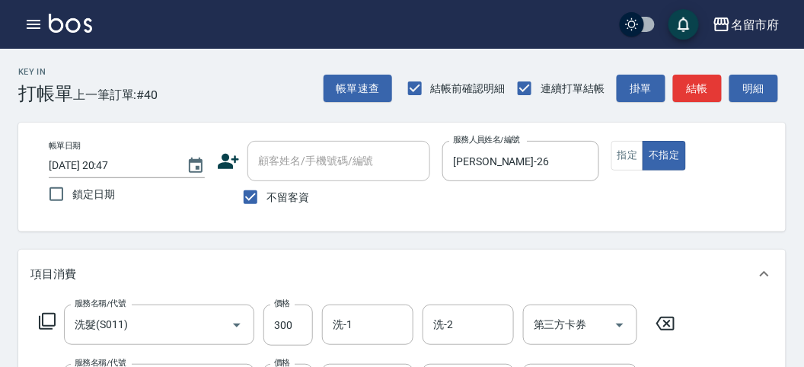
click at [43, 321] on icon at bounding box center [47, 321] width 17 height 17
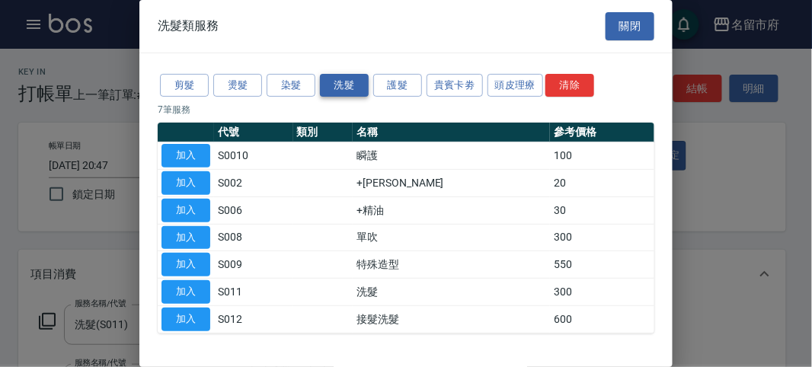
click at [344, 80] on button "洗髮" at bounding box center [344, 86] width 49 height 24
click at [343, 81] on button "洗髮" at bounding box center [344, 86] width 49 height 24
click at [187, 292] on button "加入" at bounding box center [185, 292] width 49 height 24
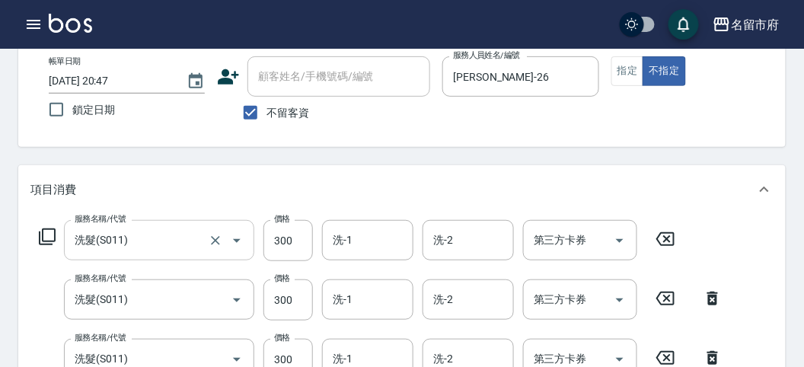
scroll to position [169, 0]
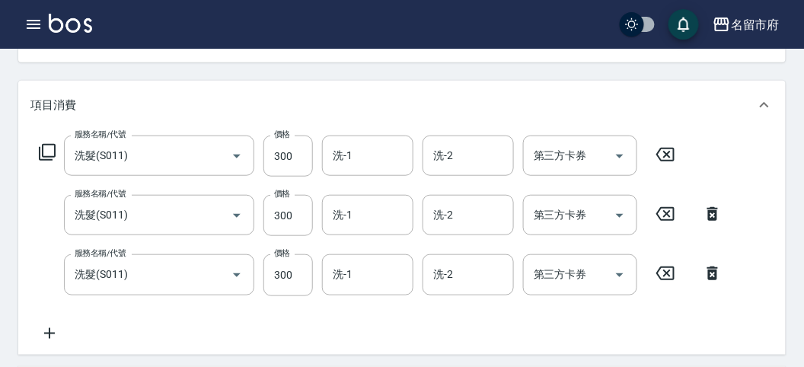
click at [51, 150] on icon at bounding box center [47, 152] width 18 height 18
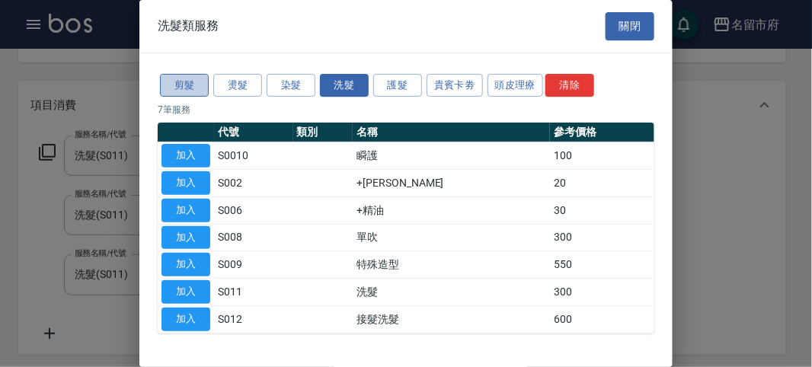
click at [189, 89] on button "剪髮" at bounding box center [184, 86] width 49 height 24
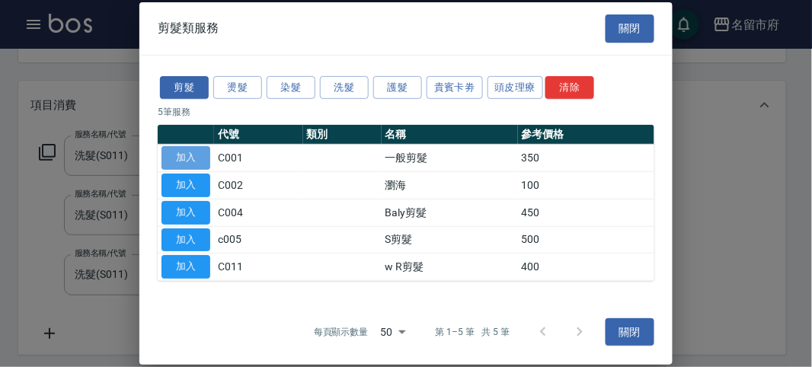
click at [189, 158] on button "加入" at bounding box center [185, 158] width 49 height 24
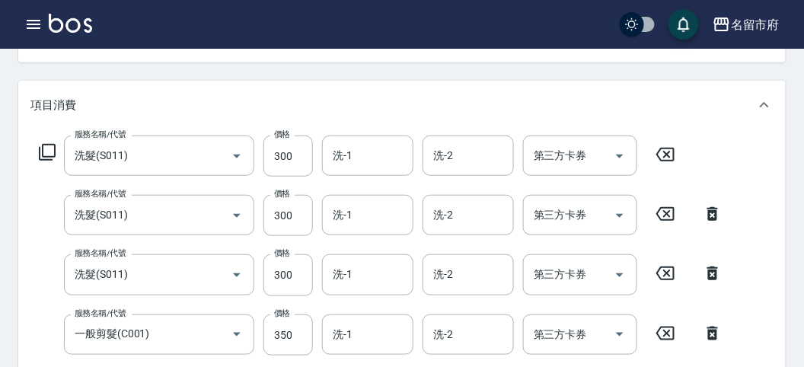
click at [53, 151] on icon at bounding box center [47, 152] width 18 height 18
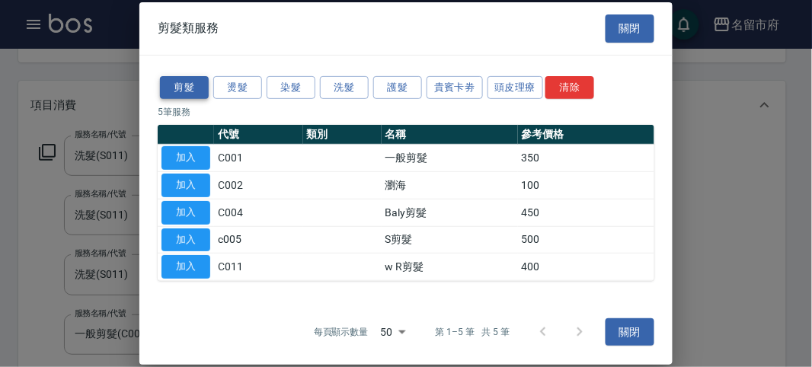
click at [196, 85] on button "剪髮" at bounding box center [184, 87] width 49 height 24
click at [177, 154] on button "加入" at bounding box center [185, 158] width 49 height 24
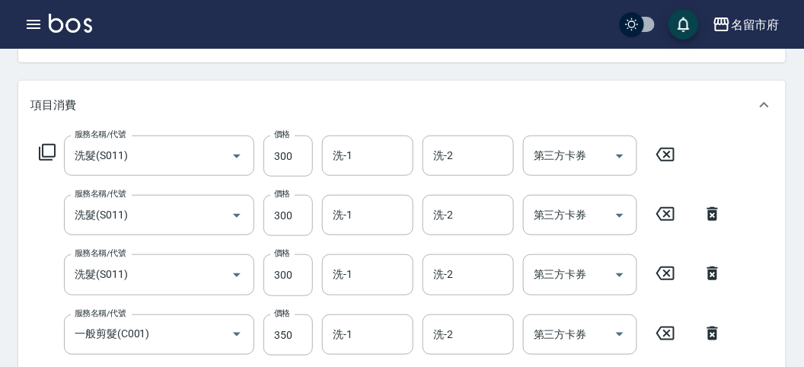
click at [49, 151] on icon at bounding box center [47, 152] width 18 height 18
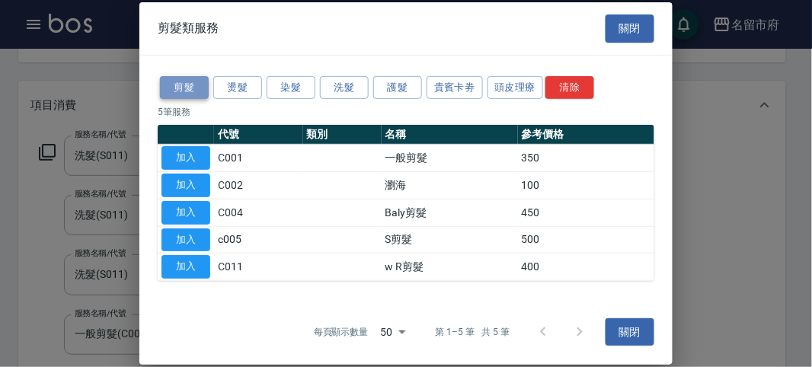
click at [179, 91] on button "剪髮" at bounding box center [184, 87] width 49 height 24
click at [184, 156] on button "加入" at bounding box center [185, 158] width 49 height 24
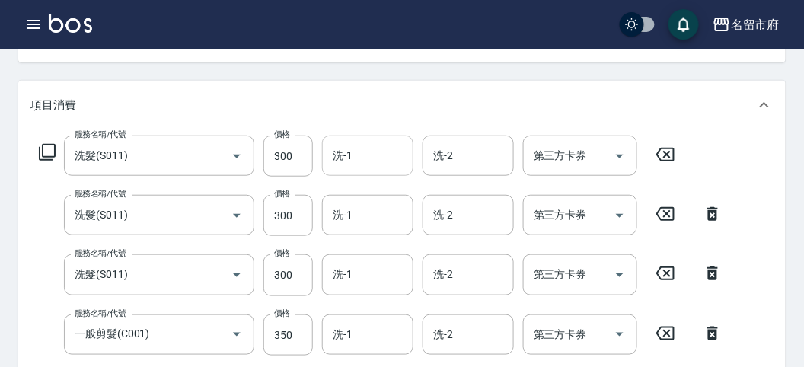
click at [356, 152] on input "洗-1" at bounding box center [368, 155] width 78 height 27
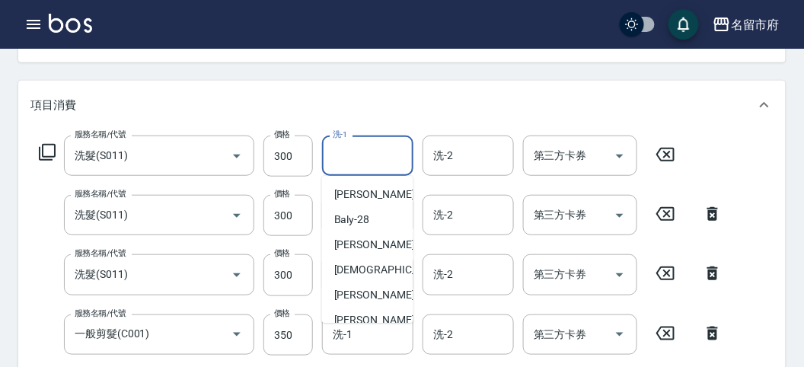
scroll to position [117, 0]
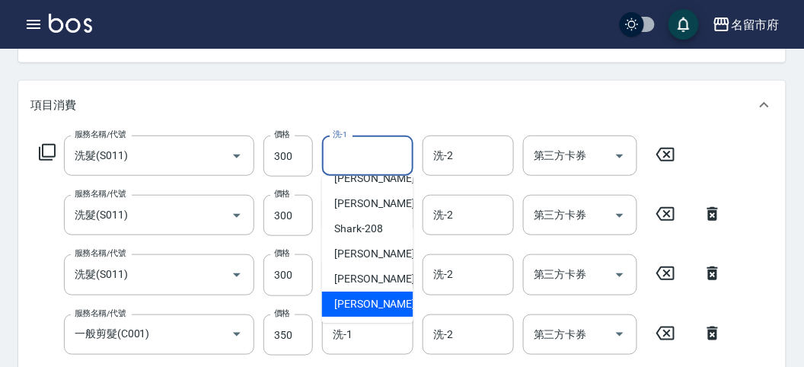
click at [382, 296] on span "[PERSON_NAME] -222" at bounding box center [385, 304] width 102 height 16
type input "[PERSON_NAME]-222"
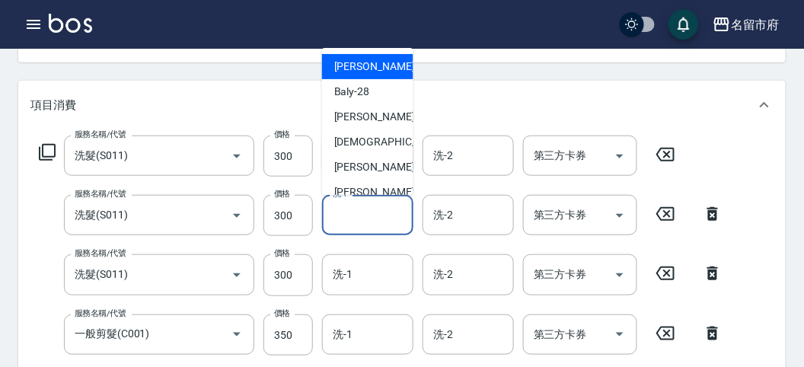
click at [368, 211] on input "洗-1" at bounding box center [368, 215] width 78 height 27
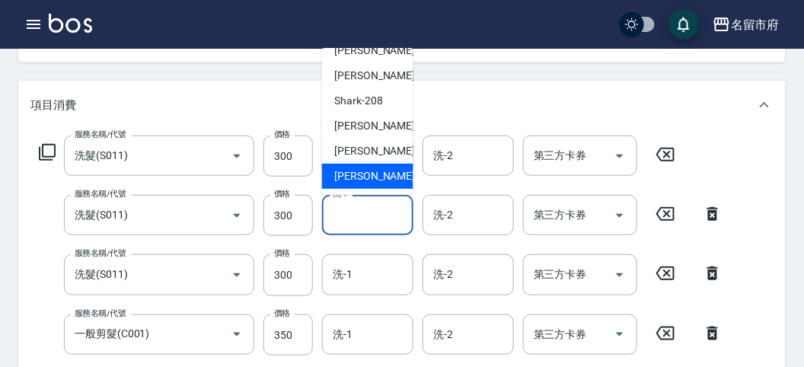
click at [388, 179] on div "[PERSON_NAME] -222" at bounding box center [367, 176] width 91 height 25
type input "[PERSON_NAME]-222"
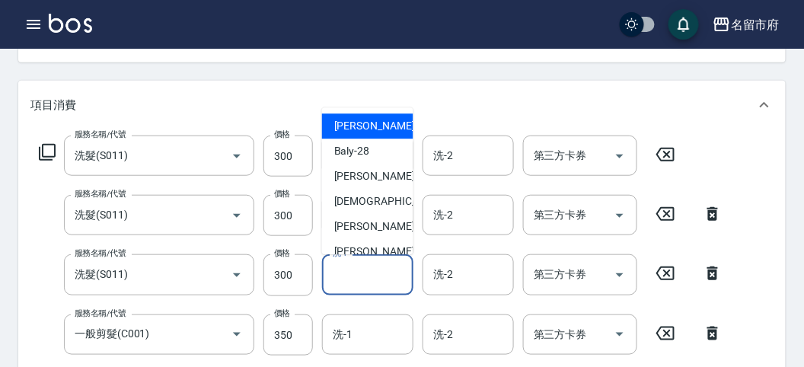
click at [368, 273] on input "洗-1" at bounding box center [368, 274] width 78 height 27
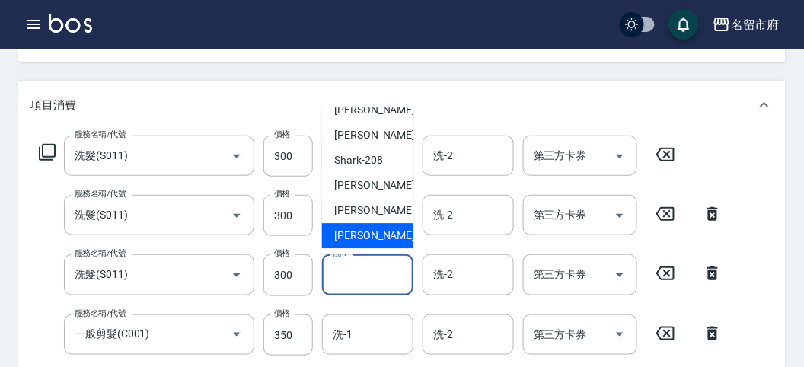
click at [372, 231] on span "[PERSON_NAME] -222" at bounding box center [385, 236] width 102 height 16
type input "[PERSON_NAME]-222"
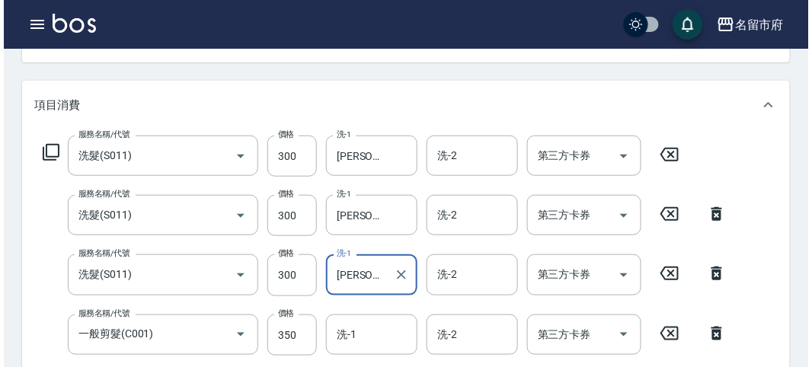
scroll to position [743, 0]
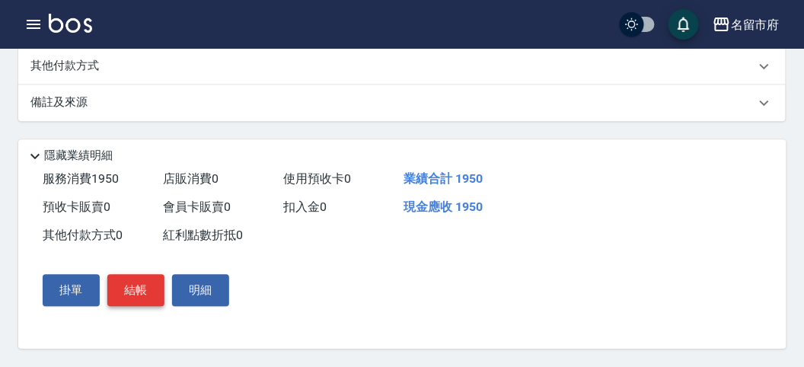
click at [131, 289] on button "結帳" at bounding box center [135, 290] width 57 height 32
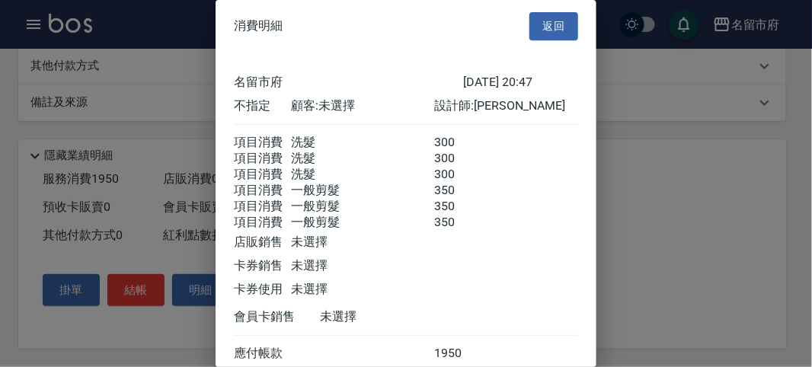
scroll to position [171, 0]
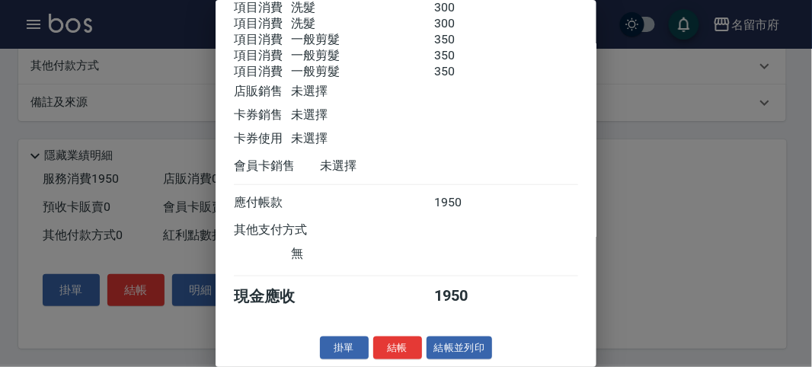
drag, startPoint x: 674, startPoint y: 238, endPoint x: 619, endPoint y: 272, distance: 64.7
click at [674, 241] on div at bounding box center [406, 183] width 812 height 367
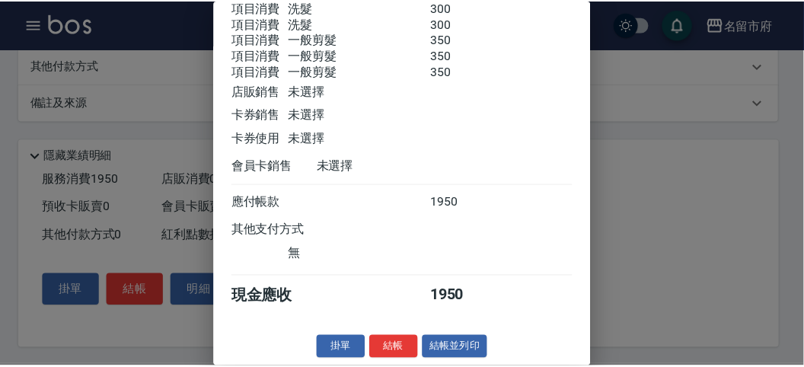
scroll to position [0, 0]
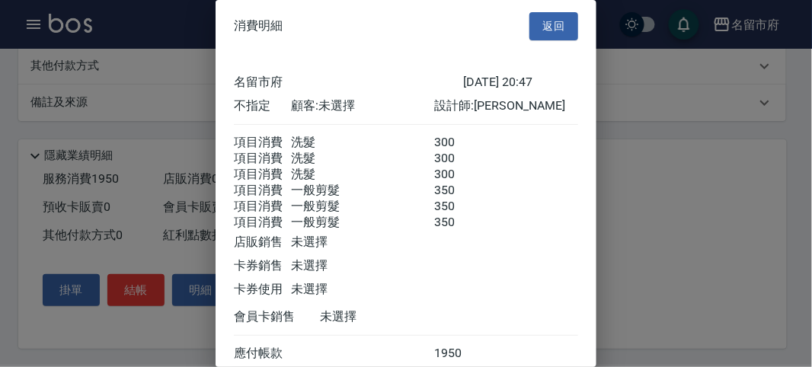
click at [548, 17] on button "返回" at bounding box center [553, 26] width 49 height 28
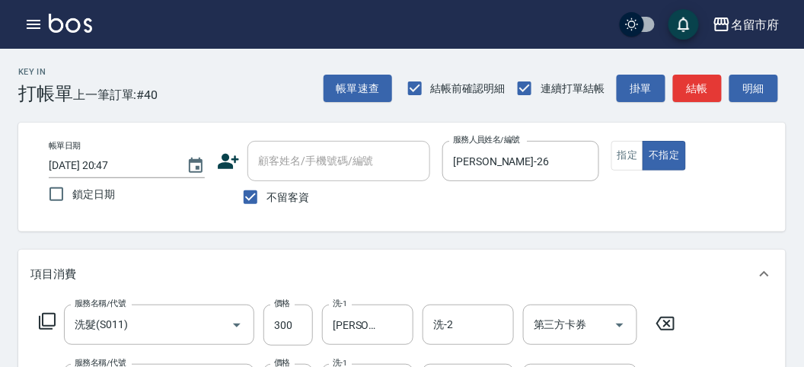
click at [49, 315] on icon at bounding box center [47, 321] width 18 height 18
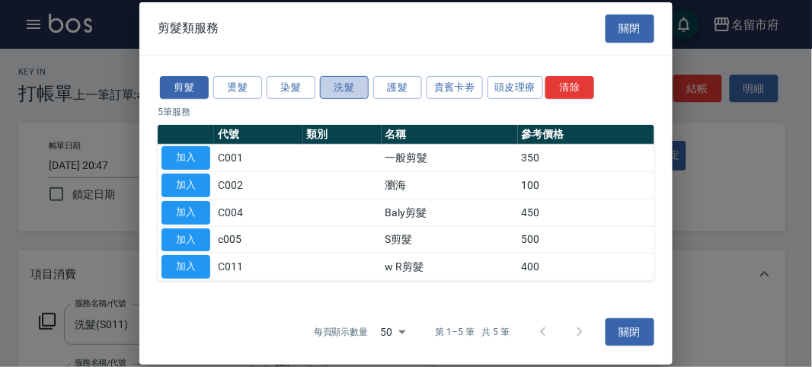
click at [338, 85] on button "洗髮" at bounding box center [344, 87] width 49 height 24
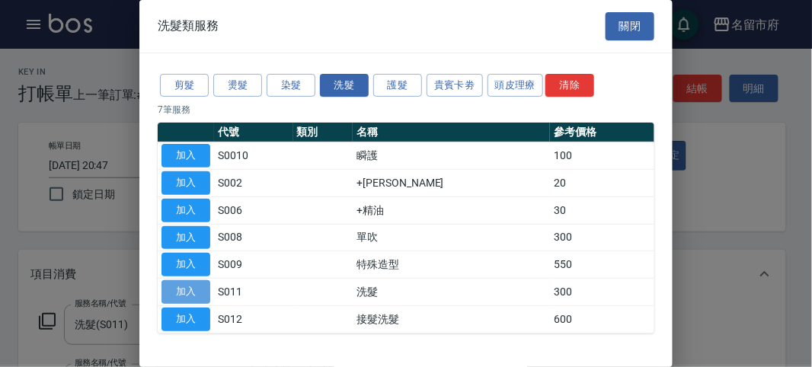
click at [190, 286] on button "加入" at bounding box center [185, 292] width 49 height 24
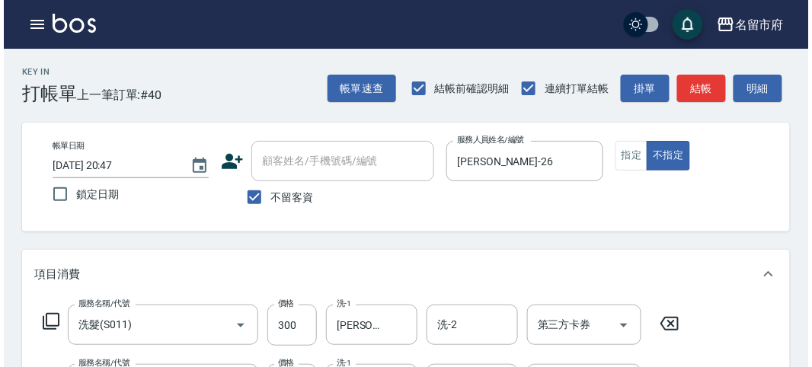
scroll to position [802, 0]
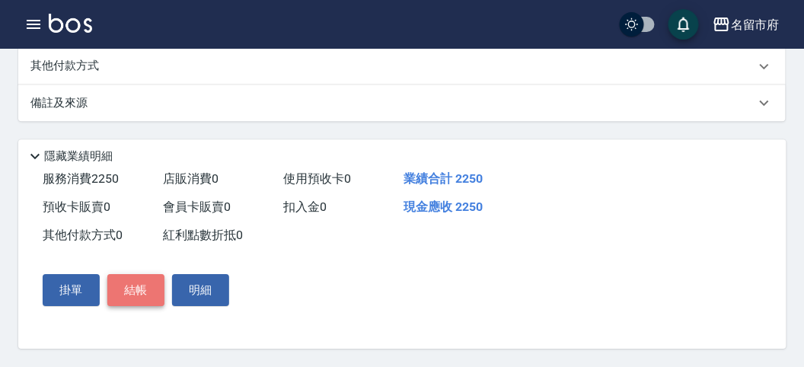
click at [145, 292] on button "結帳" at bounding box center [135, 290] width 57 height 32
click at [129, 286] on button "結帳" at bounding box center [135, 290] width 57 height 32
click at [128, 288] on button "結帳" at bounding box center [135, 290] width 57 height 32
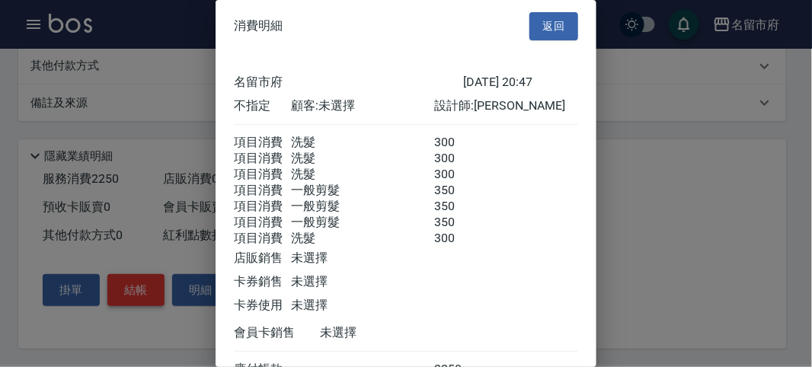
click at [151, 286] on div at bounding box center [406, 183] width 812 height 367
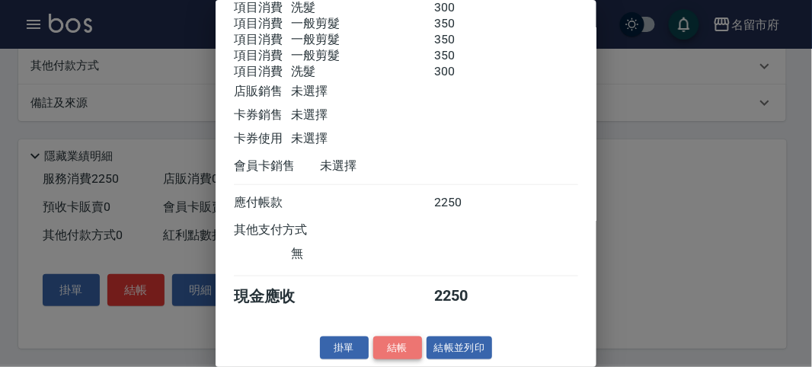
click at [404, 340] on button "結帳" at bounding box center [397, 349] width 49 height 24
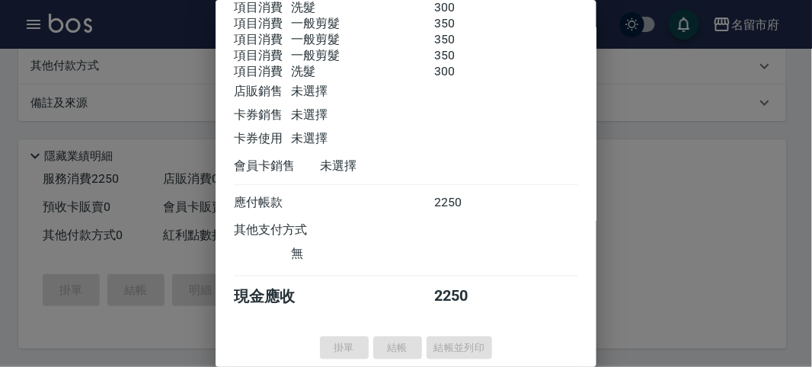
type input "[DATE] 20:48"
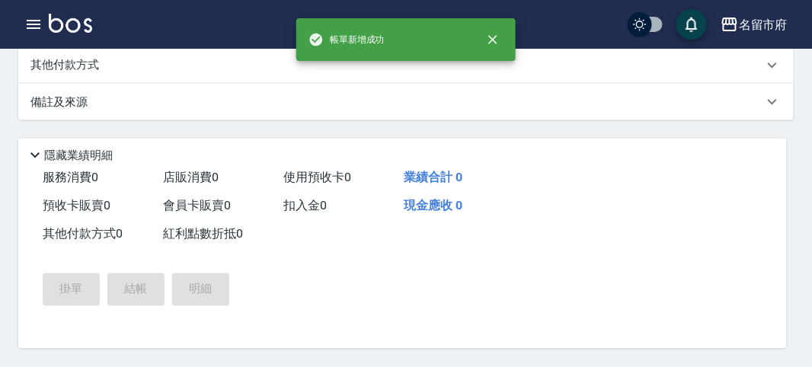
scroll to position [0, 0]
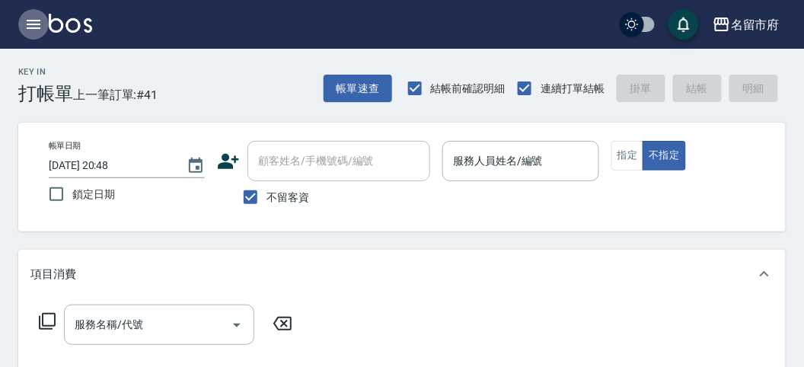
click at [30, 24] on icon "button" at bounding box center [34, 24] width 14 height 9
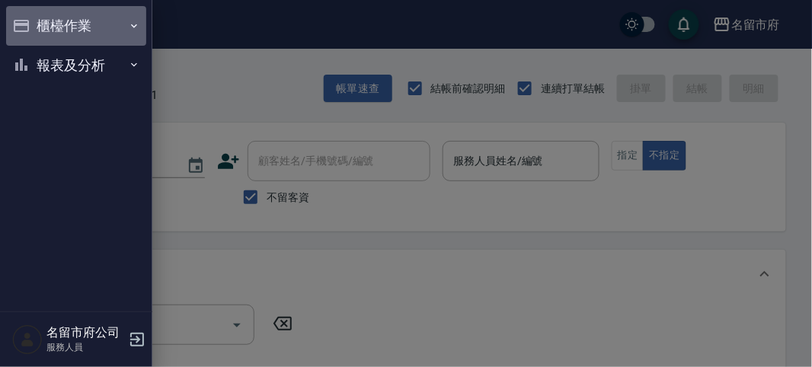
click at [40, 24] on button "櫃檯作業" at bounding box center [76, 26] width 140 height 40
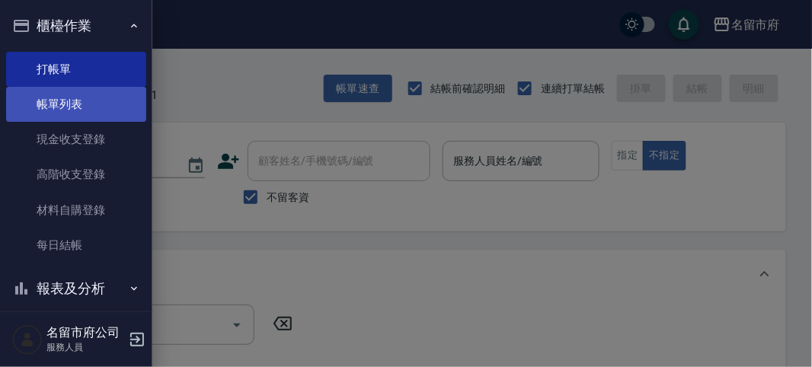
click at [73, 104] on link "帳單列表" at bounding box center [76, 104] width 140 height 35
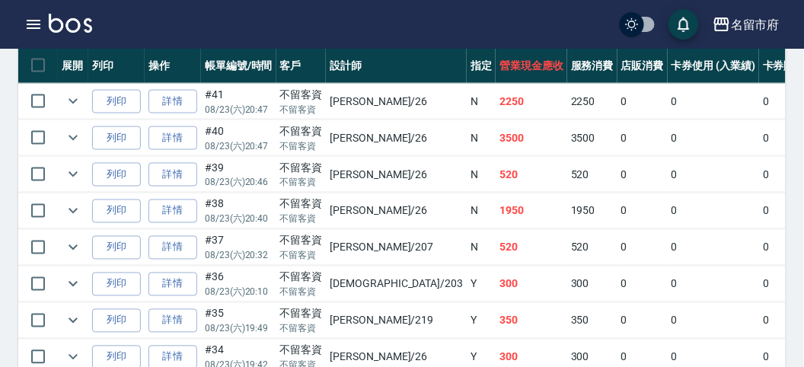
scroll to position [338, 0]
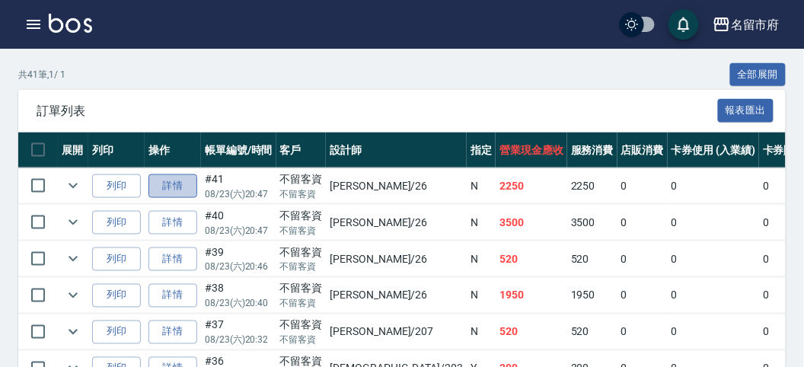
click at [167, 177] on link "詳情" at bounding box center [172, 186] width 49 height 24
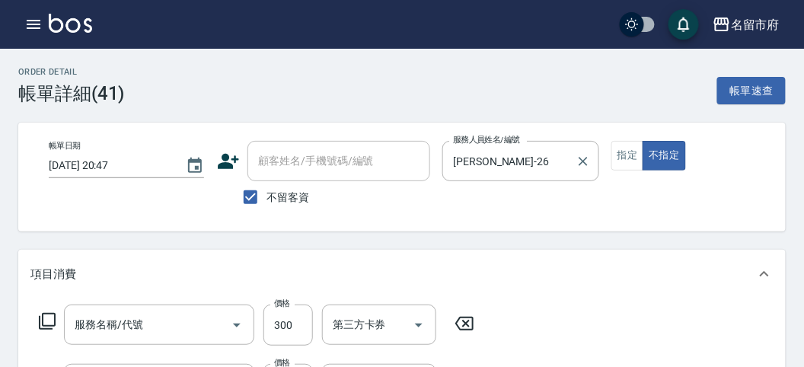
type input "[DATE] 20:47"
checkbox input "true"
type input "[PERSON_NAME]-26"
type input "洗髮(S011)"
type input "一般剪髮(C001)"
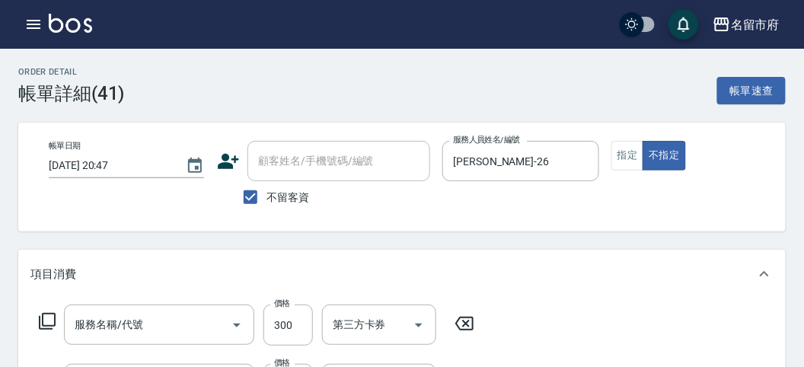
type input "一般剪髮(C001)"
type input "洗髮(S011)"
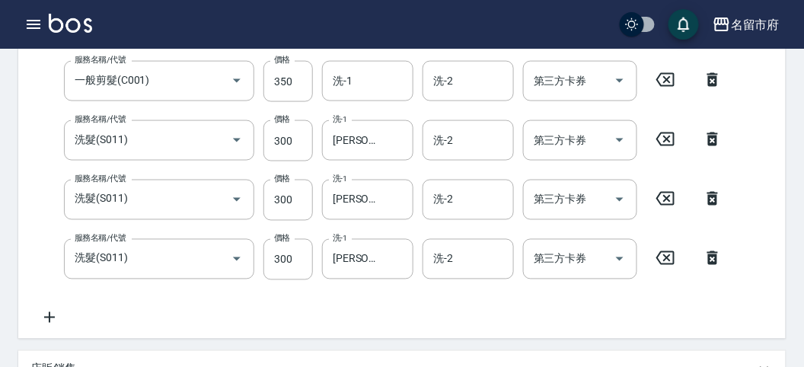
scroll to position [676, 0]
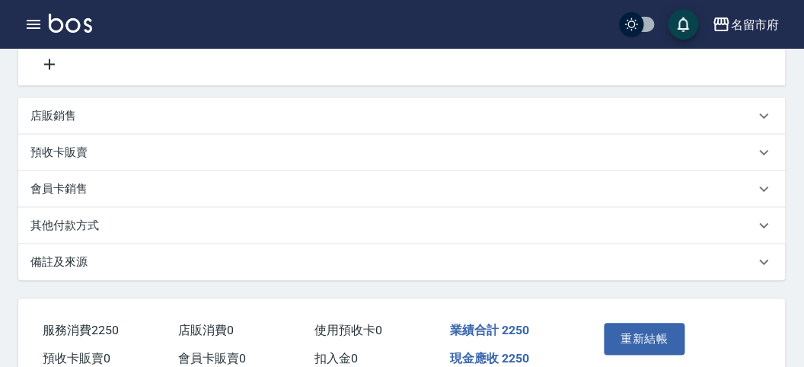
click at [69, 230] on p "其他付款方式" at bounding box center [64, 226] width 69 height 16
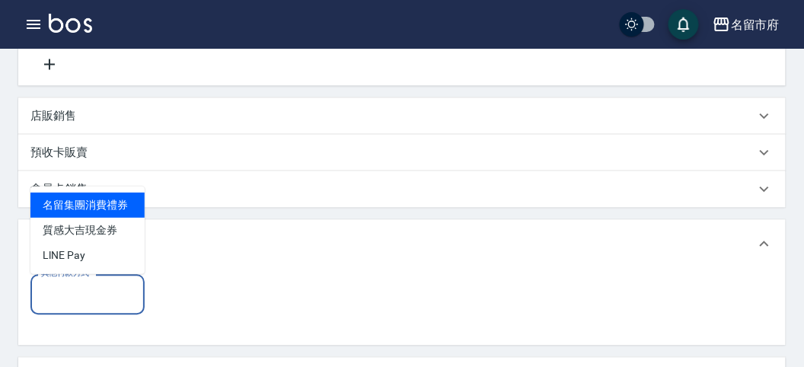
click at [78, 299] on input "其他付款方式" at bounding box center [87, 294] width 101 height 27
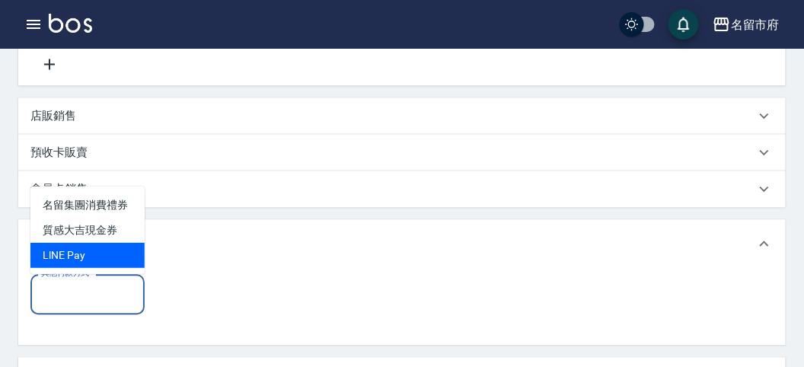
click at [80, 259] on span "LlNE Pay" at bounding box center [87, 255] width 114 height 25
type input "LlNE Pay"
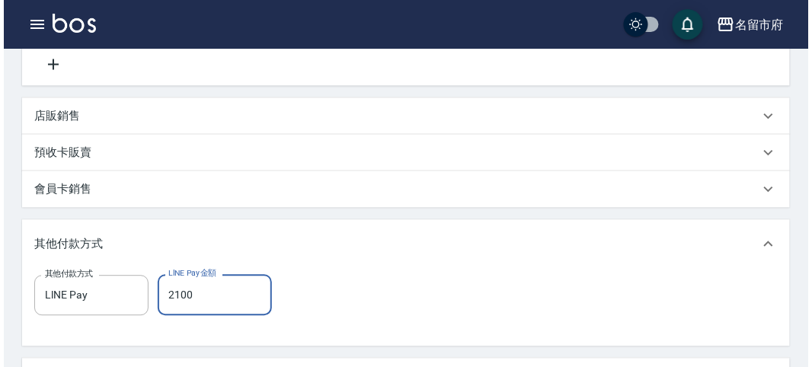
scroll to position [865, 0]
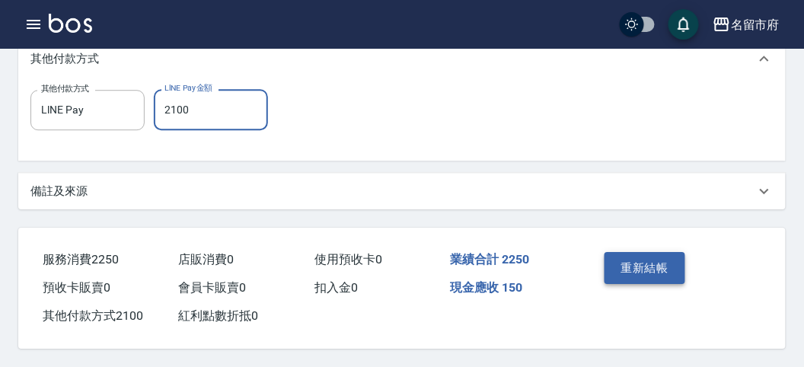
type input "2100"
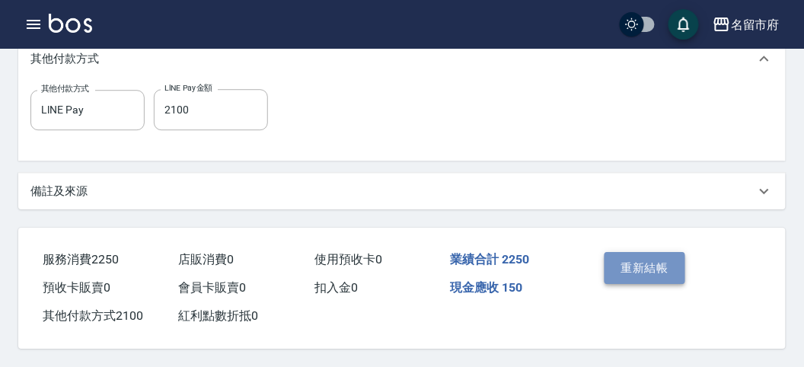
click at [663, 260] on button "重新結帳" at bounding box center [645, 268] width 81 height 32
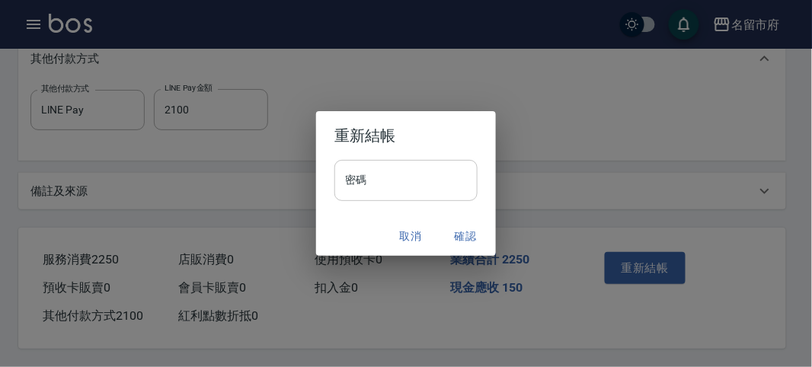
click at [413, 192] on input "密碼" at bounding box center [405, 180] width 143 height 41
type input "*****"
click at [469, 237] on button "確認" at bounding box center [465, 236] width 49 height 28
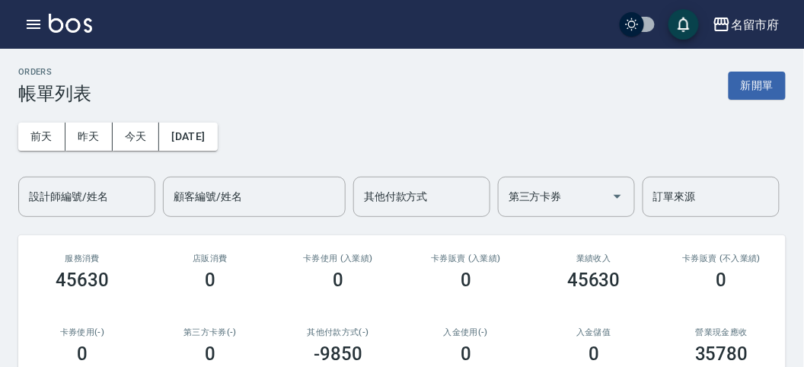
drag, startPoint x: 215, startPoint y: 59, endPoint x: 6, endPoint y: 14, distance: 213.6
click at [40, 24] on icon "button" at bounding box center [33, 24] width 18 height 18
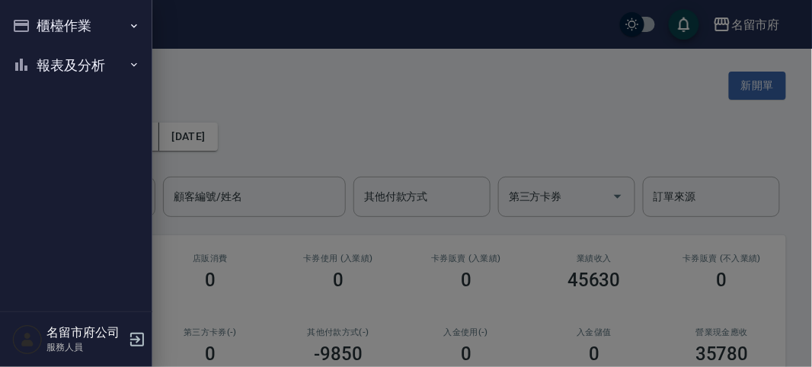
click at [40, 25] on button "櫃檯作業" at bounding box center [76, 26] width 140 height 40
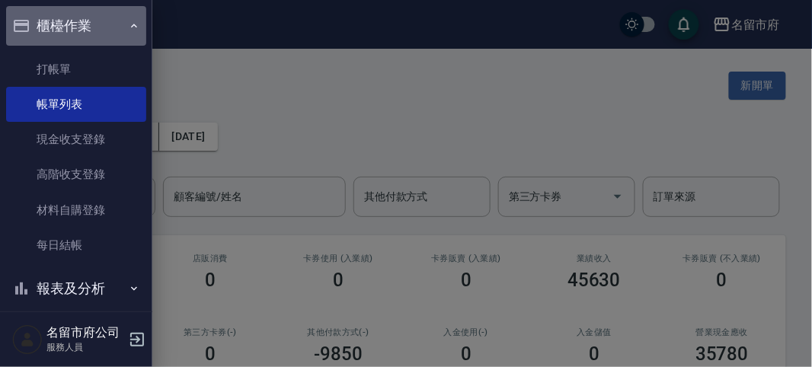
click at [82, 22] on button "櫃檯作業" at bounding box center [76, 26] width 140 height 40
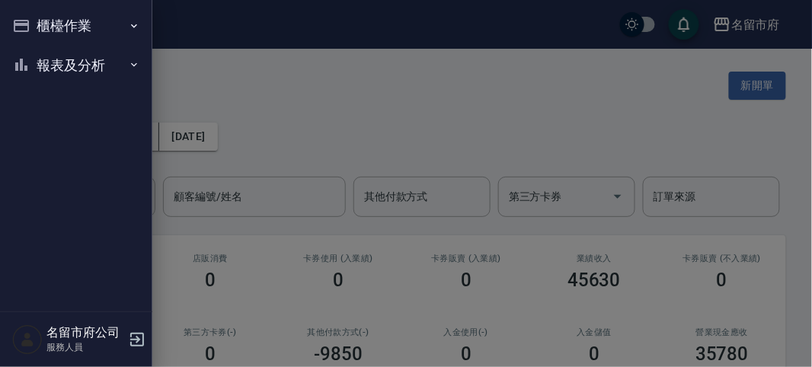
click at [94, 64] on button "報表及分析" at bounding box center [76, 66] width 140 height 40
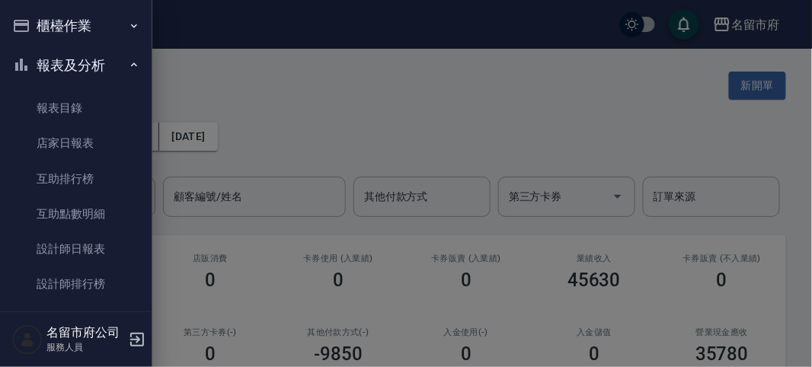
click at [53, 27] on button "櫃檯作業" at bounding box center [76, 26] width 140 height 40
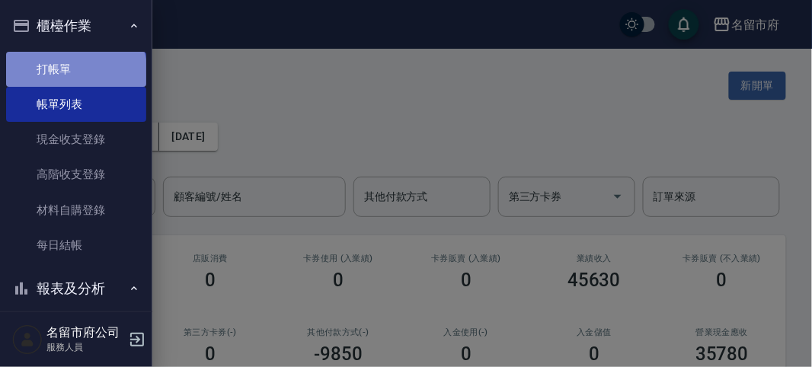
click at [75, 73] on link "打帳單" at bounding box center [76, 69] width 140 height 35
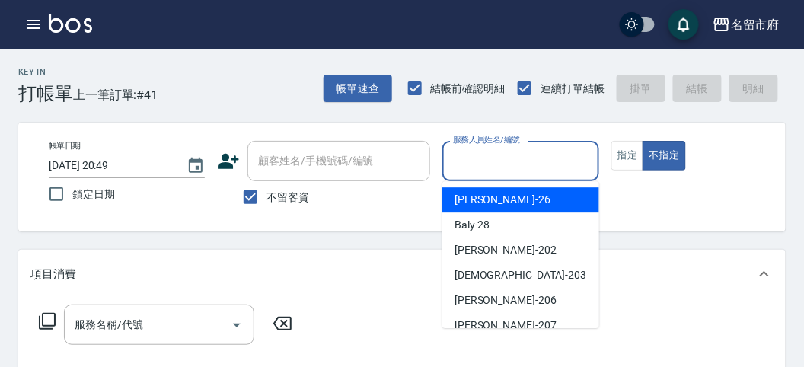
click at [474, 164] on input "服務人員姓名/編號" at bounding box center [520, 161] width 142 height 27
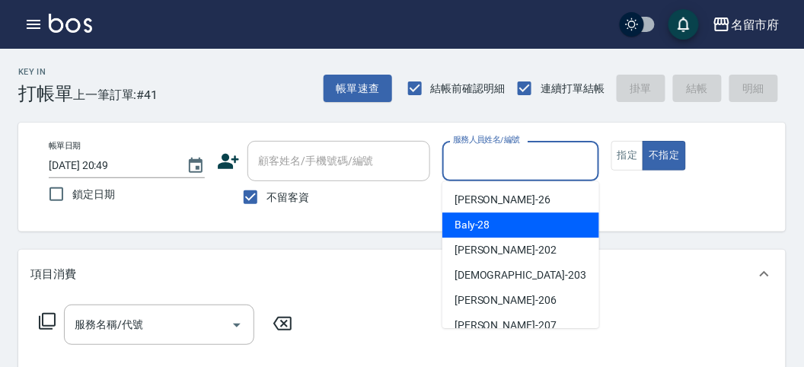
click at [486, 232] on span "Baly -28" at bounding box center [473, 225] width 36 height 16
type input "Baly-28"
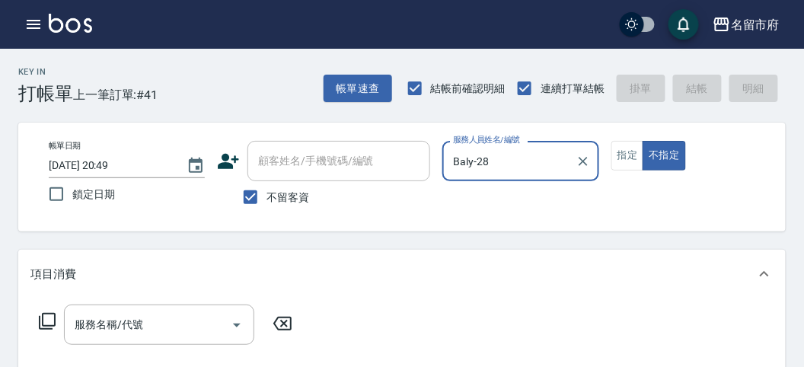
click at [56, 318] on icon at bounding box center [47, 321] width 18 height 18
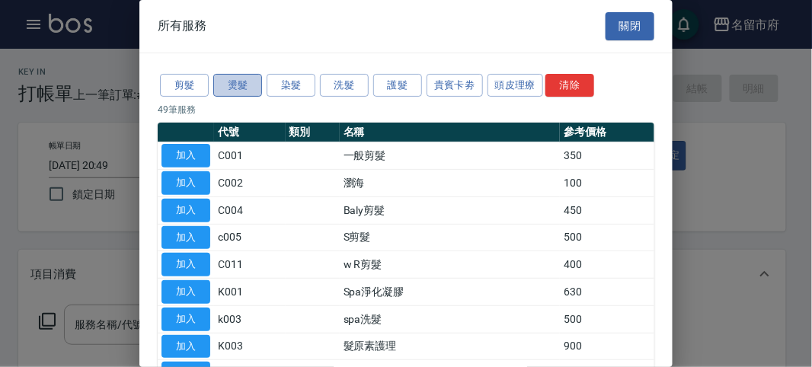
click at [241, 85] on button "燙髮" at bounding box center [237, 86] width 49 height 24
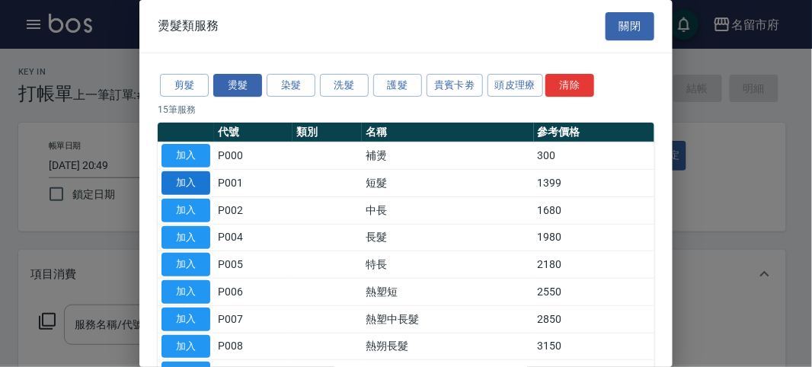
click at [186, 184] on button "加入" at bounding box center [185, 183] width 49 height 24
type input "短髮(P001)"
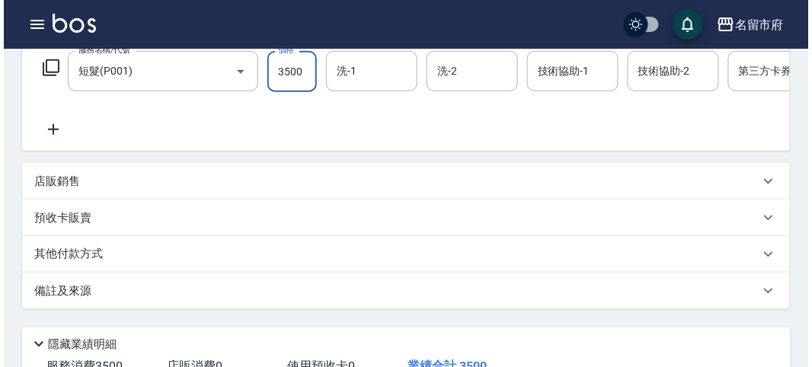
scroll to position [460, 0]
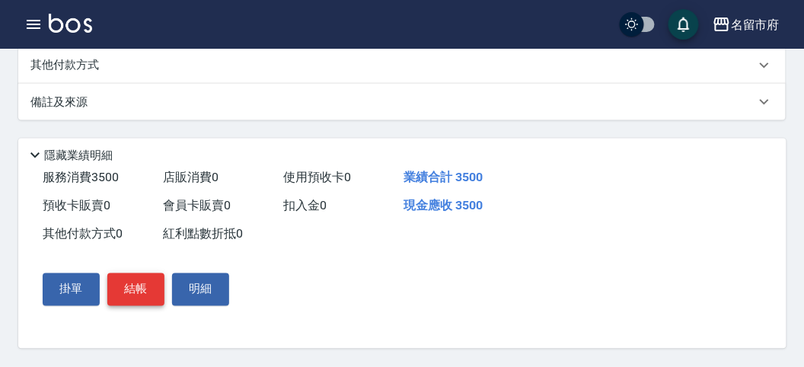
type input "3500"
drag, startPoint x: 126, startPoint y: 295, endPoint x: 129, endPoint y: 260, distance: 36.0
click at [126, 294] on button "結帳" at bounding box center [135, 289] width 57 height 32
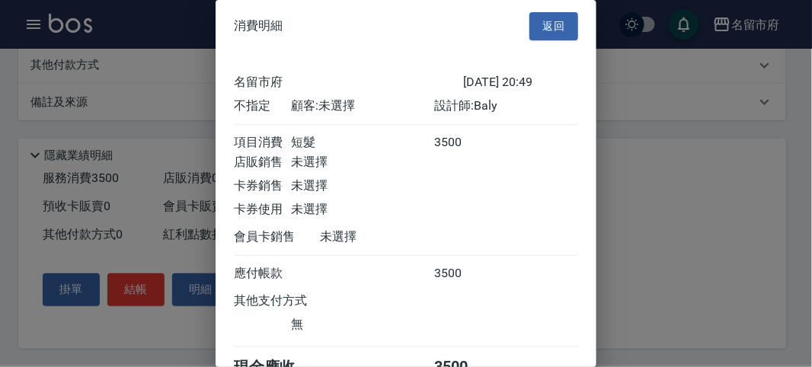
scroll to position [85, 0]
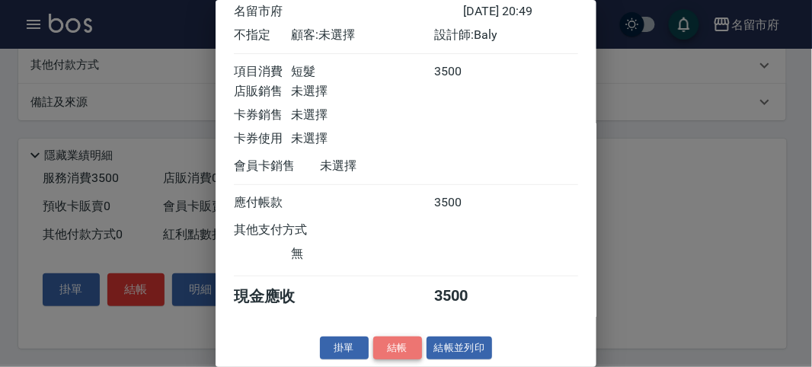
click at [390, 347] on button "結帳" at bounding box center [397, 349] width 49 height 24
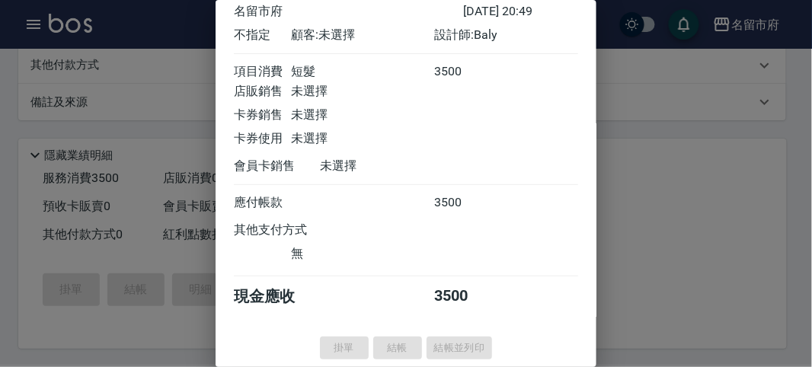
type input "[DATE] 20:50"
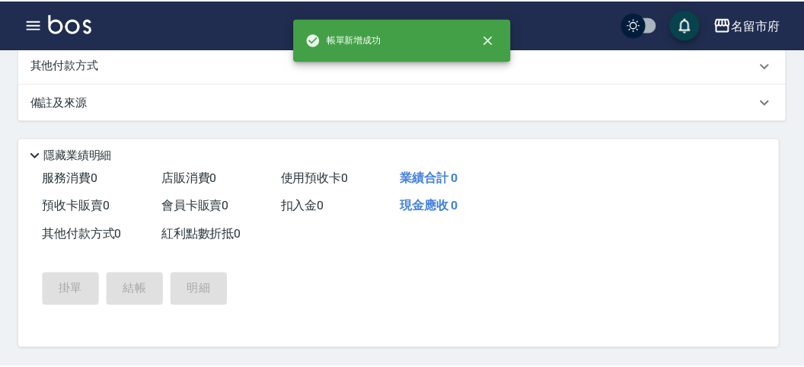
scroll to position [0, 0]
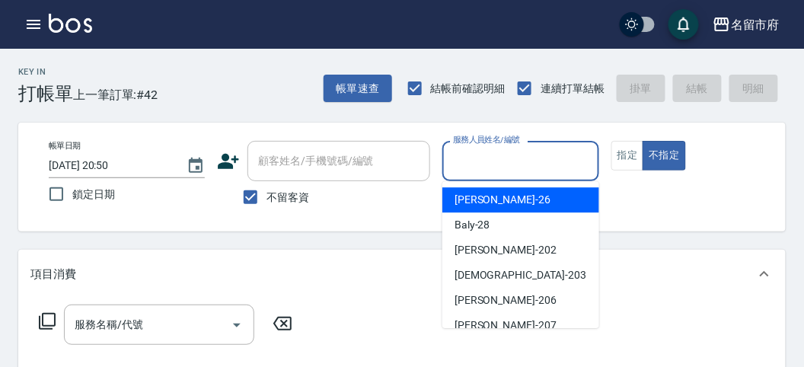
click at [512, 164] on input "服務人員姓名/編號" at bounding box center [520, 161] width 142 height 27
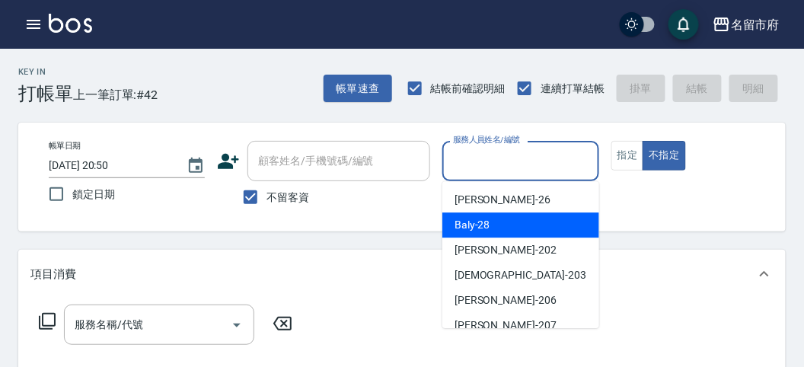
click at [497, 218] on div "Baly -28" at bounding box center [520, 224] width 157 height 25
type input "Baly-28"
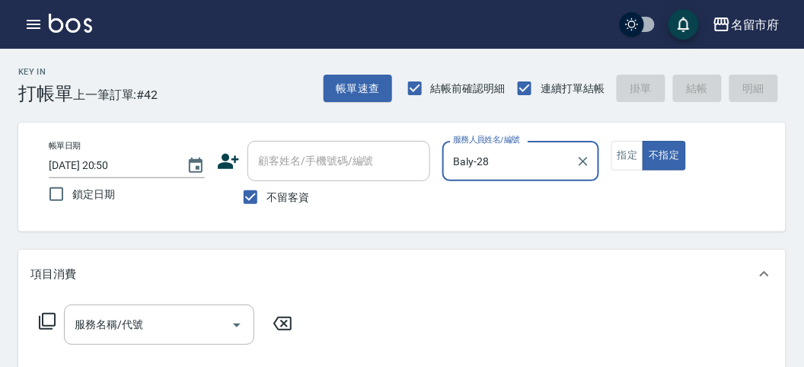
click at [43, 324] on icon at bounding box center [47, 321] width 17 height 17
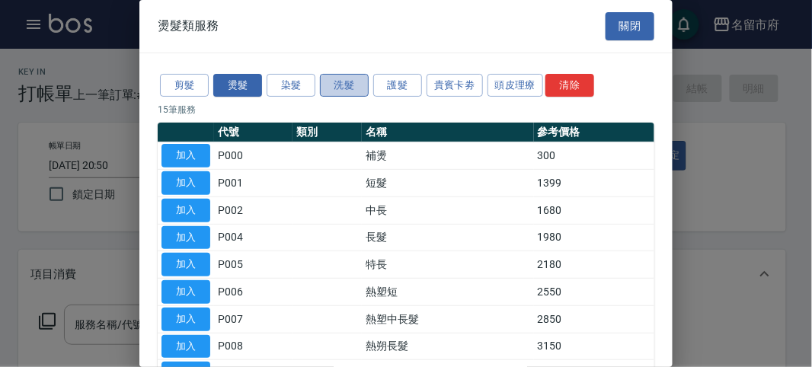
click at [359, 83] on button "洗髮" at bounding box center [344, 86] width 49 height 24
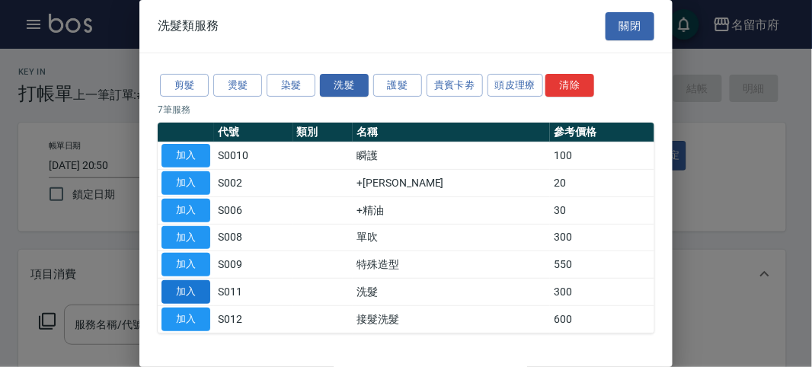
click at [181, 289] on button "加入" at bounding box center [185, 292] width 49 height 24
type input "洗髮(S011)"
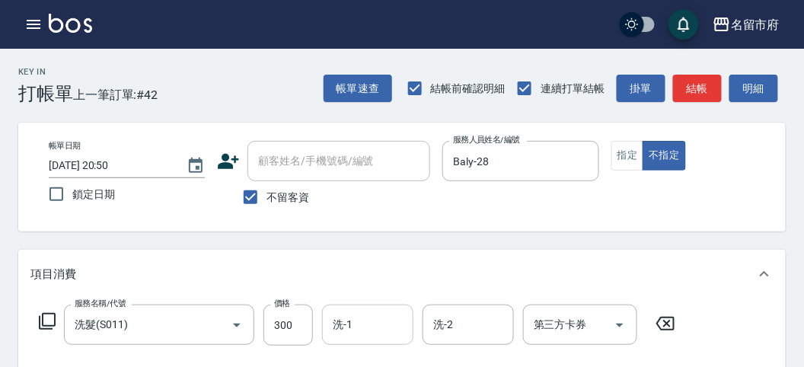
click at [365, 329] on input "洗-1" at bounding box center [368, 324] width 78 height 27
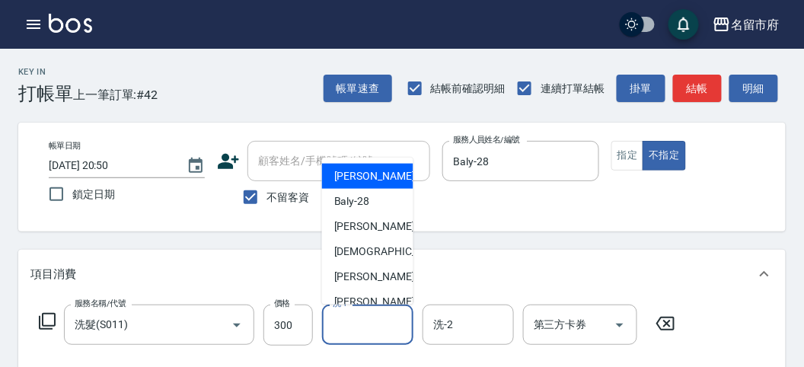
scroll to position [117, 0]
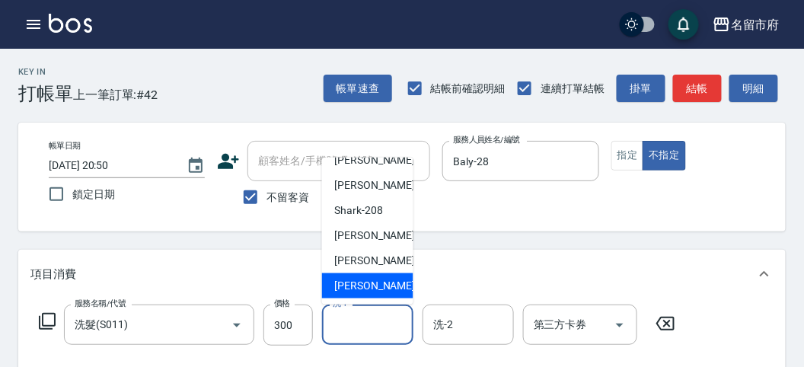
click at [354, 295] on div "[PERSON_NAME] -222" at bounding box center [367, 285] width 91 height 25
type input "[PERSON_NAME]-222"
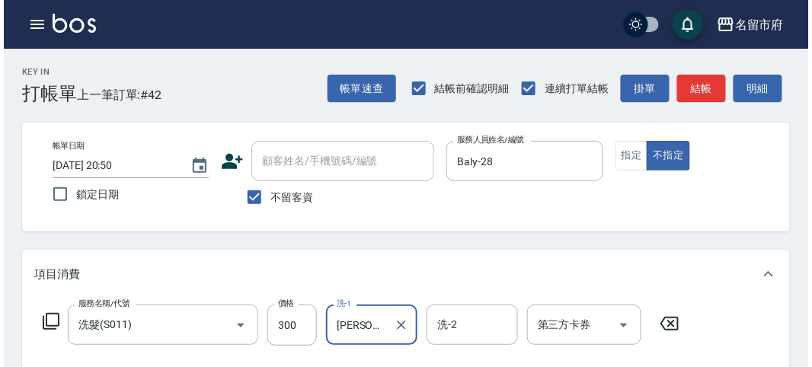
scroll to position [445, 0]
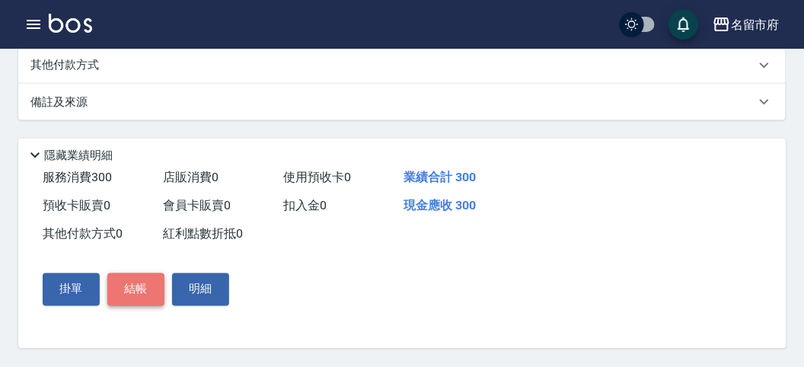
click at [119, 293] on button "結帳" at bounding box center [135, 289] width 57 height 32
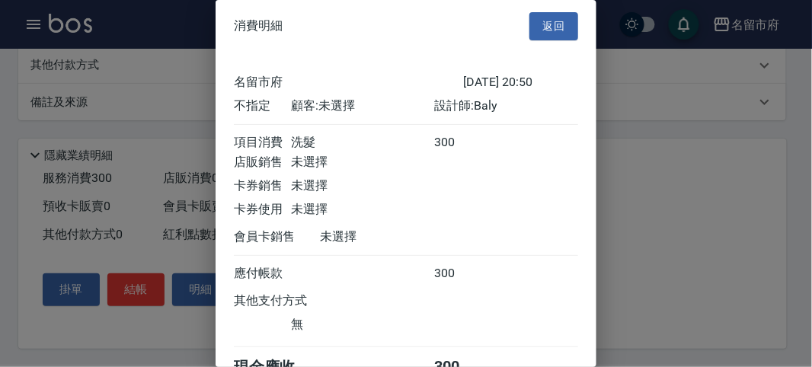
scroll to position [85, 0]
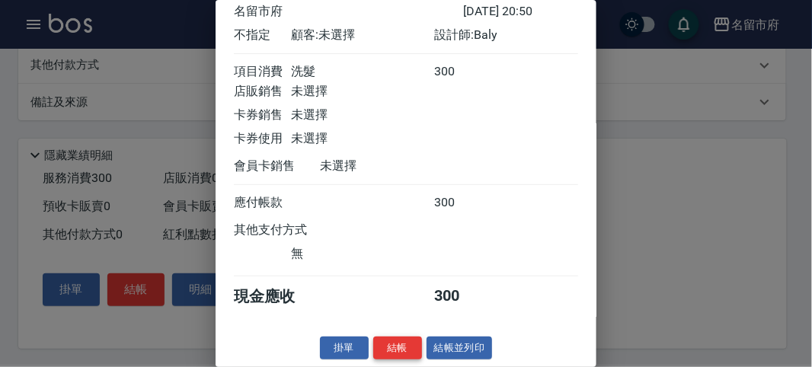
click at [378, 343] on button "結帳" at bounding box center [397, 349] width 49 height 24
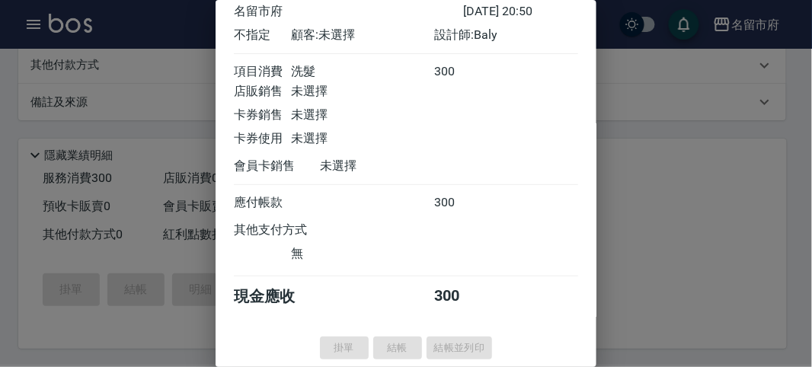
type input "[DATE] 20:51"
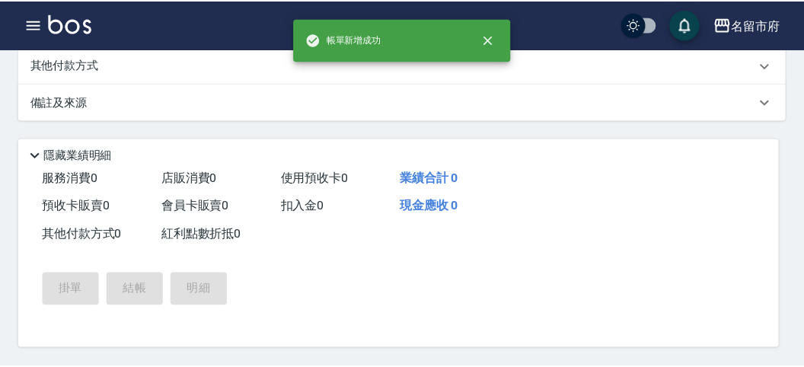
scroll to position [0, 0]
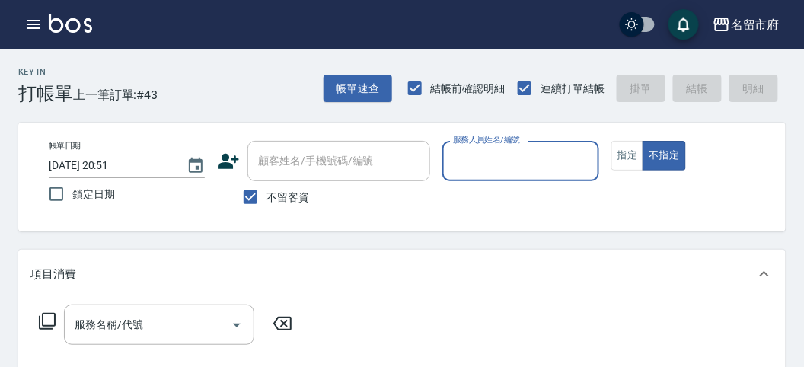
click at [172, 81] on div "Key In 打帳單 上一筆訂單:#43 帳單速查 結帳前確認明細 連續打單結帳 掛單 結帳 明細" at bounding box center [393, 77] width 786 height 56
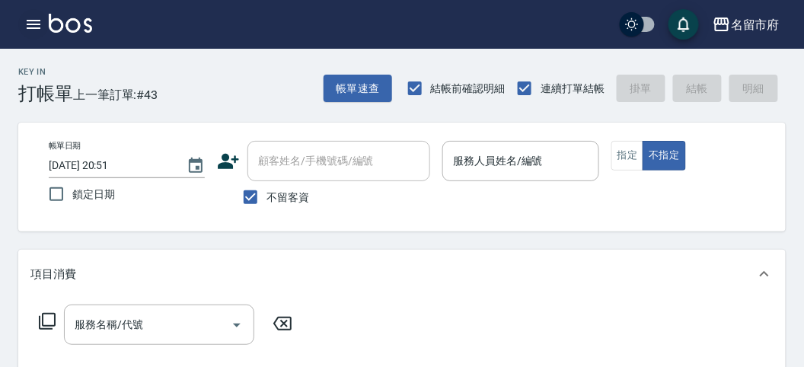
click at [27, 24] on icon "button" at bounding box center [34, 24] width 14 height 9
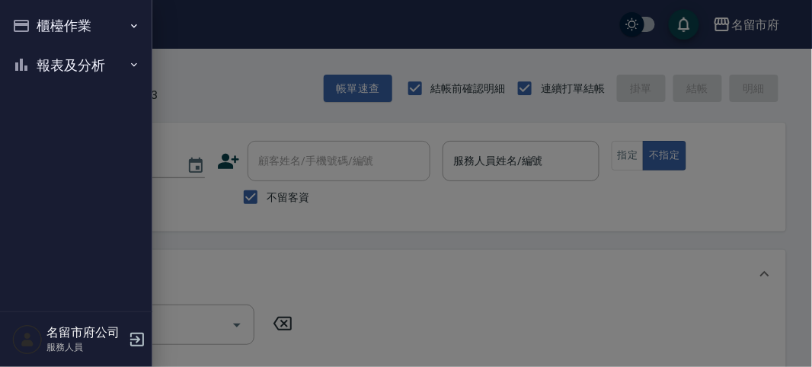
click at [94, 56] on button "報表及分析" at bounding box center [76, 66] width 140 height 40
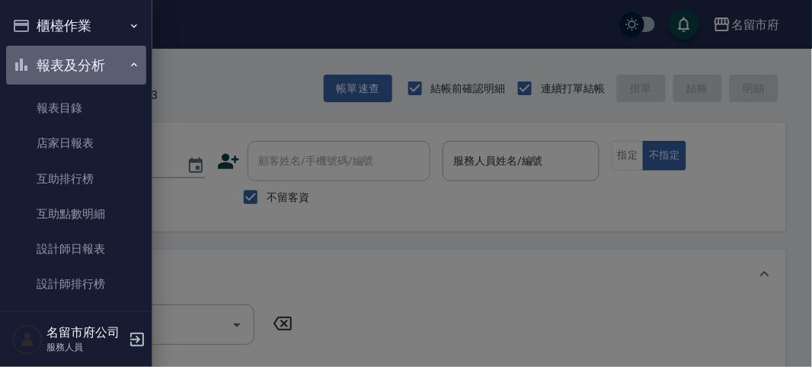
click at [108, 63] on button "報表及分析" at bounding box center [76, 66] width 140 height 40
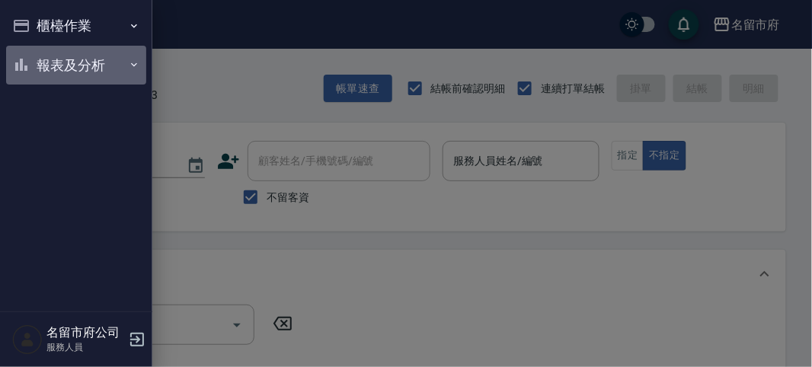
click at [54, 61] on button "報表及分析" at bounding box center [76, 66] width 140 height 40
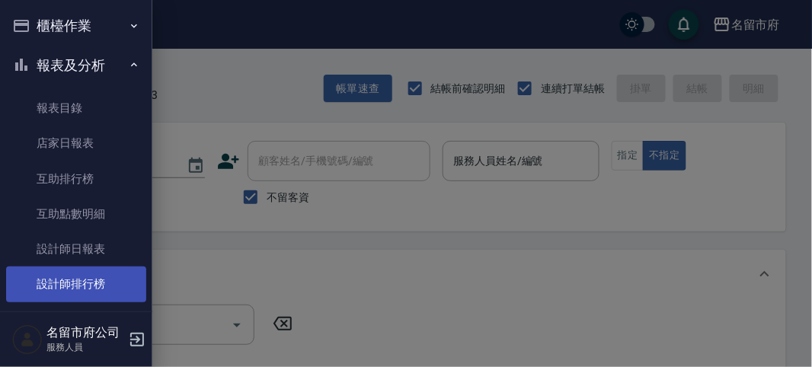
click at [101, 287] on link "設計師排行榜" at bounding box center [76, 284] width 140 height 35
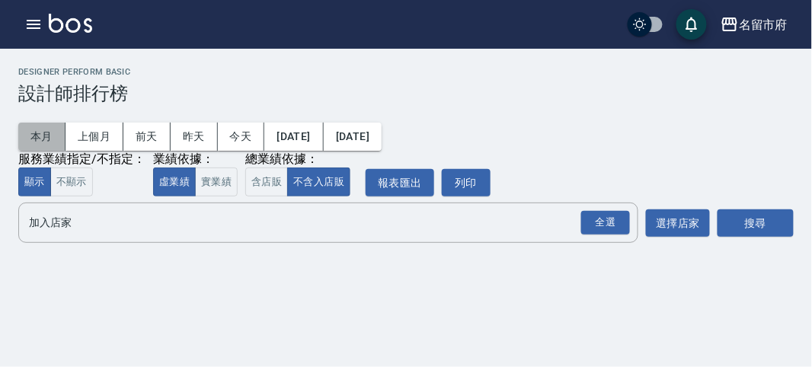
click at [40, 136] on button "本月" at bounding box center [41, 137] width 47 height 28
click at [621, 221] on div "全選" at bounding box center [605, 223] width 49 height 24
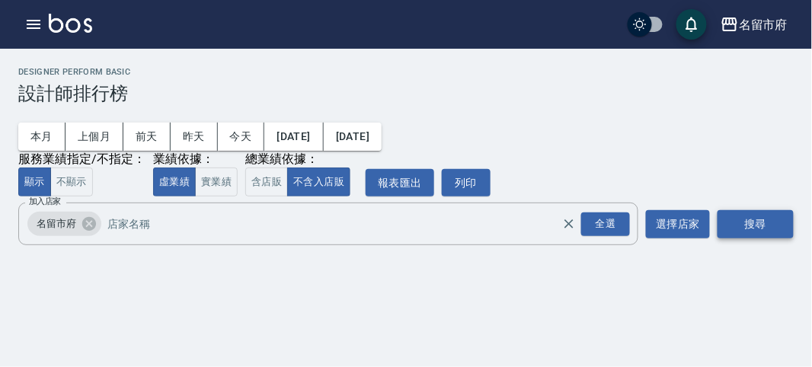
click at [750, 225] on button "搜尋" at bounding box center [755, 224] width 76 height 28
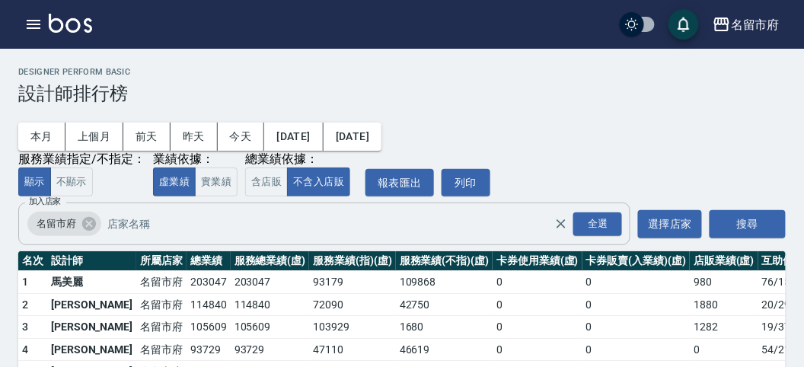
scroll to position [133, 0]
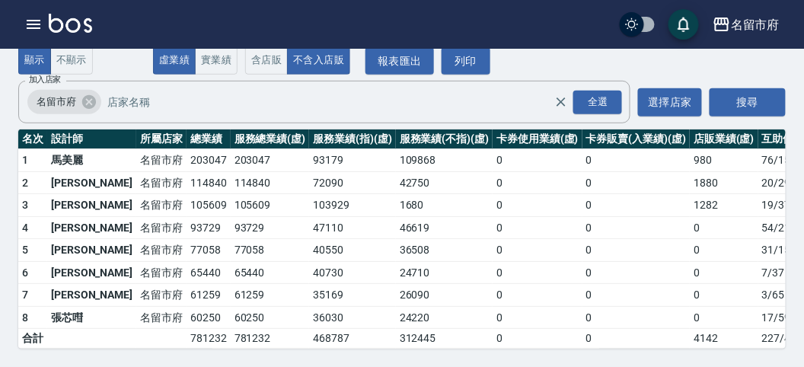
click at [187, 217] on td "93729" at bounding box center [209, 227] width 44 height 23
